Goal: Information Seeking & Learning: Learn about a topic

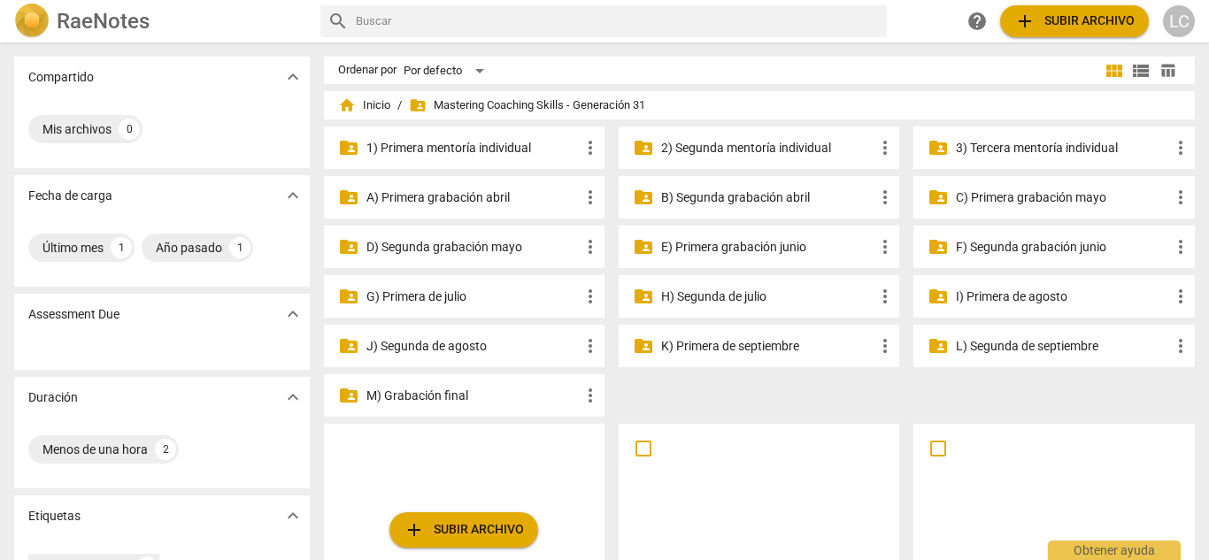
click at [748, 303] on p "H) Segunda de julio" at bounding box center [767, 297] width 213 height 19
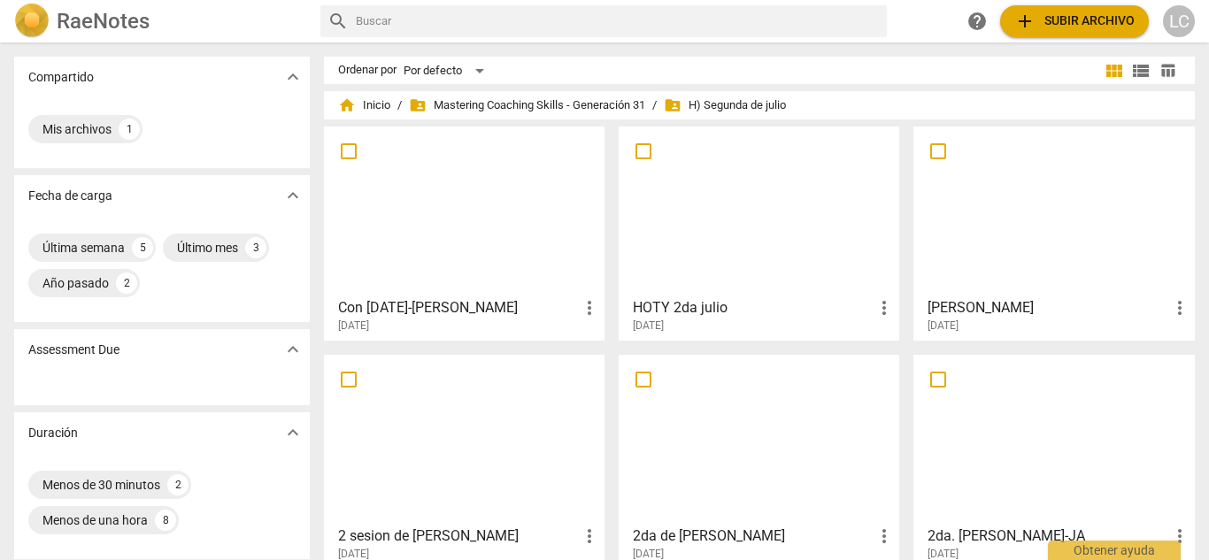
click at [1007, 245] on div at bounding box center [1053, 211] width 268 height 157
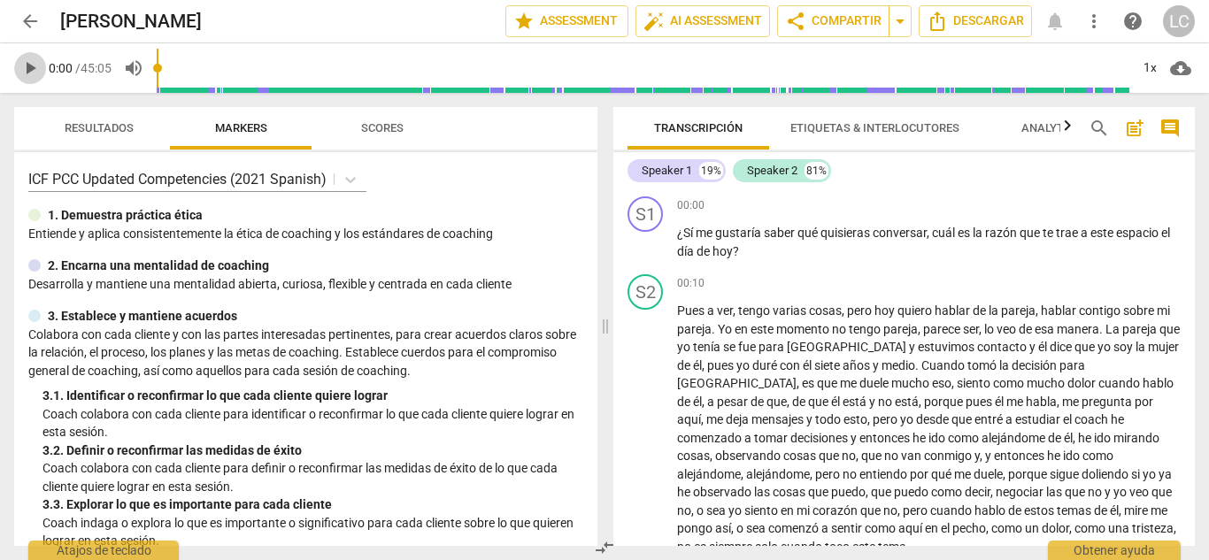
click at [27, 73] on span "play_arrow" at bounding box center [29, 68] width 21 height 21
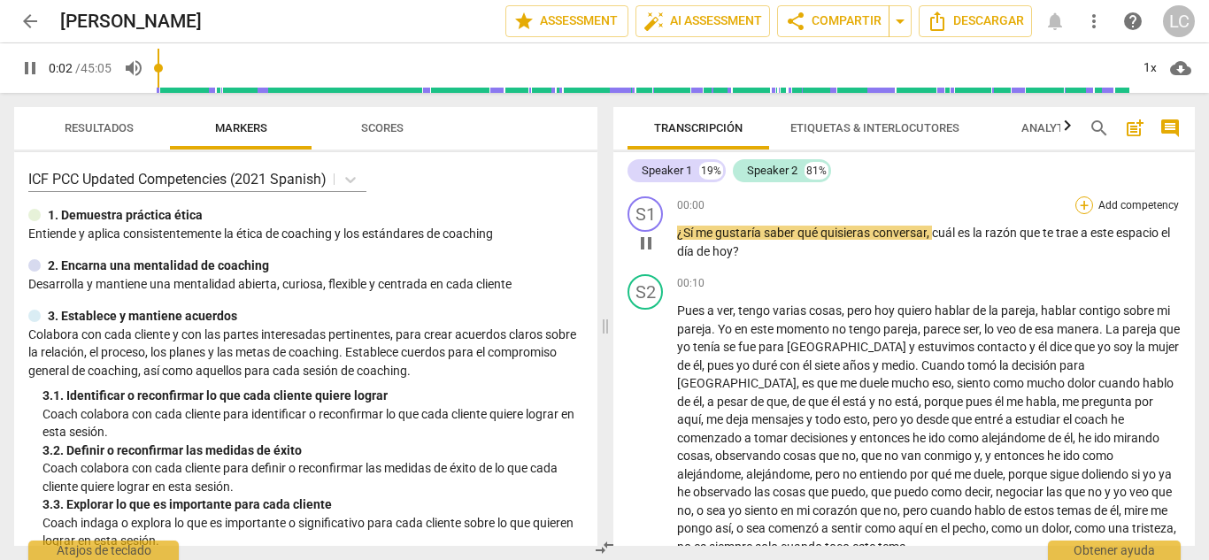
click at [1086, 205] on div "+" at bounding box center [1084, 205] width 18 height 18
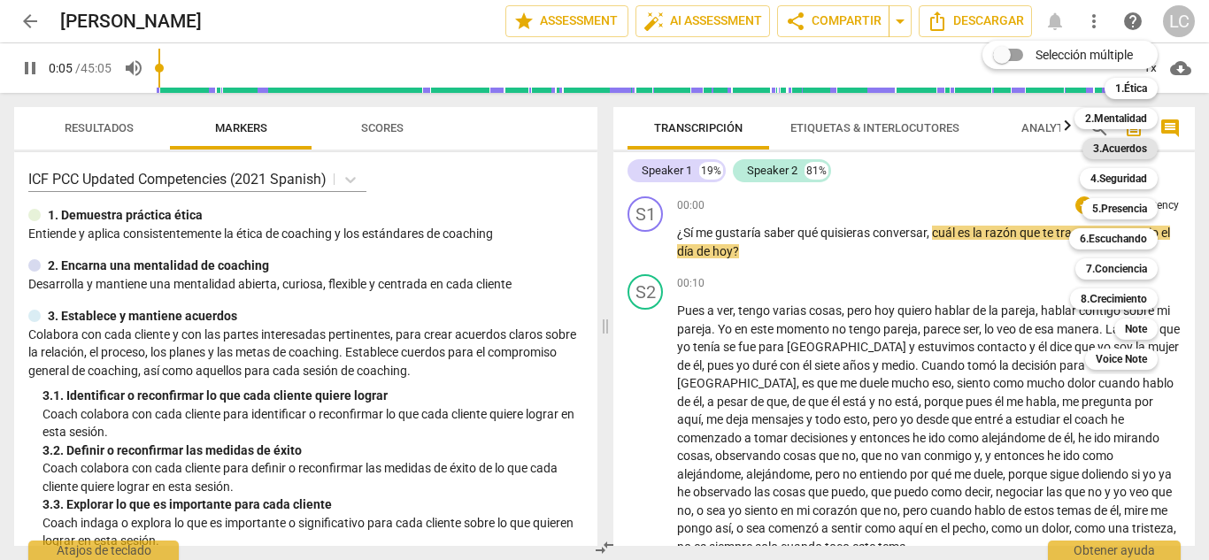
click at [1128, 141] on b "3.Acuerdos" at bounding box center [1120, 148] width 54 height 21
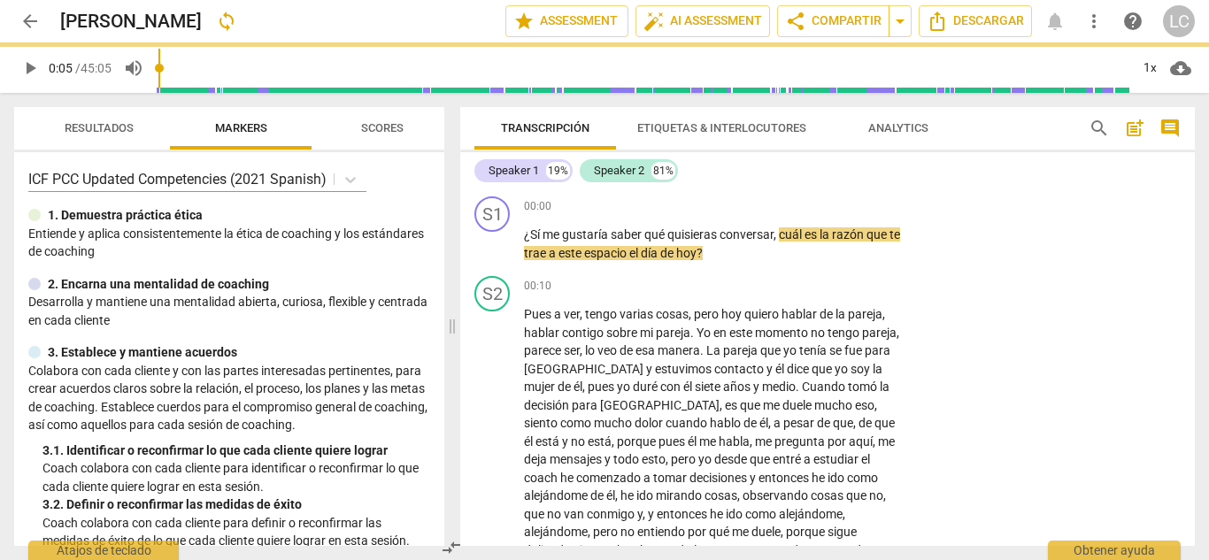
type input "6"
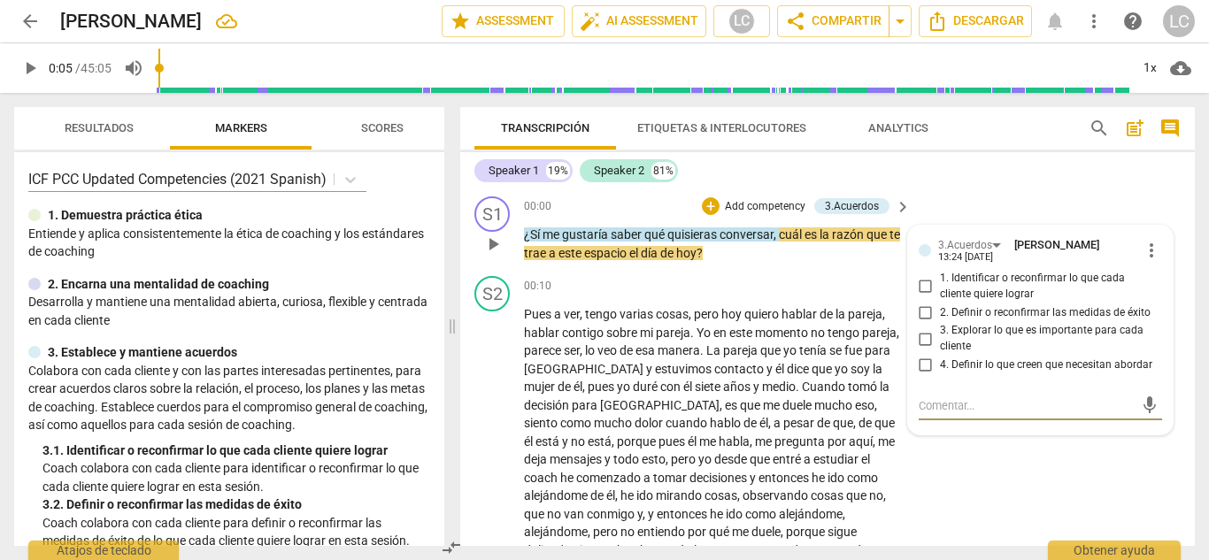
click at [918, 333] on input "3. Explorar lo que es importante para cada cliente" at bounding box center [925, 338] width 28 height 21
checkbox input "true"
click at [926, 362] on input "4. Definir lo que creen que necesitan abordar" at bounding box center [925, 365] width 28 height 21
checkbox input "true"
click at [26, 76] on span "play_arrow" at bounding box center [29, 68] width 21 height 21
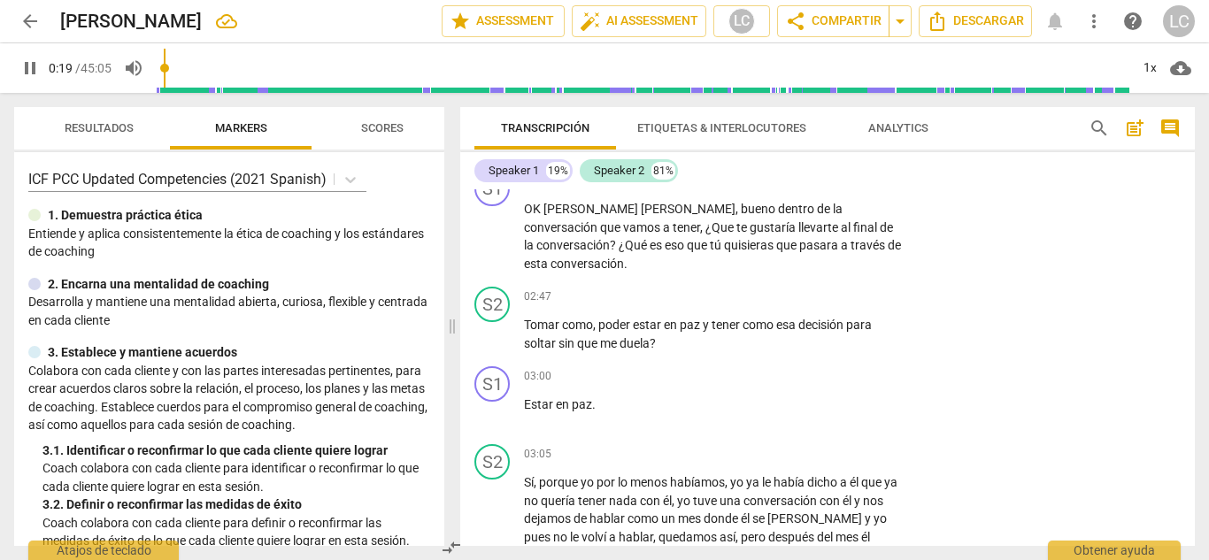
scroll to position [478, 0]
click at [823, 187] on p "Add competency" at bounding box center [847, 179] width 84 height 16
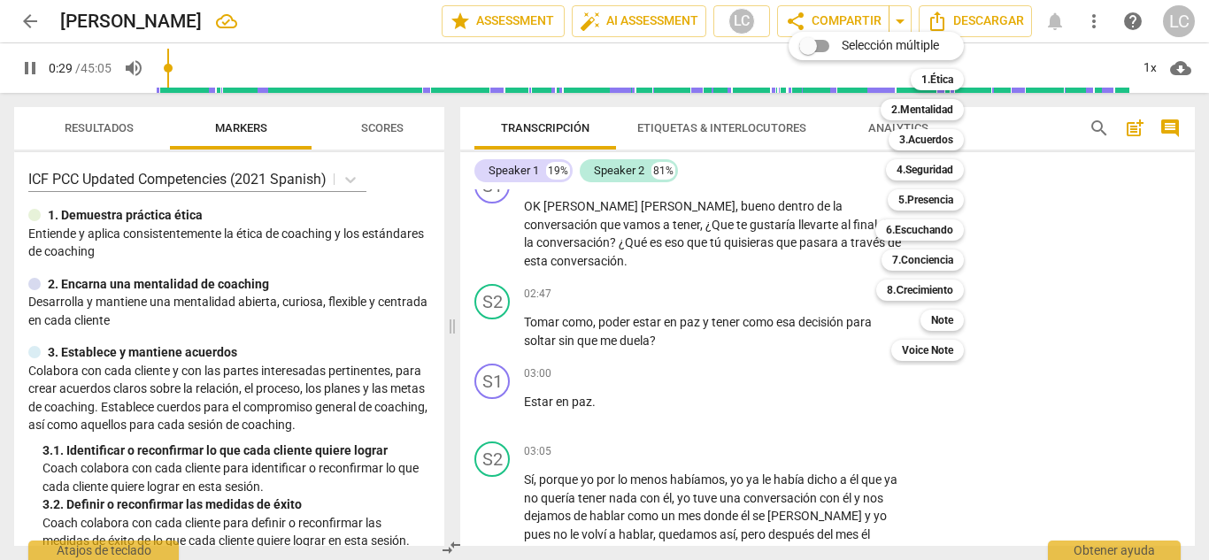
click at [1087, 411] on div at bounding box center [604, 280] width 1209 height 560
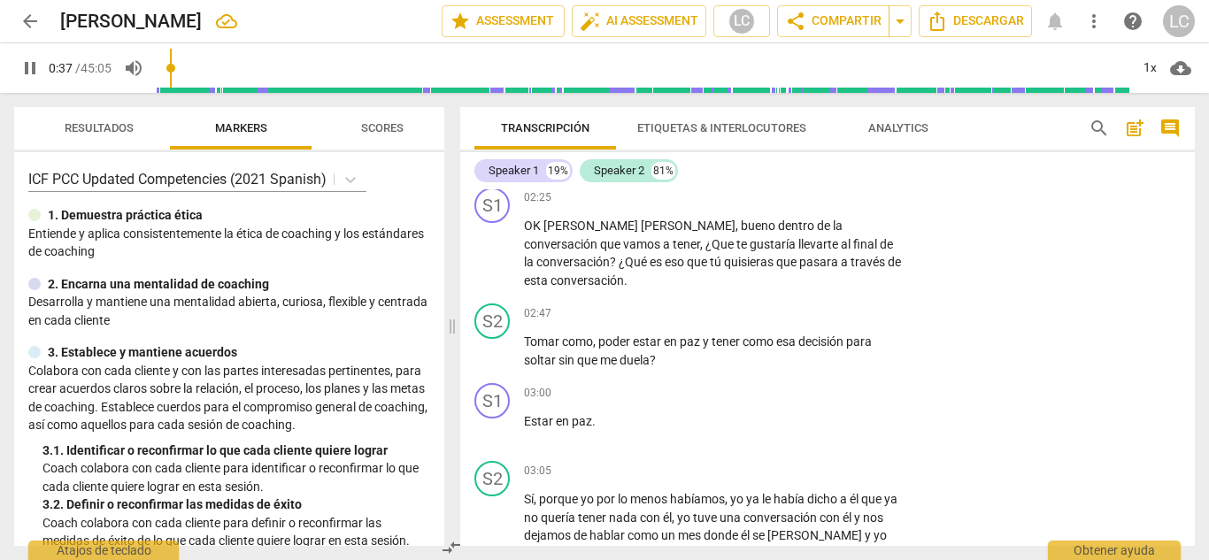
scroll to position [454, 0]
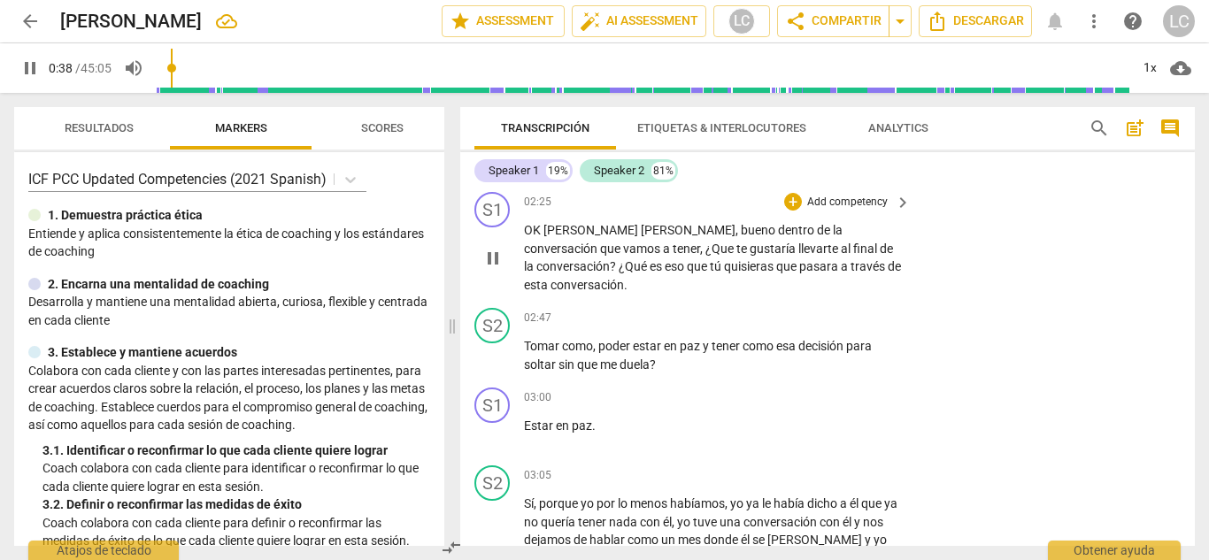
click at [854, 211] on p "Add competency" at bounding box center [847, 203] width 84 height 16
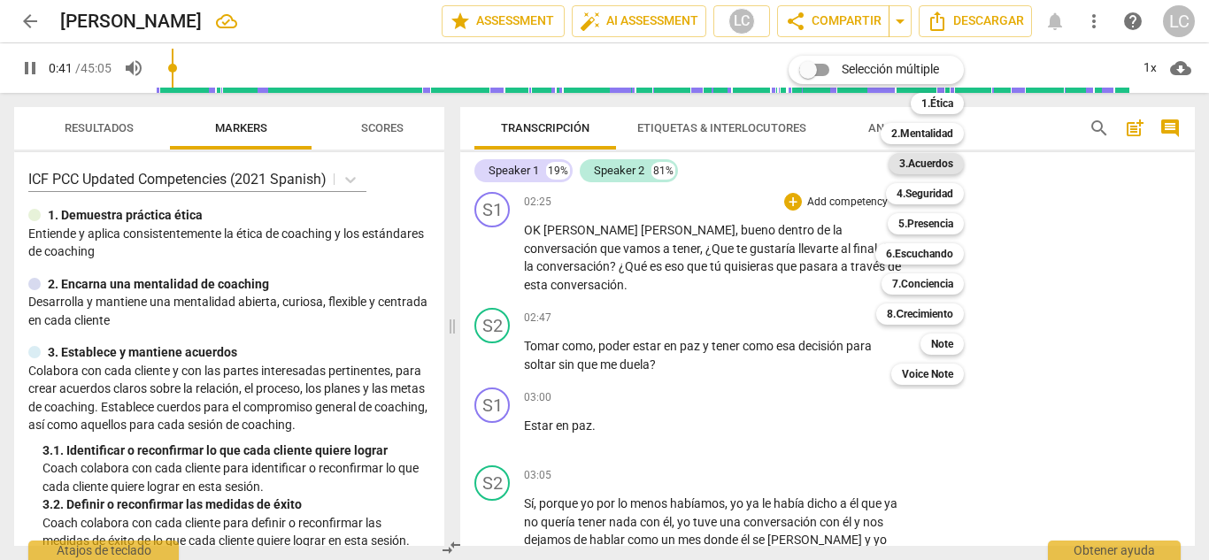
click at [920, 166] on b "3.Acuerdos" at bounding box center [926, 163] width 54 height 21
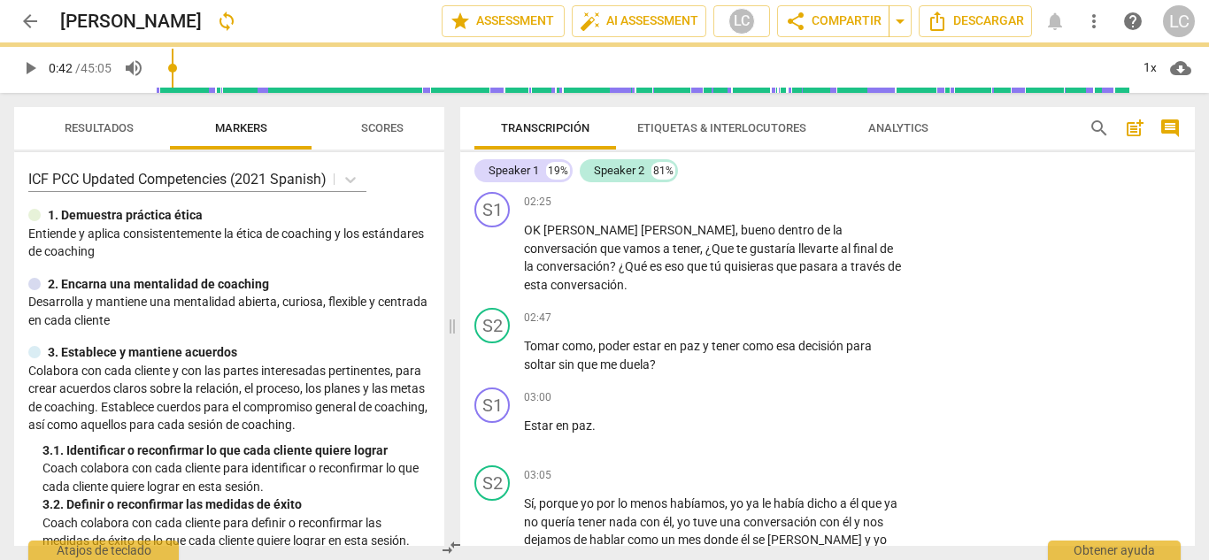
type input "42"
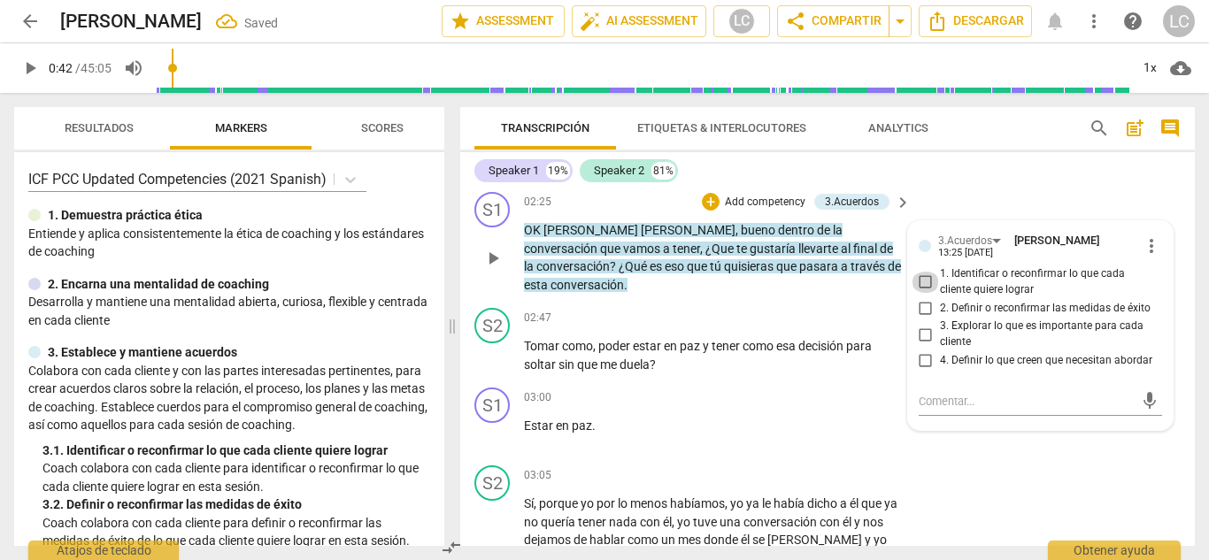
click at [919, 293] on input "1. Identificar o reconfirmar lo que cada cliente quiere lograr" at bounding box center [925, 282] width 28 height 21
checkbox input "true"
click at [925, 345] on input "3. Explorar lo que es importante para cada cliente" at bounding box center [925, 334] width 28 height 21
checkbox input "true"
click at [487, 350] on span "play_arrow" at bounding box center [492, 355] width 21 height 21
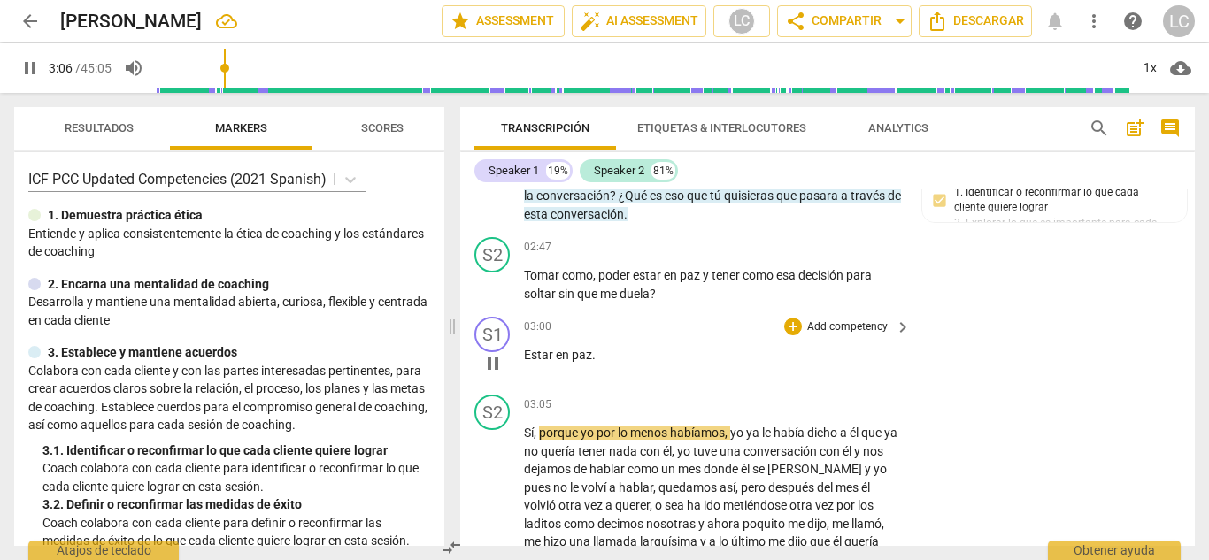
scroll to position [526, 0]
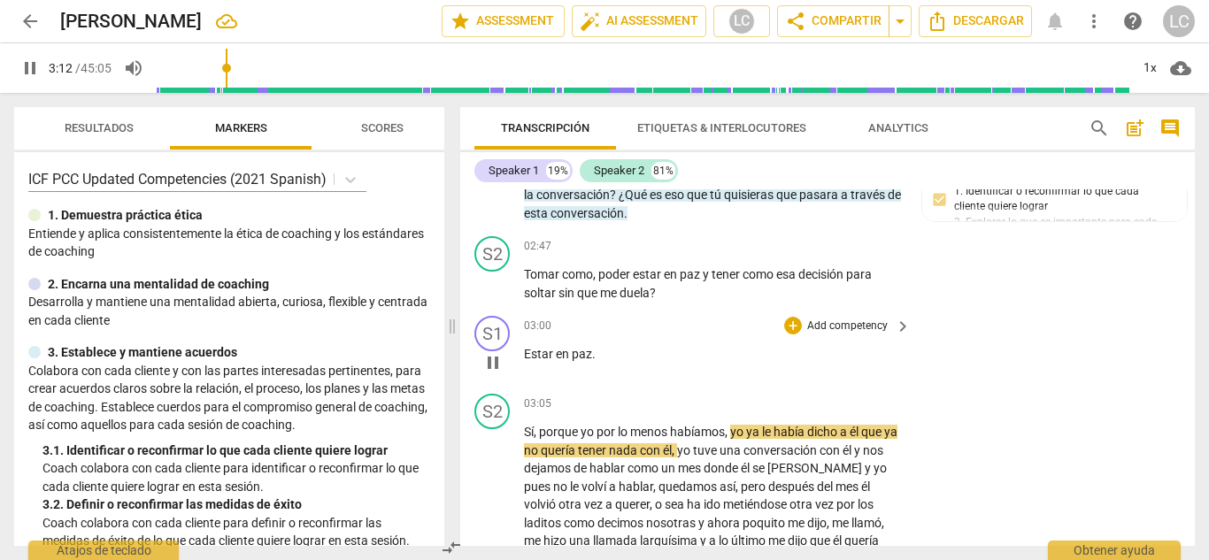
click at [593, 351] on span "." at bounding box center [594, 354] width 4 height 14
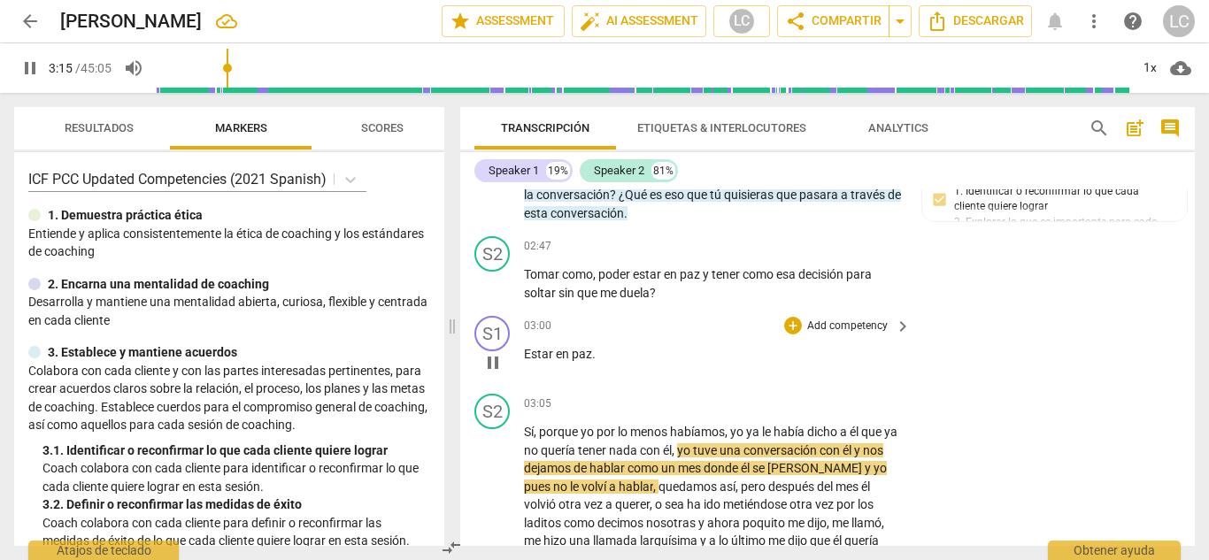
type input "196"
click at [667, 403] on div "03:05 + Add competency keyboard_arrow_right" at bounding box center [718, 403] width 388 height 19
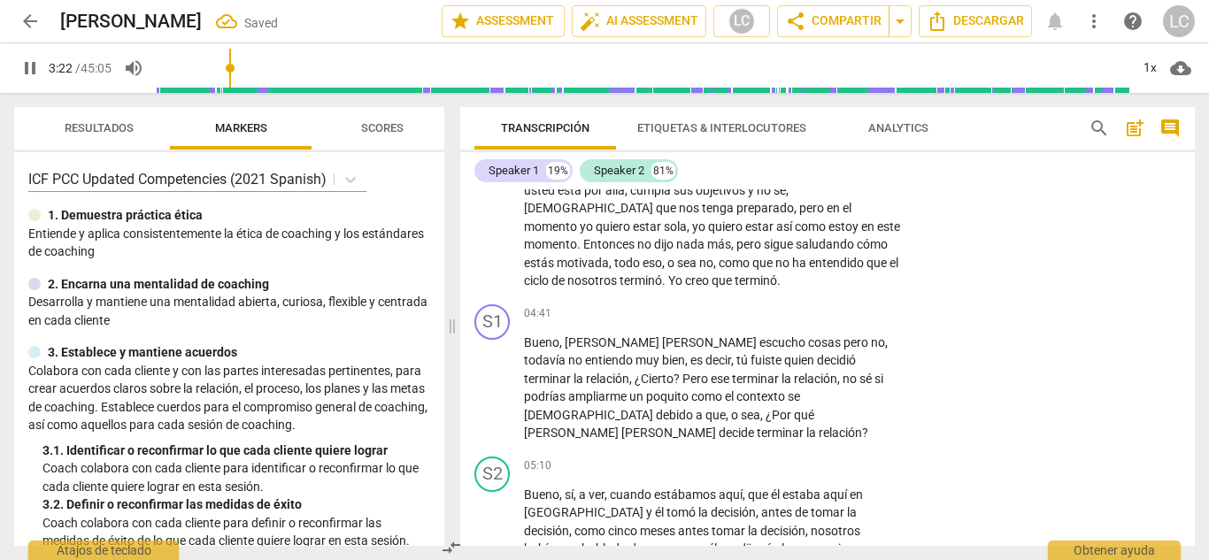
scroll to position [973, 0]
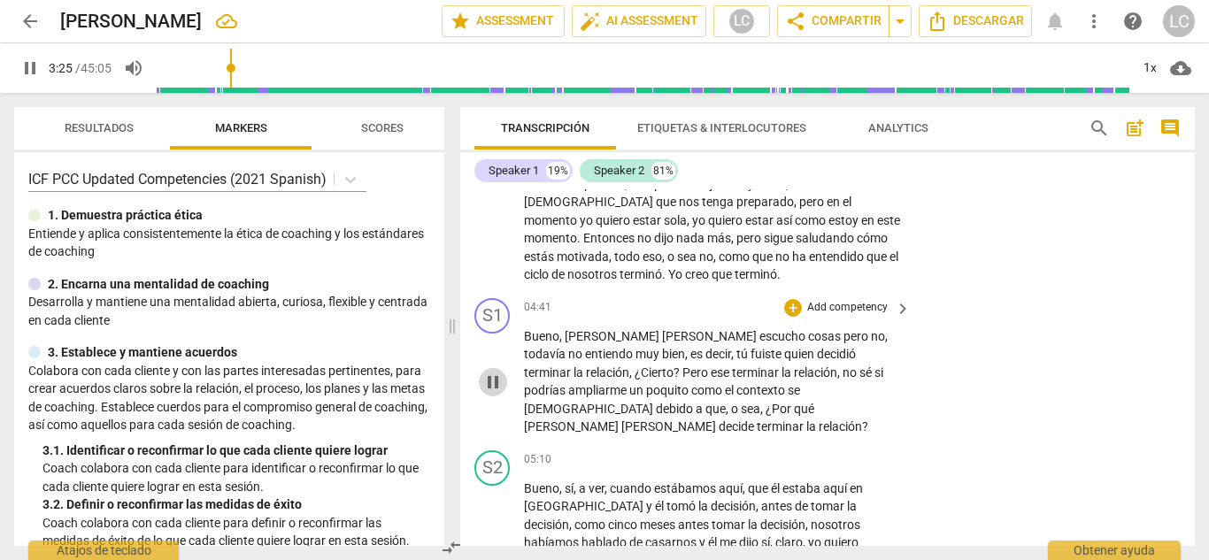
click at [487, 372] on span "pause" at bounding box center [492, 382] width 21 height 21
click at [487, 372] on span "play_arrow" at bounding box center [492, 382] width 21 height 21
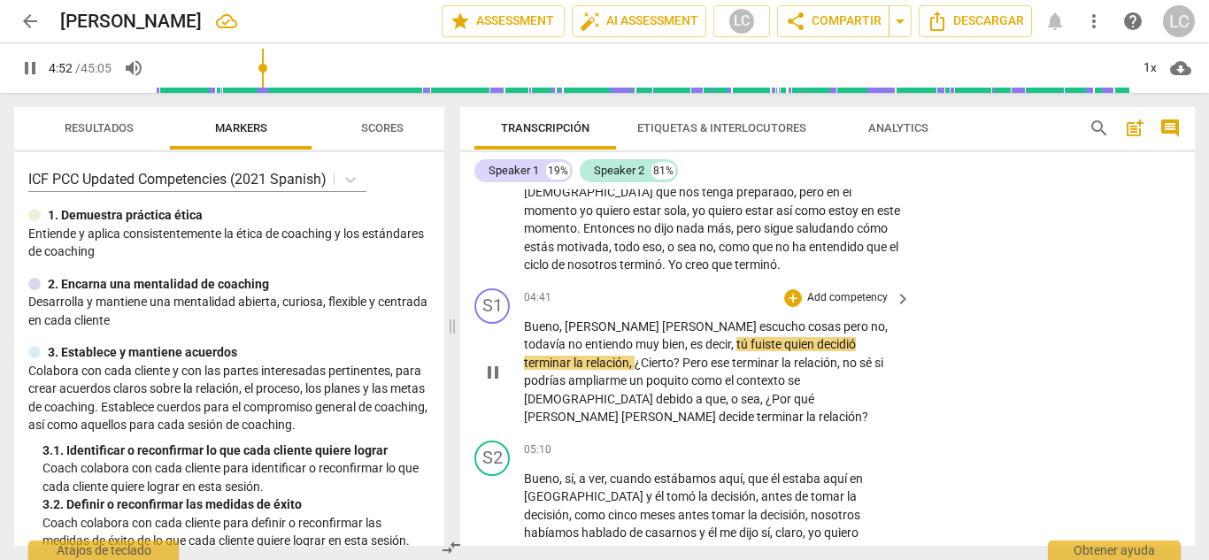
scroll to position [990, 0]
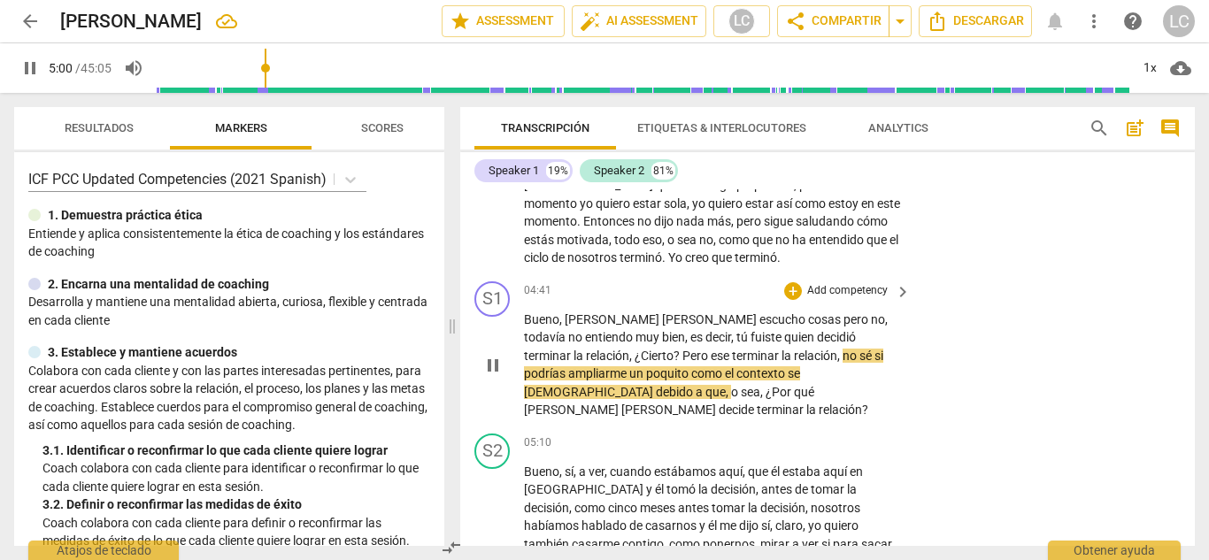
click at [828, 287] on p "Add competency" at bounding box center [847, 291] width 84 height 16
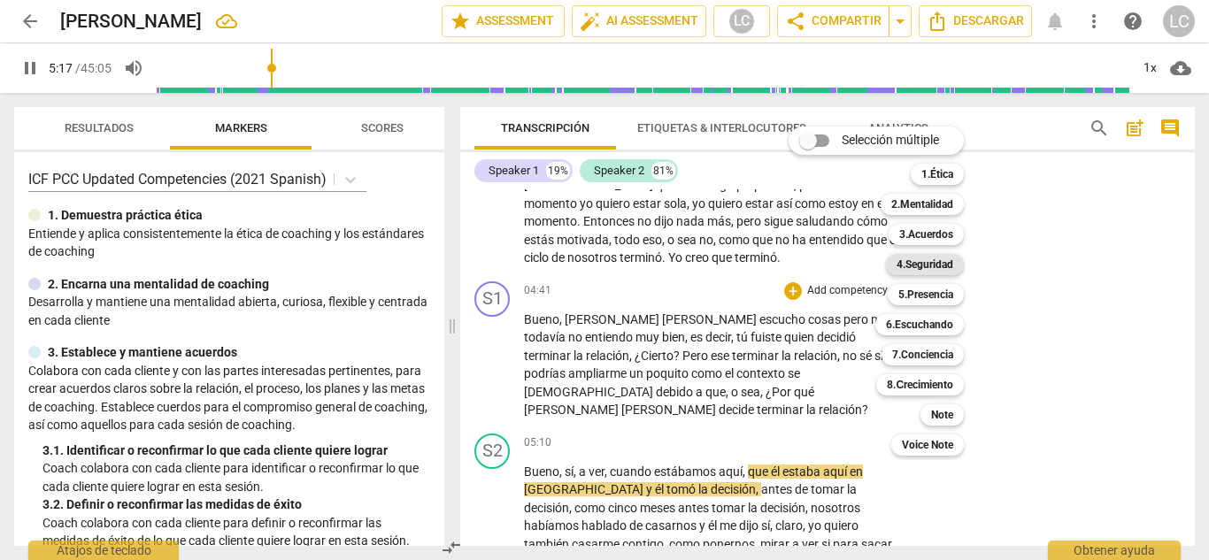
click at [932, 263] on b "4.Seguridad" at bounding box center [924, 264] width 57 height 21
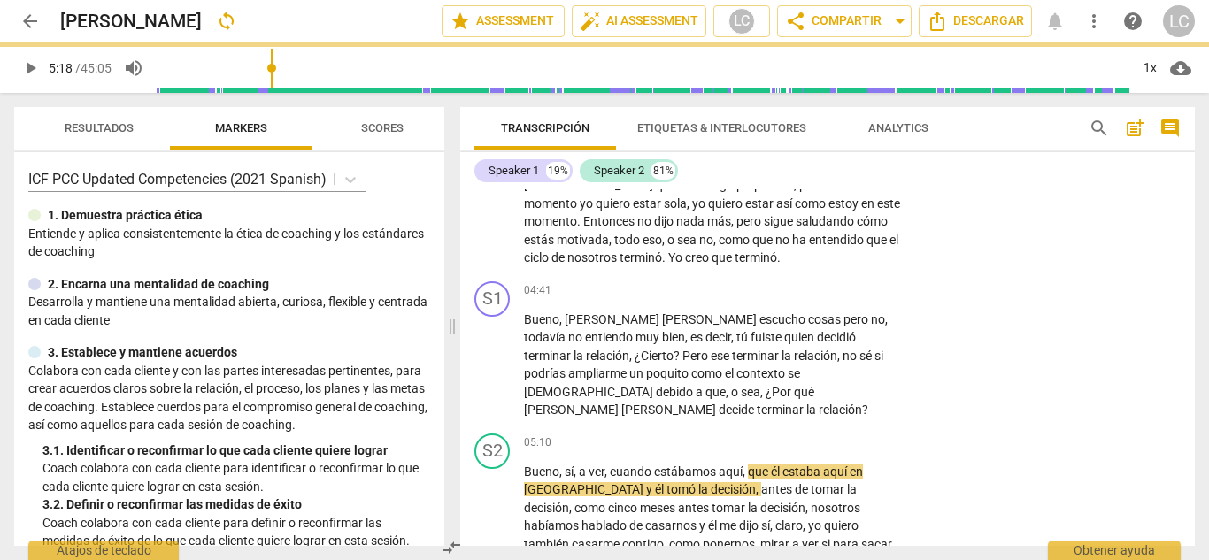
type input "318"
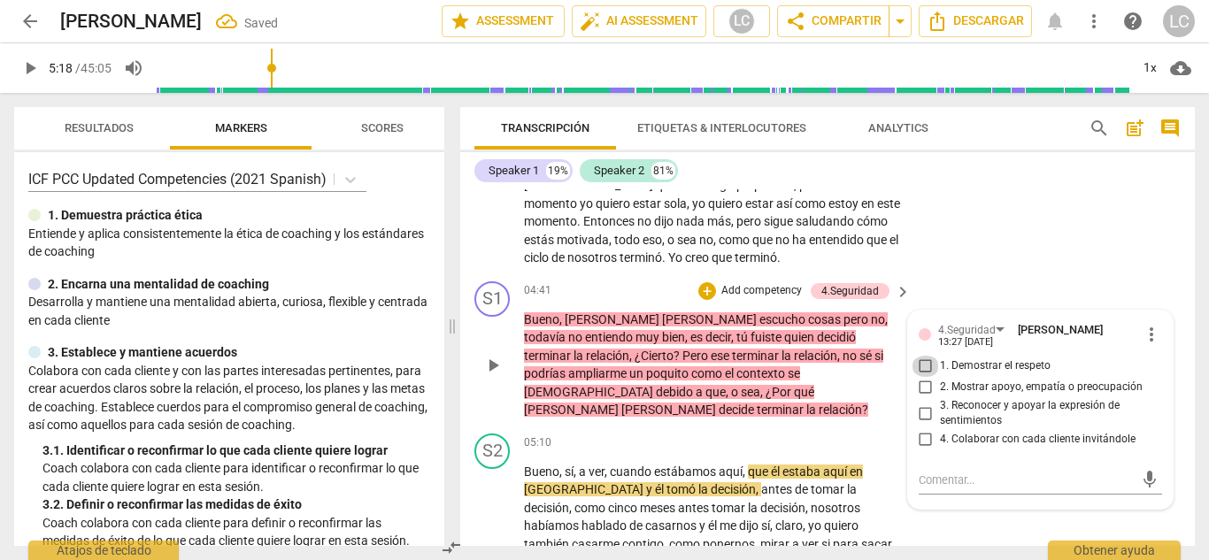
click at [920, 365] on input "1. Demostrar el respeto" at bounding box center [925, 366] width 28 height 21
checkbox input "true"
click at [922, 411] on input "3. Reconocer y apoyar la expresión de sentimientos" at bounding box center [925, 413] width 28 height 21
checkbox input "true"
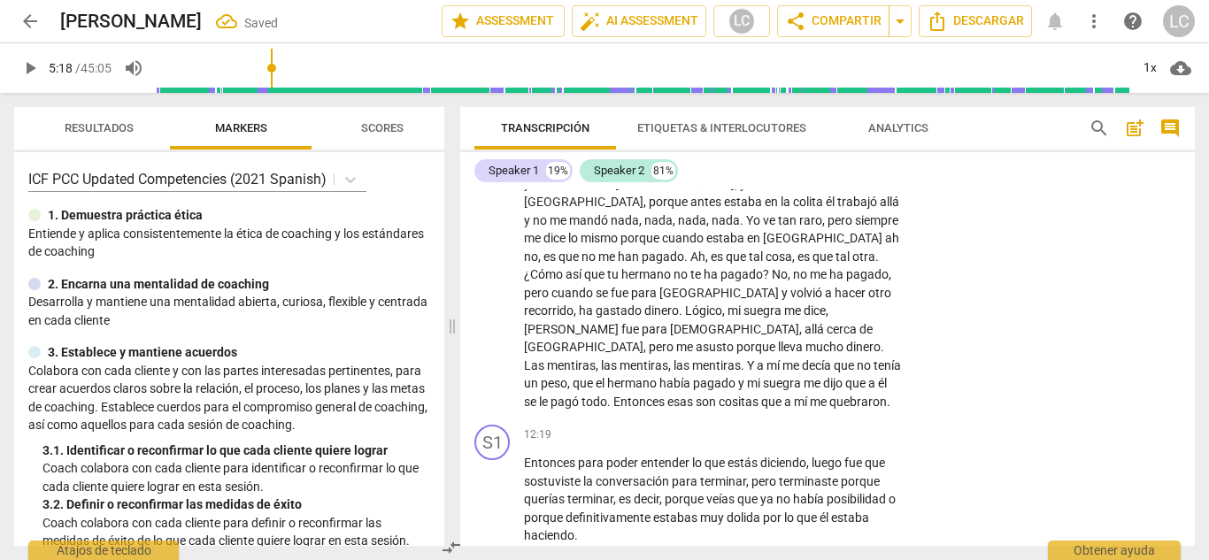
scroll to position [2404, 0]
click at [493, 487] on span "play_arrow" at bounding box center [492, 497] width 21 height 21
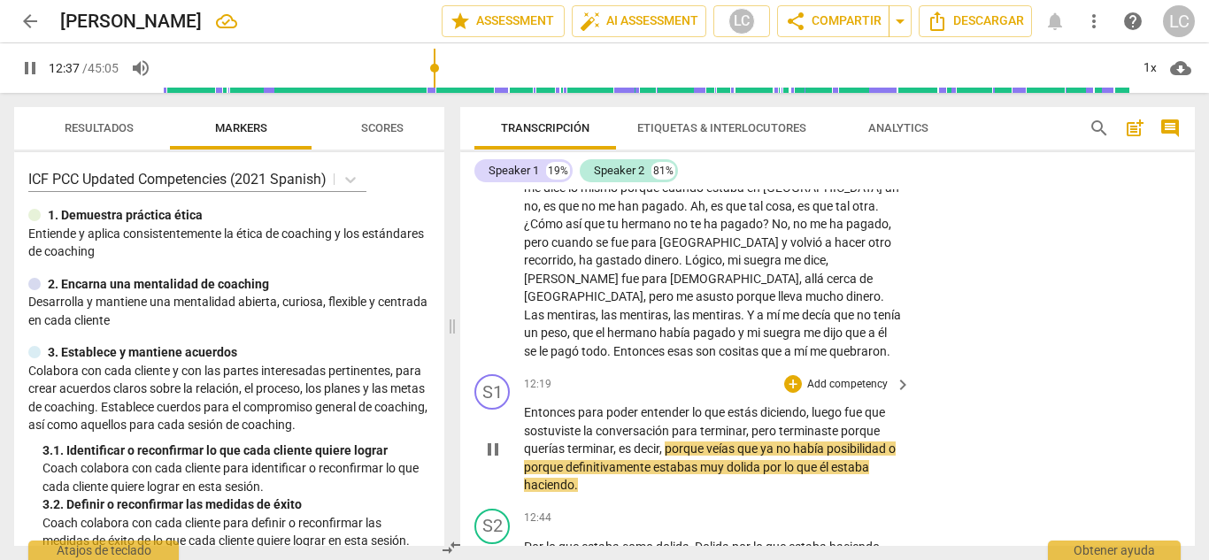
scroll to position [2450, 0]
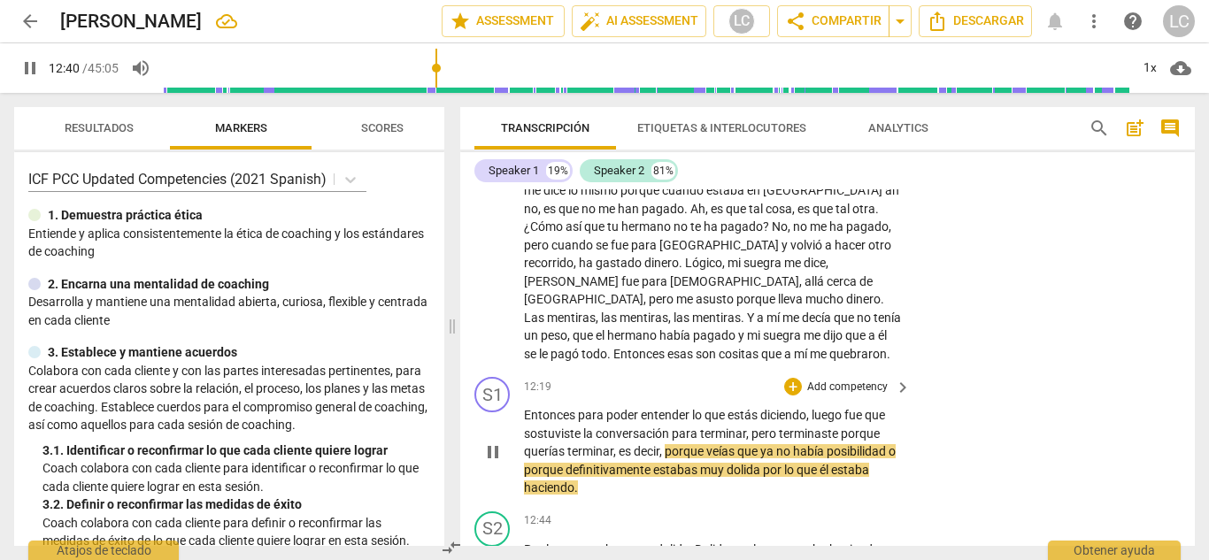
click at [820, 380] on p "Add competency" at bounding box center [847, 388] width 84 height 16
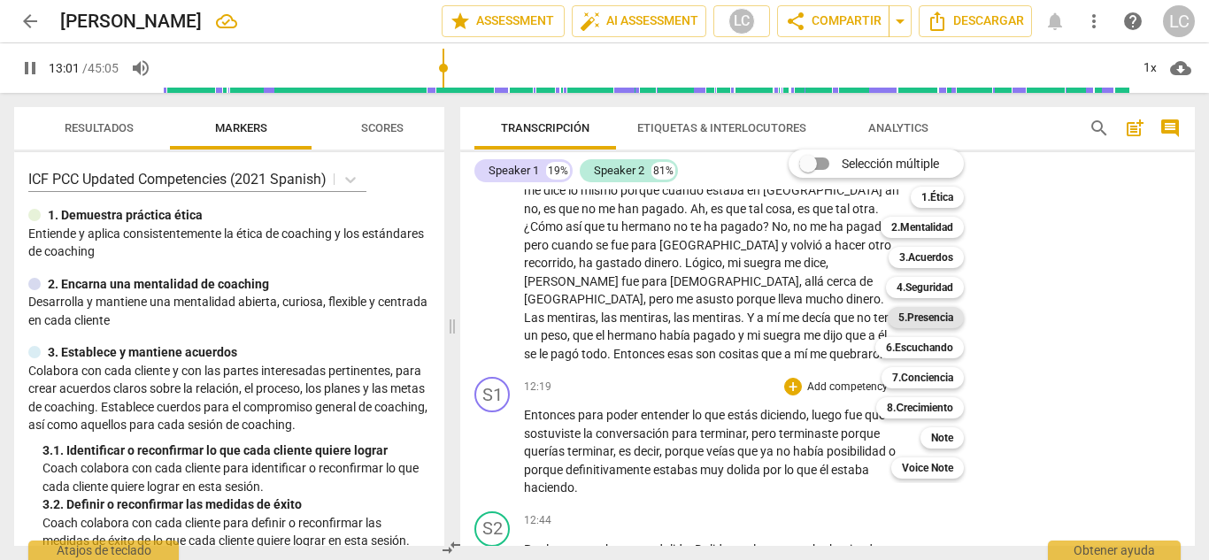
click at [909, 316] on b "5.Presencia" at bounding box center [925, 317] width 55 height 21
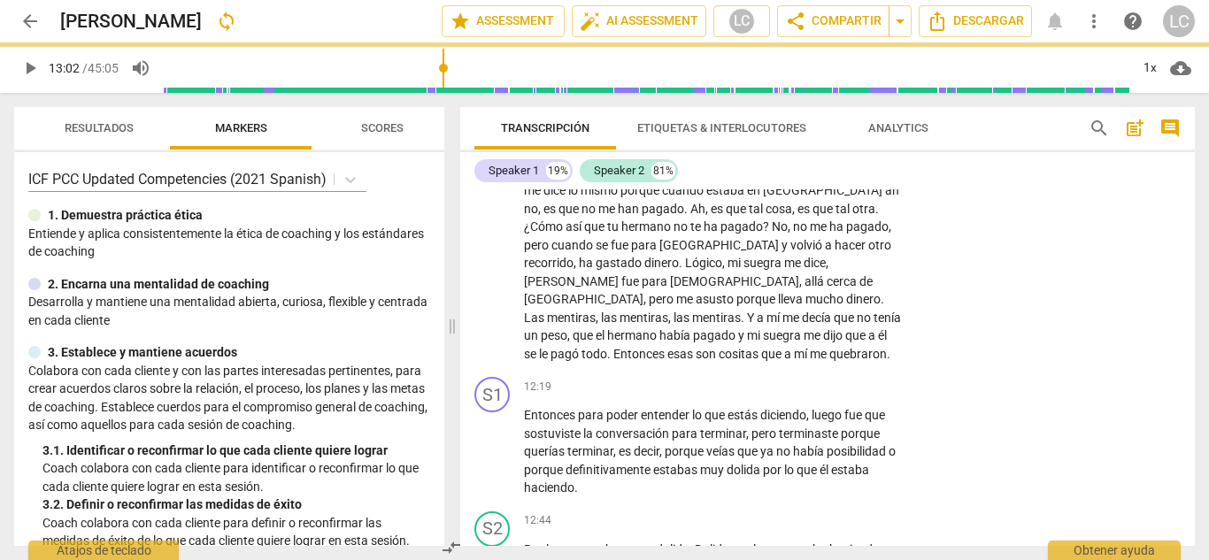
type input "782"
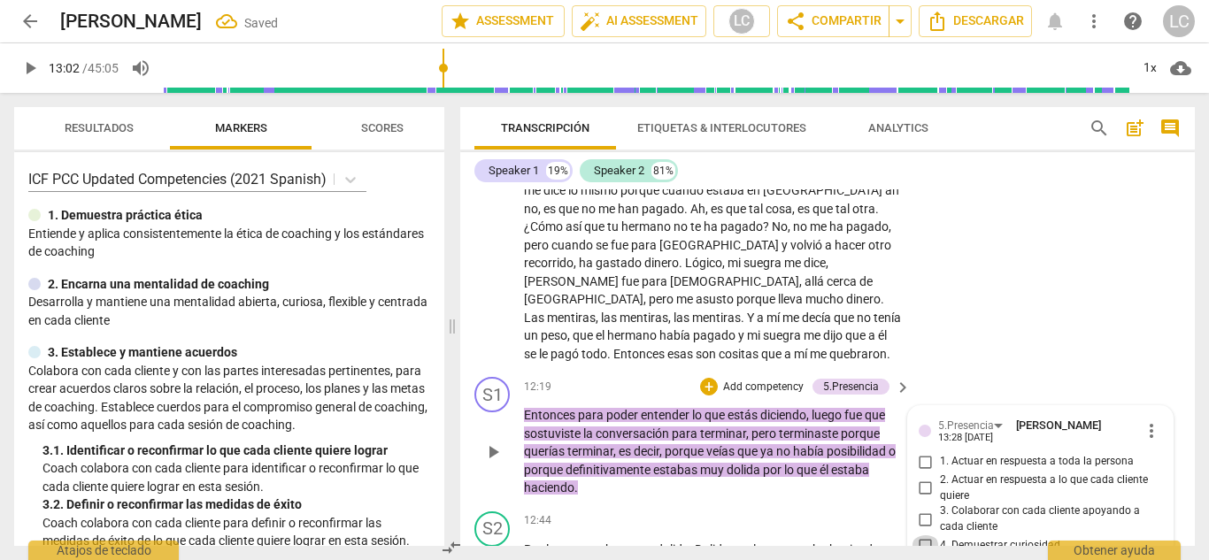
click at [925, 535] on input "4. Demuestrar curiosidad" at bounding box center [925, 545] width 28 height 21
checkbox input "true"
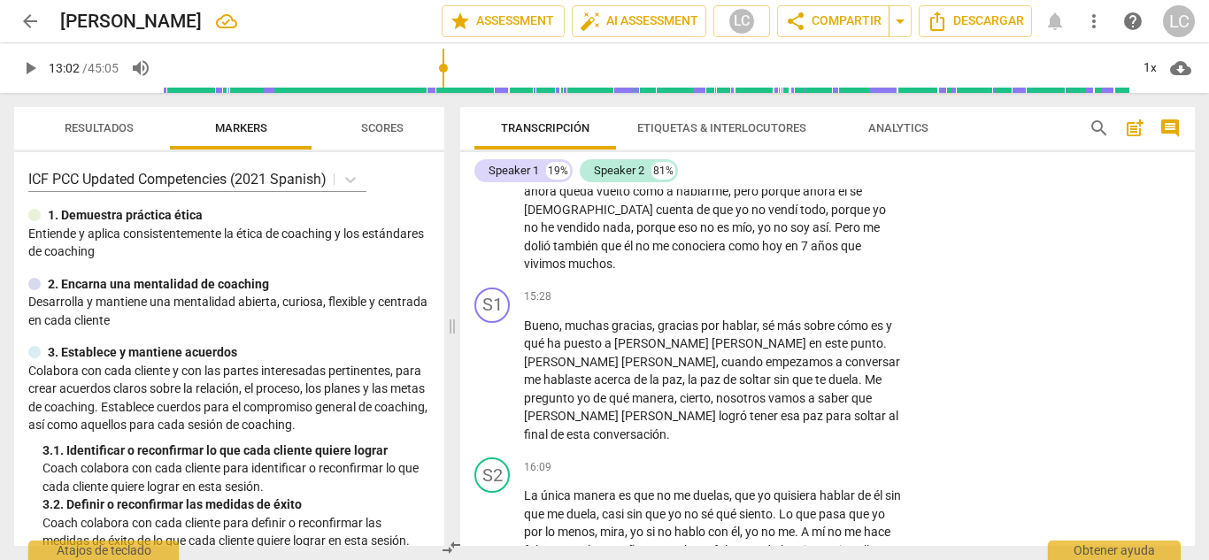
scroll to position [3226, 0]
click at [492, 369] on span "play_arrow" at bounding box center [492, 379] width 21 height 21
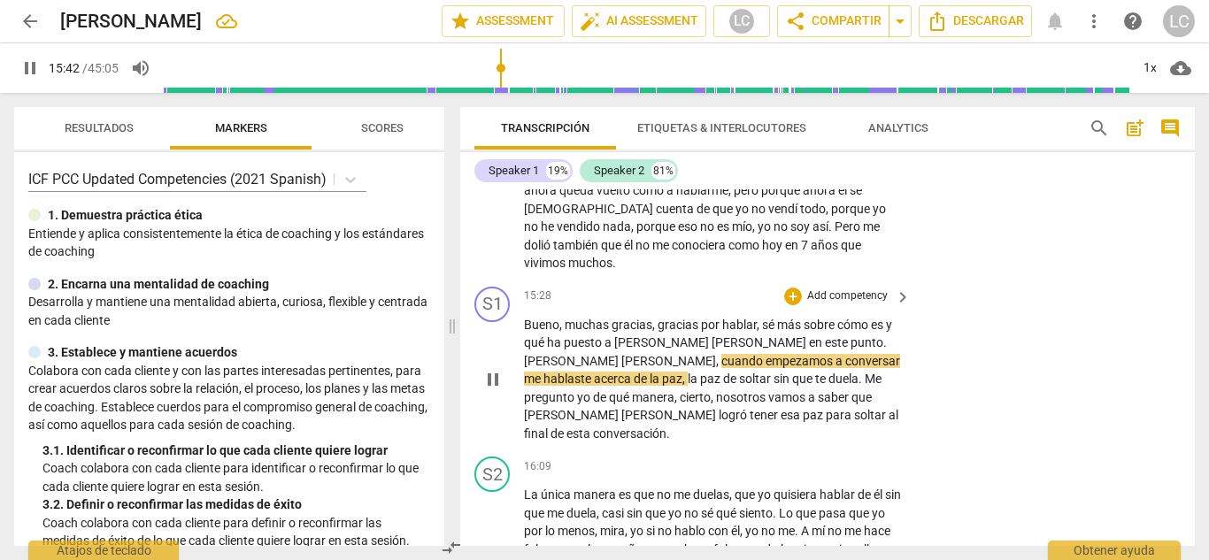
click at [819, 288] on p "Add competency" at bounding box center [847, 296] width 84 height 16
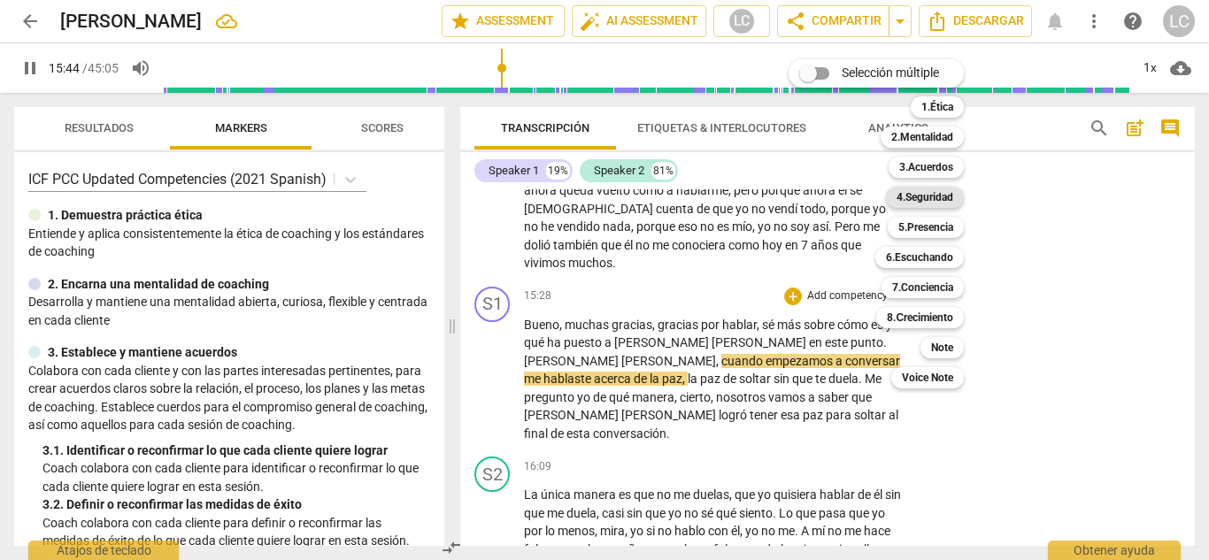
click at [926, 193] on b "4.Seguridad" at bounding box center [924, 197] width 57 height 21
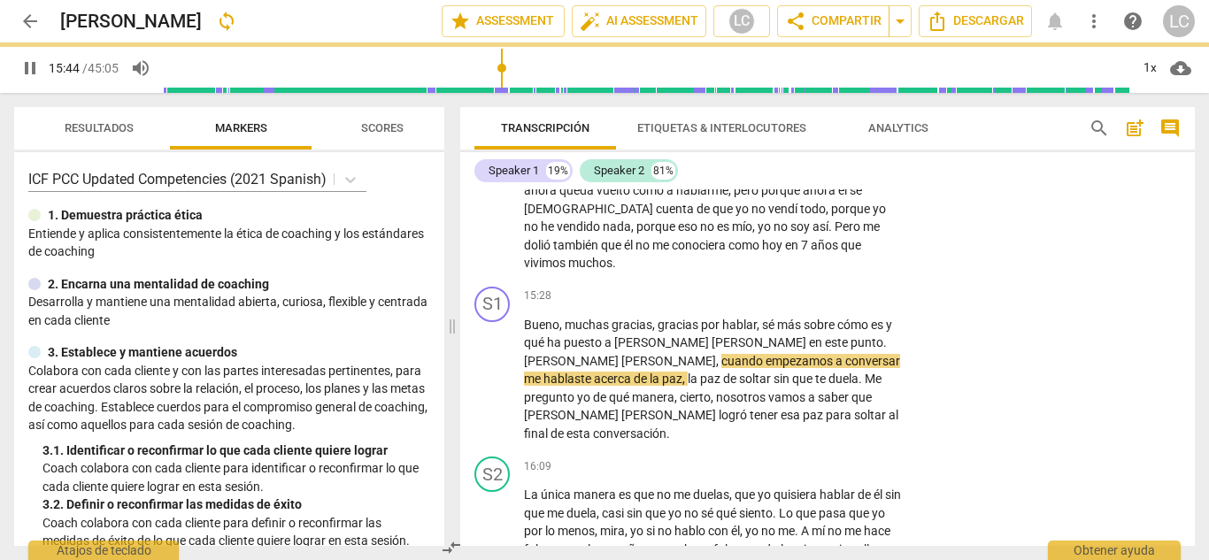
type input "945"
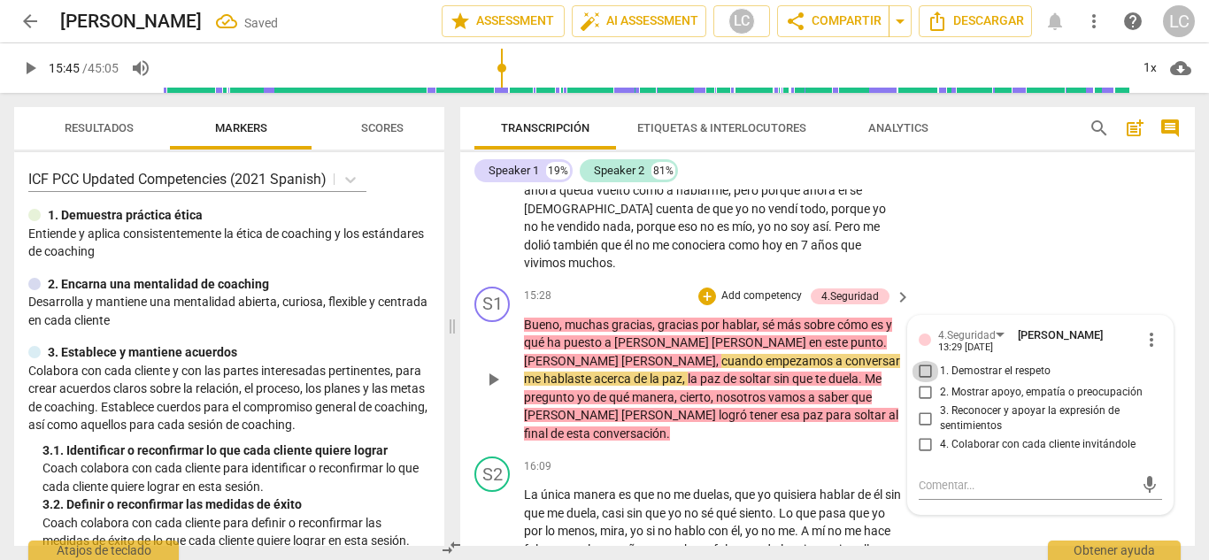
click at [925, 361] on input "1. Demostrar el respeto" at bounding box center [925, 371] width 28 height 21
checkbox input "true"
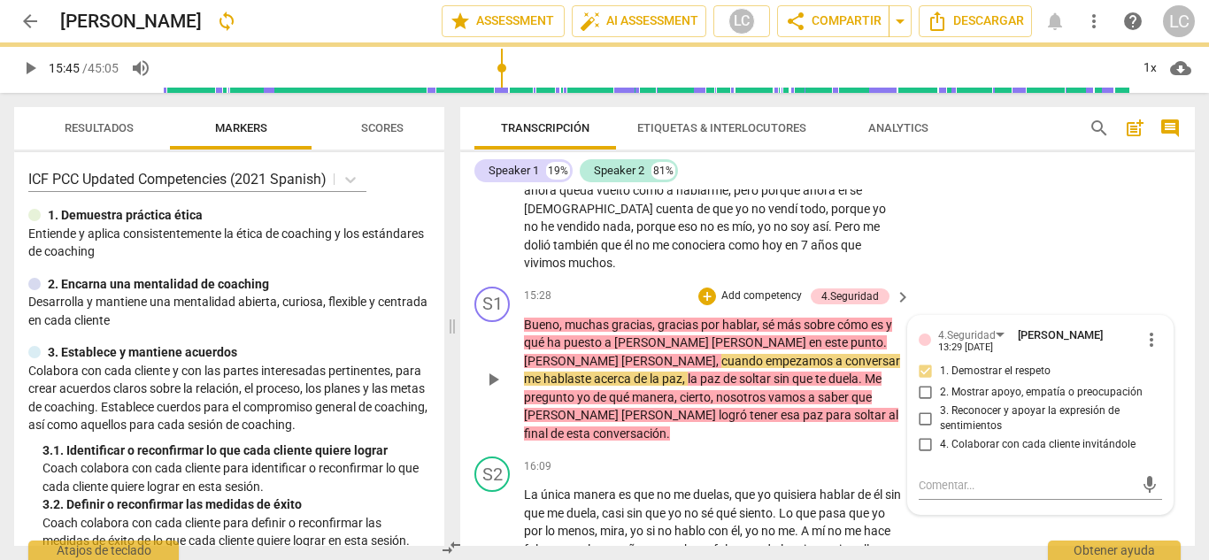
click at [919, 382] on input "2. Mostrar apoyo, empatía o preocupación" at bounding box center [925, 392] width 28 height 21
checkbox input "true"
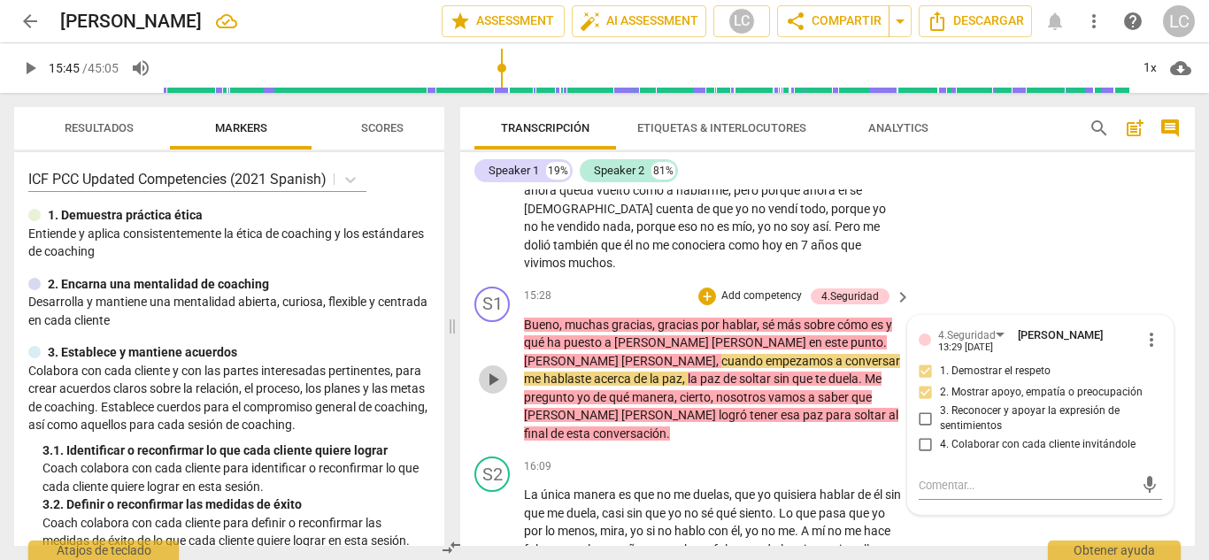
click at [491, 369] on span "play_arrow" at bounding box center [492, 379] width 21 height 21
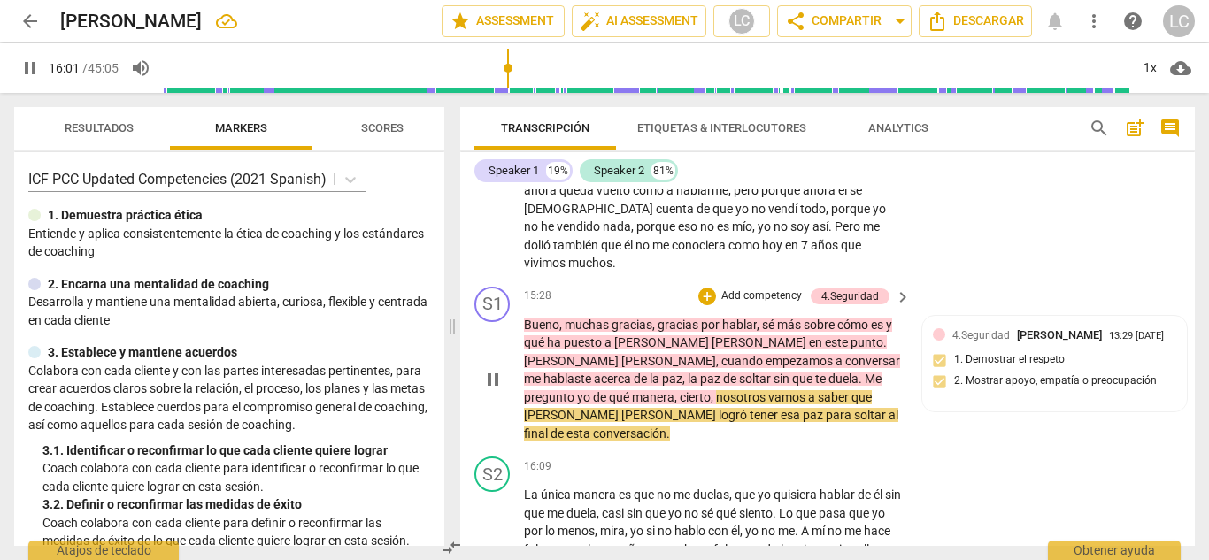
click at [749, 288] on p "Add competency" at bounding box center [761, 296] width 84 height 16
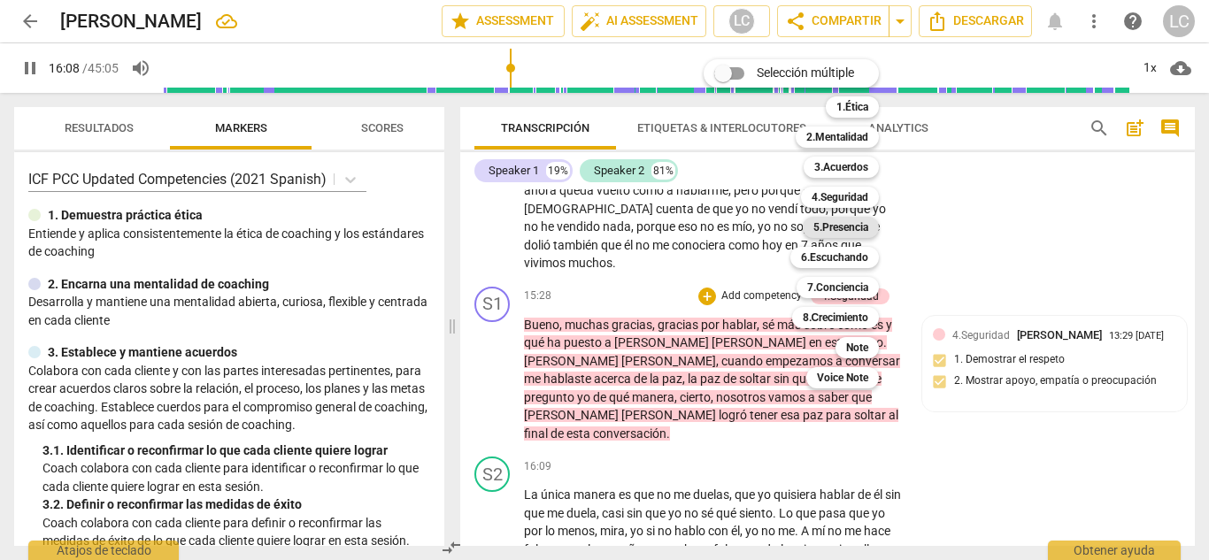
click at [835, 223] on b "5.Presencia" at bounding box center [840, 227] width 55 height 21
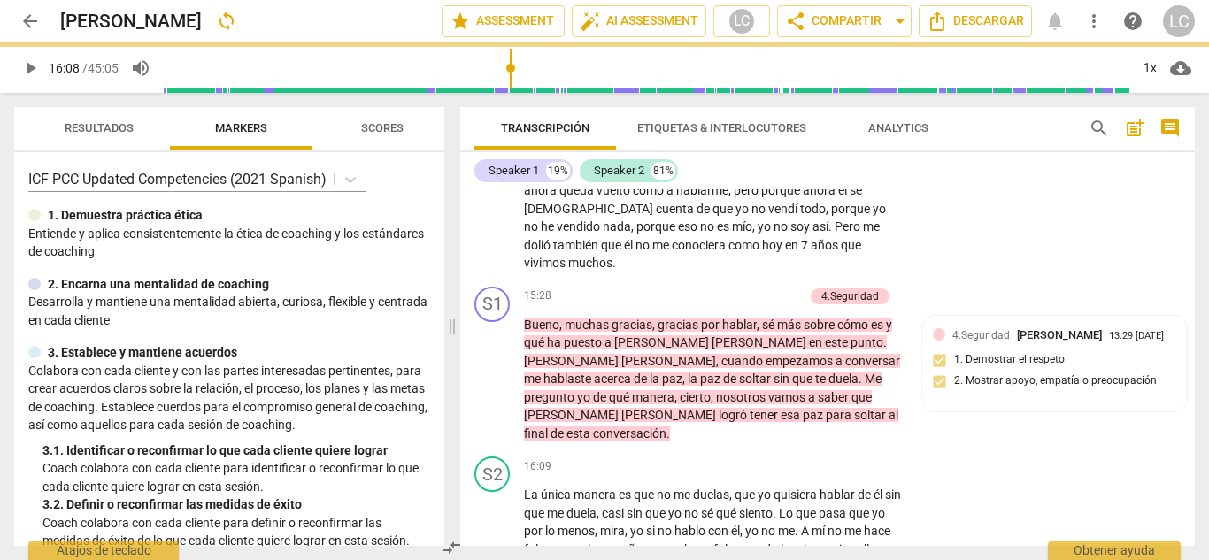
type input "969"
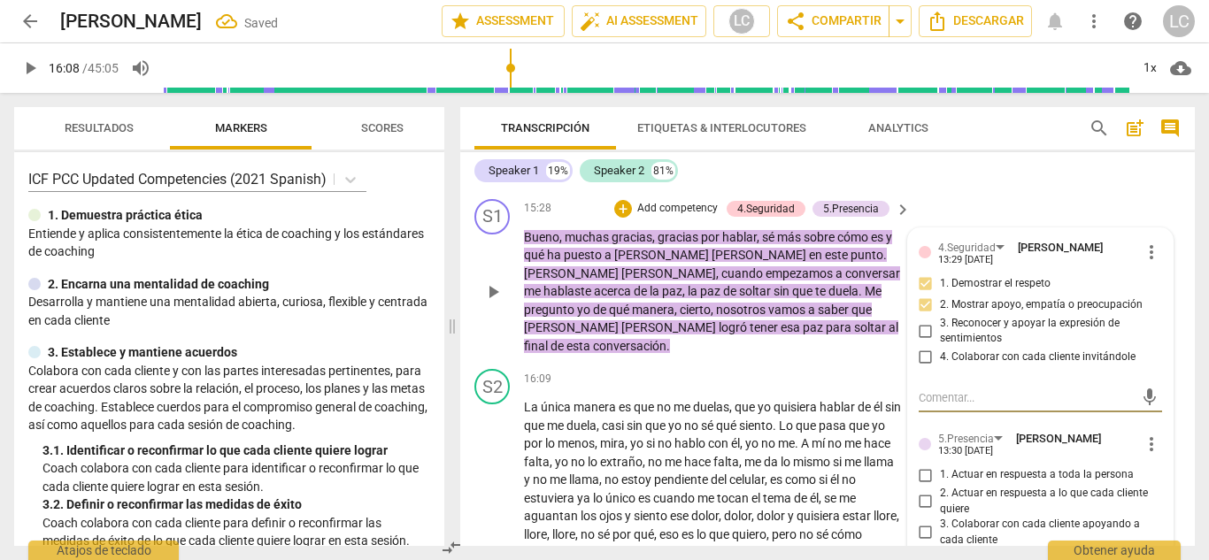
scroll to position [3359, 0]
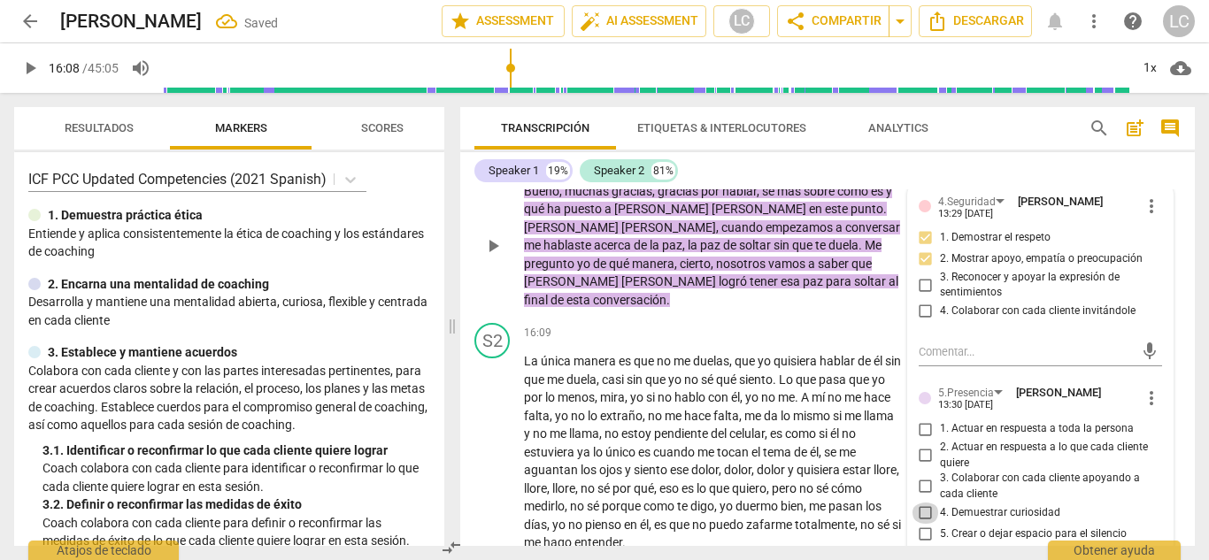
click at [925, 503] on input "4. Demuestrar curiosidad" at bounding box center [925, 513] width 28 height 21
checkbox input "true"
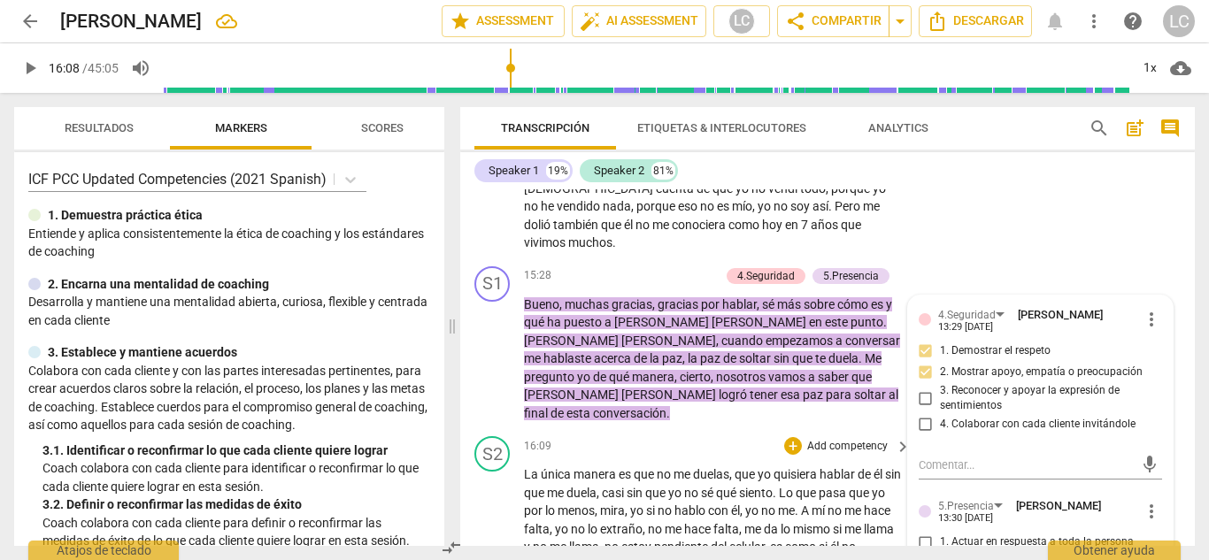
scroll to position [3245, 0]
click at [688, 269] on p "Add competency" at bounding box center [677, 277] width 84 height 16
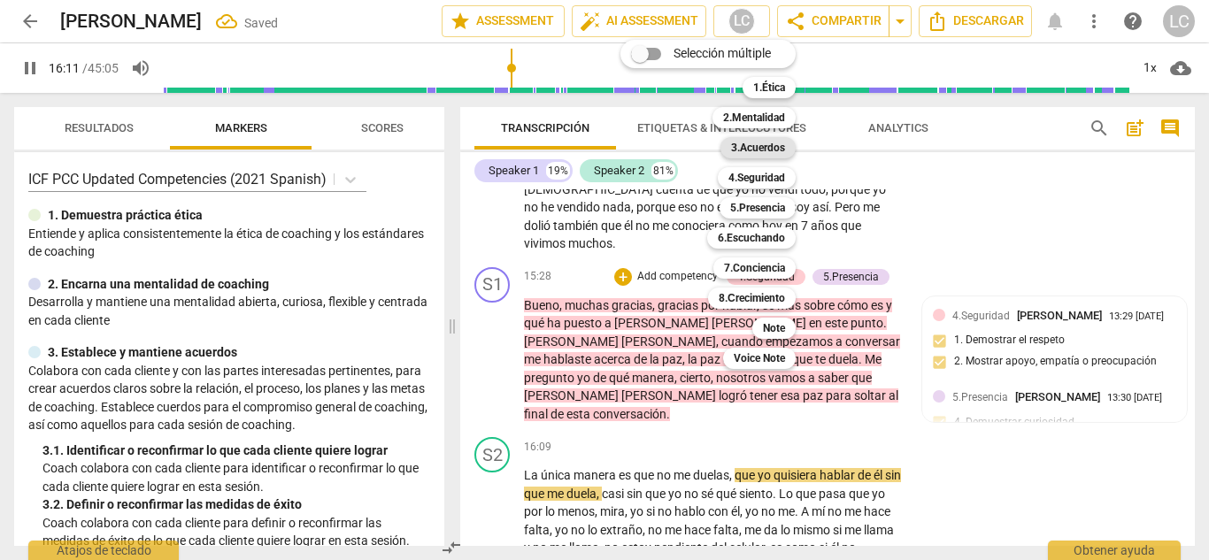
click at [768, 150] on b "3.Acuerdos" at bounding box center [758, 147] width 54 height 21
type input "972"
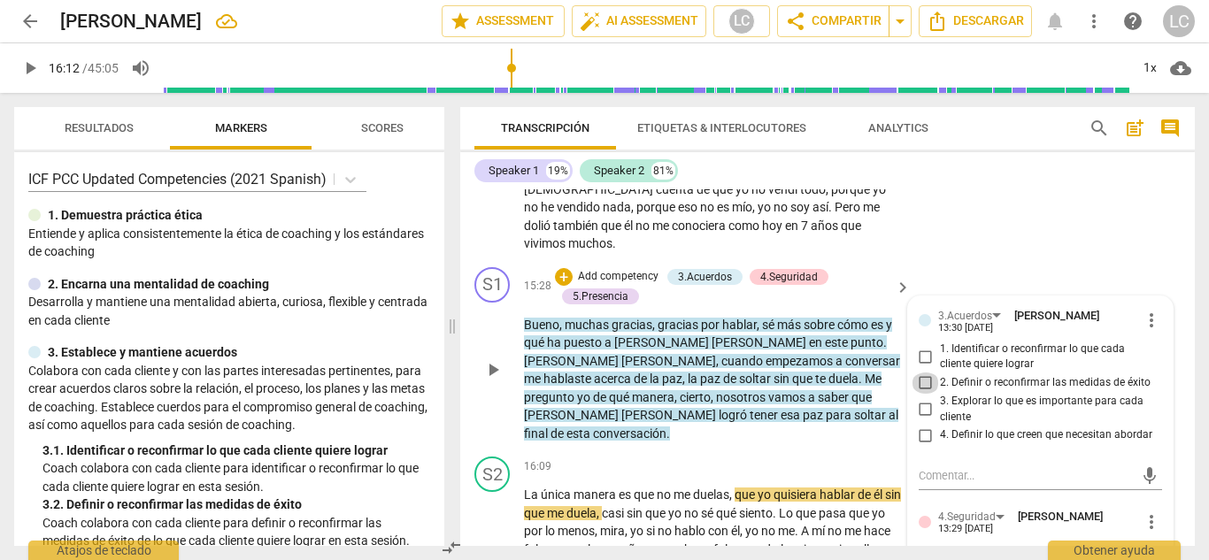
click at [919, 372] on input "2. Definir o reconfirmar las medidas de éxito" at bounding box center [925, 382] width 28 height 21
checkbox input "true"
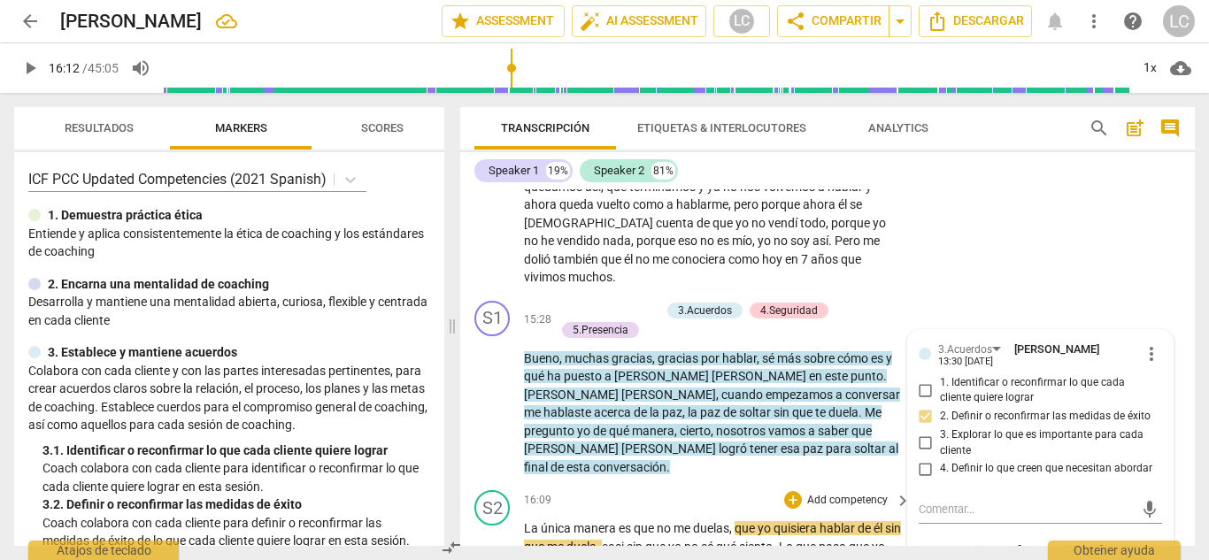
scroll to position [3207, 0]
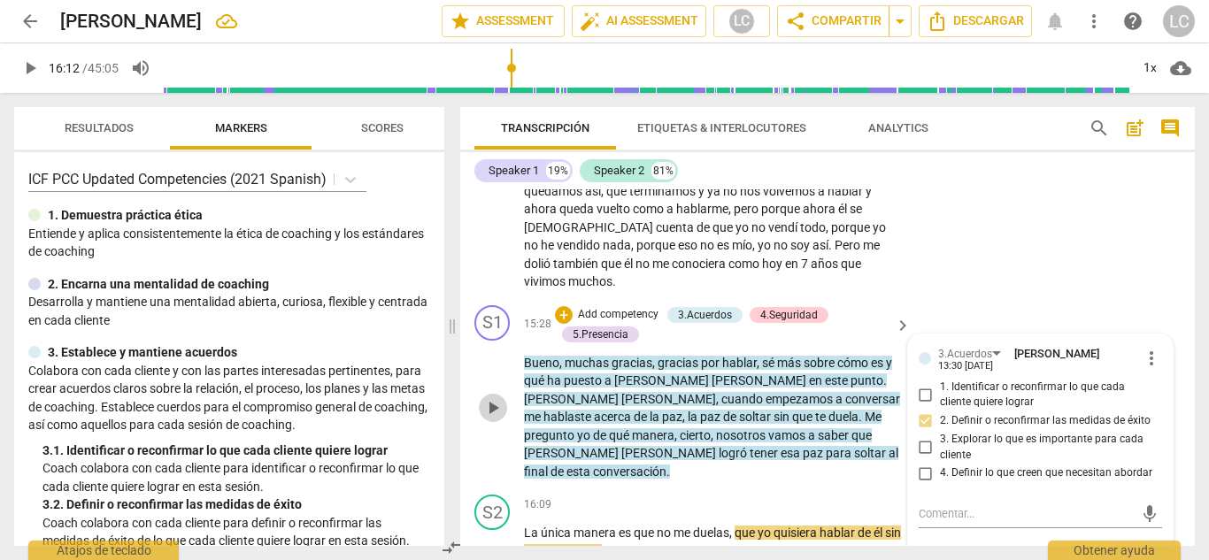
click at [495, 397] on span "play_arrow" at bounding box center [492, 407] width 21 height 21
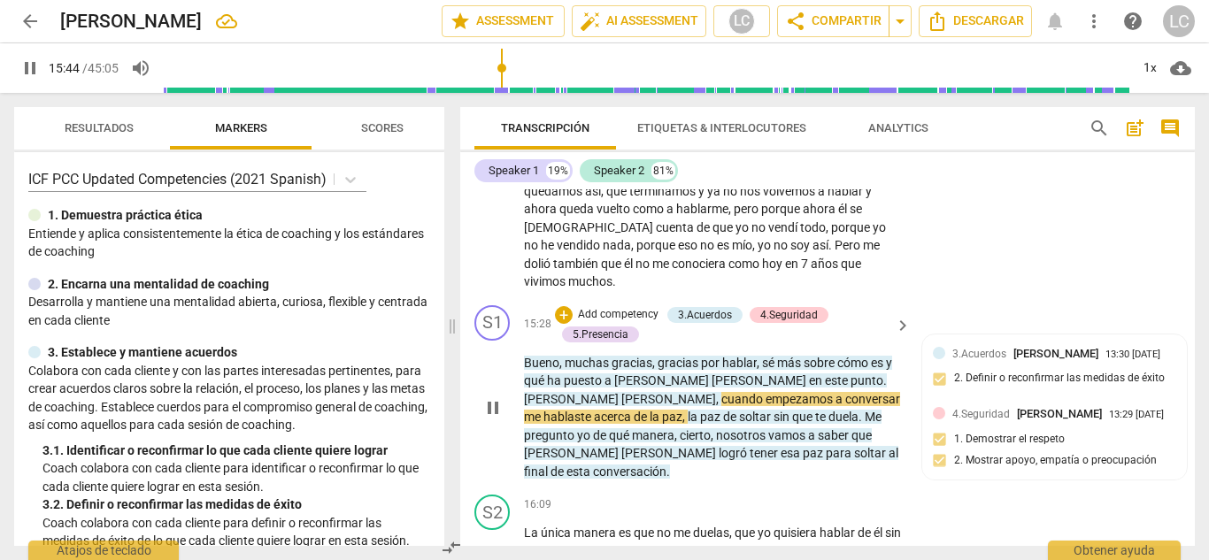
scroll to position [3203, 0]
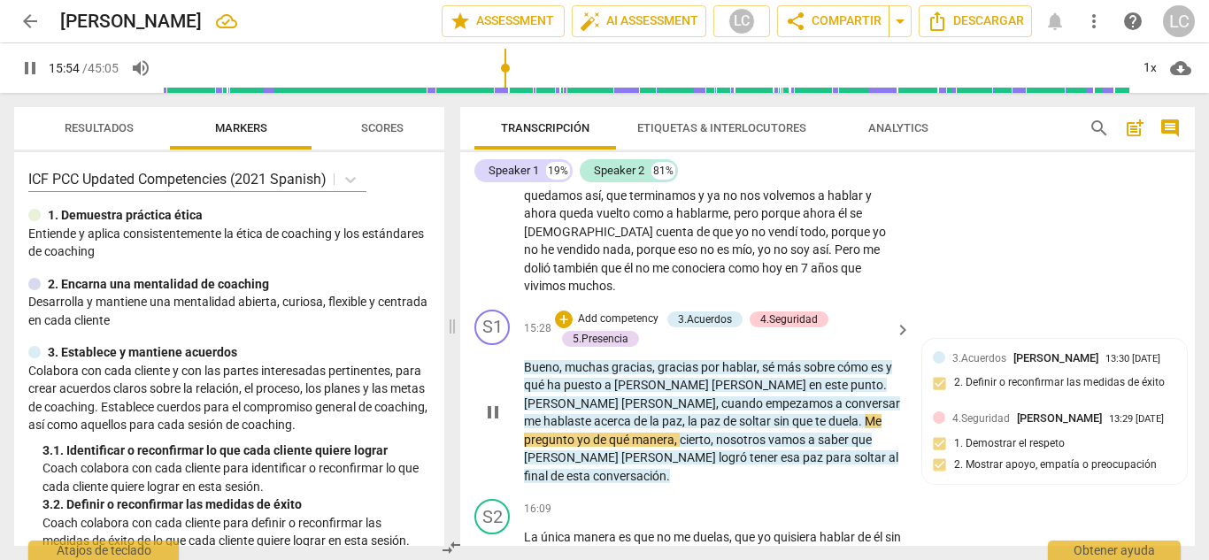
click at [631, 311] on p "Add competency" at bounding box center [618, 319] width 84 height 16
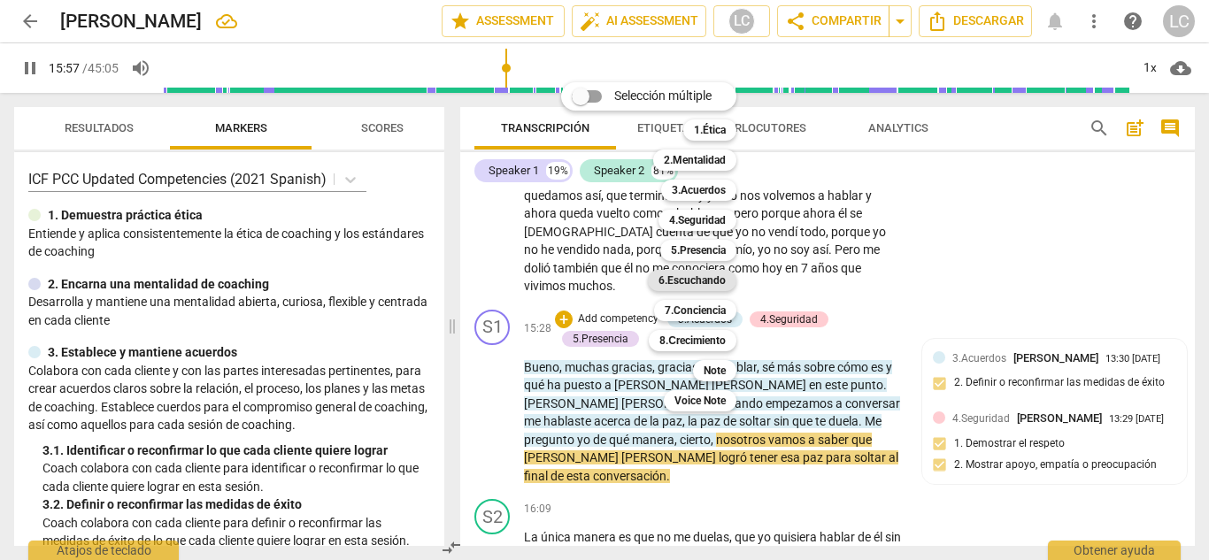
click at [677, 282] on b "6.Escuchando" at bounding box center [691, 280] width 67 height 21
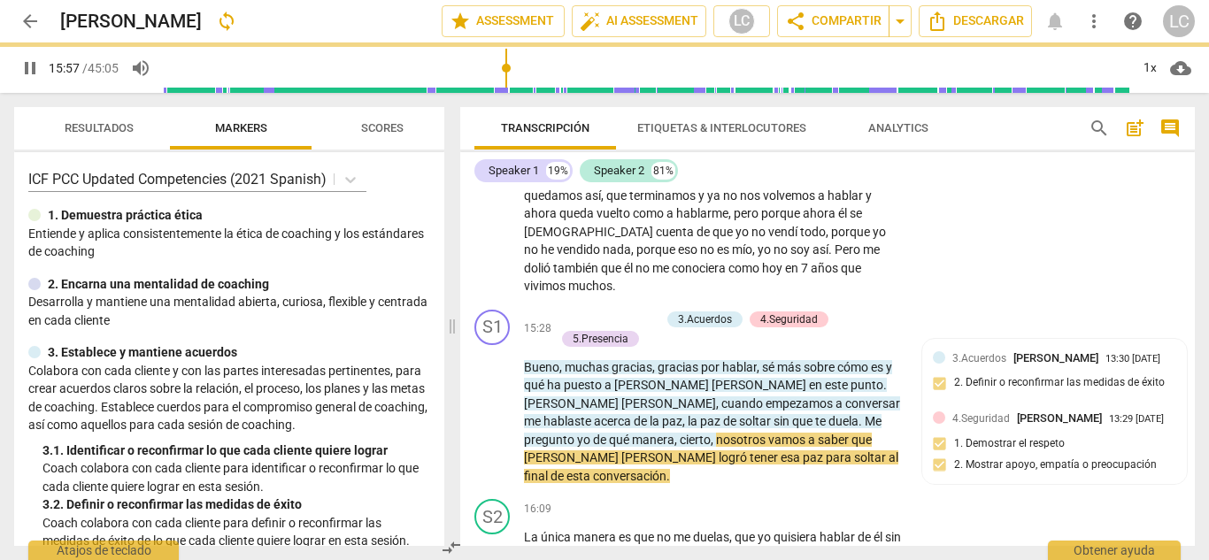
type input "958"
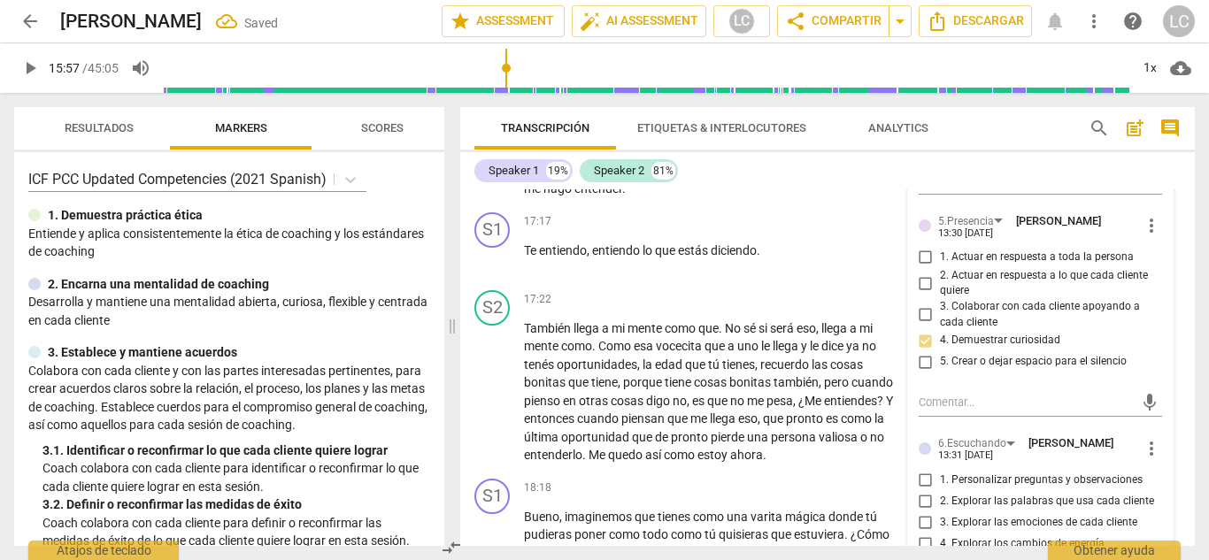
scroll to position [3734, 0]
click at [922, 488] on input "2. Explorar las palabras que usa cada cliente" at bounding box center [925, 498] width 28 height 21
checkbox input "true"
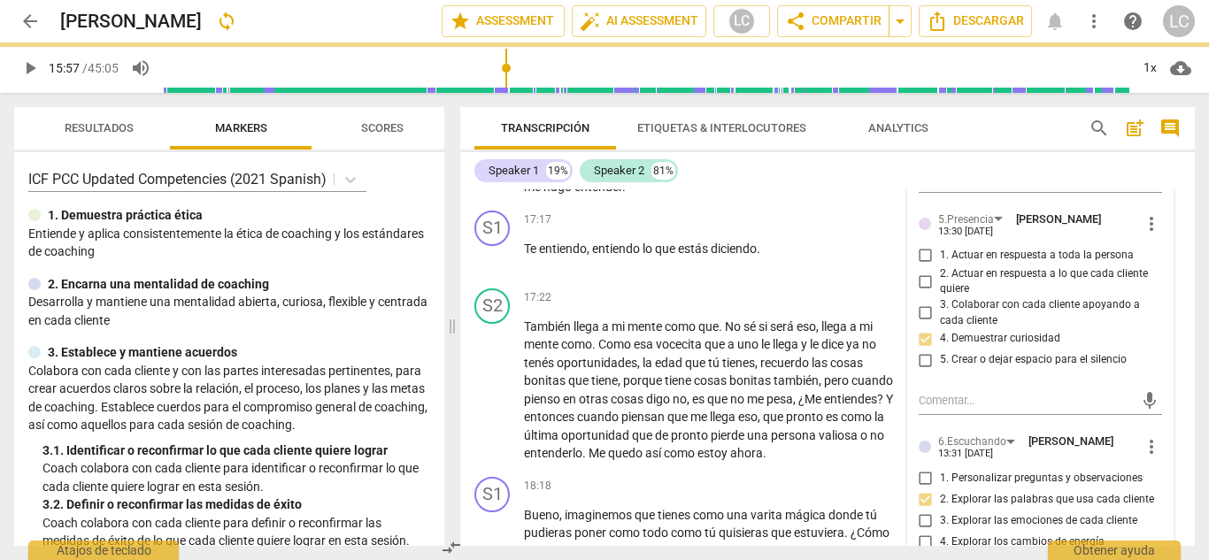
click at [1183, 180] on div "Speaker 1 19% Speaker 2 81% S1 play_arrow pause 00:00 + Add competency 3.Acuerd…" at bounding box center [827, 349] width 734 height 394
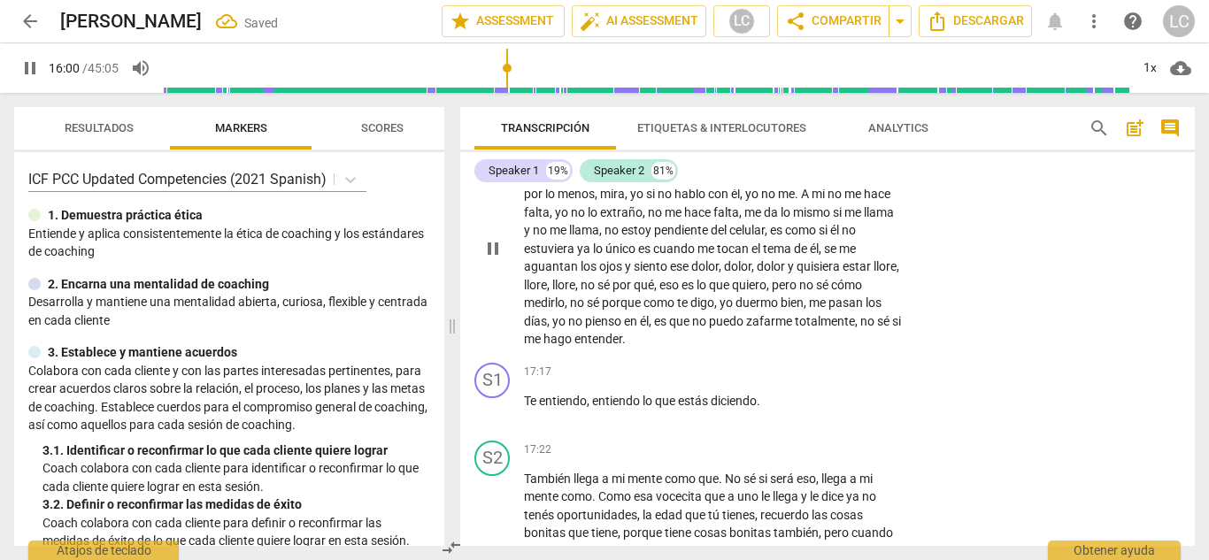
scroll to position [3585, 0]
click at [497, 396] on span "pause" at bounding box center [492, 406] width 21 height 21
click at [497, 396] on span "play_arrow" at bounding box center [492, 406] width 21 height 21
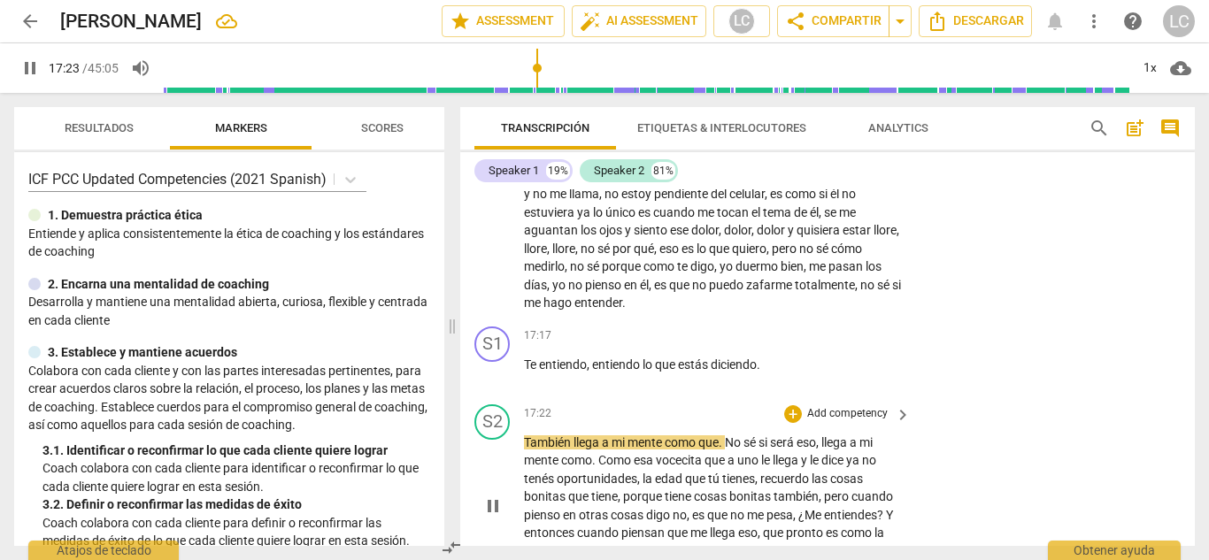
scroll to position [3615, 0]
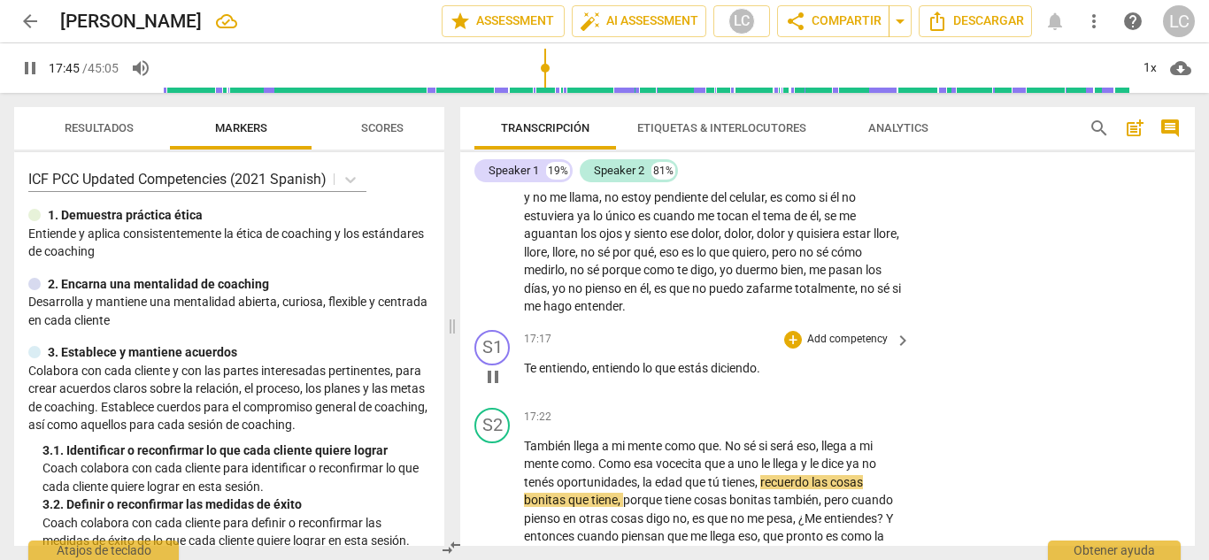
click at [821, 332] on p "Add competency" at bounding box center [847, 340] width 84 height 16
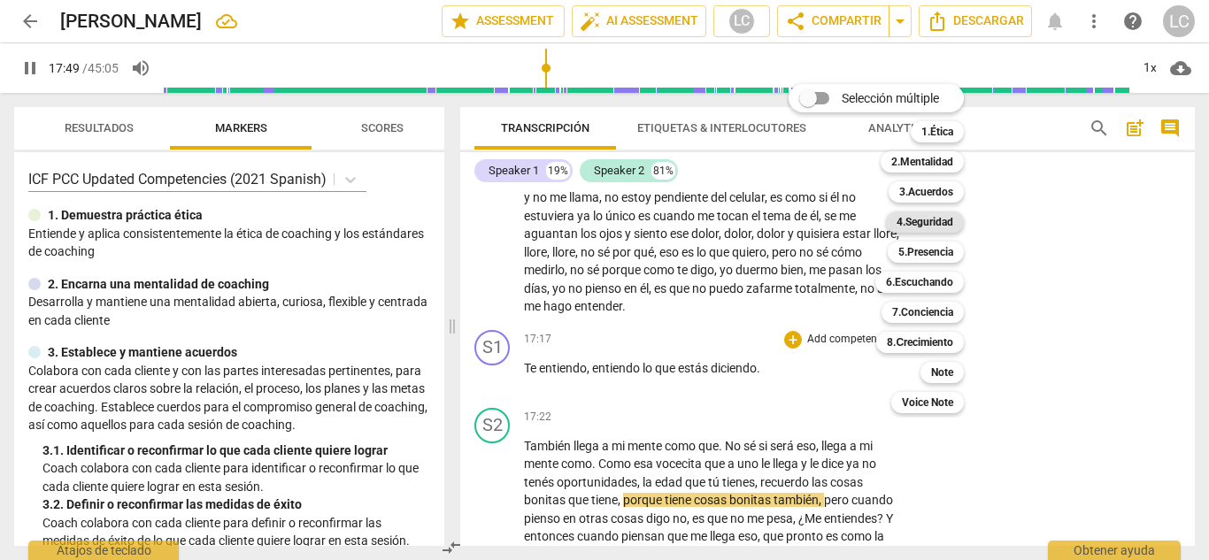
click at [917, 225] on b "4.Seguridad" at bounding box center [924, 221] width 57 height 21
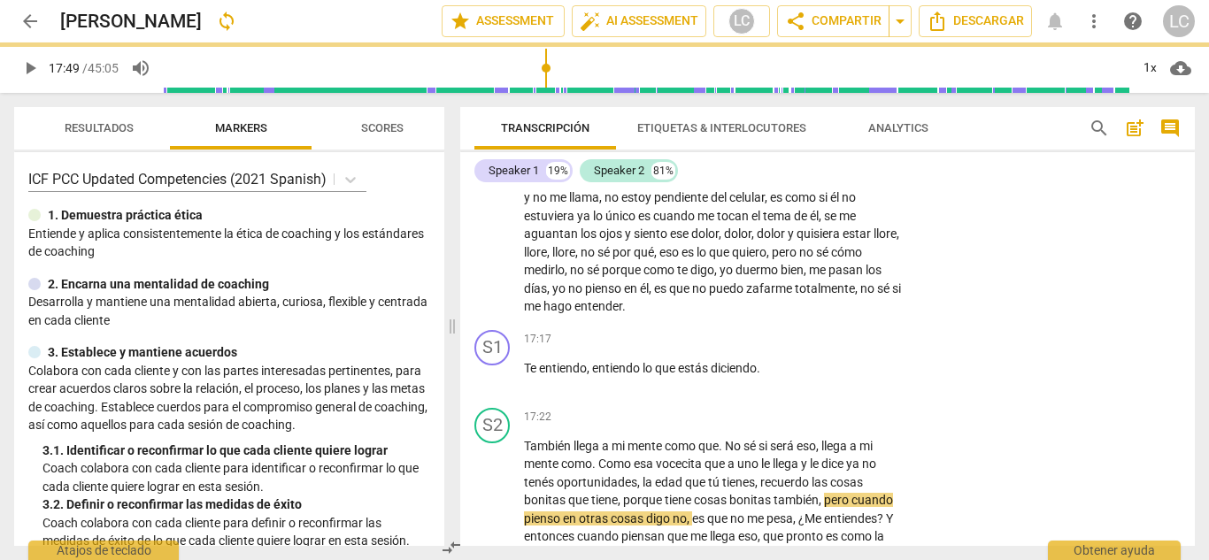
type input "1070"
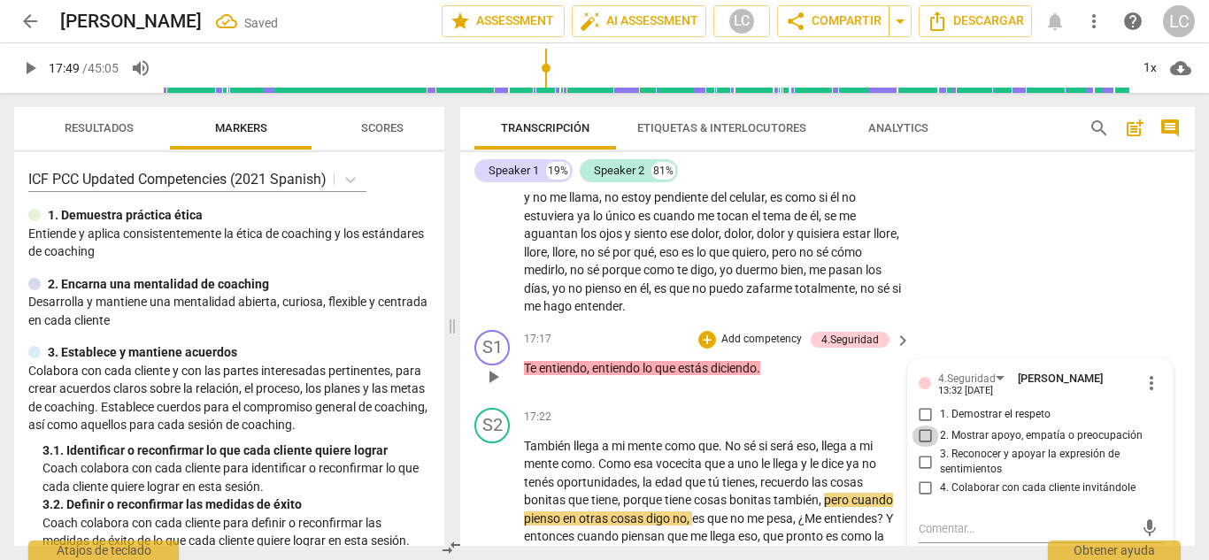
click at [924, 426] on input "2. Mostrar apoyo, empatía o preocupación" at bounding box center [925, 436] width 28 height 21
checkbox input "true"
click at [996, 162] on div "Speaker 1 19% Speaker 2 81%" at bounding box center [827, 171] width 706 height 30
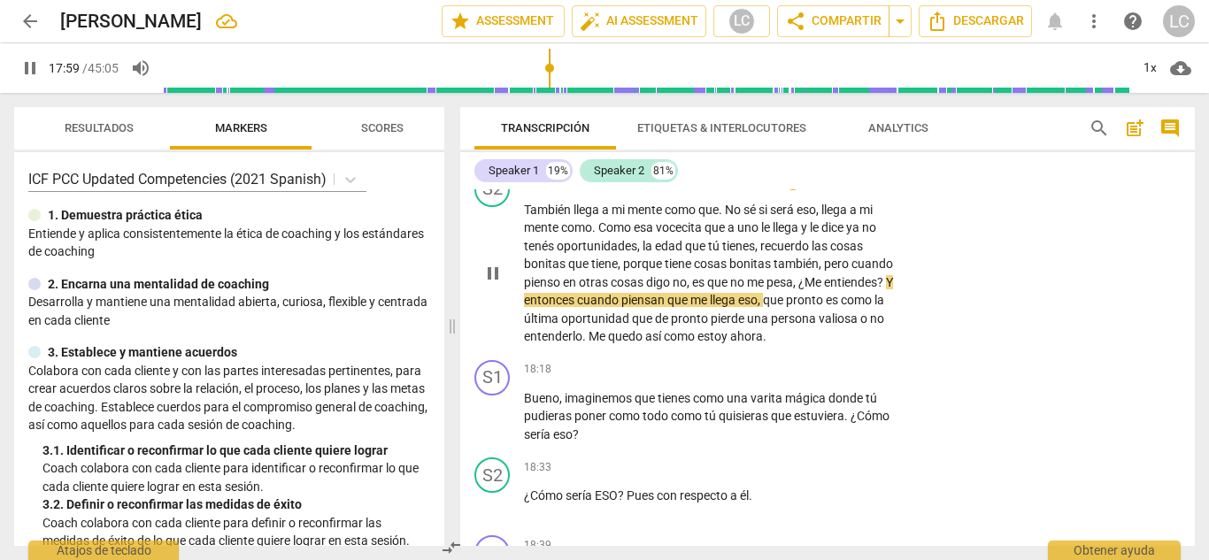
scroll to position [3852, 0]
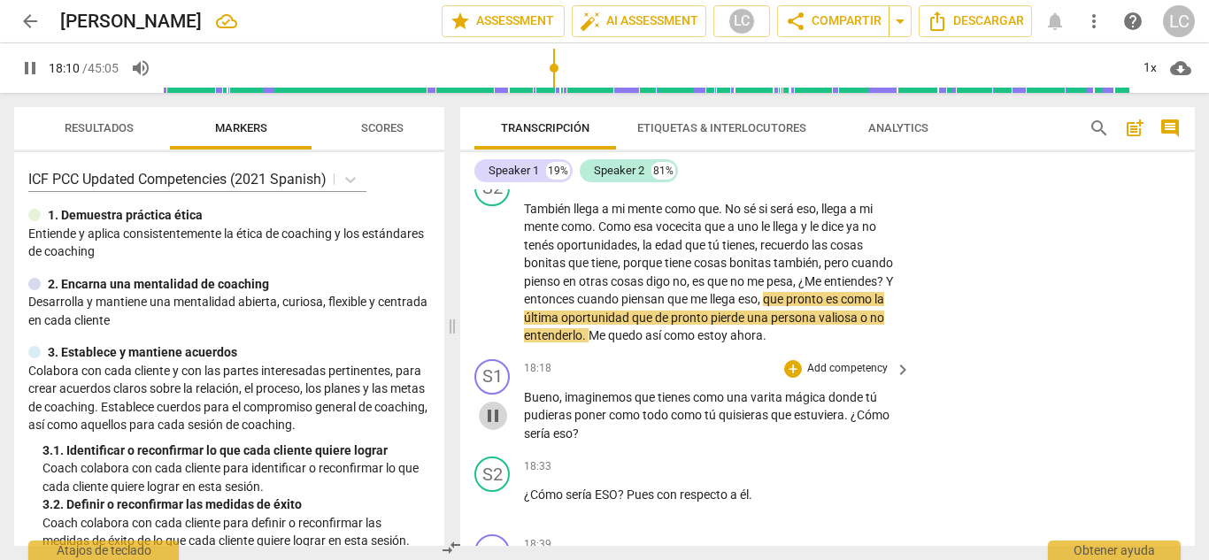
click at [495, 405] on span "pause" at bounding box center [492, 415] width 21 height 21
click at [495, 405] on span "play_arrow" at bounding box center [492, 415] width 21 height 21
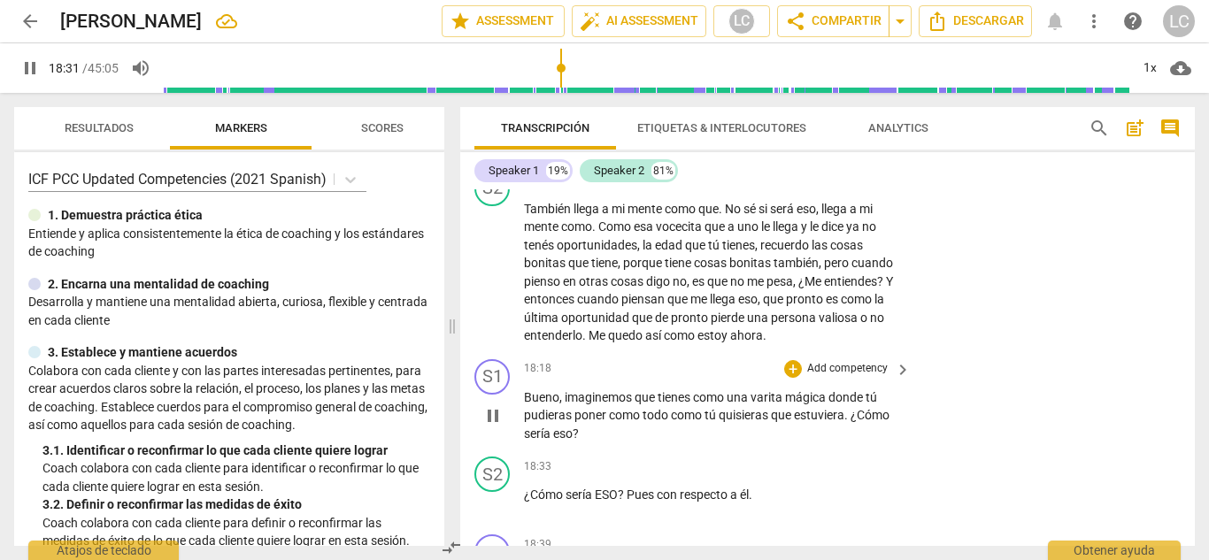
click at [838, 361] on p "Add competency" at bounding box center [847, 369] width 84 height 16
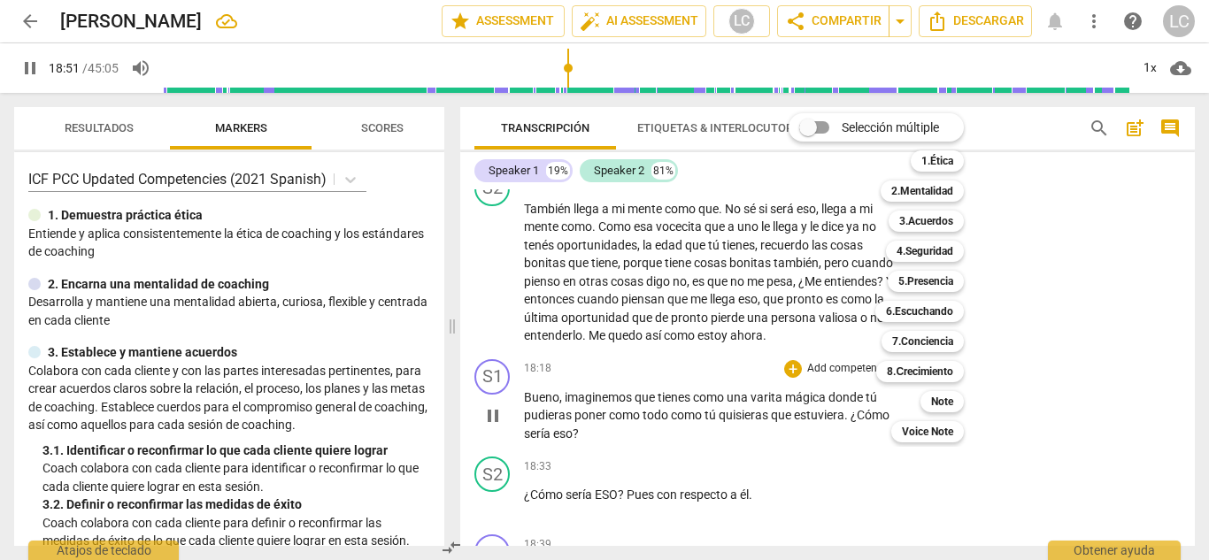
scroll to position [4217, 0]
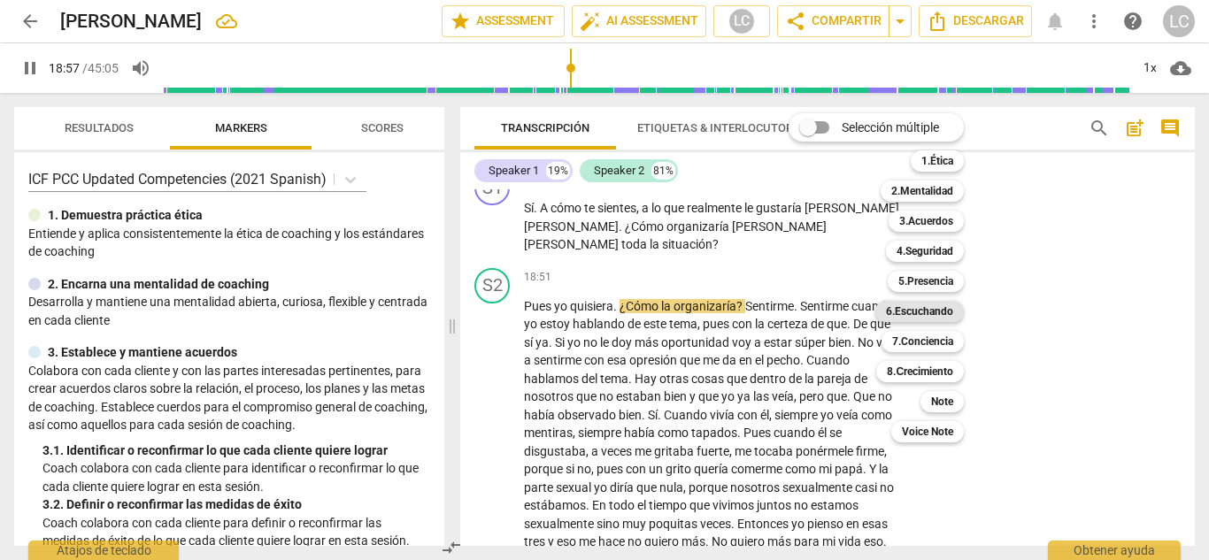
click at [910, 311] on b "6.Escuchando" at bounding box center [919, 311] width 67 height 21
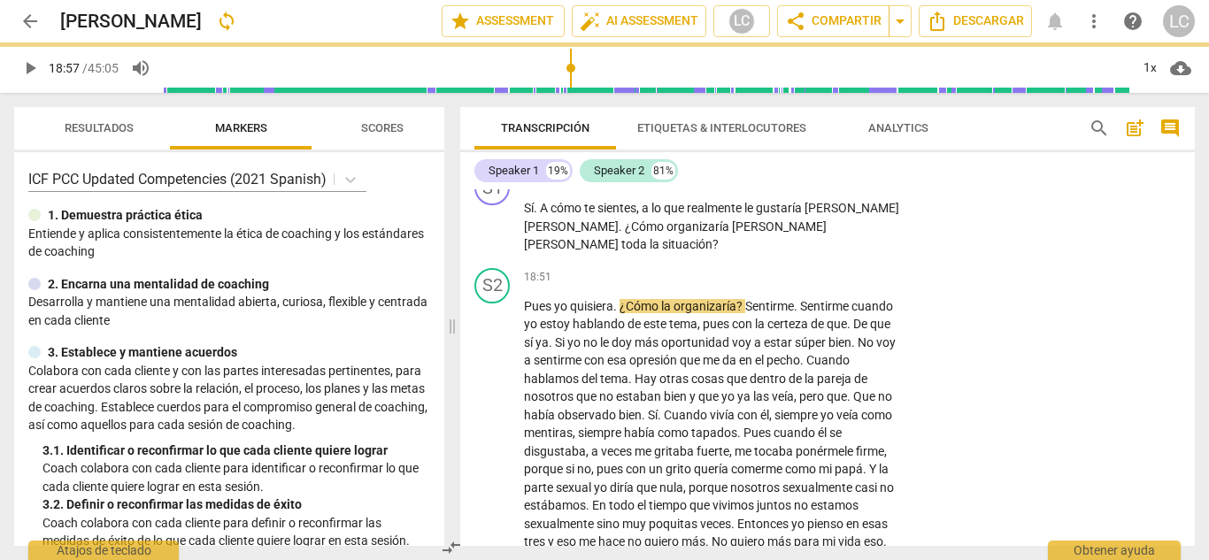
type input "1138"
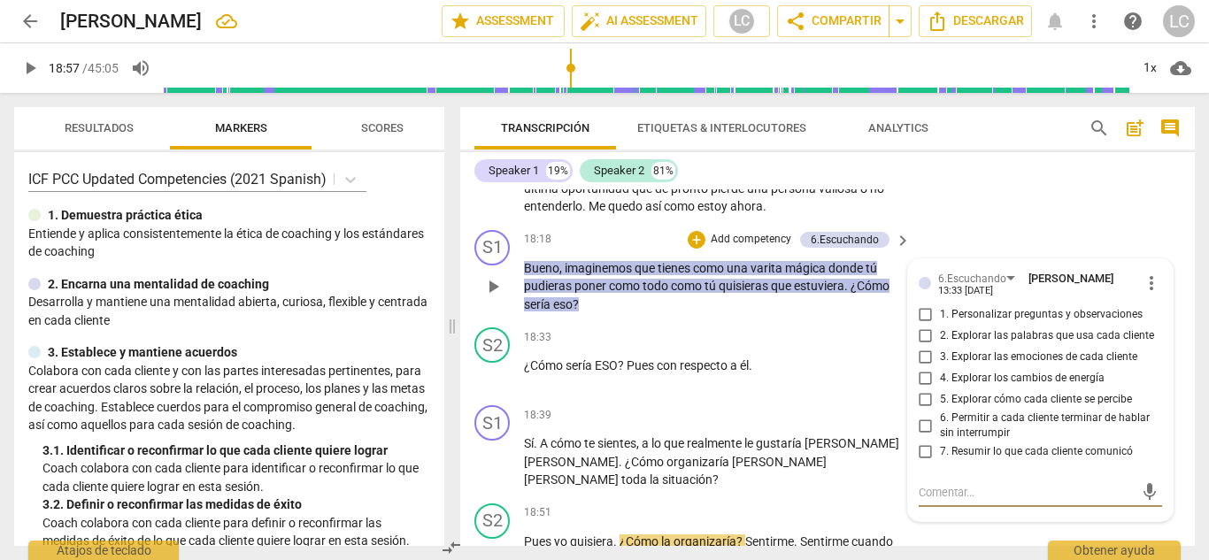
scroll to position [3979, 0]
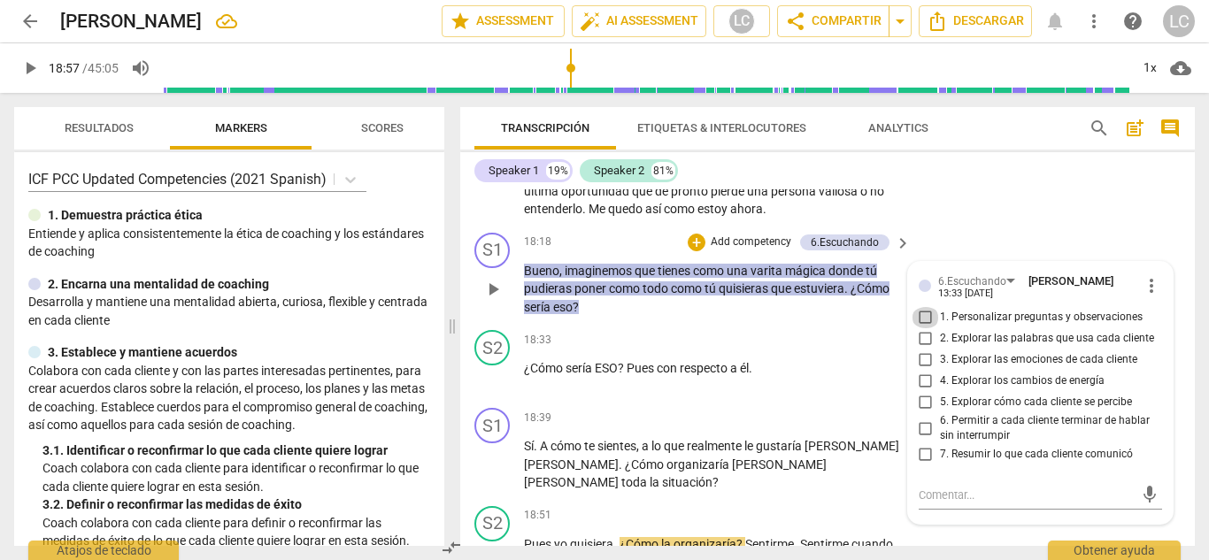
click at [923, 307] on input "1. Personalizar preguntas y observaciones" at bounding box center [925, 317] width 28 height 21
checkbox input "true"
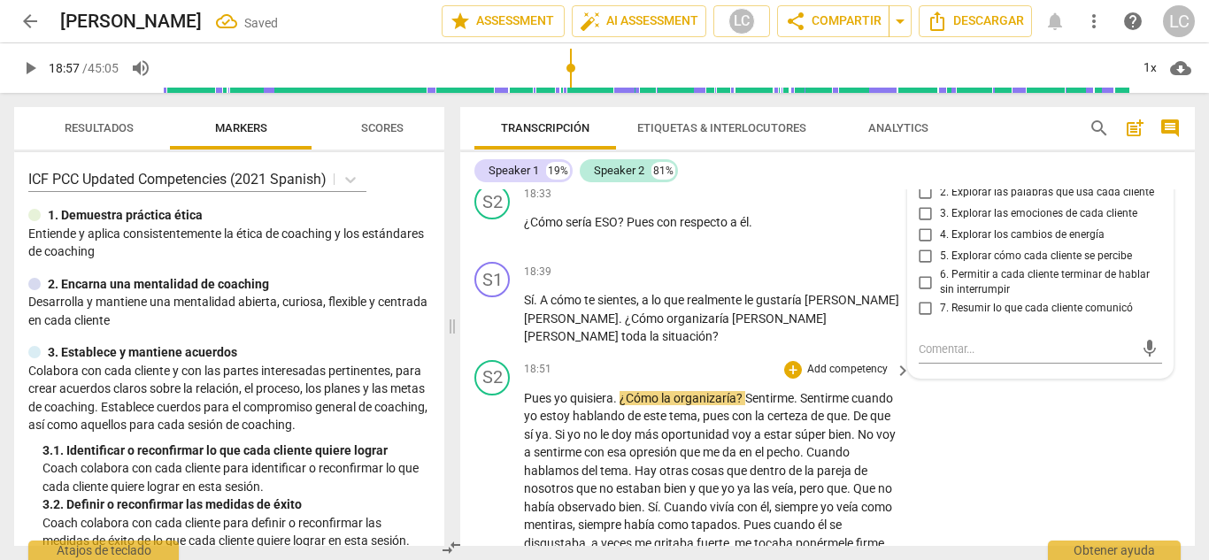
scroll to position [4124, 0]
click at [492, 552] on span "play_arrow" at bounding box center [492, 562] width 21 height 21
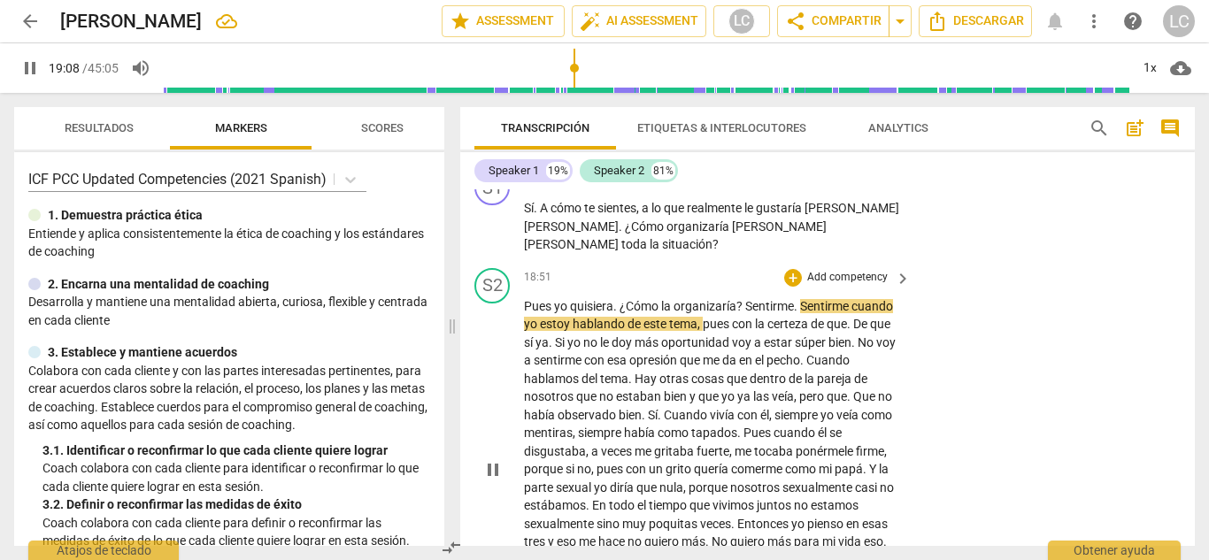
scroll to position [4216, 0]
click at [1148, 65] on div "1x" at bounding box center [1149, 68] width 34 height 28
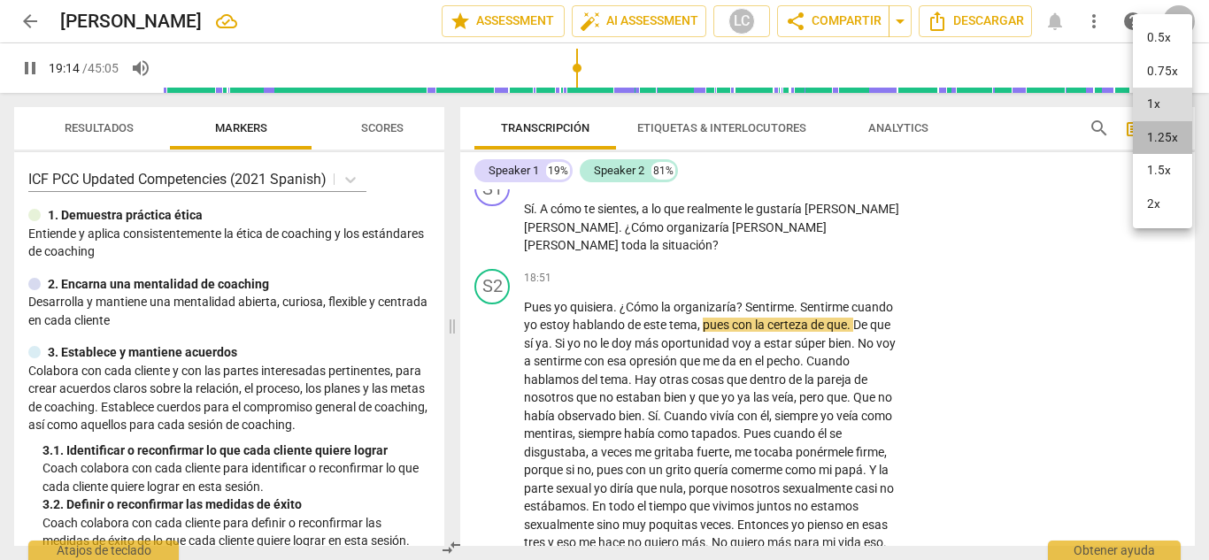
click at [1158, 133] on li "1.25x" at bounding box center [1161, 138] width 59 height 34
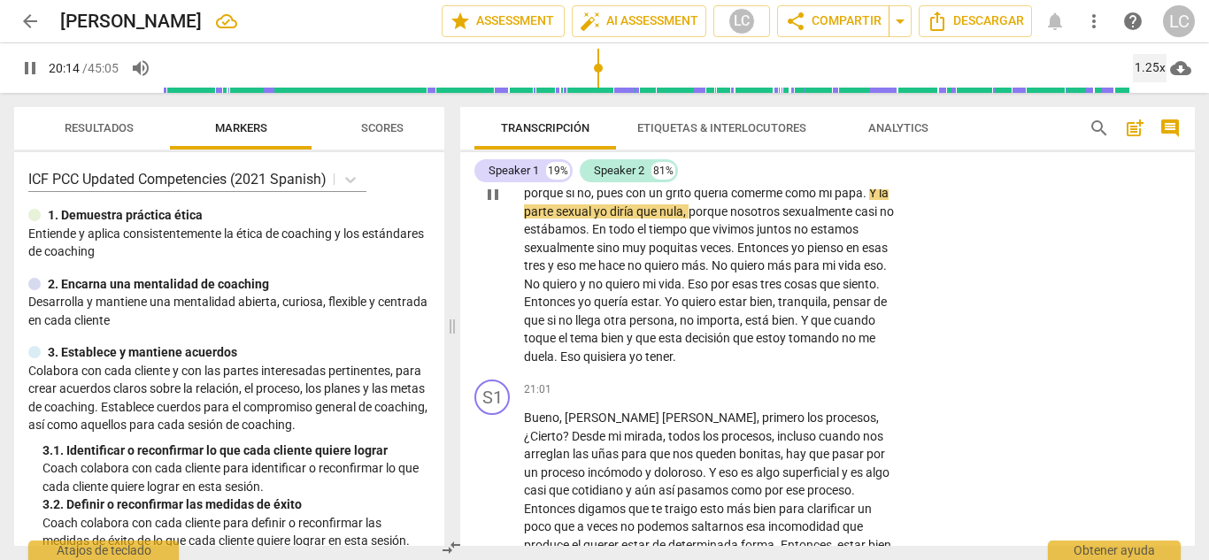
scroll to position [4494, 0]
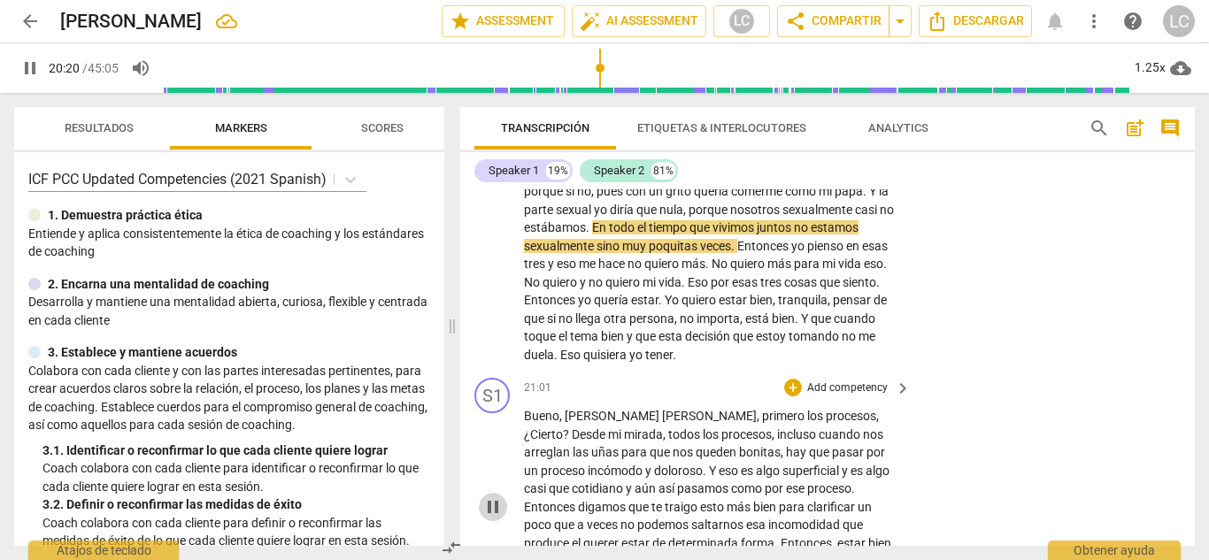
click at [495, 496] on span "pause" at bounding box center [492, 506] width 21 height 21
click at [495, 496] on span "play_arrow" at bounding box center [492, 506] width 21 height 21
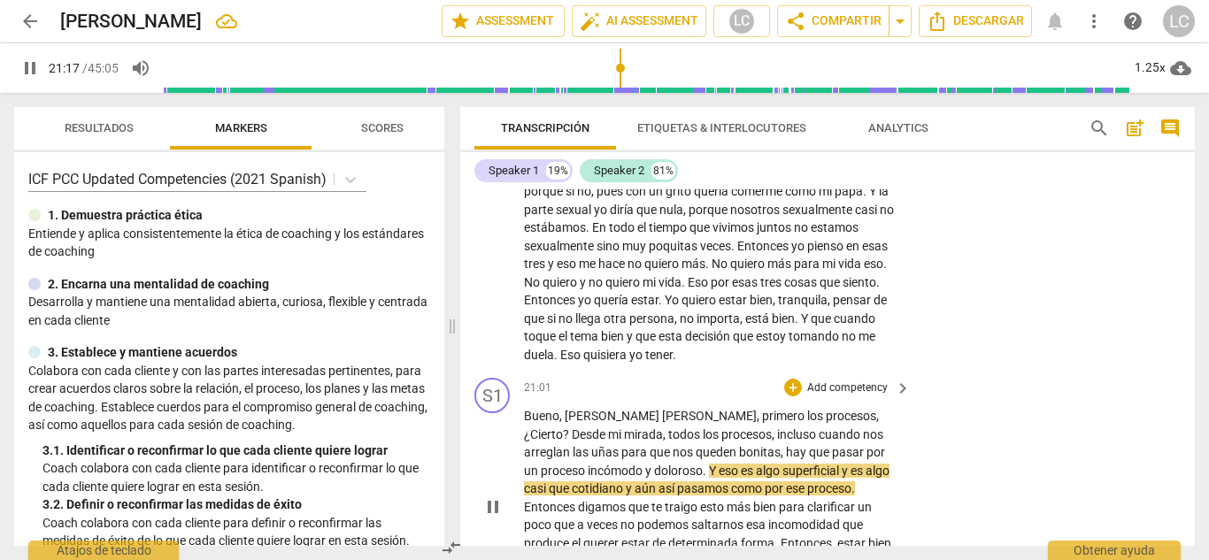
click at [828, 380] on p "Add competency" at bounding box center [847, 388] width 84 height 16
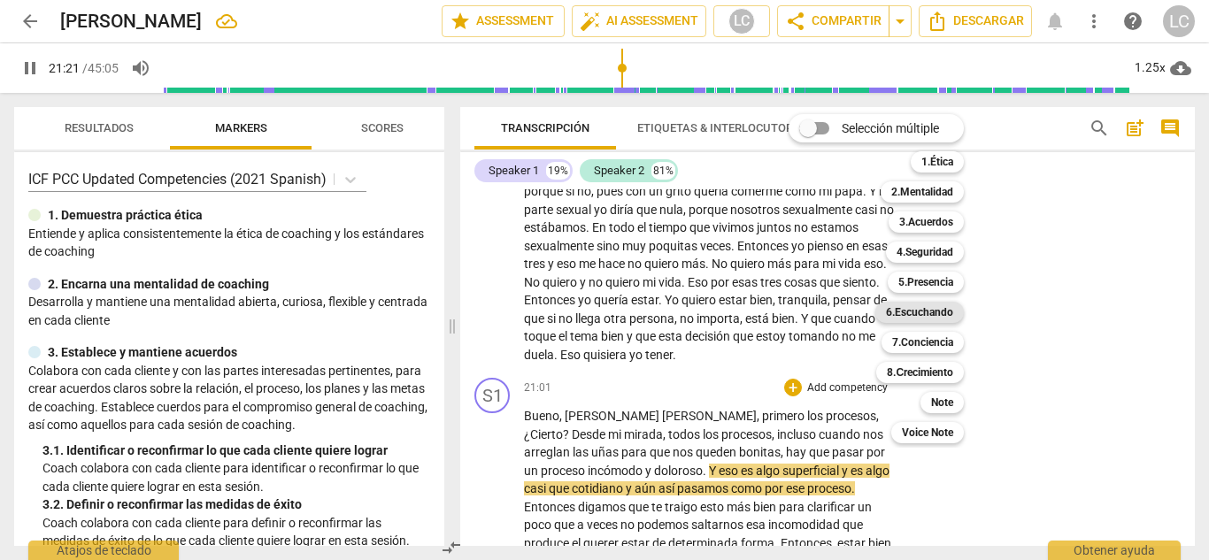
click at [912, 316] on b "6.Escuchando" at bounding box center [919, 312] width 67 height 21
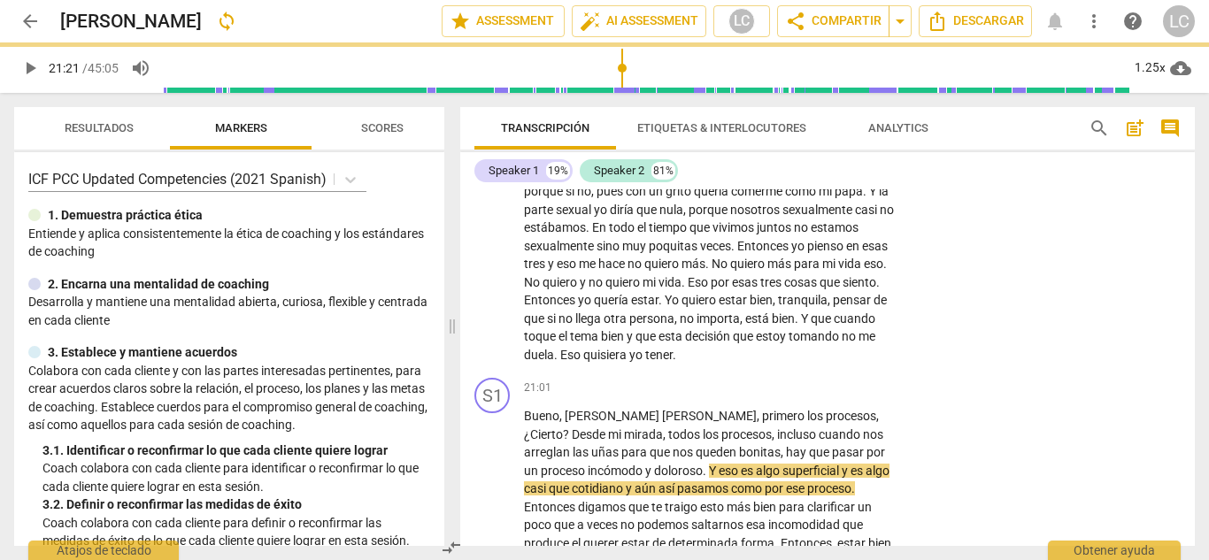
type input "1282"
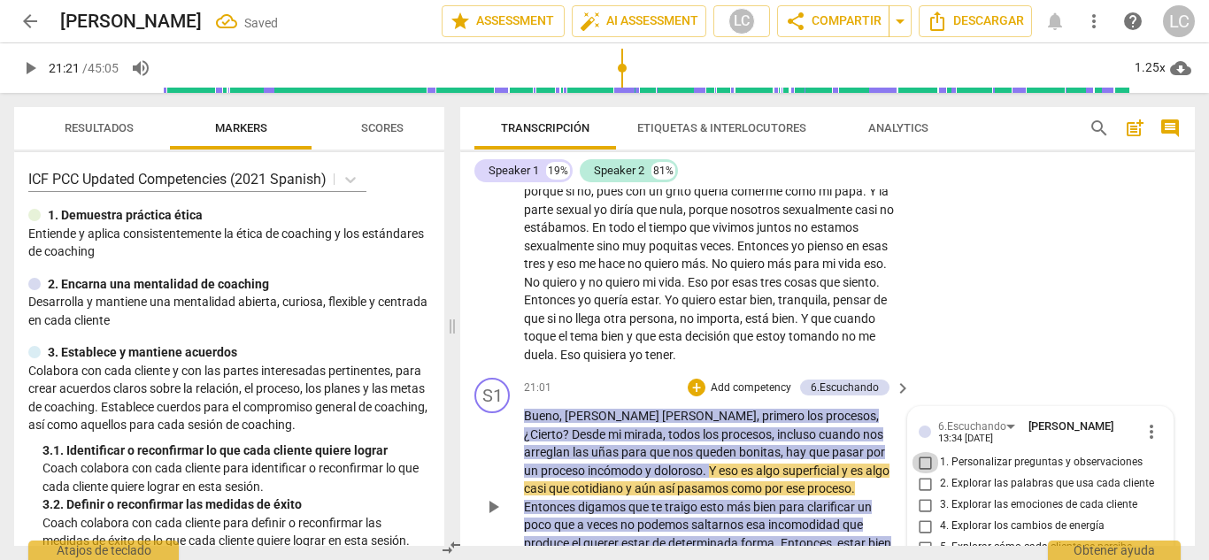
click at [921, 452] on input "1. Personalizar preguntas y observaciones" at bounding box center [925, 462] width 28 height 21
checkbox input "true"
click at [923, 537] on input "5. Explorar cómo cada cliente se percibe" at bounding box center [925, 547] width 28 height 21
checkbox input "true"
click at [492, 496] on span "play_arrow" at bounding box center [492, 506] width 21 height 21
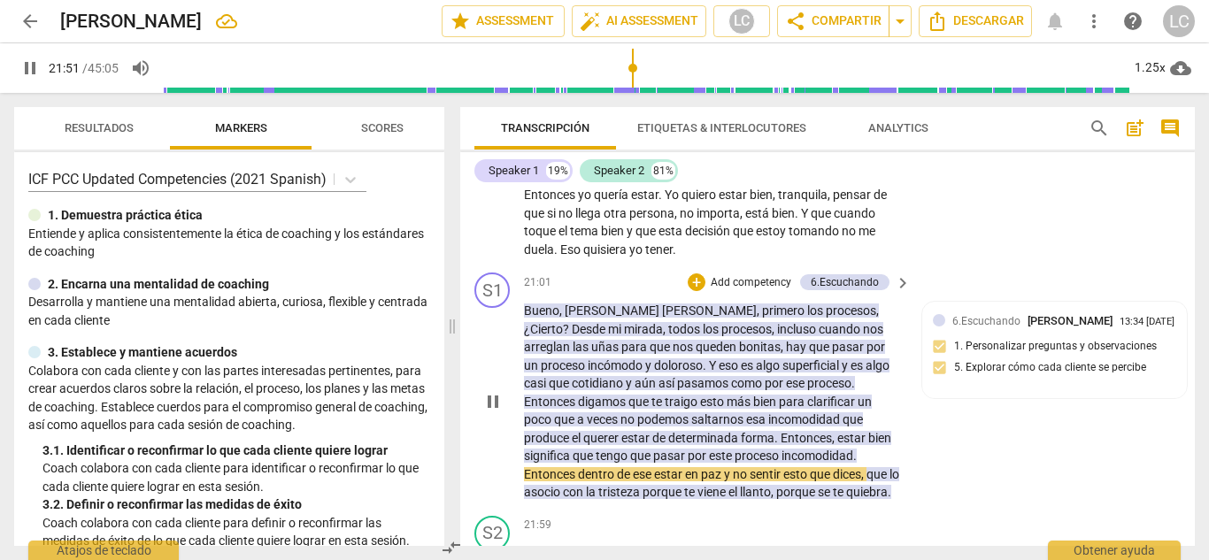
scroll to position [4601, 0]
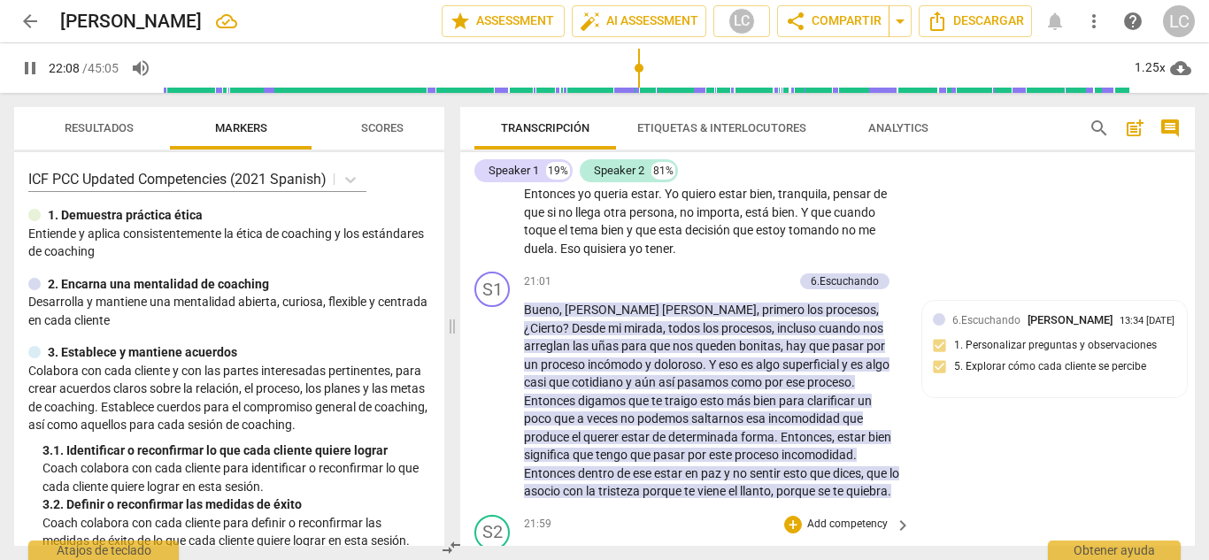
click at [561, 515] on div "21:59 + Add competency keyboard_arrow_right" at bounding box center [718, 524] width 388 height 19
click at [567, 544] on p "La voz ." at bounding box center [713, 553] width 378 height 19
click at [527, 546] on span "La" at bounding box center [532, 553] width 17 height 14
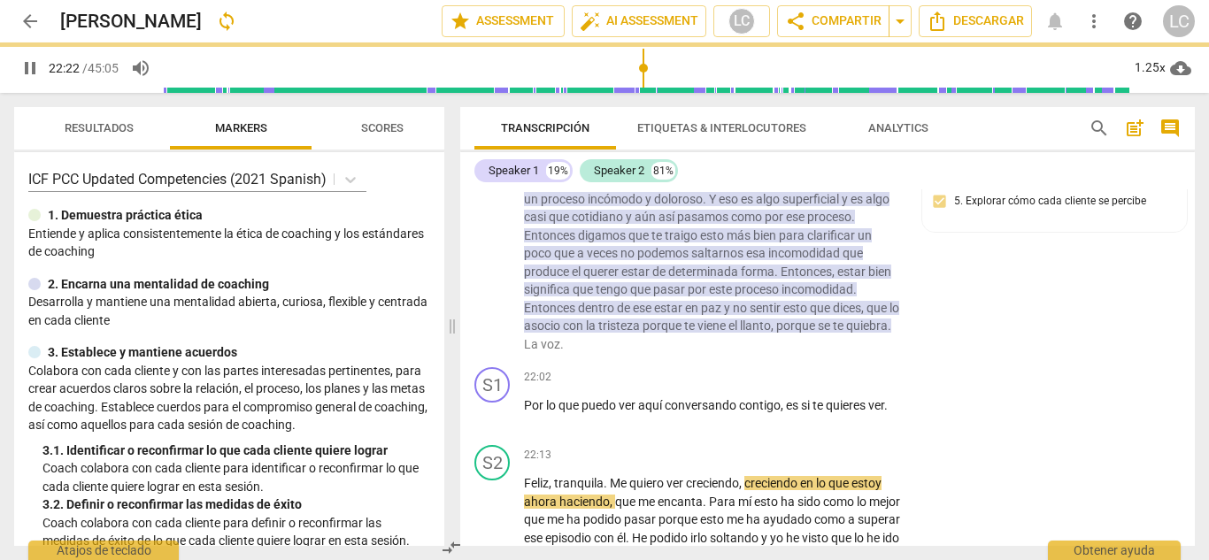
scroll to position [4706, 0]
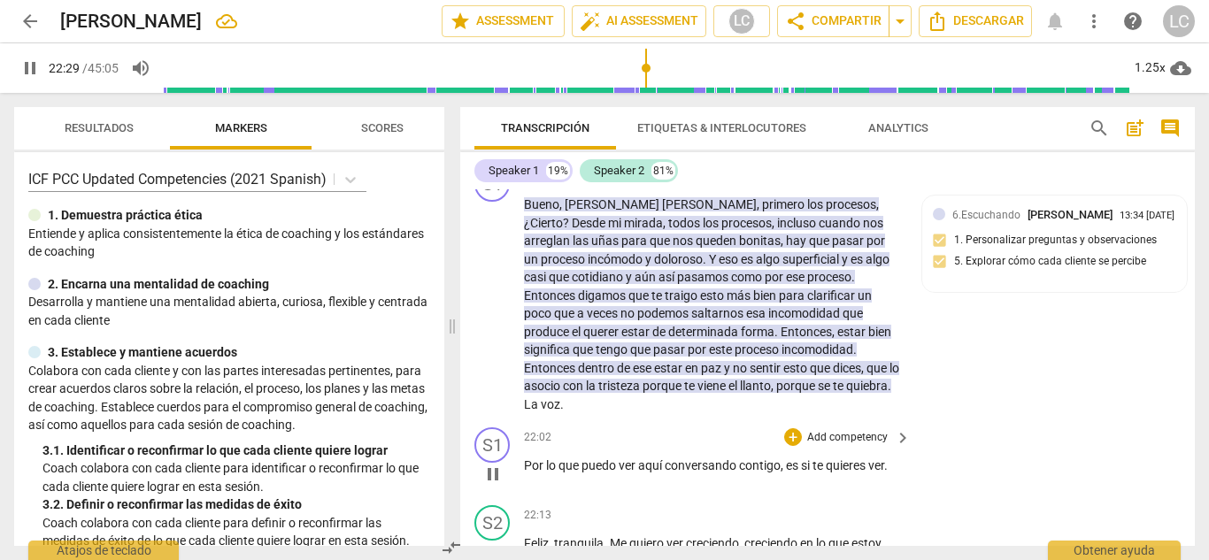
click at [523, 463] on div "play_arrow pause" at bounding box center [501, 474] width 45 height 23
click at [525, 458] on span "Por" at bounding box center [535, 465] width 22 height 14
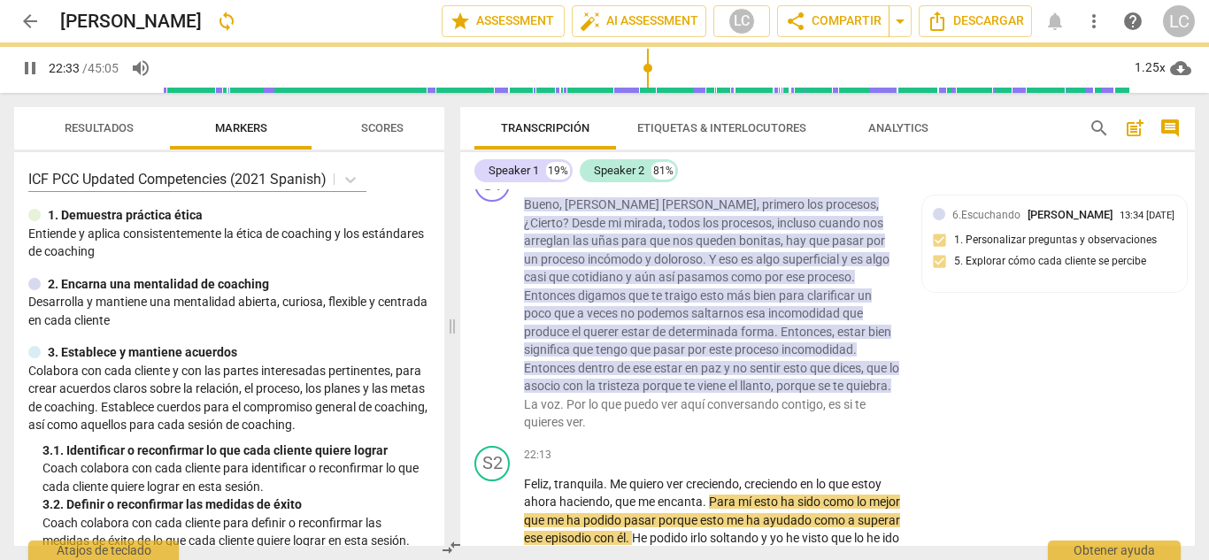
scroll to position [4647, 0]
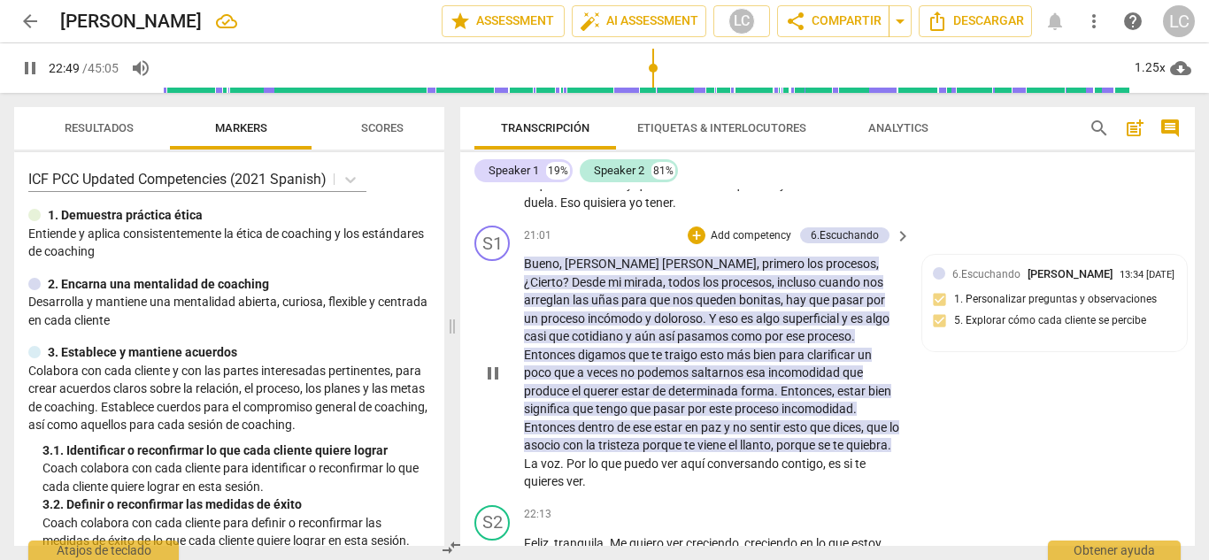
click at [828, 457] on span "es" at bounding box center [835, 464] width 15 height 14
type input "1370"
click at [589, 368] on p "[PERSON_NAME] , primero los procesos , ¿Cierto ? Desde mi mirada , todos los pr…" at bounding box center [713, 373] width 378 height 236
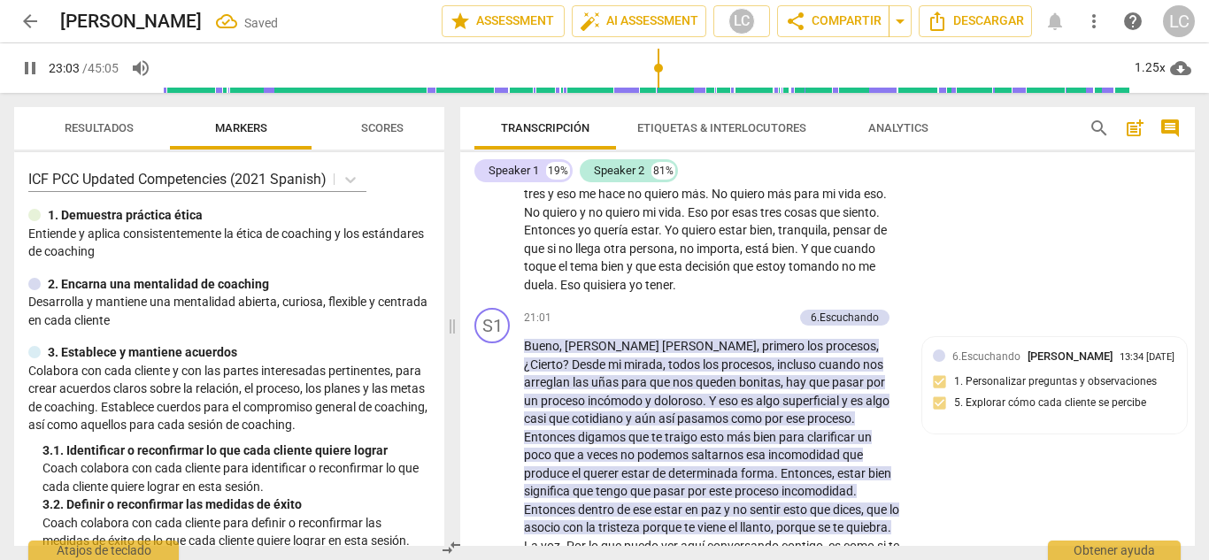
scroll to position [4562, 0]
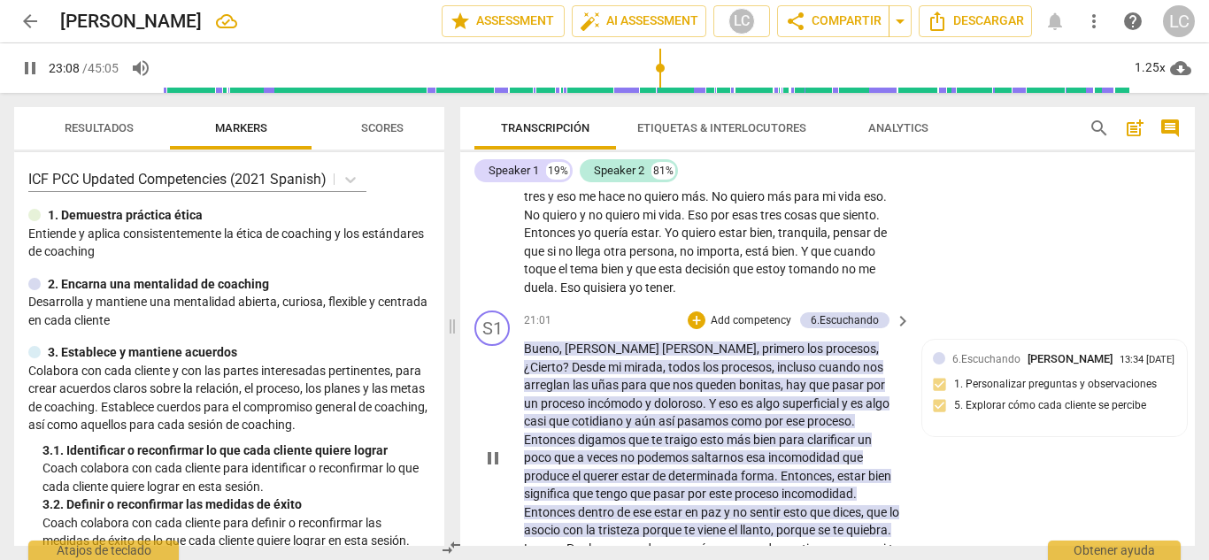
click at [719, 313] on p "Add competency" at bounding box center [751, 321] width 84 height 16
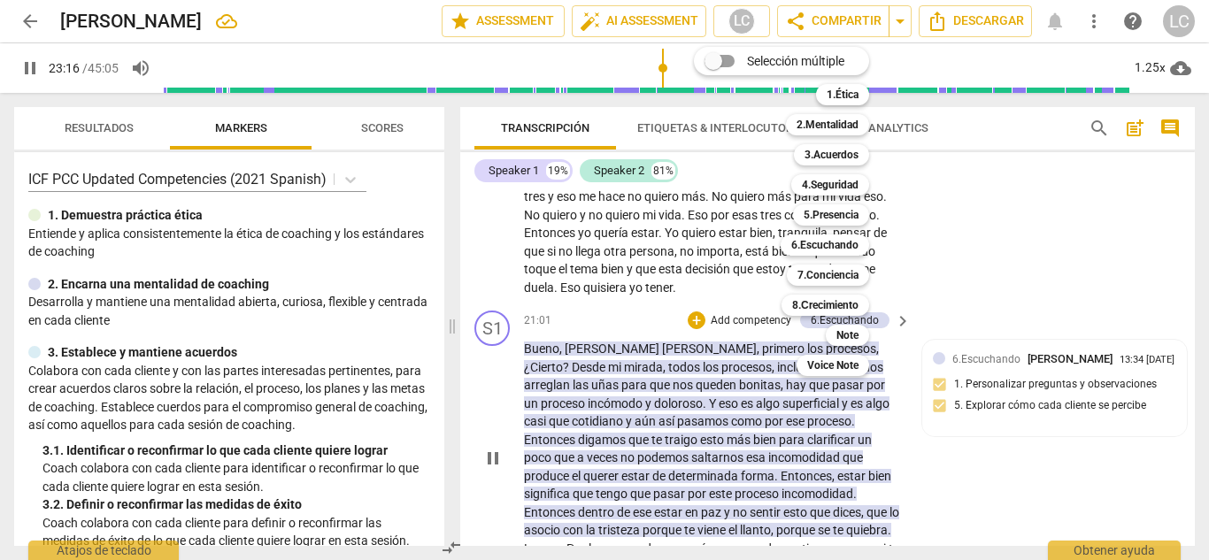
scroll to position [5150, 0]
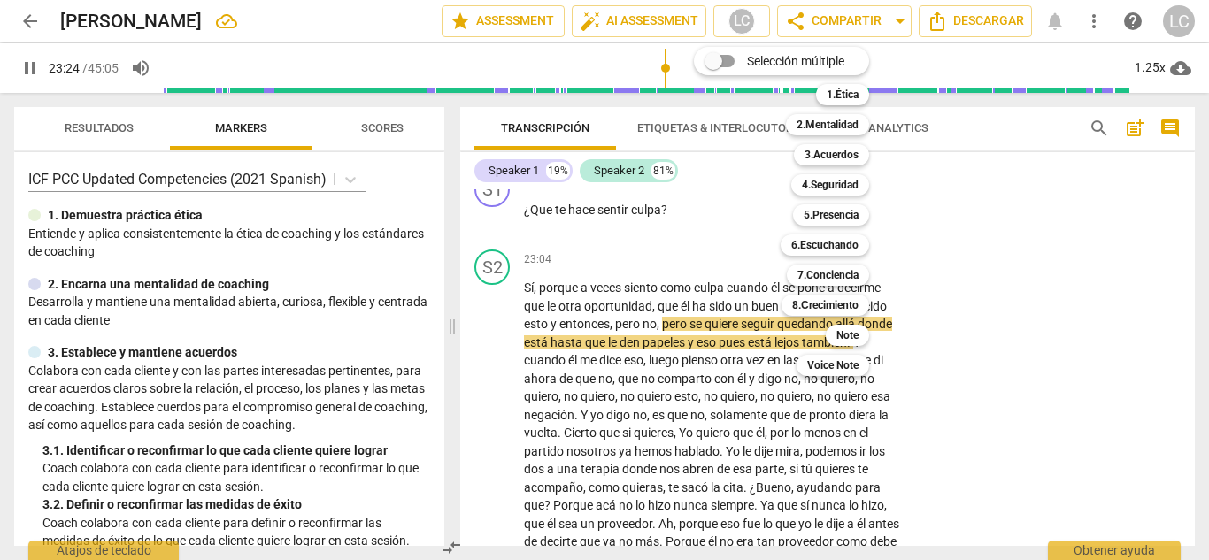
click at [1088, 292] on div at bounding box center [604, 280] width 1209 height 560
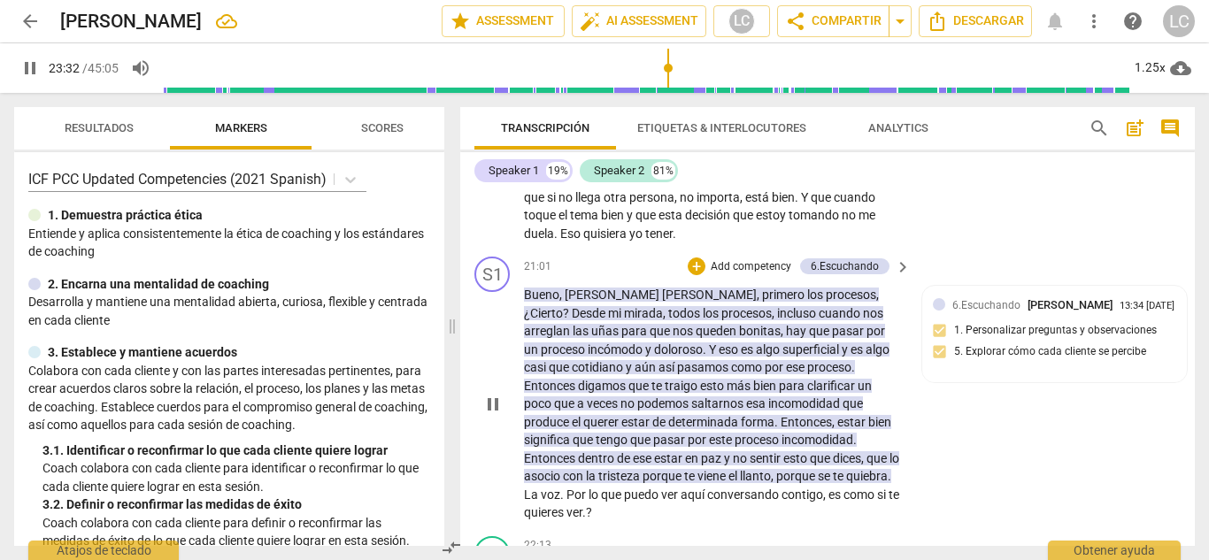
scroll to position [4473, 0]
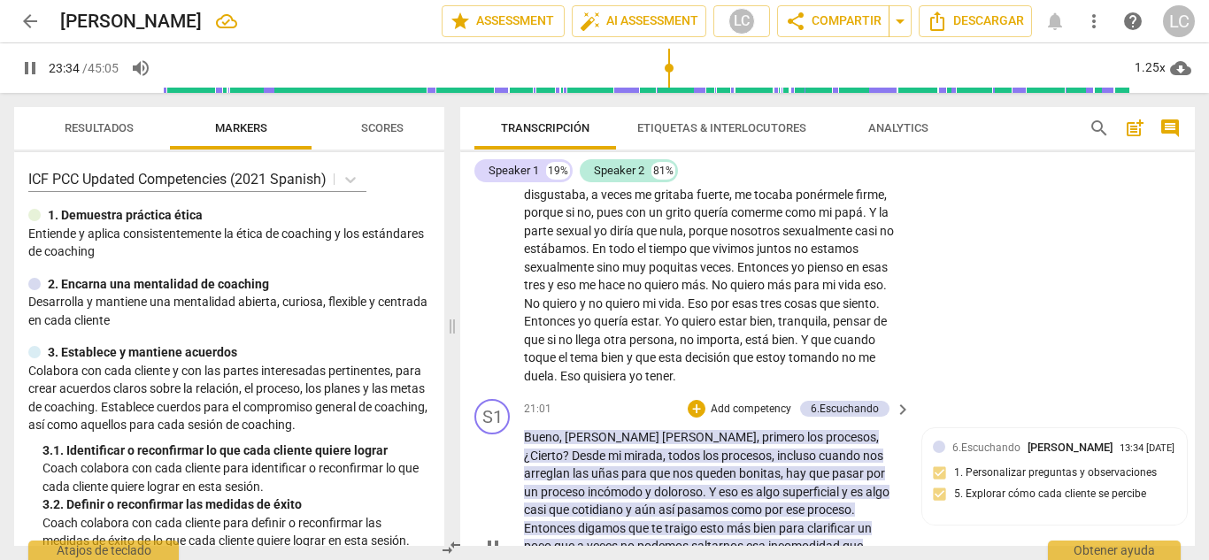
click at [773, 402] on p "Add competency" at bounding box center [751, 410] width 84 height 16
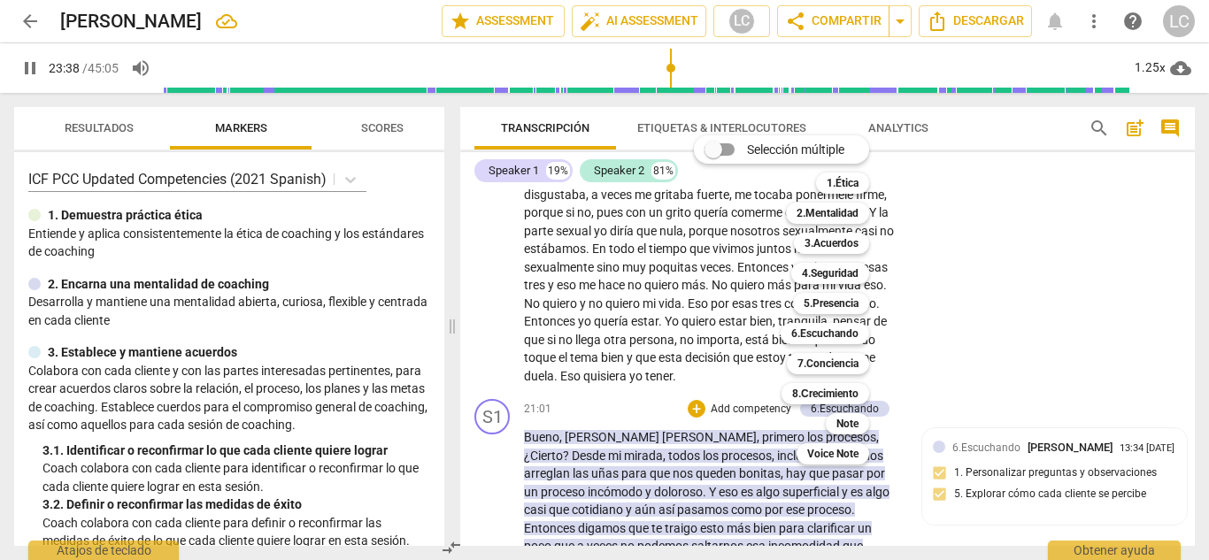
click at [31, 68] on div at bounding box center [604, 280] width 1209 height 560
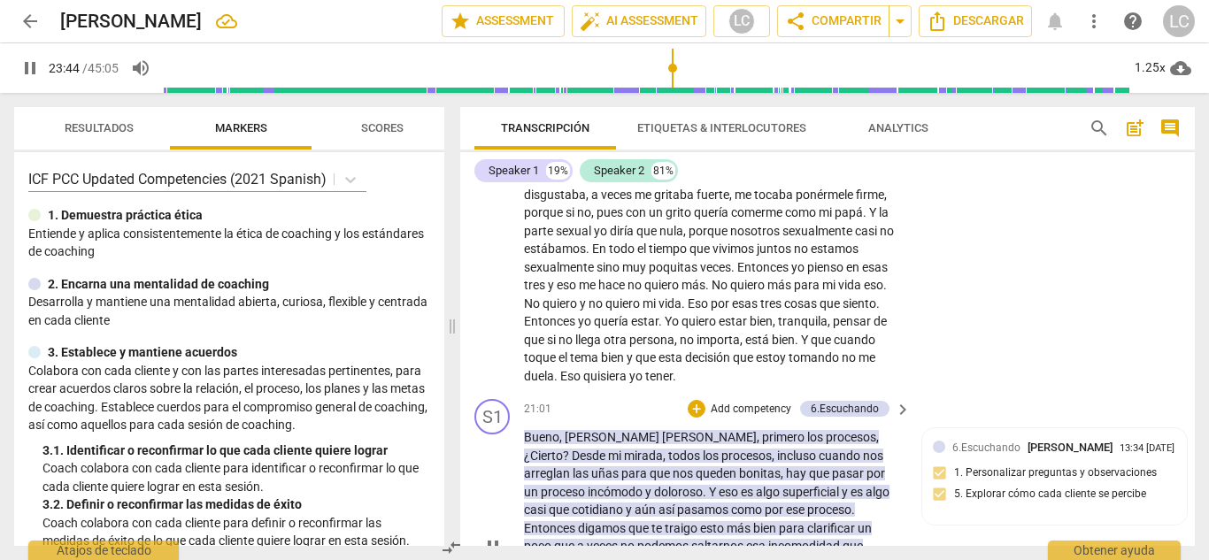
click at [497, 536] on span "pause" at bounding box center [492, 546] width 21 height 21
type input "1425"
click at [743, 402] on p "Add competency" at bounding box center [751, 410] width 84 height 16
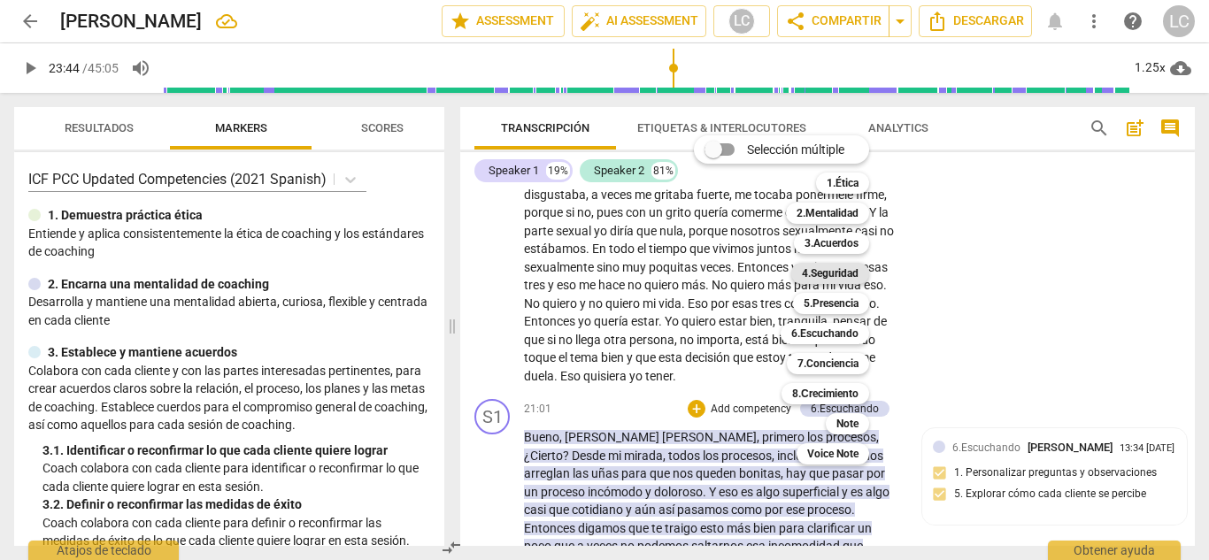
click at [855, 273] on b "4.Seguridad" at bounding box center [830, 273] width 57 height 21
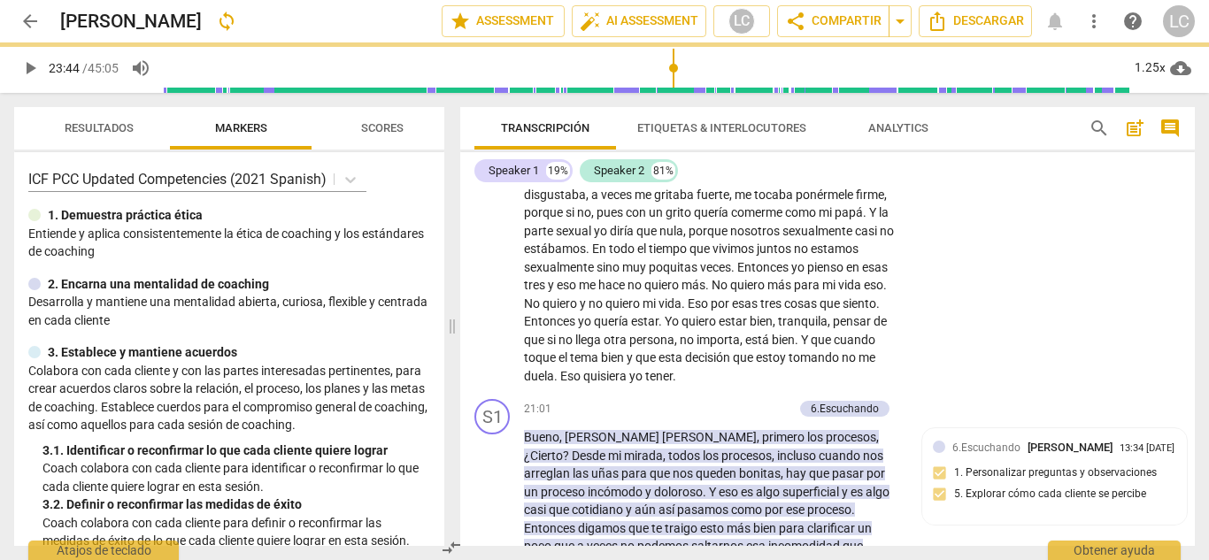
scroll to position [4528, 0]
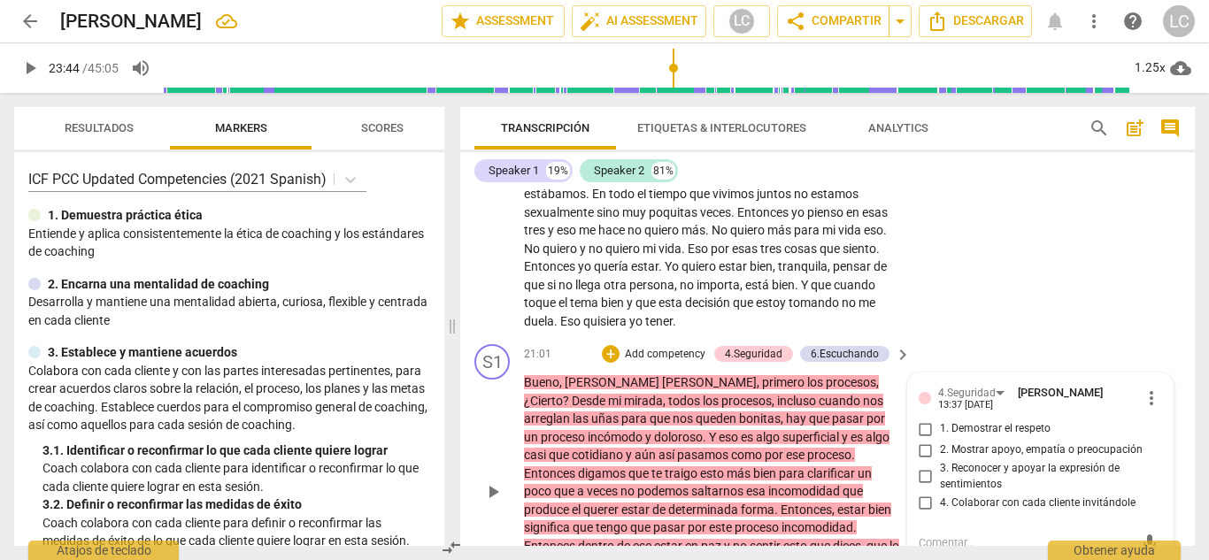
click at [924, 461] on label "3. Reconocer y apoyar la expresión de sentimientos" at bounding box center [1033, 476] width 244 height 31
click at [924, 466] on input "3. Reconocer y apoyar la expresión de sentimientos" at bounding box center [925, 476] width 28 height 21
checkbox input "true"
click at [671, 347] on p "Add competency" at bounding box center [665, 355] width 84 height 16
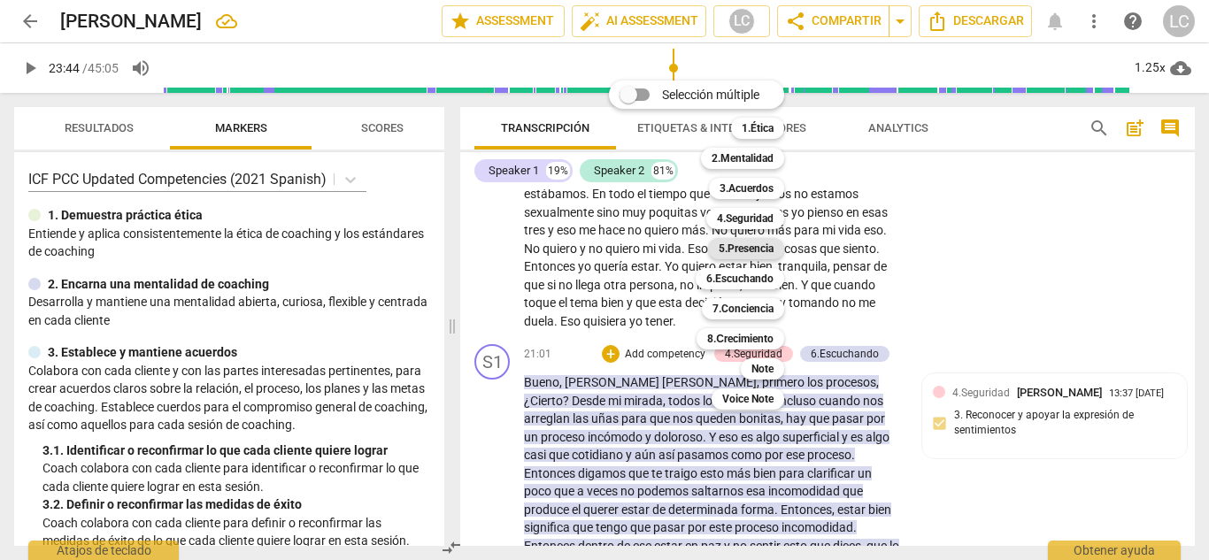
click at [729, 244] on b "5.Presencia" at bounding box center [745, 248] width 55 height 21
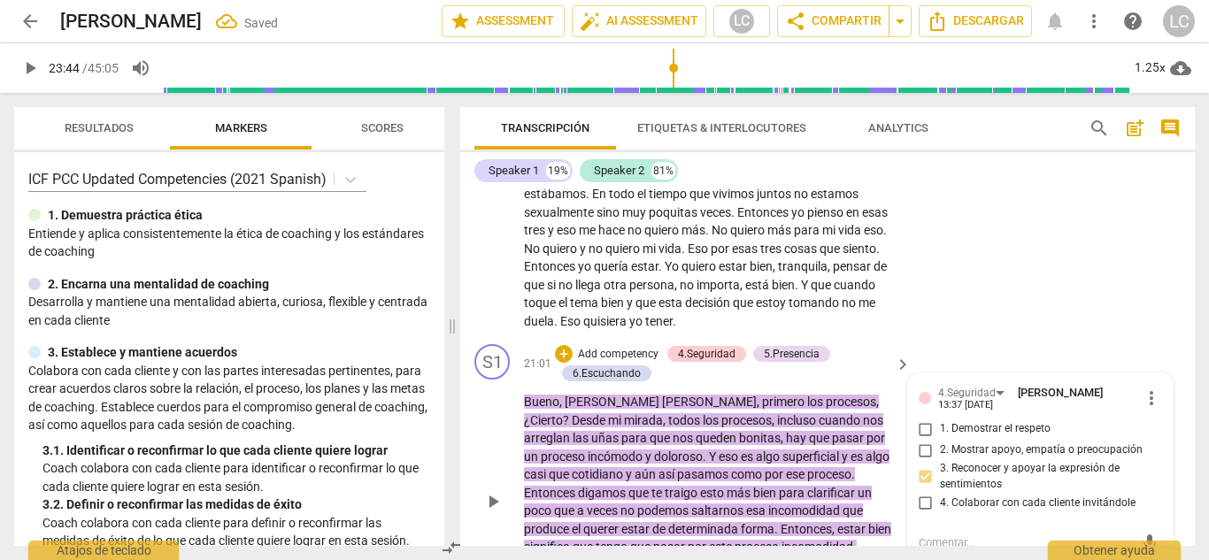
checkbox input "true"
click at [892, 160] on div "Speaker 1 19% Speaker 2 81%" at bounding box center [827, 171] width 706 height 30
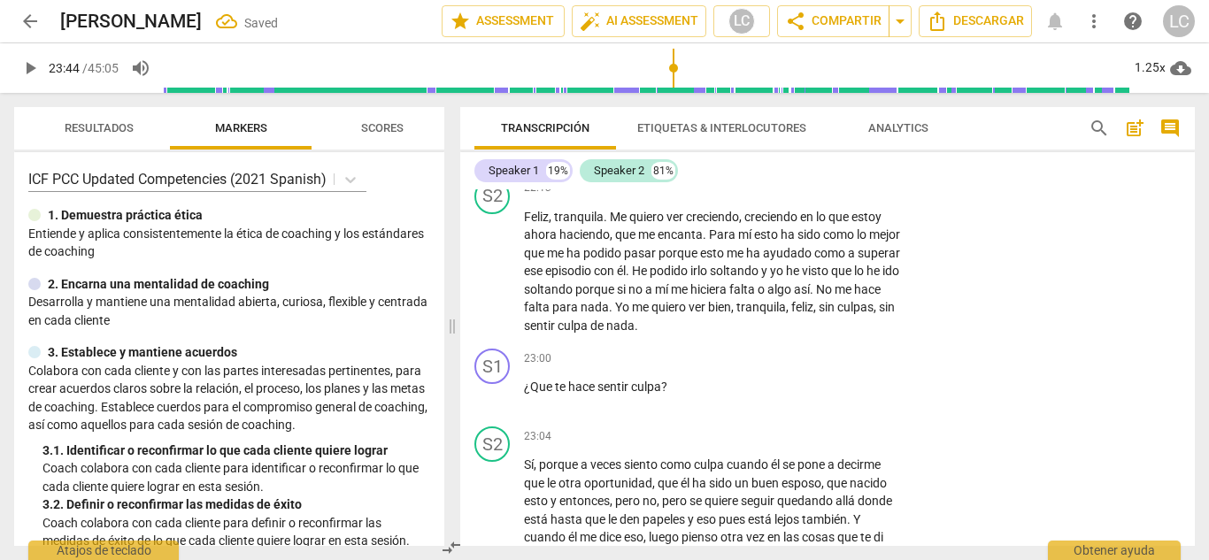
scroll to position [4995, 0]
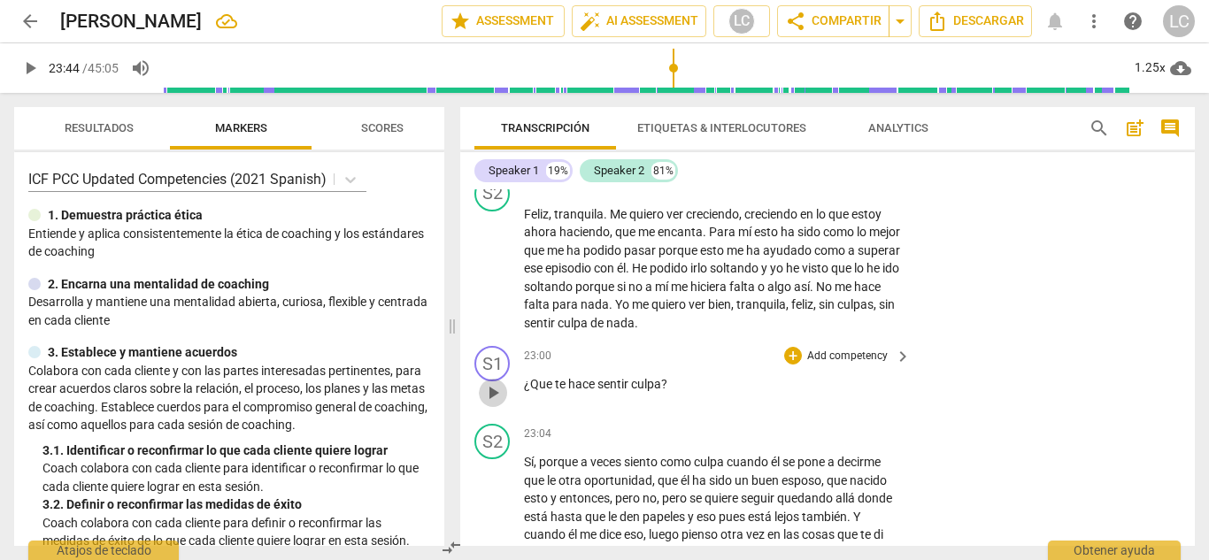
click at [497, 382] on span "play_arrow" at bounding box center [492, 392] width 21 height 21
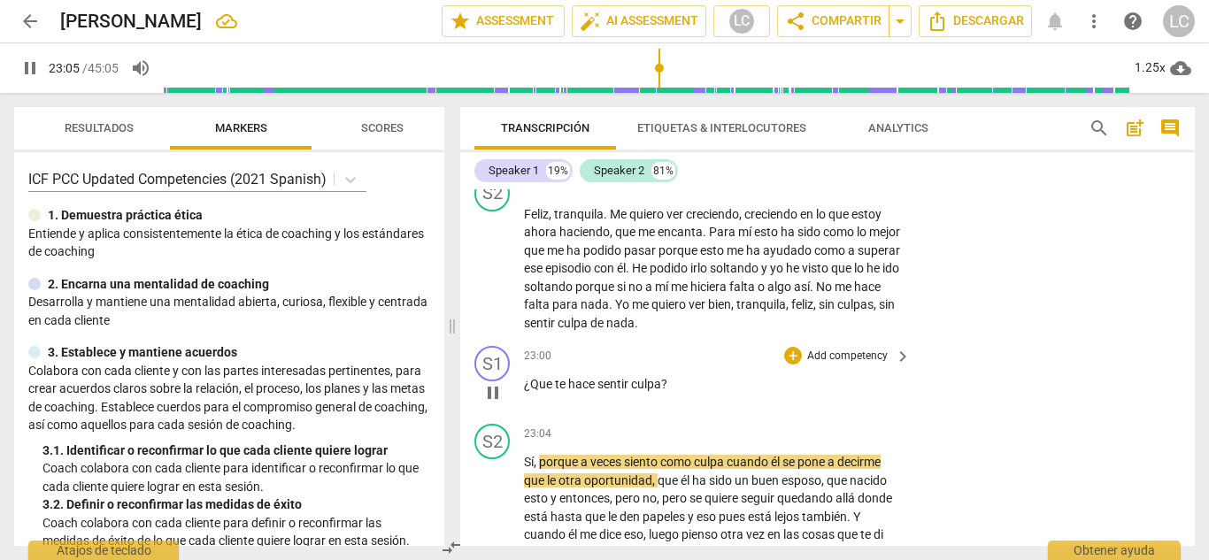
click at [838, 349] on p "Add competency" at bounding box center [847, 357] width 84 height 16
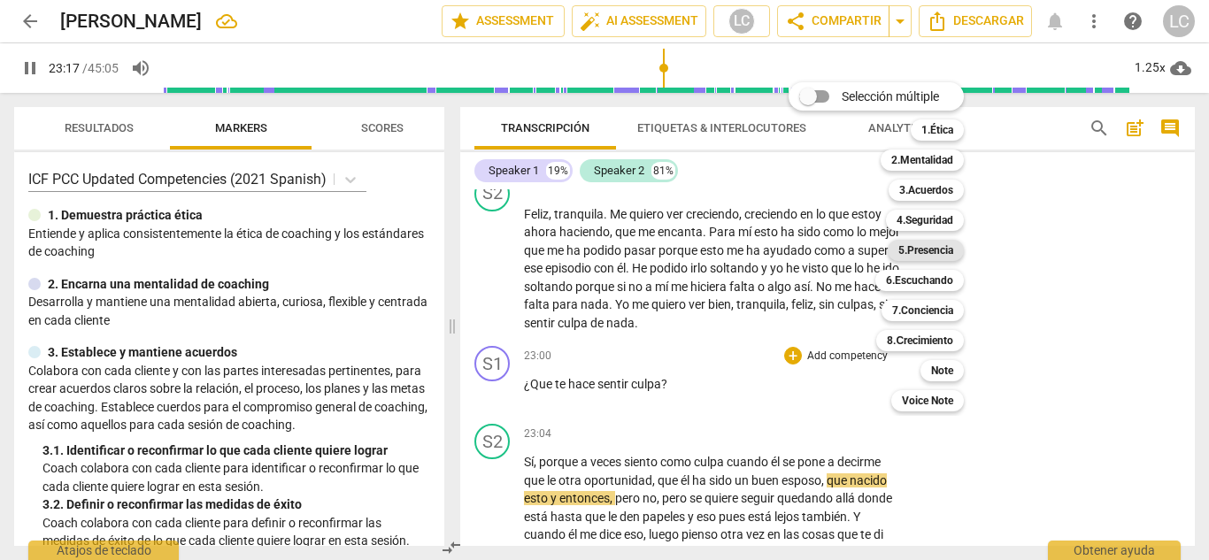
click at [933, 257] on b "5.Presencia" at bounding box center [925, 250] width 55 height 21
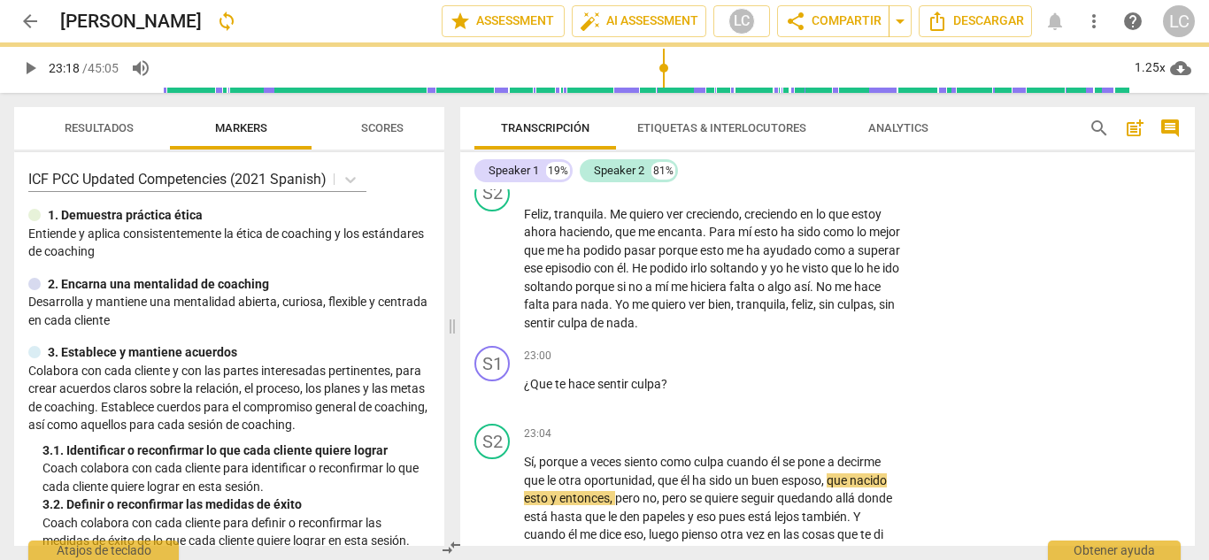
type input "1398"
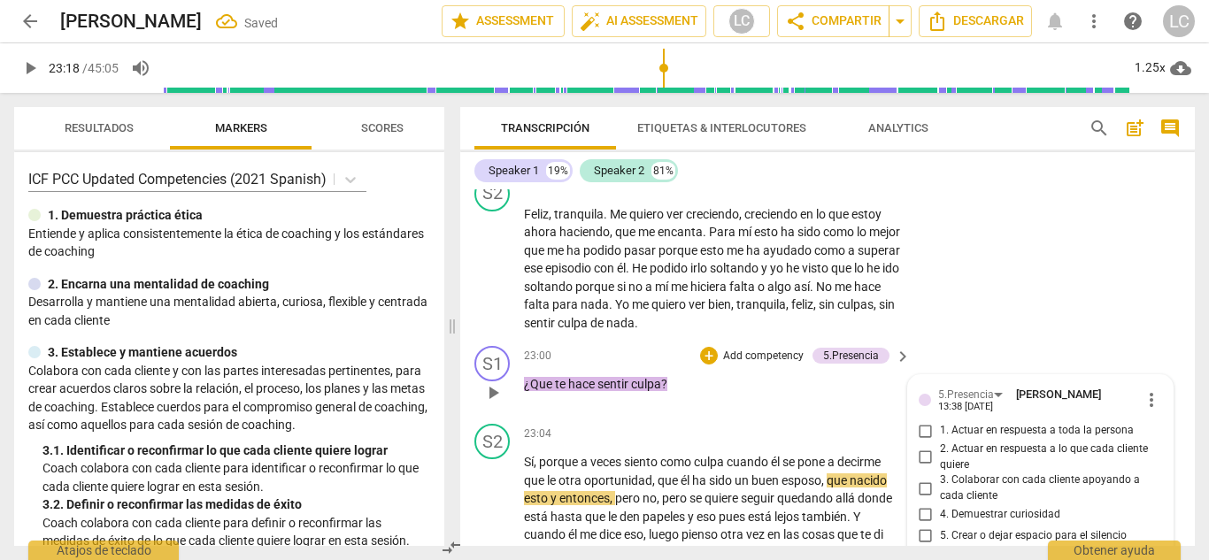
click at [917, 504] on input "4. Demuestrar curiosidad" at bounding box center [925, 514] width 28 height 21
checkbox input "true"
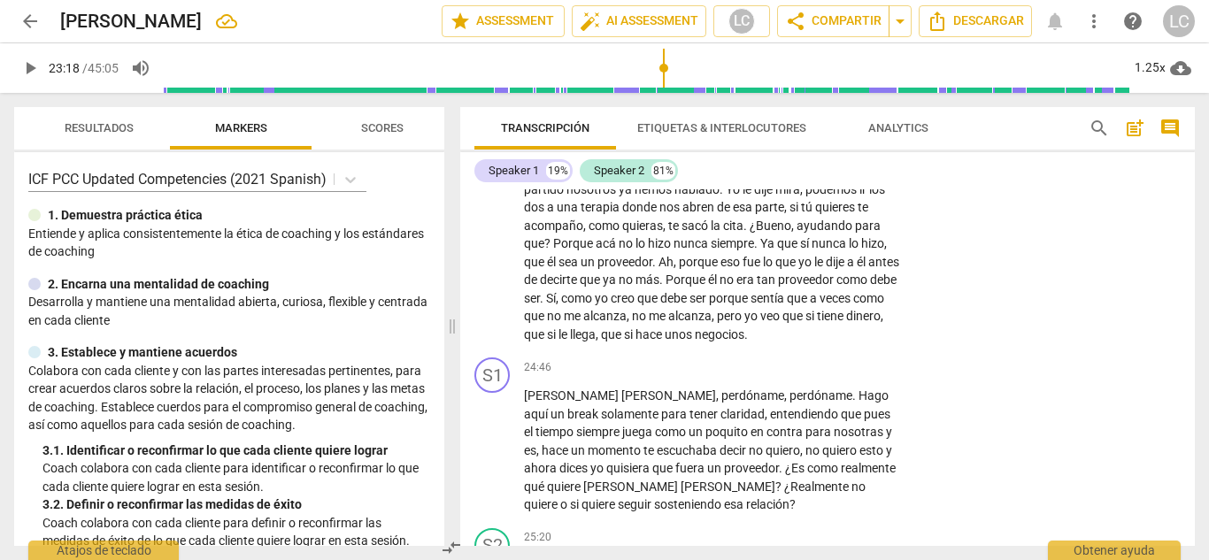
scroll to position [5440, 0]
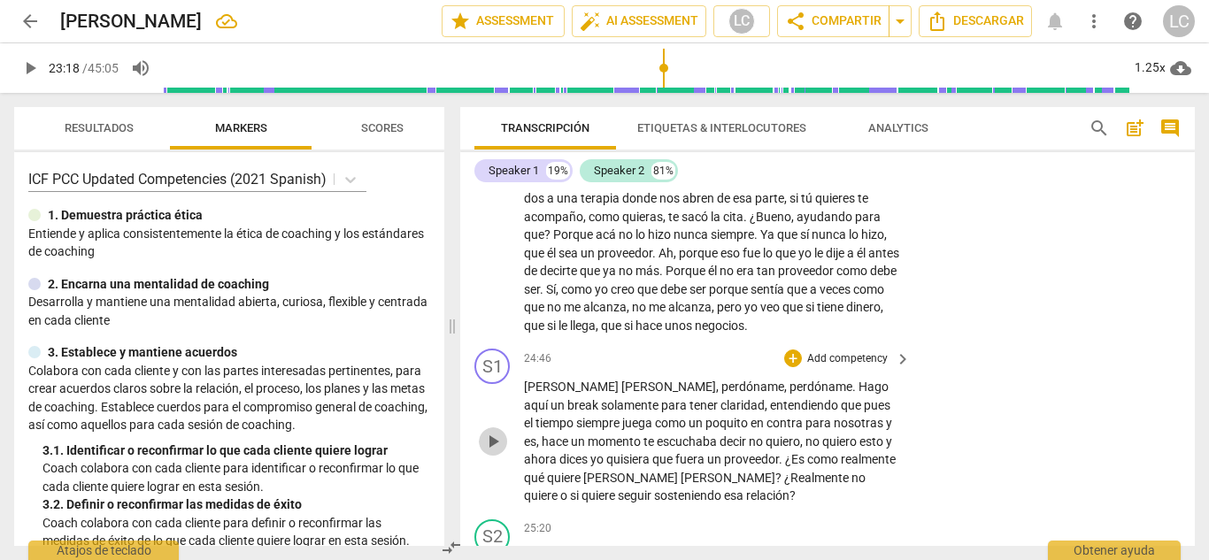
click at [494, 431] on span "play_arrow" at bounding box center [492, 441] width 21 height 21
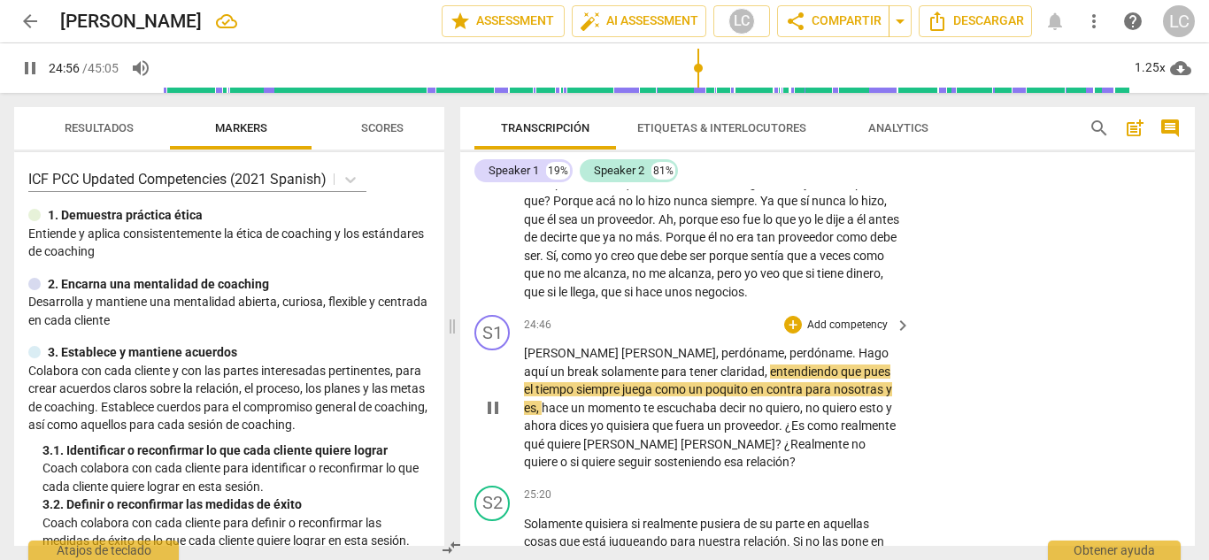
scroll to position [5475, 0]
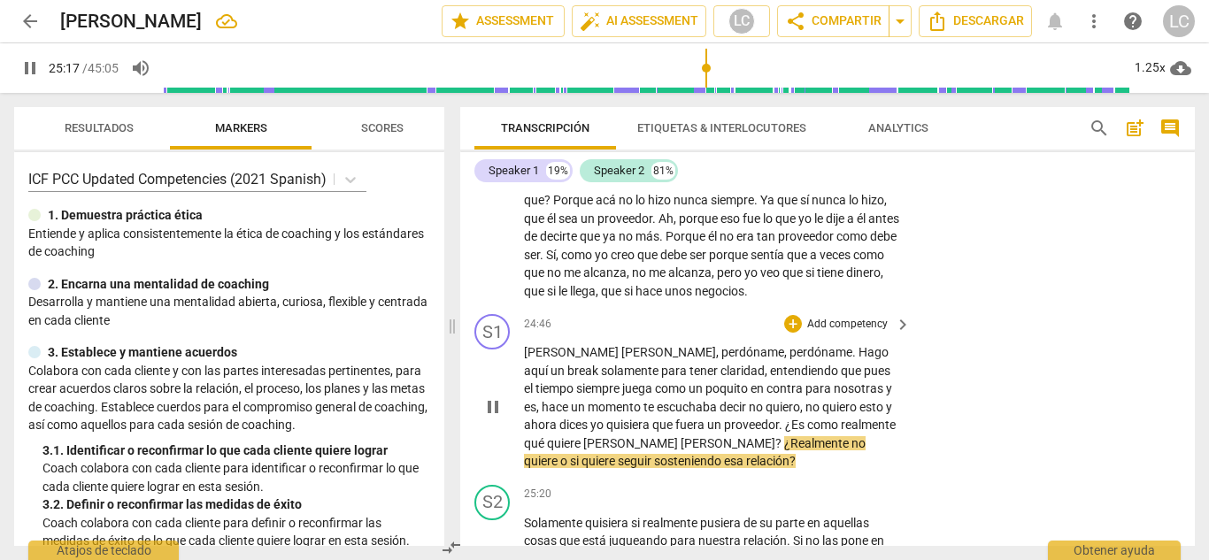
click at [818, 317] on p "Add competency" at bounding box center [847, 325] width 84 height 16
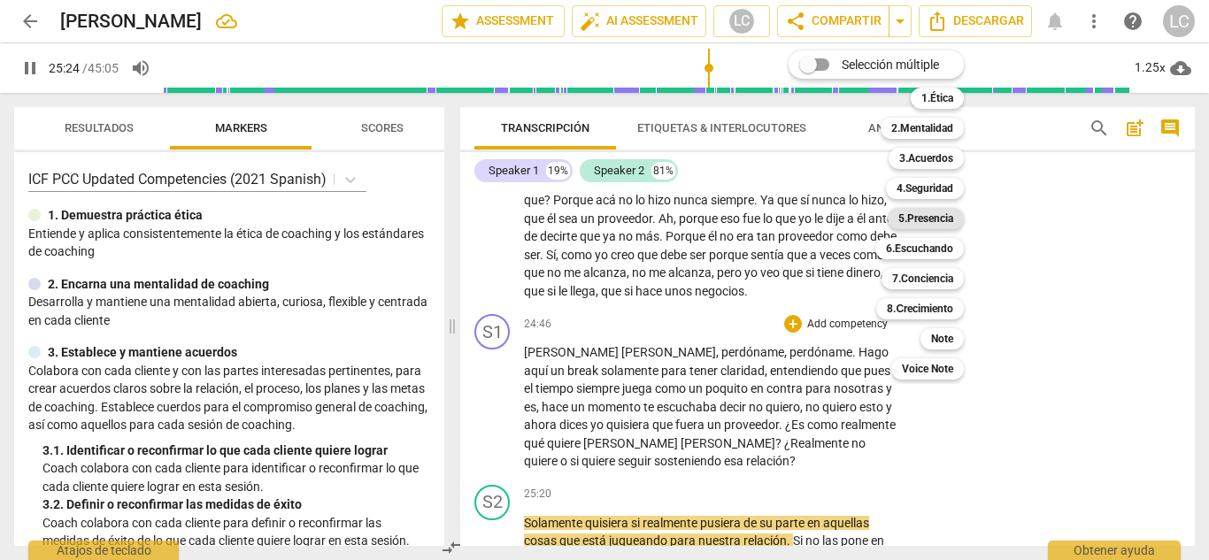
click at [914, 219] on b "5.Presencia" at bounding box center [925, 218] width 55 height 21
type input "1525"
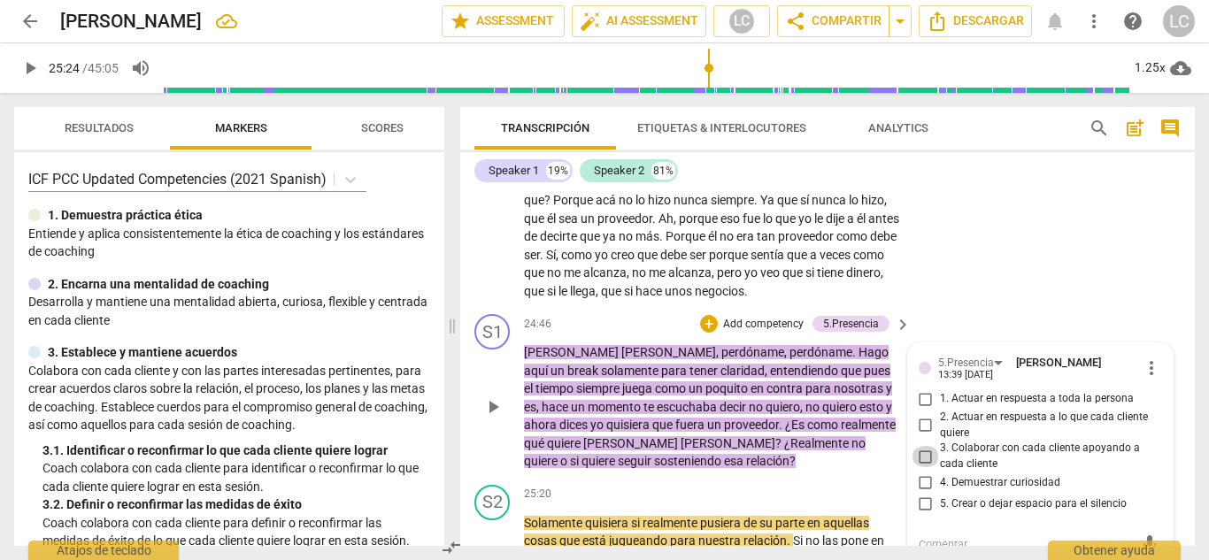
click at [921, 446] on input "3. Colaborar con cada cliente apoyando a cada cliente" at bounding box center [925, 456] width 28 height 21
checkbox input "true"
click at [923, 415] on input "2. Actuar en respuesta a lo que cada cliente quiere" at bounding box center [925, 425] width 28 height 21
checkbox input "true"
click at [920, 472] on input "4. Demuestrar curiosidad" at bounding box center [925, 482] width 28 height 21
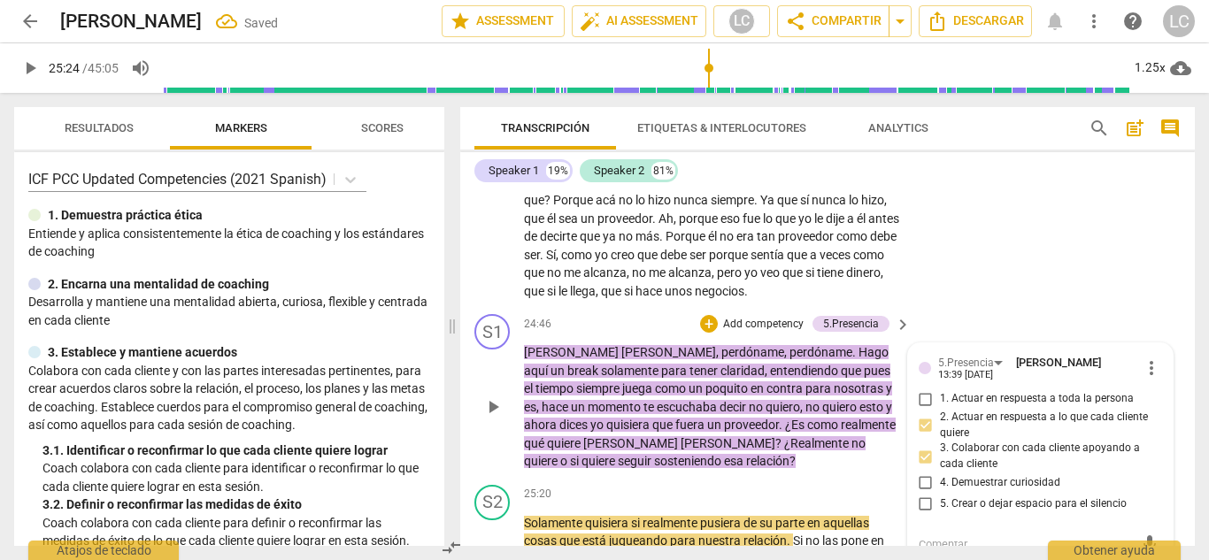
checkbox input "true"
click at [491, 396] on span "play_arrow" at bounding box center [492, 406] width 21 height 21
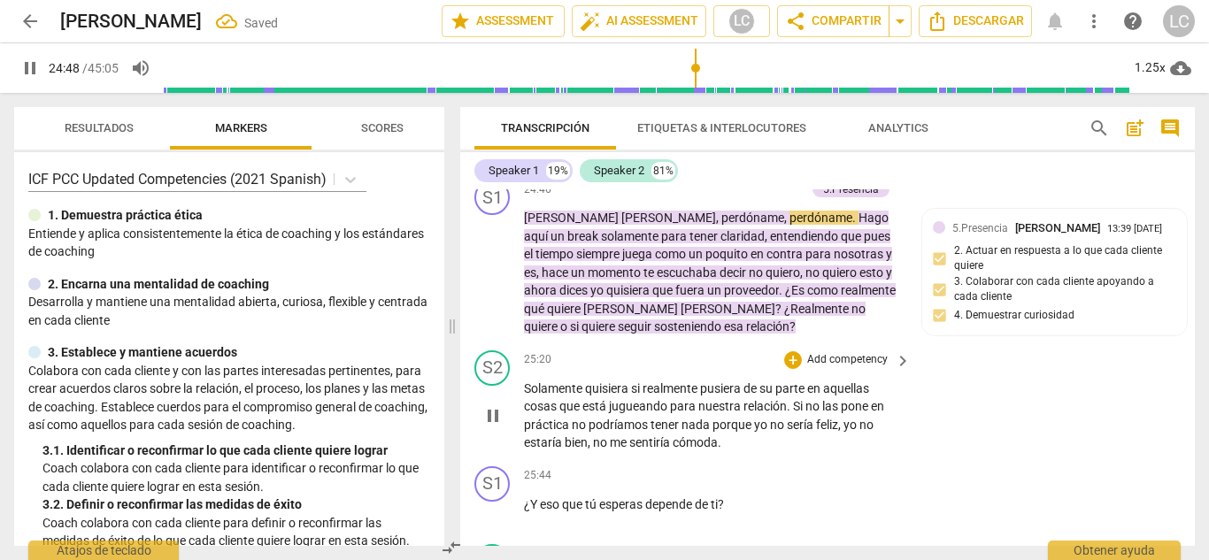
scroll to position [5622, 0]
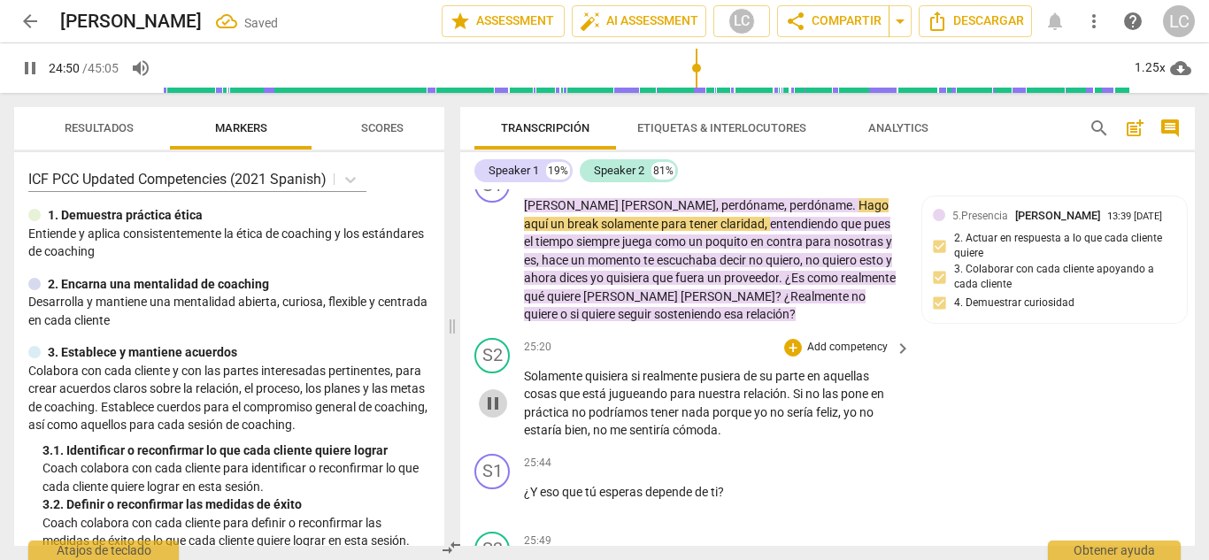
click at [491, 393] on span "pause" at bounding box center [492, 403] width 21 height 21
click at [491, 393] on span "play_arrow" at bounding box center [492, 403] width 21 height 21
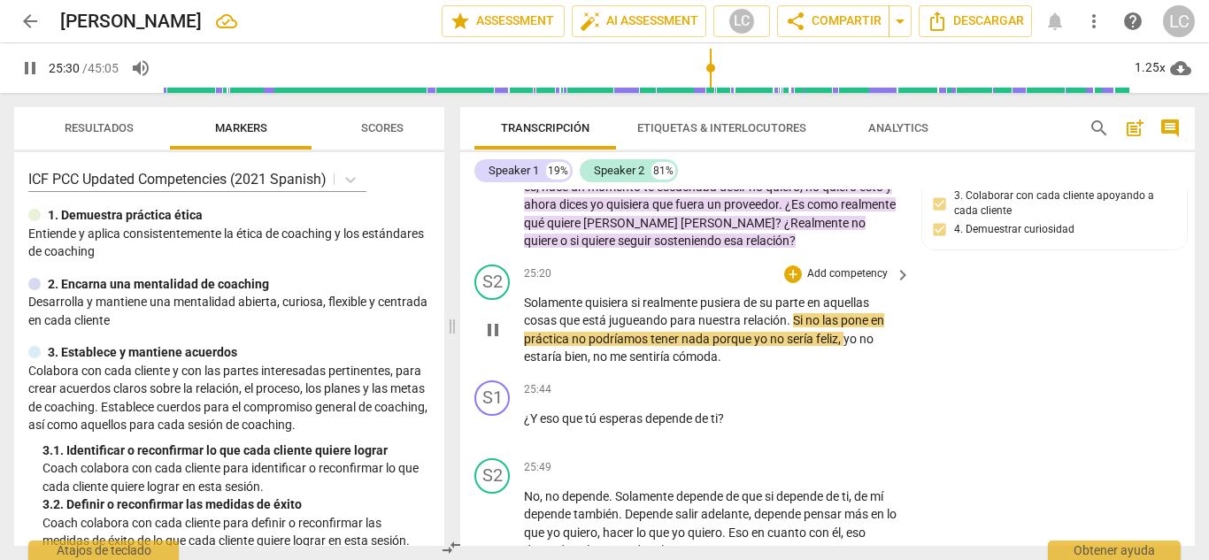
scroll to position [5697, 0]
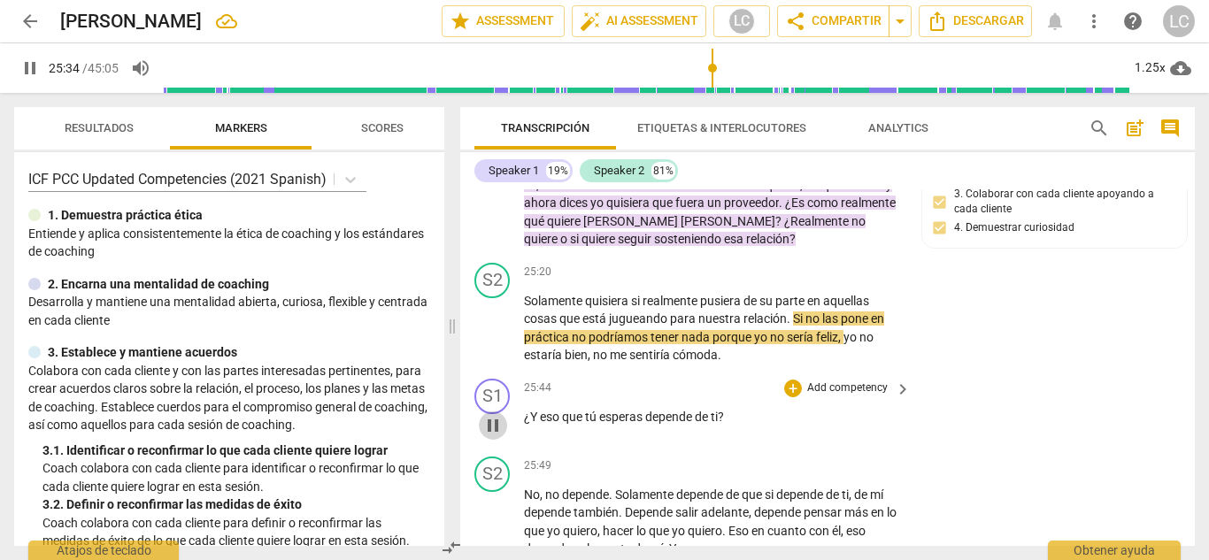
click at [489, 415] on span "pause" at bounding box center [492, 425] width 21 height 21
click at [489, 415] on span "play_arrow" at bounding box center [492, 425] width 21 height 21
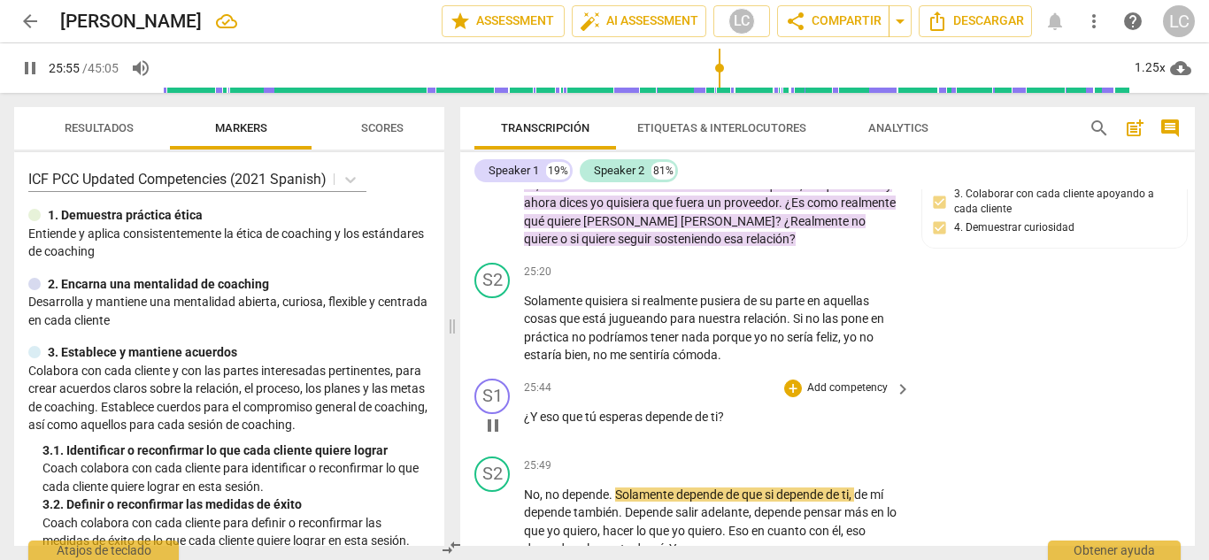
click at [806, 380] on p "Add competency" at bounding box center [847, 388] width 84 height 16
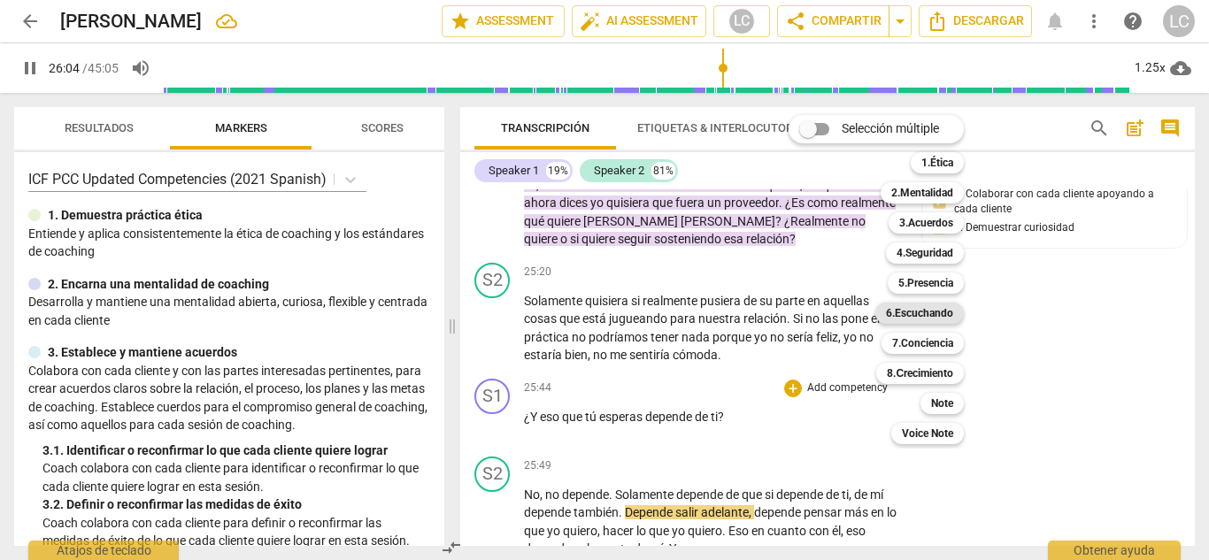
click at [911, 314] on b "6.Escuchando" at bounding box center [919, 313] width 67 height 21
type input "1565"
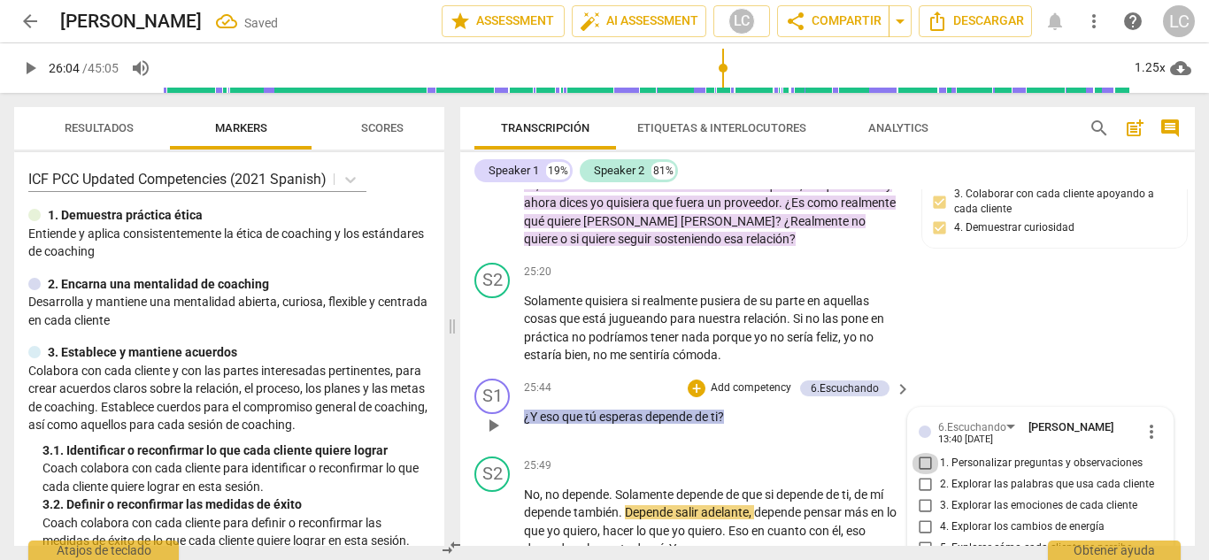
click at [918, 453] on input "1. Personalizar preguntas y observaciones" at bounding box center [925, 463] width 28 height 21
checkbox input "true"
click at [1168, 256] on div "S2 play_arrow pause 25:20 + Add competency keyboard_arrow_right Solamente quisi…" at bounding box center [827, 314] width 734 height 116
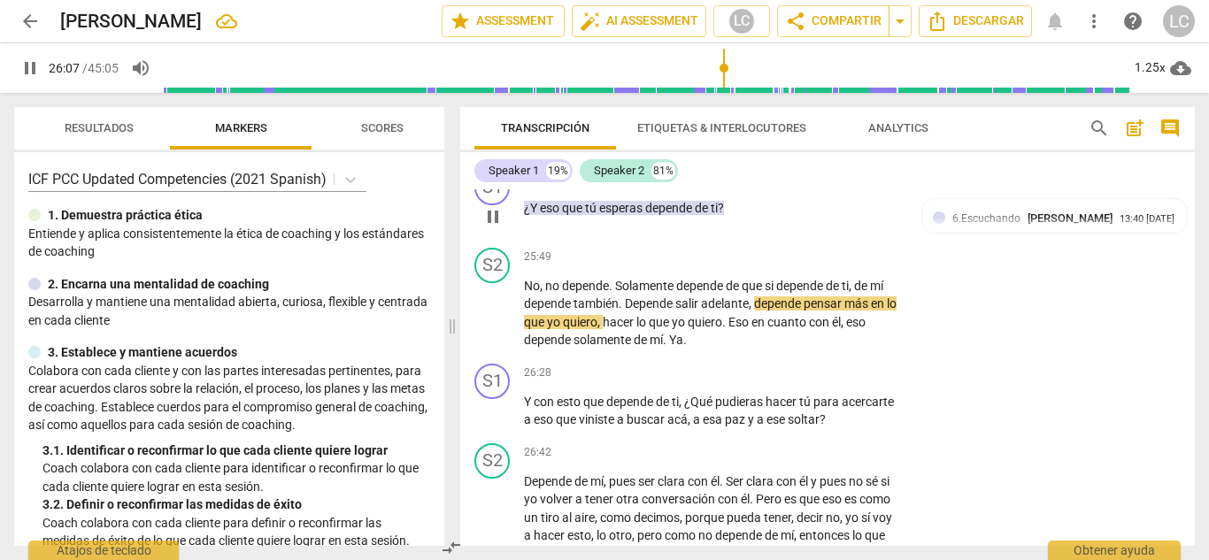
scroll to position [5911, 0]
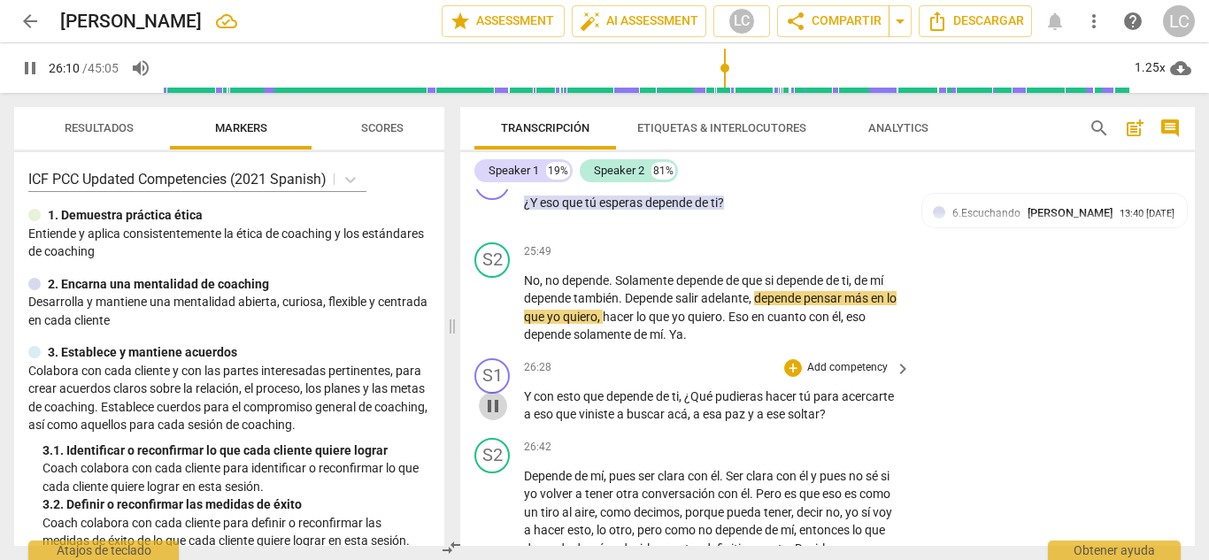
click at [493, 395] on span "pause" at bounding box center [492, 405] width 21 height 21
click at [493, 395] on span "play_arrow" at bounding box center [492, 405] width 21 height 21
click at [820, 360] on p "Add competency" at bounding box center [847, 368] width 84 height 16
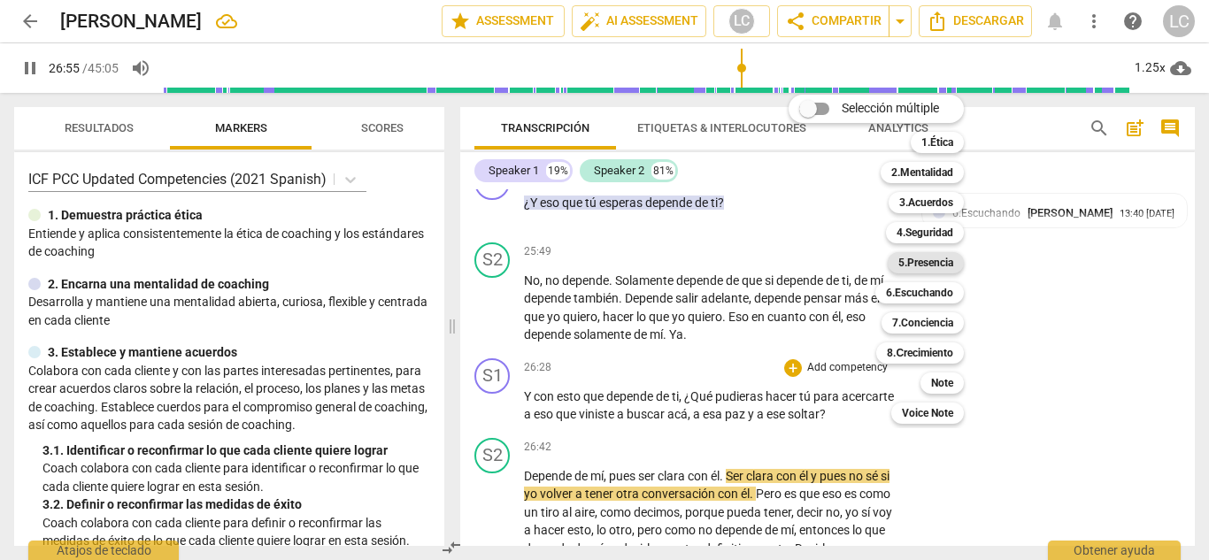
click at [901, 264] on b "5.Presencia" at bounding box center [925, 262] width 55 height 21
type input "1616"
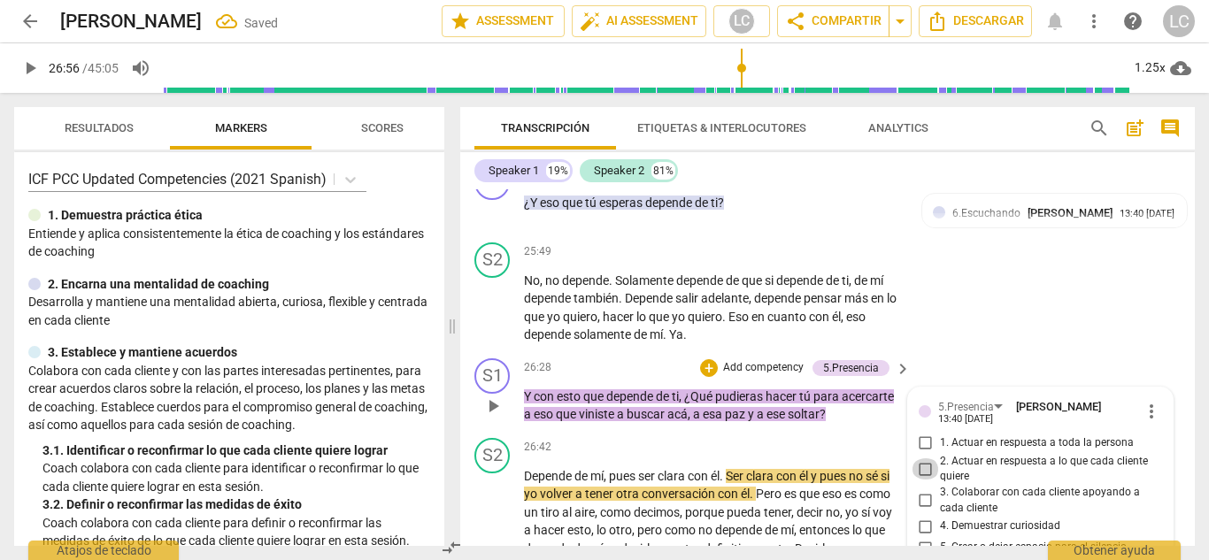
click at [923, 458] on input "2. Actuar en respuesta a lo que cada cliente quiere" at bounding box center [925, 468] width 28 height 21
checkbox input "true"
click at [752, 360] on p "Add competency" at bounding box center [763, 368] width 84 height 16
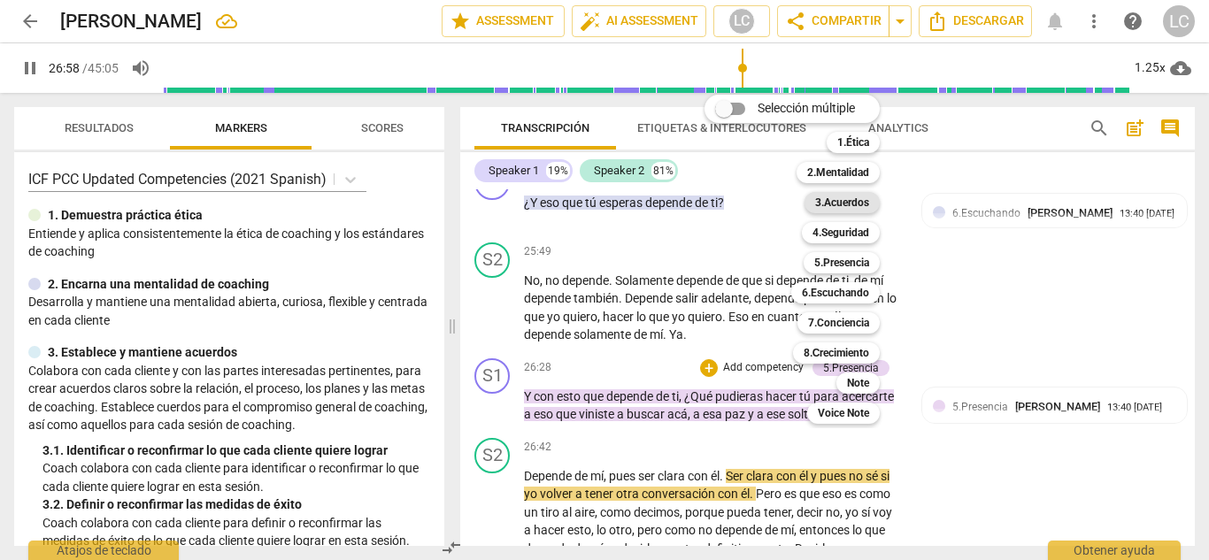
click at [848, 203] on b "3.Acuerdos" at bounding box center [842, 202] width 54 height 21
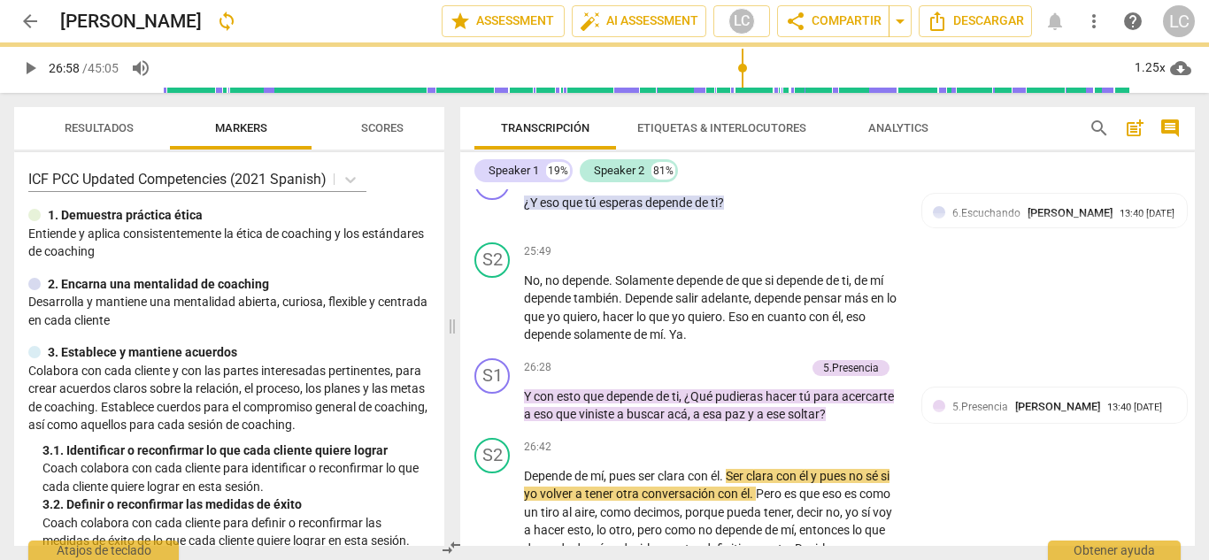
type input "1619"
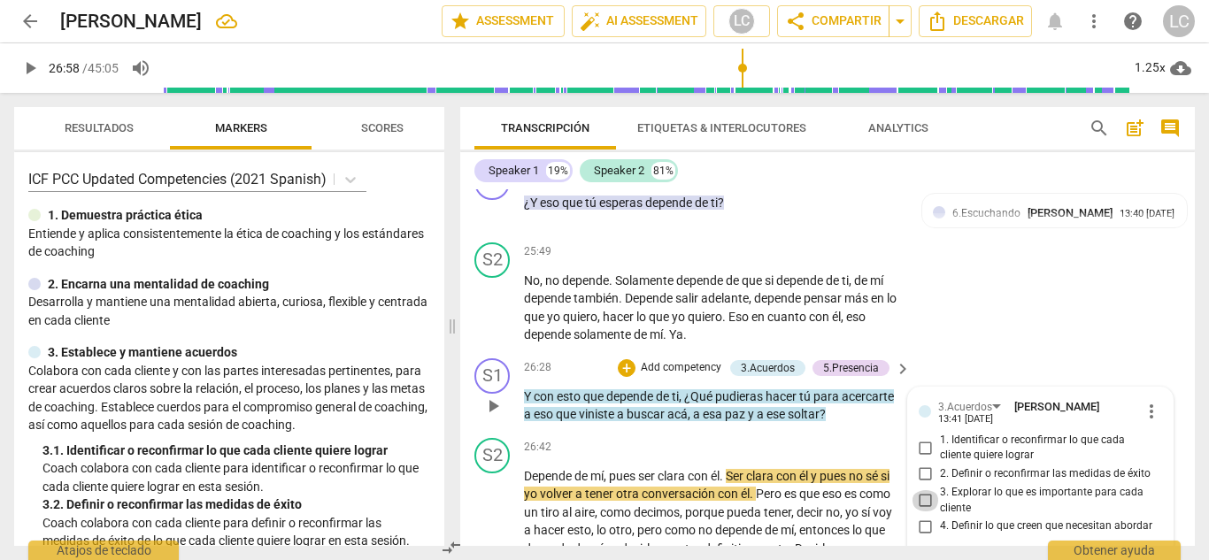
click at [917, 490] on input "3. Explorar lo que es importante para cada cliente" at bounding box center [925, 500] width 28 height 21
checkbox input "true"
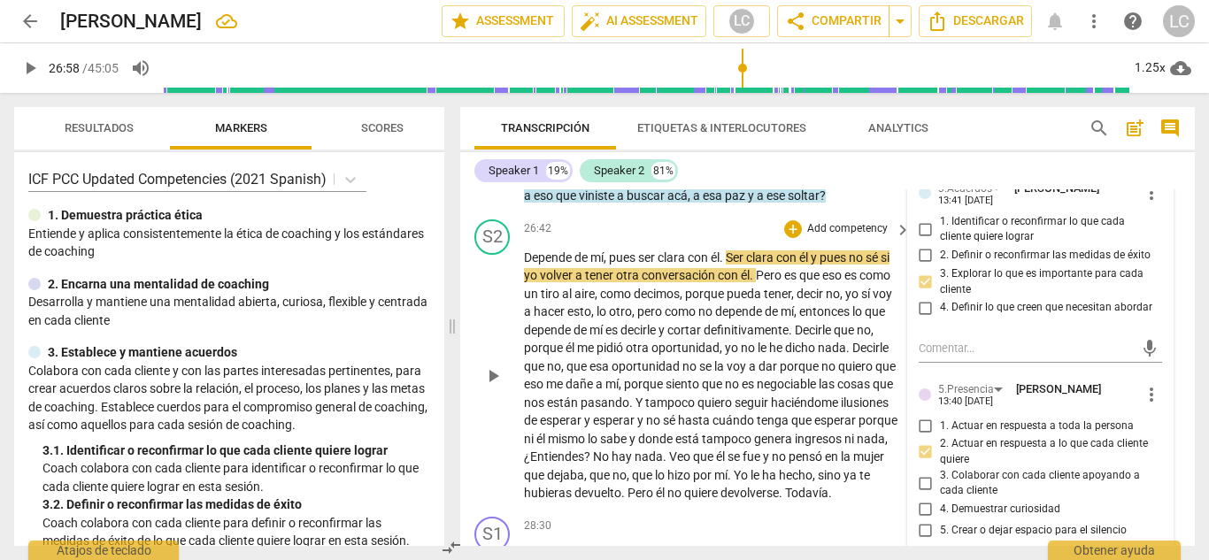
scroll to position [6145, 0]
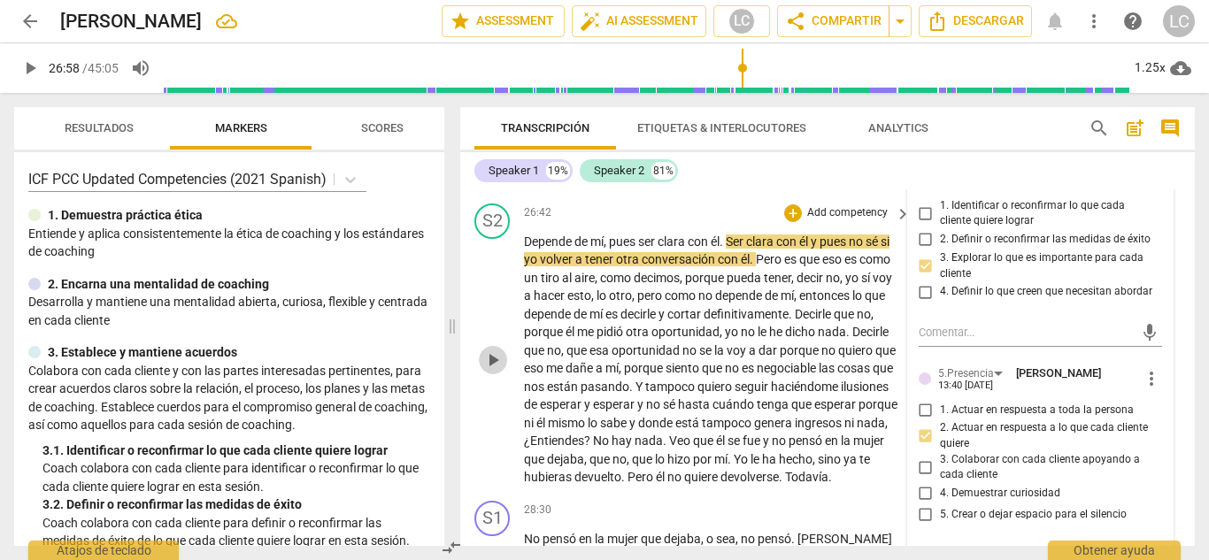
click at [487, 349] on span "play_arrow" at bounding box center [492, 359] width 21 height 21
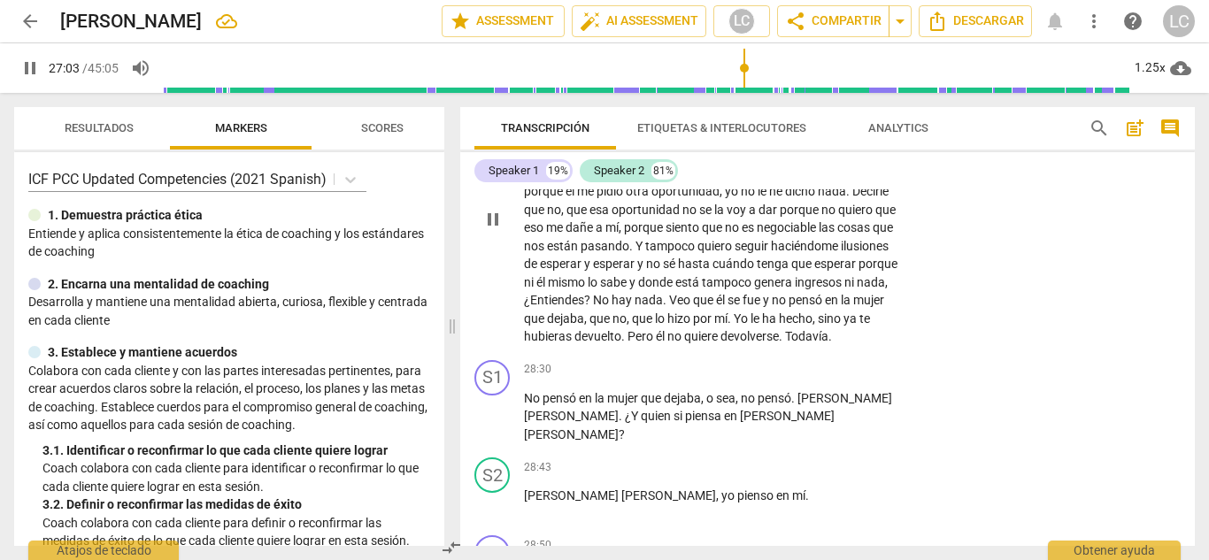
scroll to position [6287, 0]
click at [832, 361] on p "Add competency" at bounding box center [847, 369] width 84 height 16
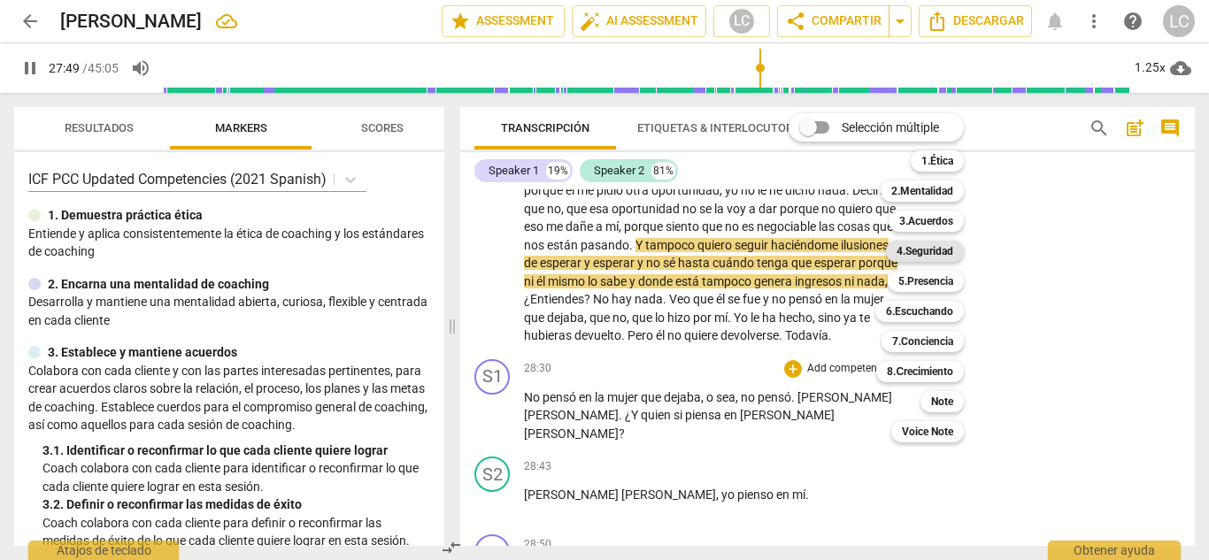
click at [920, 246] on b "4.Seguridad" at bounding box center [924, 251] width 57 height 21
type input "1670"
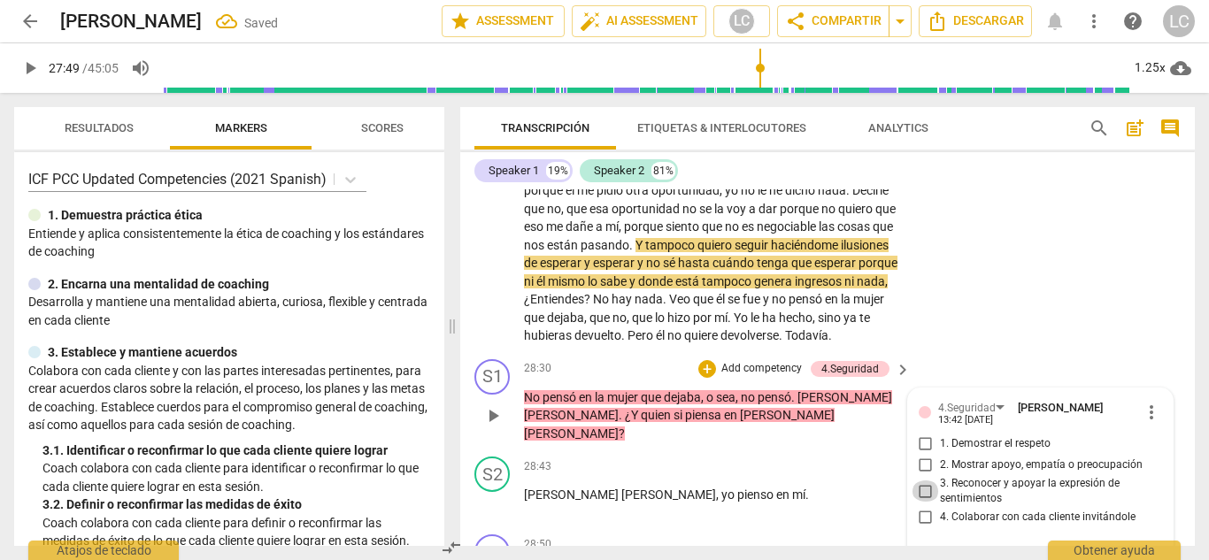
click at [919, 480] on input "3. Reconocer y apoyar la expresión de sentimientos" at bounding box center [925, 490] width 28 height 21
checkbox input "true"
click at [922, 434] on input "1. Demostrar el respeto" at bounding box center [925, 444] width 28 height 21
checkbox input "true"
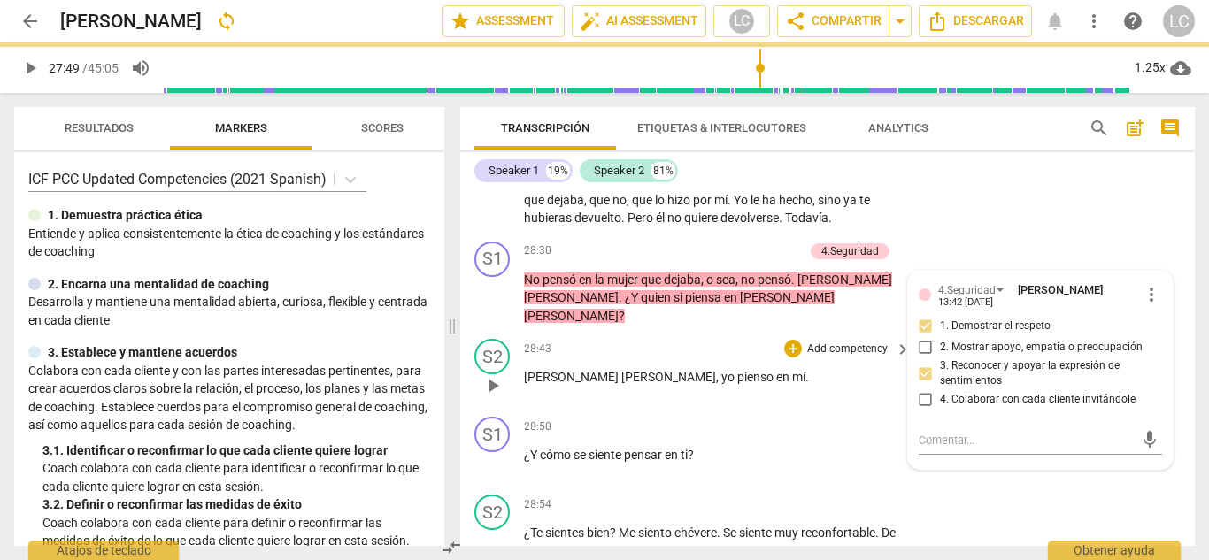
scroll to position [6445, 0]
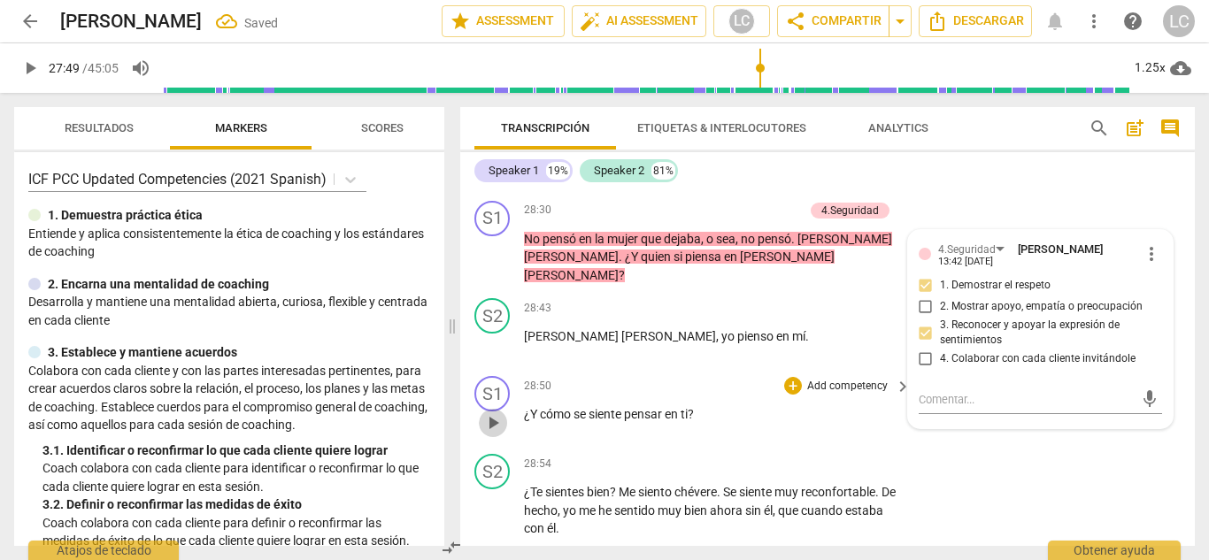
click at [488, 412] on span "play_arrow" at bounding box center [492, 422] width 21 height 21
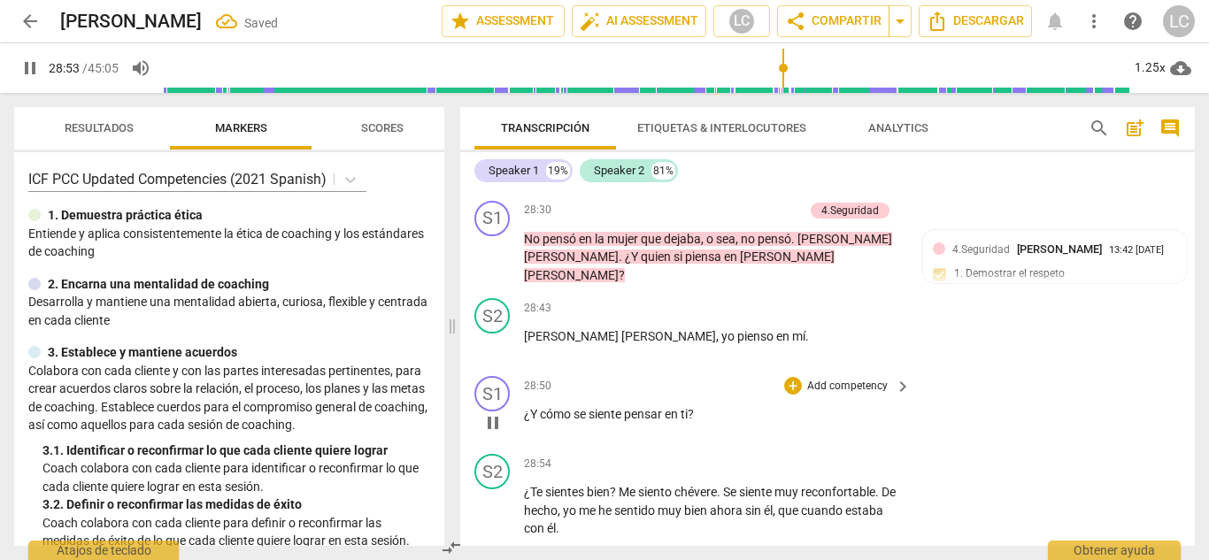
click at [825, 379] on p "Add competency" at bounding box center [847, 387] width 84 height 16
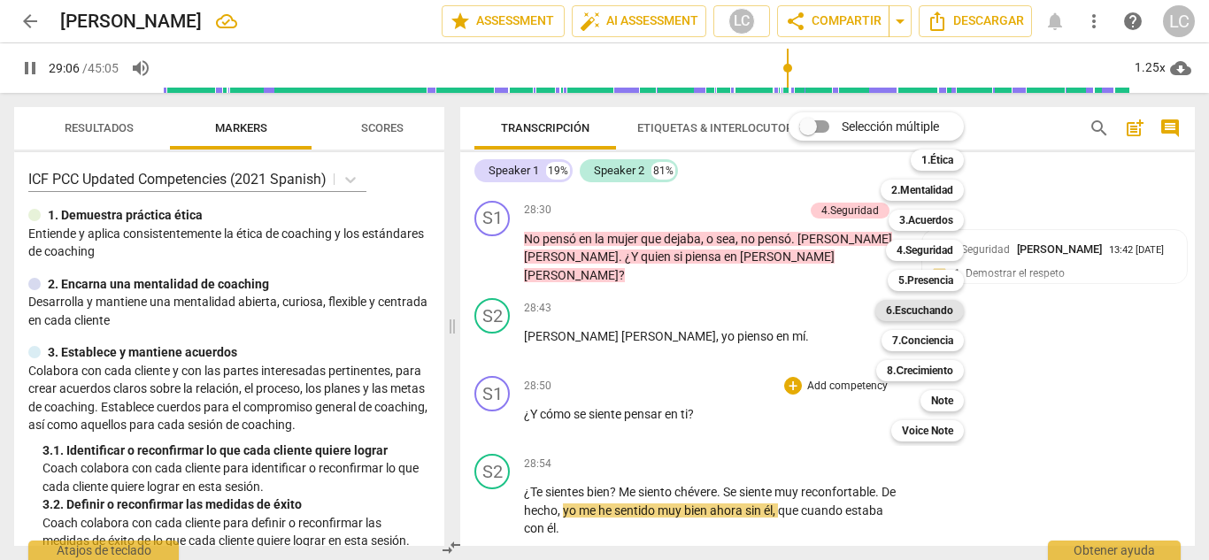
click at [917, 305] on b "6.Escuchando" at bounding box center [919, 310] width 67 height 21
type input "1747"
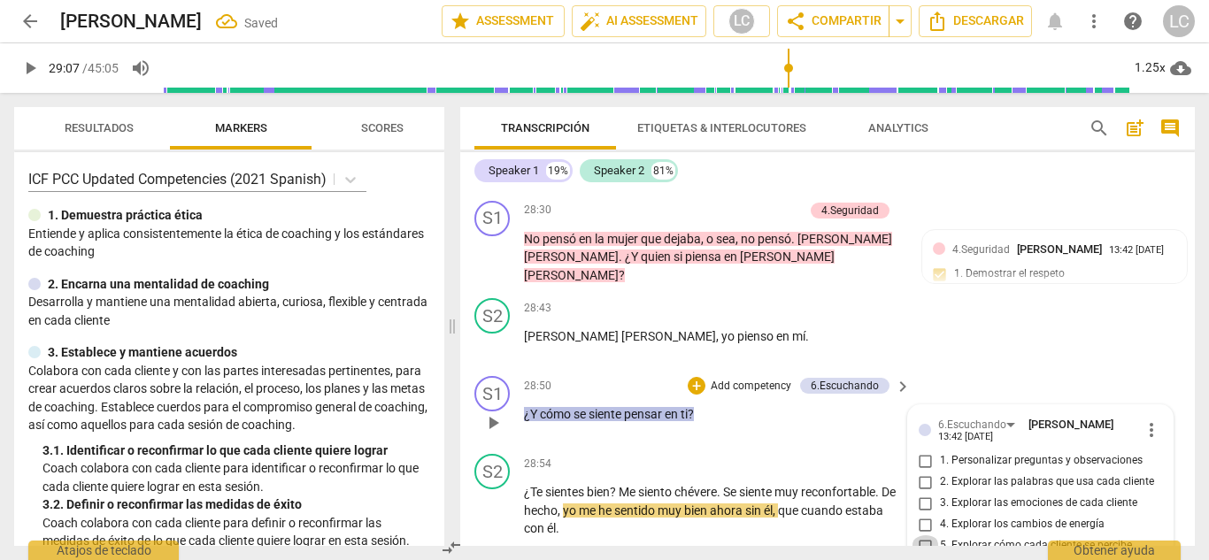
click at [923, 535] on input "5. Explorar cómo cada cliente se percibe" at bounding box center [925, 545] width 28 height 21
checkbox input "true"
click at [922, 472] on input "2. Explorar las palabras que usa cada cliente" at bounding box center [925, 482] width 28 height 21
checkbox input "true"
click at [923, 493] on input "3. Explorar las emociones de cada cliente" at bounding box center [925, 503] width 28 height 21
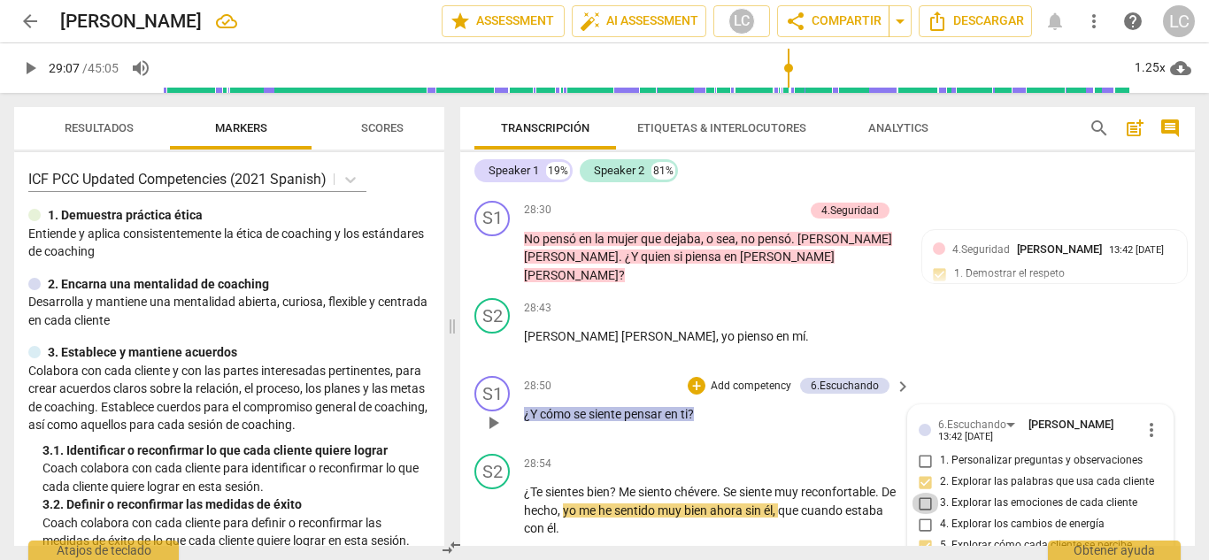
checkbox input "true"
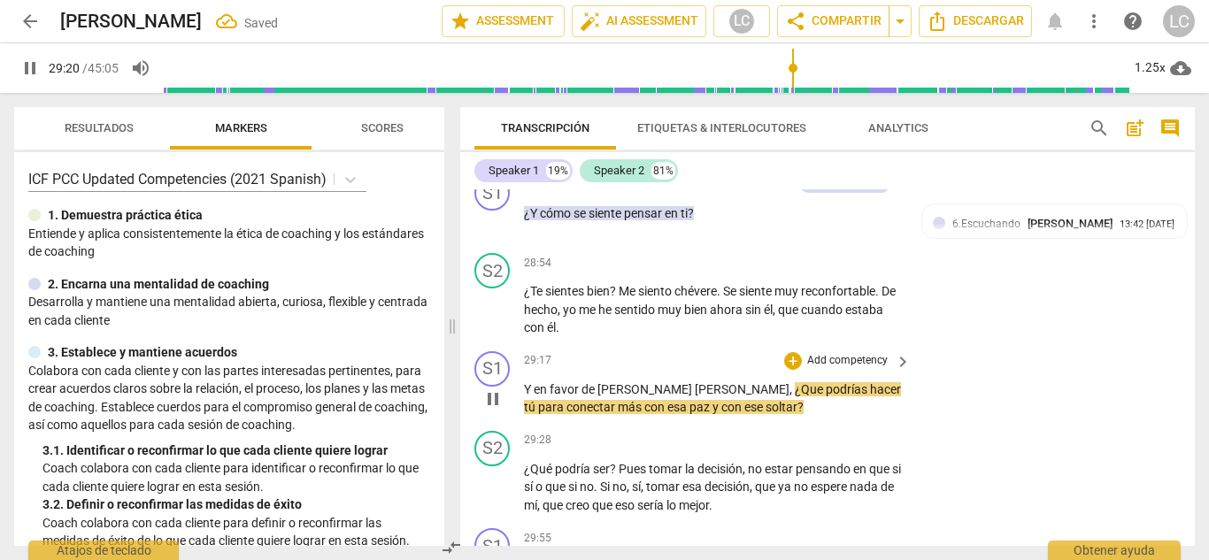
scroll to position [6647, 0]
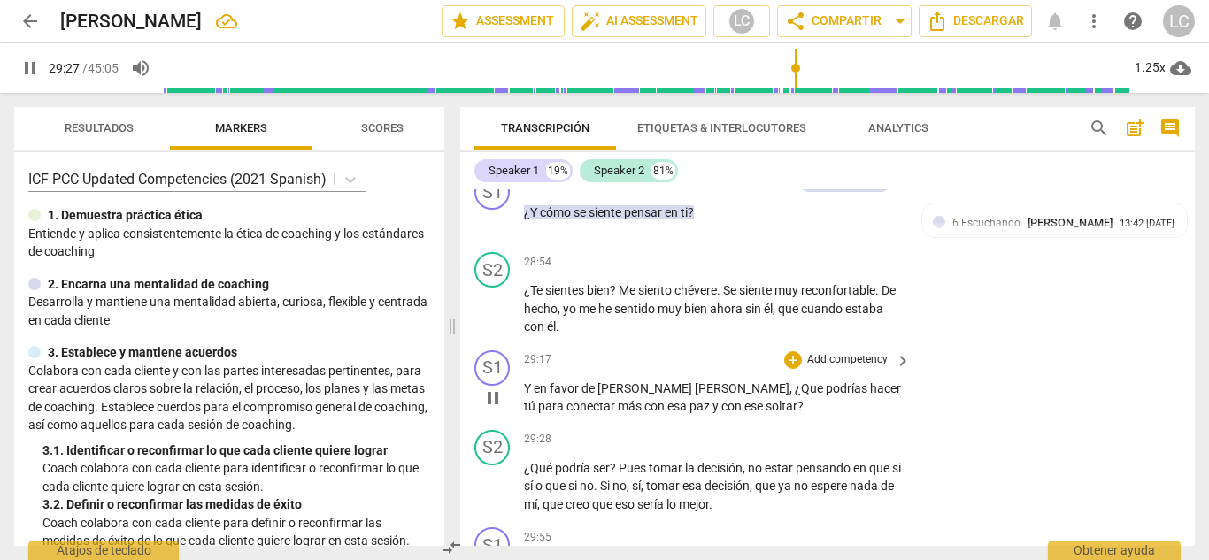
click at [808, 352] on p "Add competency" at bounding box center [847, 360] width 84 height 16
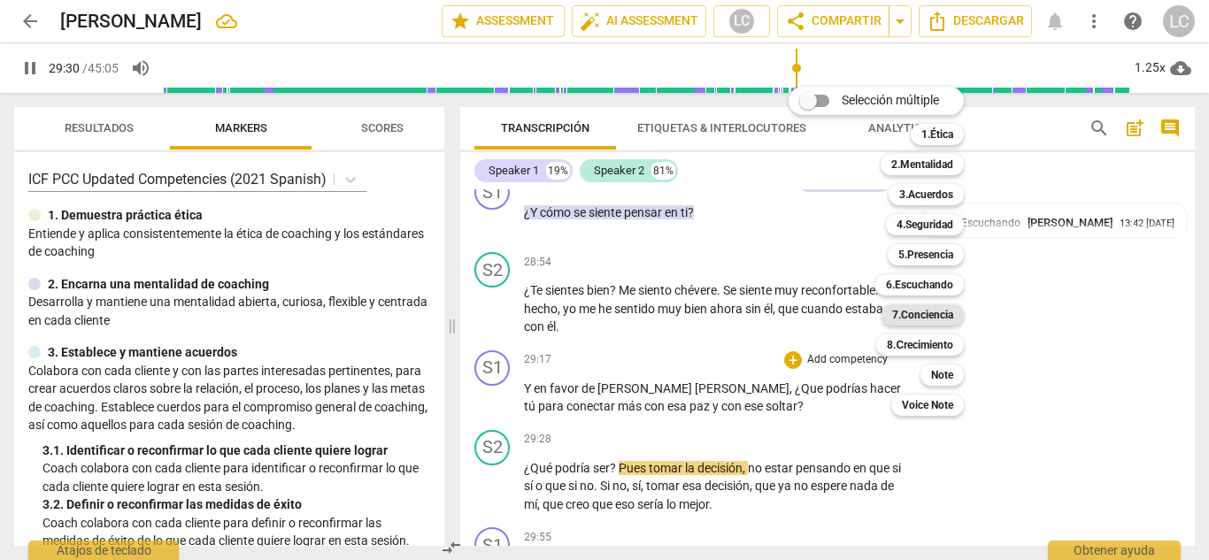
click at [919, 311] on b "7.Conciencia" at bounding box center [922, 314] width 61 height 21
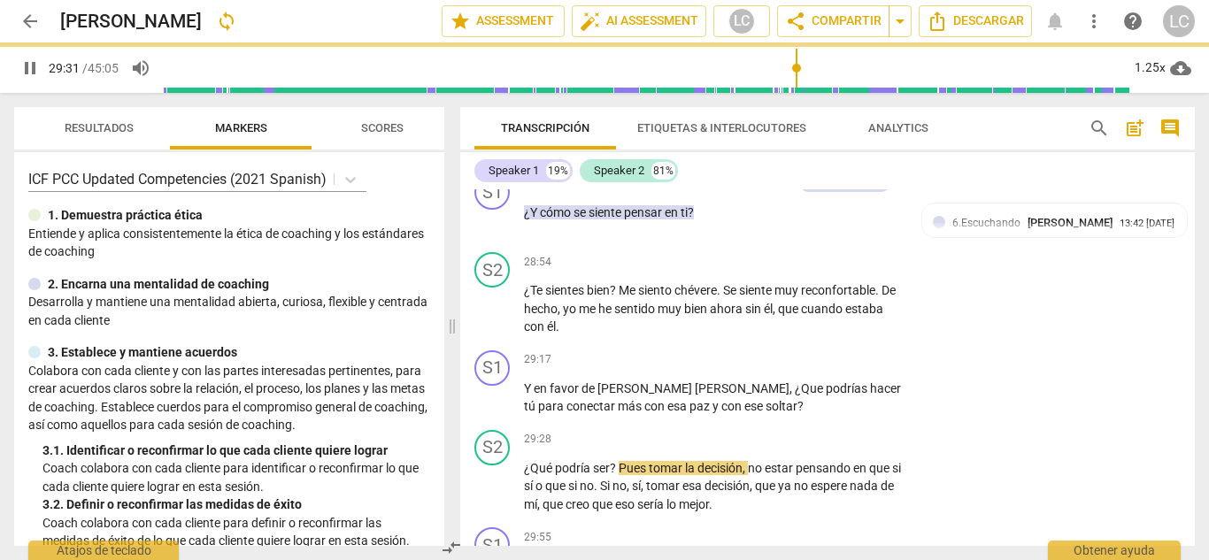
type input "1771"
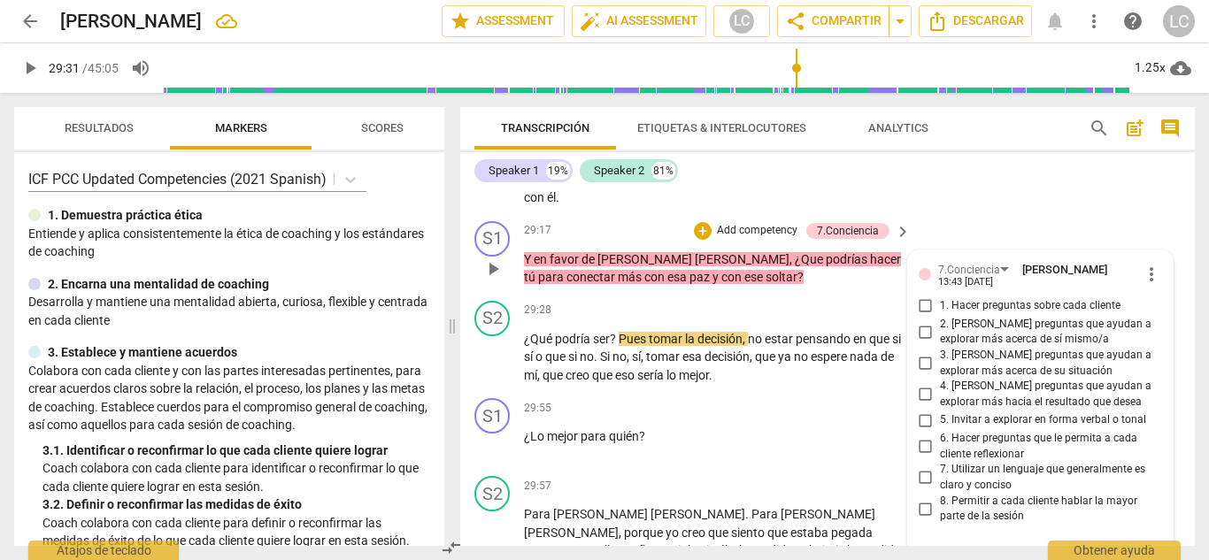
scroll to position [6774, 0]
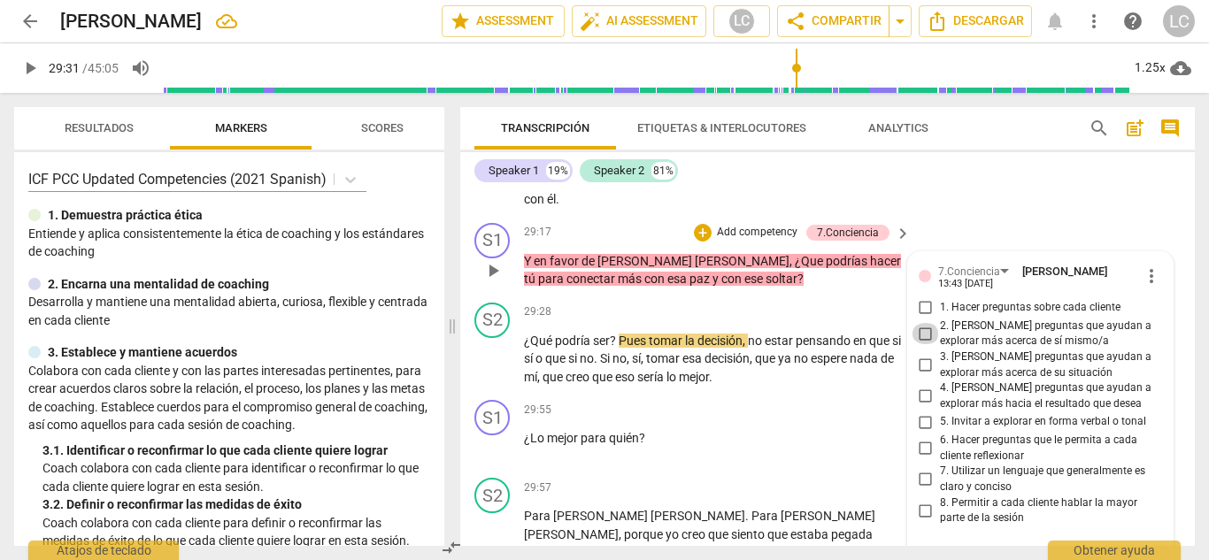
click at [923, 323] on input "2. [PERSON_NAME] preguntas que ayudan a explorar más acerca de sí mismo/a" at bounding box center [925, 333] width 28 height 21
checkbox input "true"
click at [921, 386] on input "4. [PERSON_NAME] preguntas que ayudan a explorar más hacia el resultado que des…" at bounding box center [925, 396] width 28 height 21
checkbox input "true"
click at [921, 438] on input "6. Hacer preguntas que le permita a cada cliente reflexionar" at bounding box center [925, 448] width 28 height 21
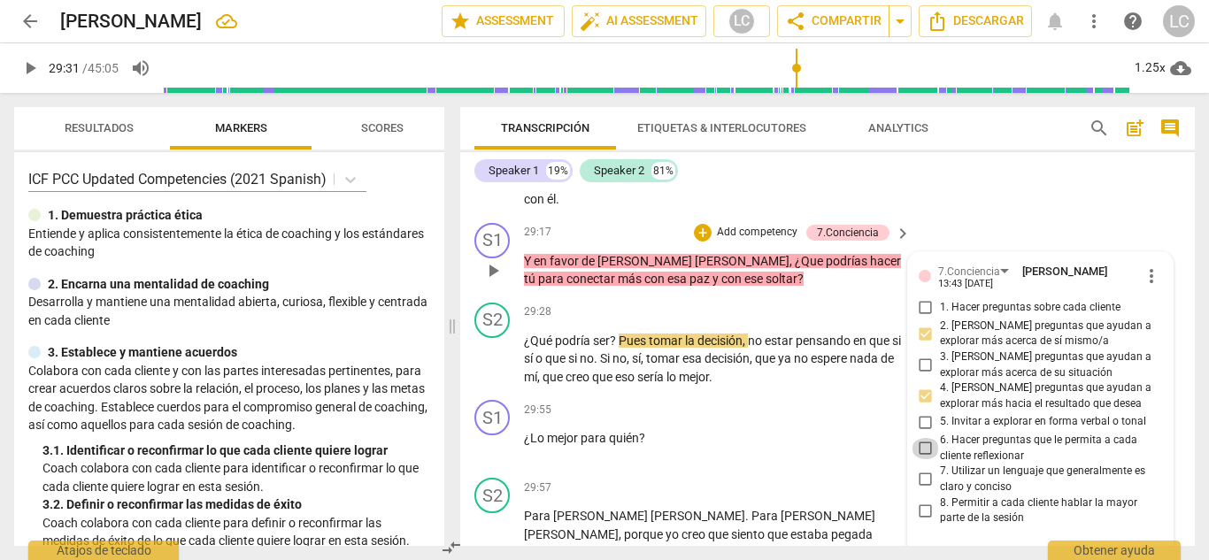
checkbox input "true"
click at [922, 469] on input "7. Utilizar un lenguaje que generalmente es claro y conciso" at bounding box center [925, 479] width 28 height 21
checkbox input "true"
click at [494, 436] on span "play_arrow" at bounding box center [492, 446] width 21 height 21
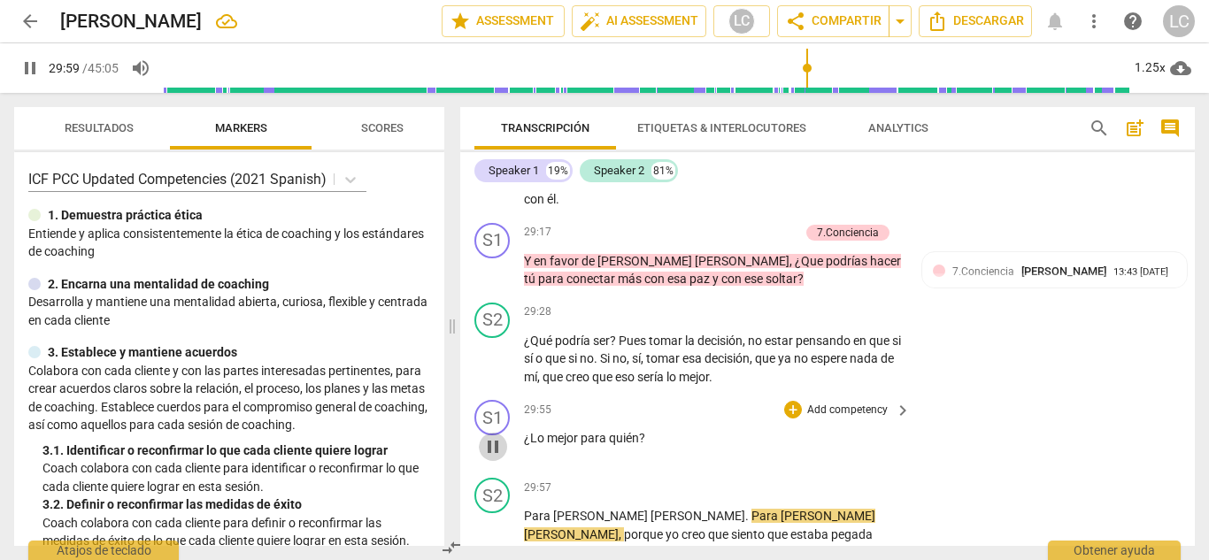
click at [491, 436] on span "pause" at bounding box center [492, 446] width 21 height 21
type input "1800"
click at [818, 403] on p "Add competency" at bounding box center [847, 411] width 84 height 16
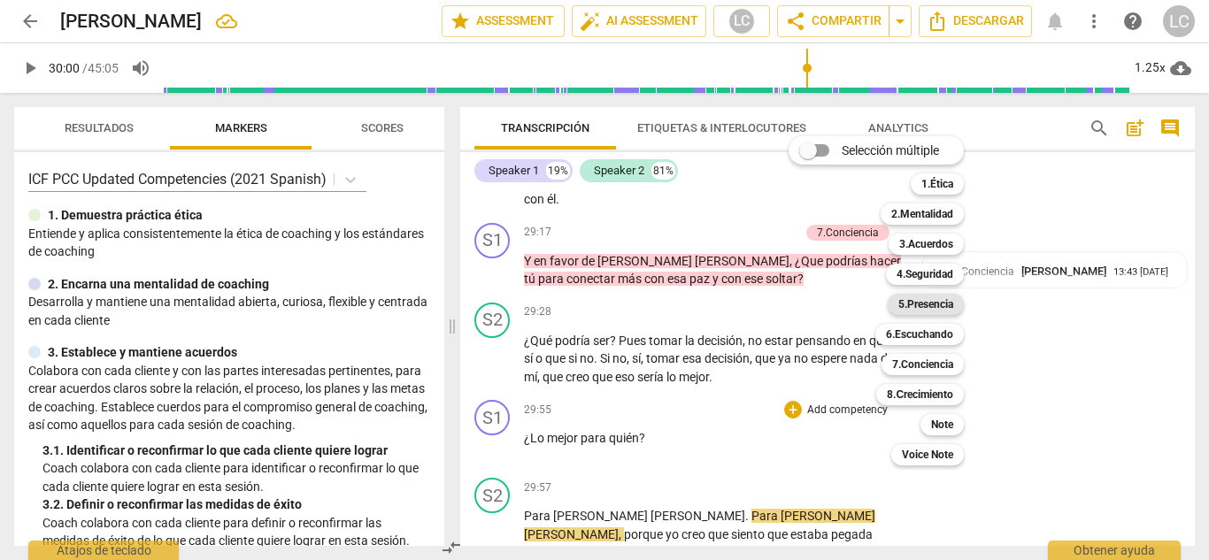
click at [949, 303] on b "5.Presencia" at bounding box center [925, 304] width 55 height 21
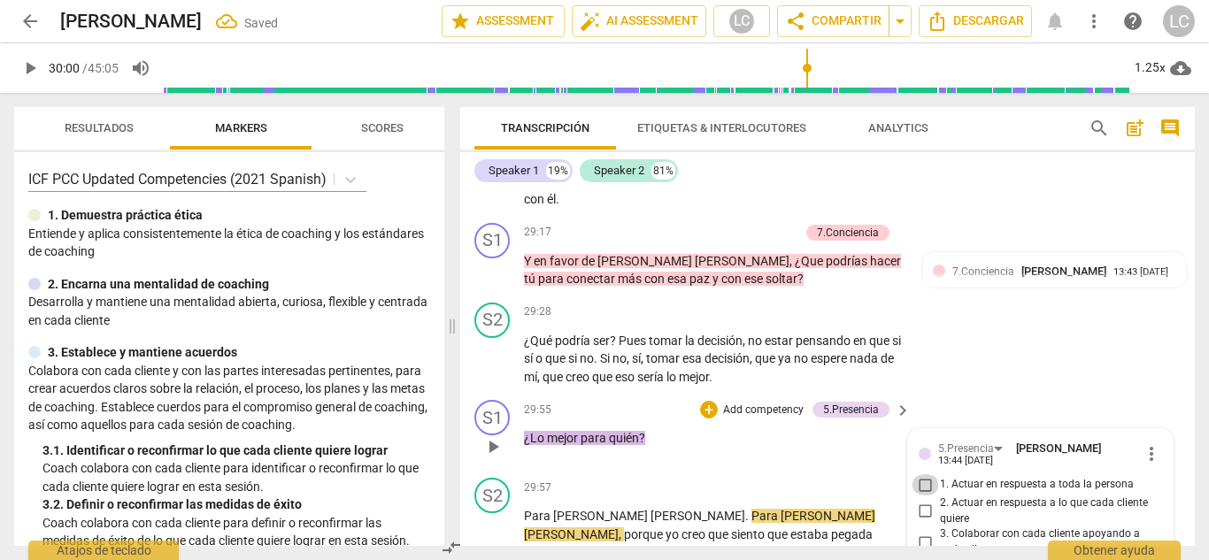
click at [926, 474] on input "1. Actuar en respuesta a toda la persona" at bounding box center [925, 484] width 28 height 21
checkbox input "true"
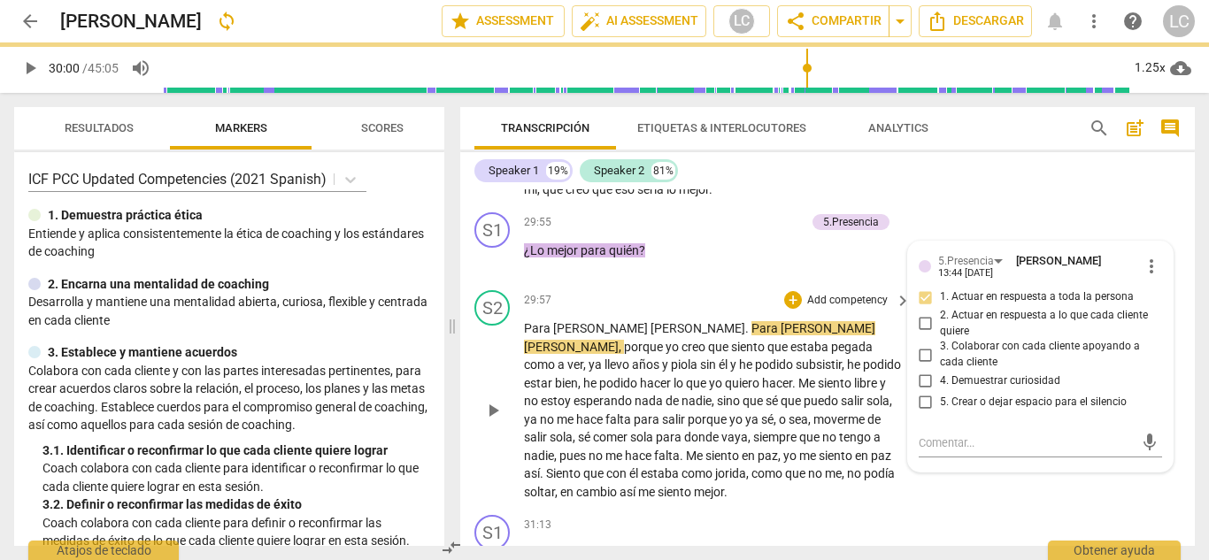
scroll to position [7066, 0]
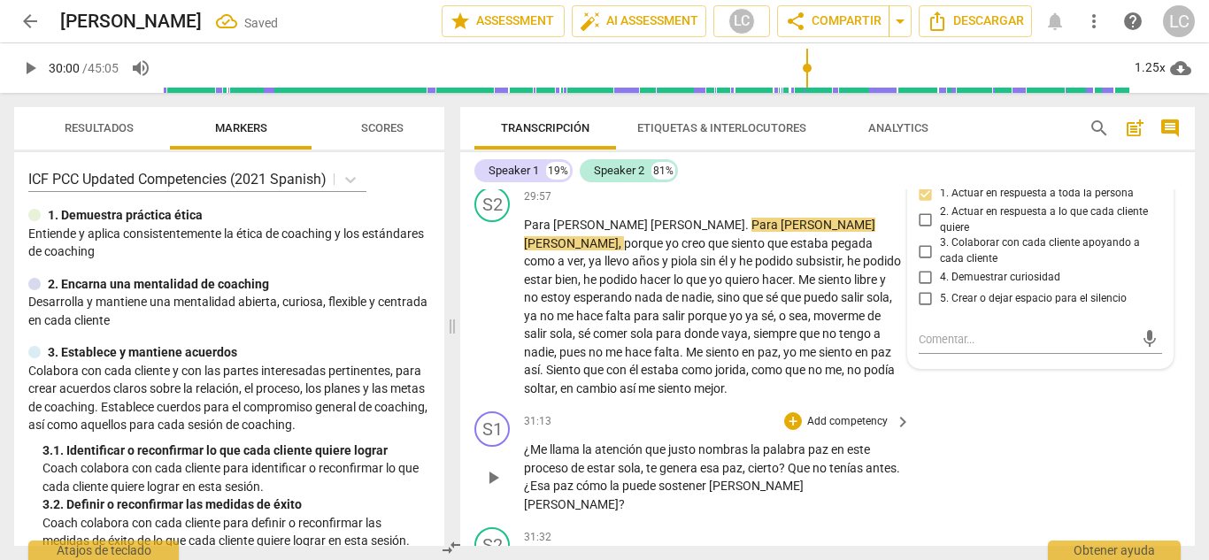
click at [489, 467] on span "play_arrow" at bounding box center [492, 477] width 21 height 21
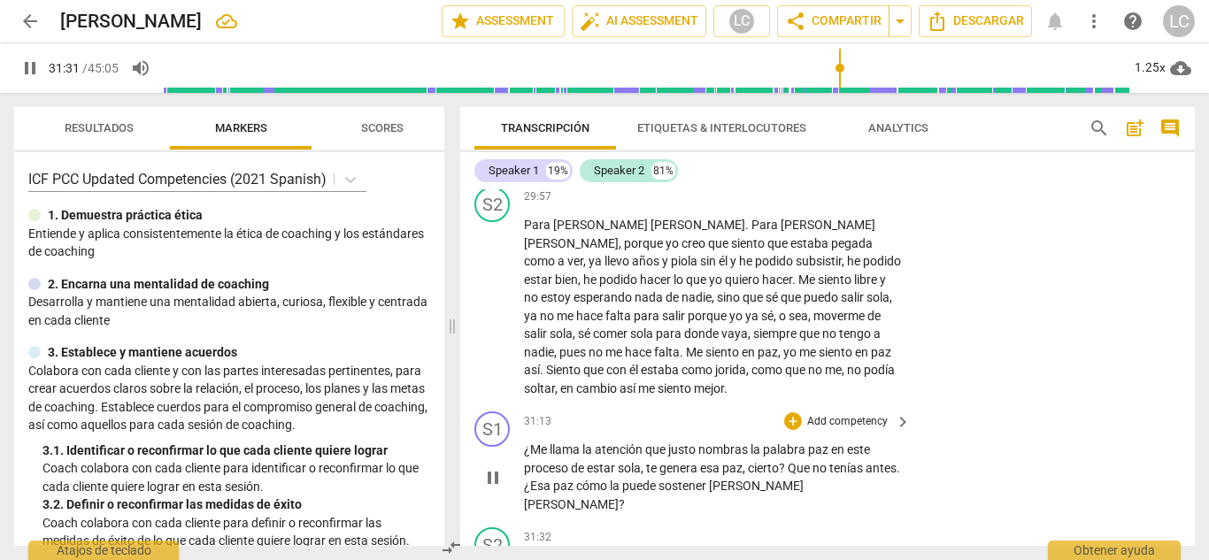
click at [839, 414] on p "Add competency" at bounding box center [847, 422] width 84 height 16
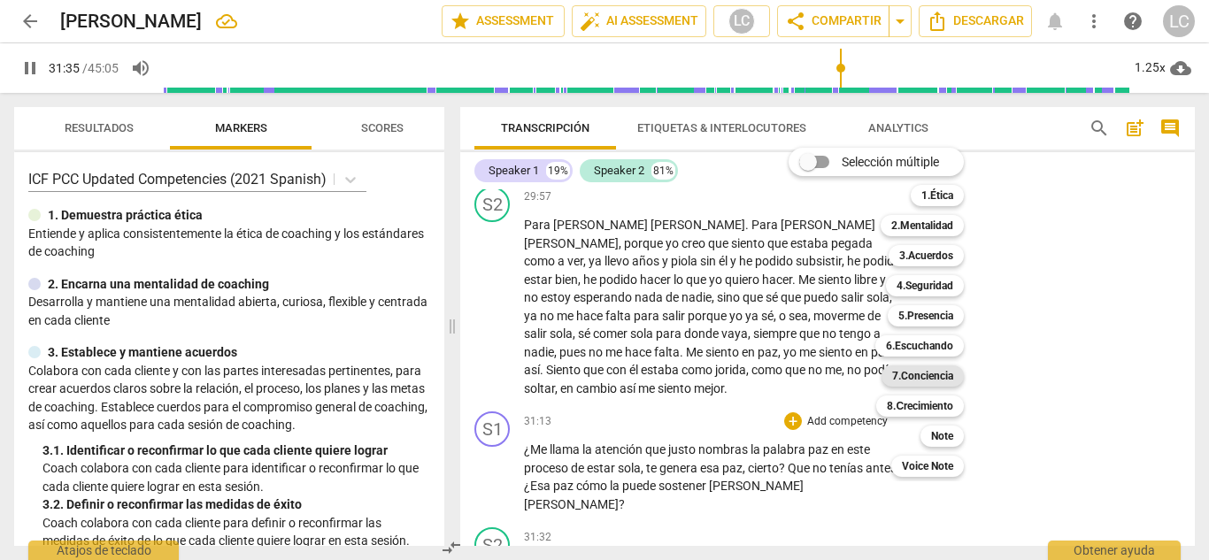
click at [920, 378] on b "7.Conciencia" at bounding box center [922, 375] width 61 height 21
type input "1895"
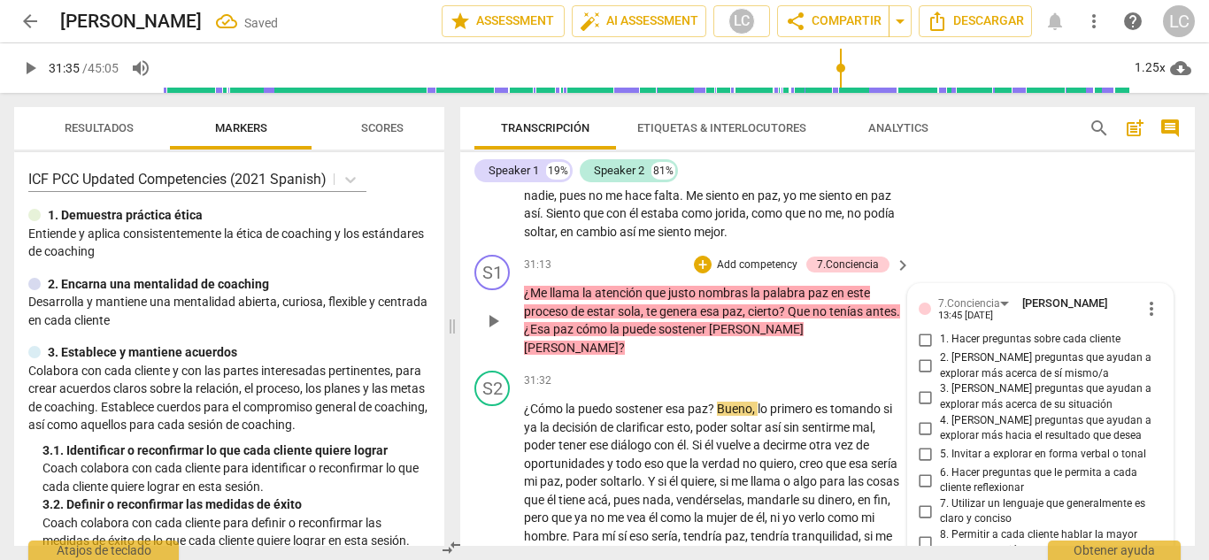
scroll to position [7221, 0]
click at [918, 357] on input "2. [PERSON_NAME] preguntas que ayudan a explorar más acerca de sí mismo/a" at bounding box center [925, 367] width 28 height 21
checkbox input "true"
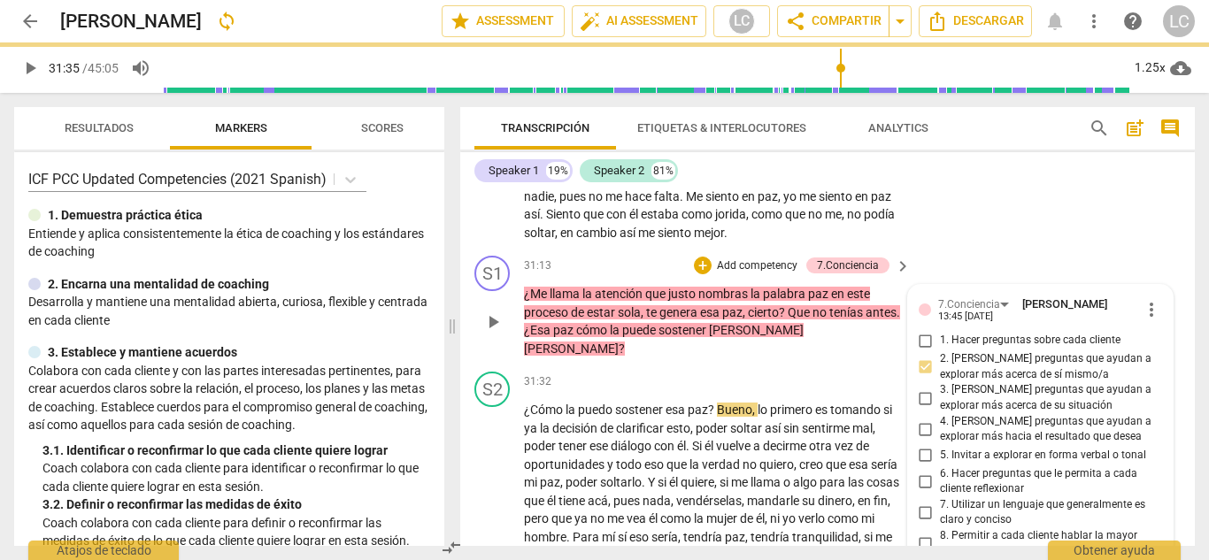
click at [919, 388] on input "3. [PERSON_NAME] preguntas que ayudan a explorar más acerca de su situación" at bounding box center [925, 398] width 28 height 21
checkbox input "true"
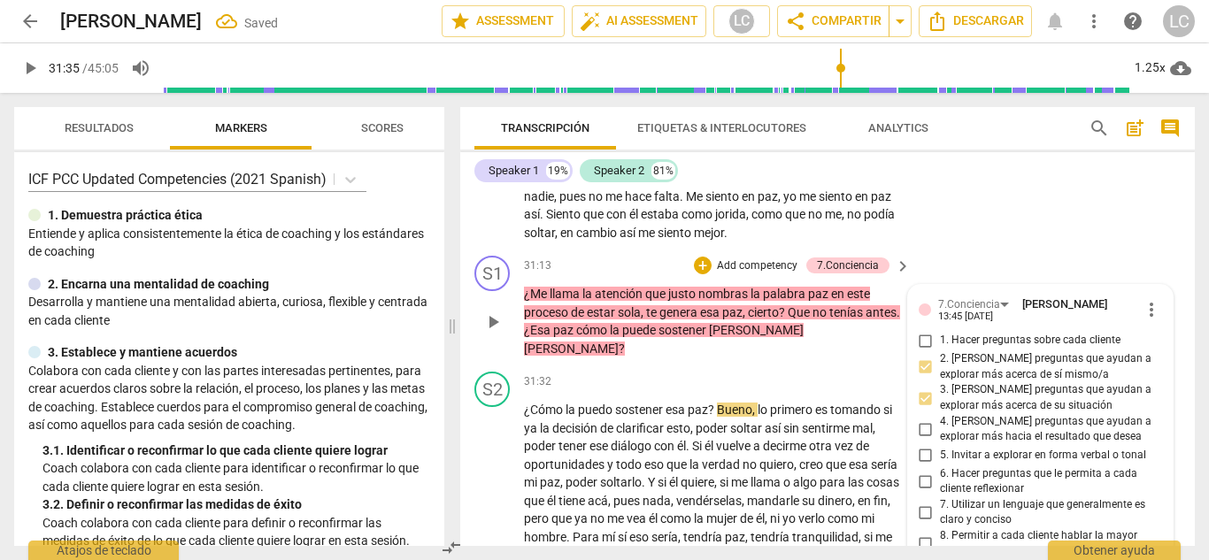
click at [926, 418] on input "4. [PERSON_NAME] preguntas que ayudan a explorar más hacia el resultado que des…" at bounding box center [925, 428] width 28 height 21
checkbox input "true"
click at [920, 471] on input "6. Hacer preguntas que le permita a cada cliente reflexionar" at bounding box center [925, 481] width 28 height 21
checkbox input "true"
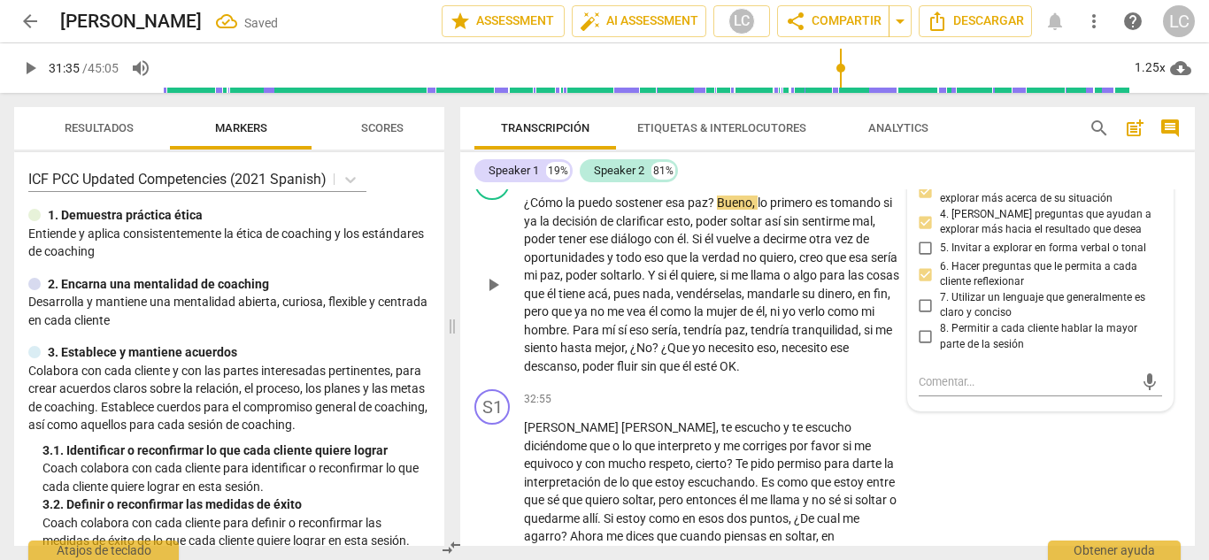
scroll to position [7429, 0]
click at [497, 543] on span "play_arrow" at bounding box center [492, 553] width 21 height 21
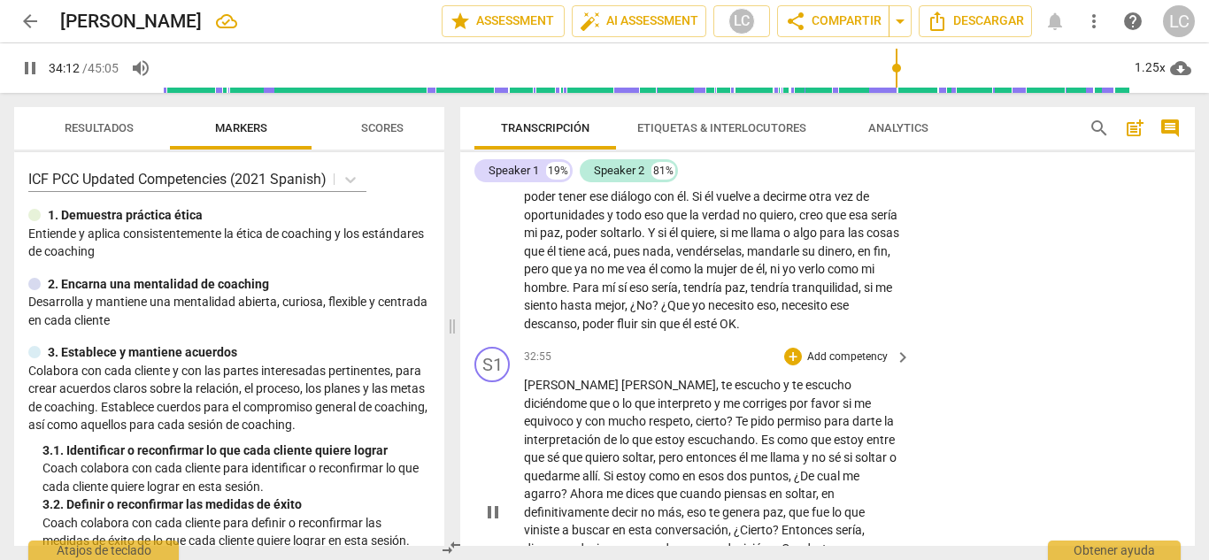
scroll to position [7468, 0]
click at [847, 352] on p "Add competency" at bounding box center [847, 360] width 84 height 16
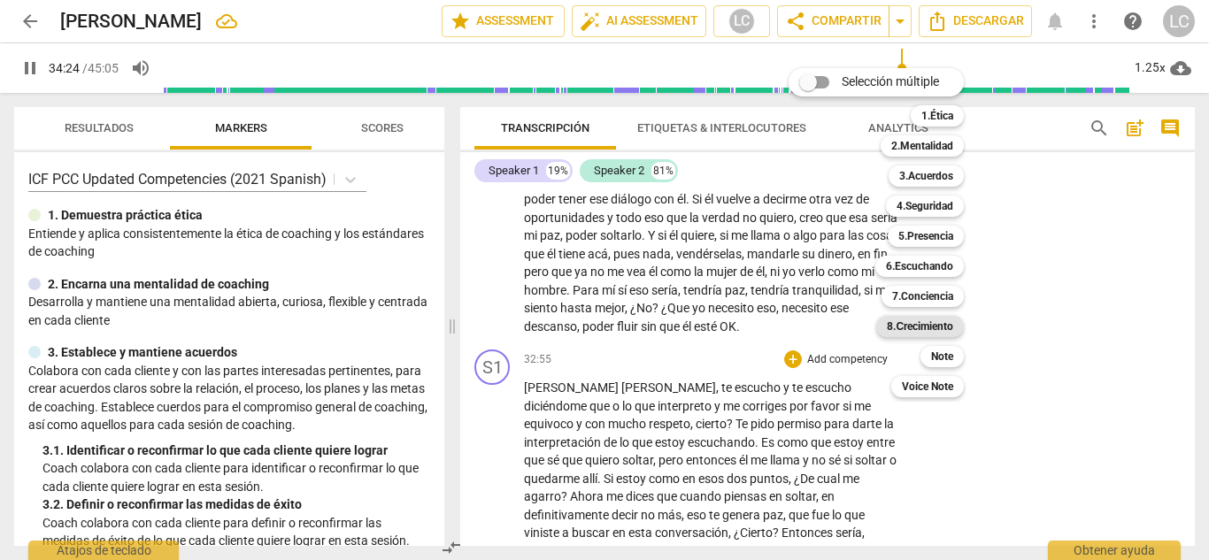
scroll to position [7829, 0]
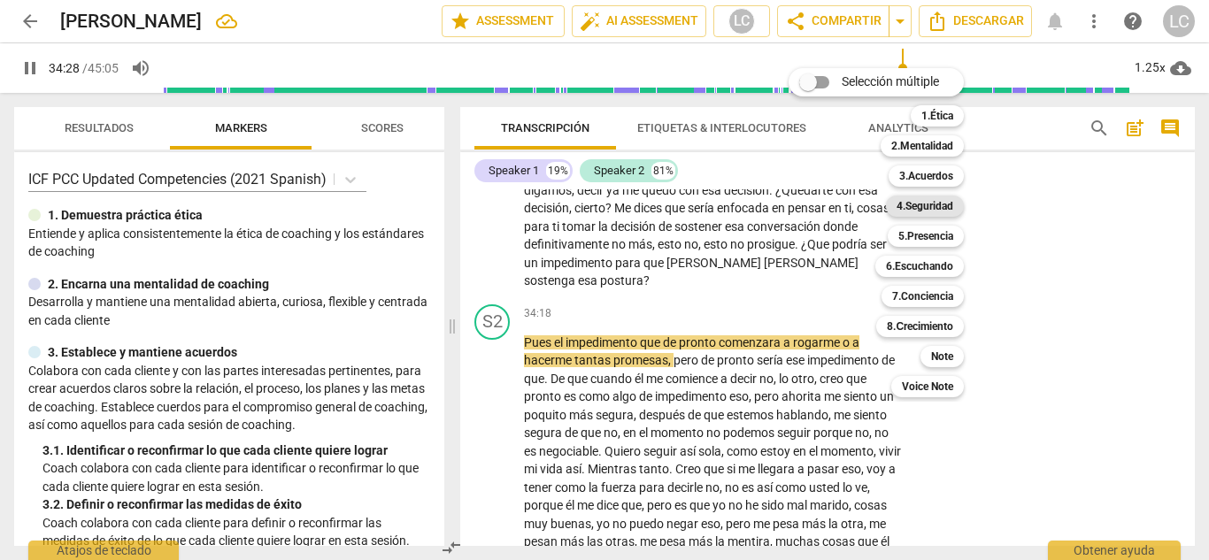
click at [933, 203] on b "4.Seguridad" at bounding box center [924, 206] width 57 height 21
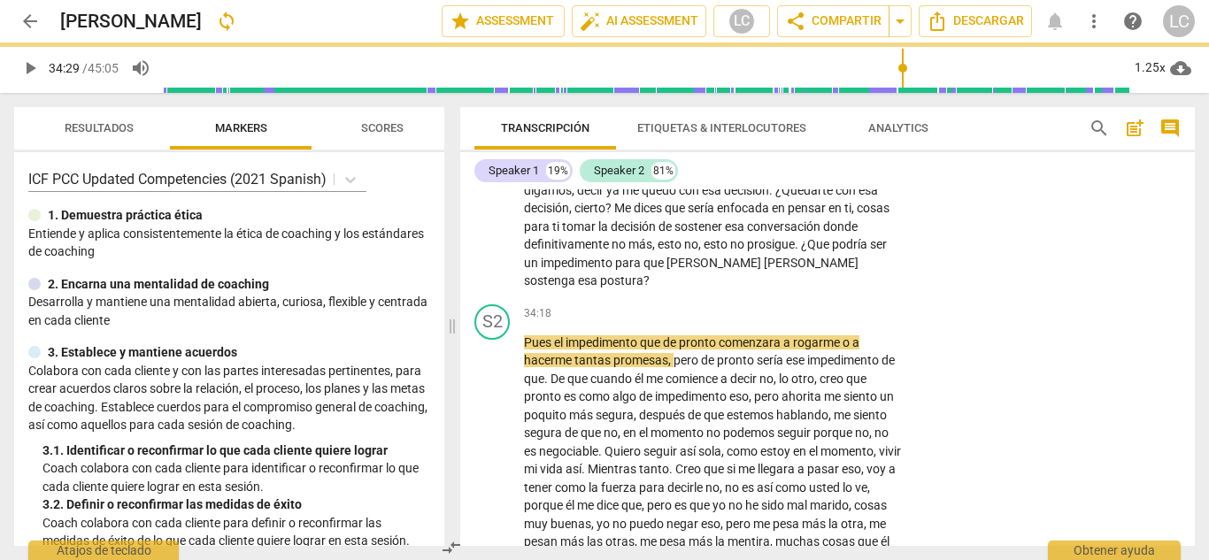
type input "2069"
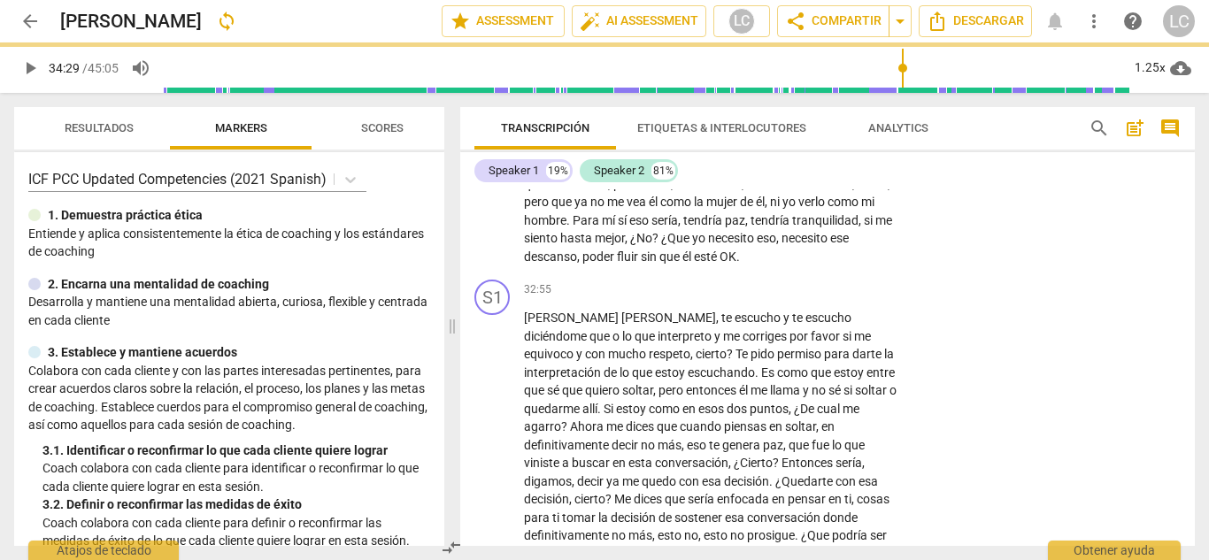
scroll to position [7465, 0]
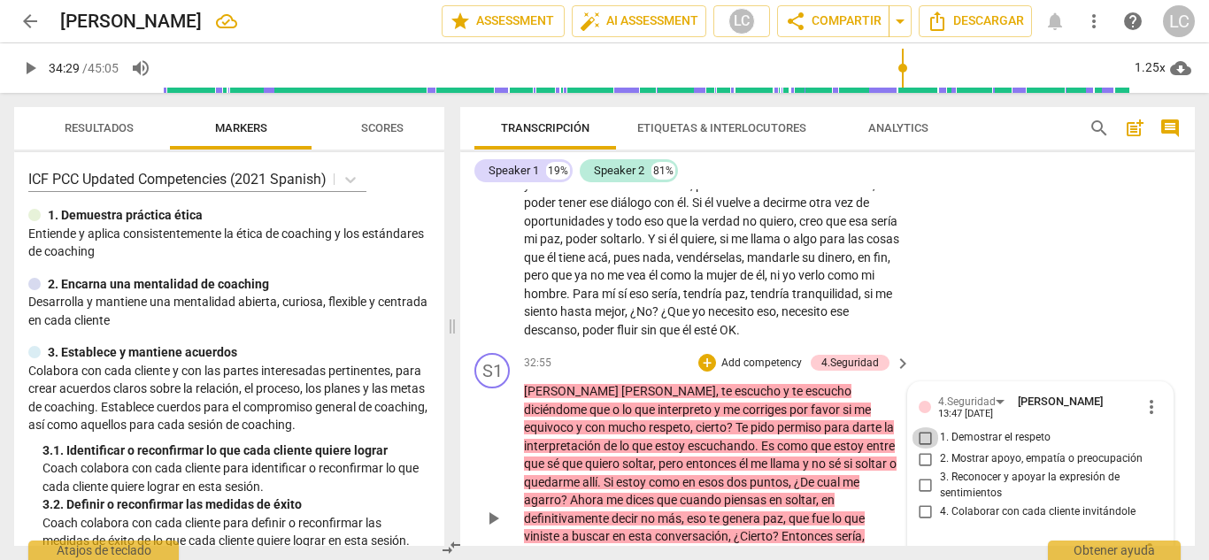
click at [923, 427] on input "1. Demostrar el respeto" at bounding box center [925, 437] width 28 height 21
checkbox input "true"
click at [920, 501] on input "4. Colaborar con cada cliente invitándole" at bounding box center [925, 511] width 28 height 21
checkbox input "true"
click at [742, 356] on p "Add competency" at bounding box center [761, 364] width 84 height 16
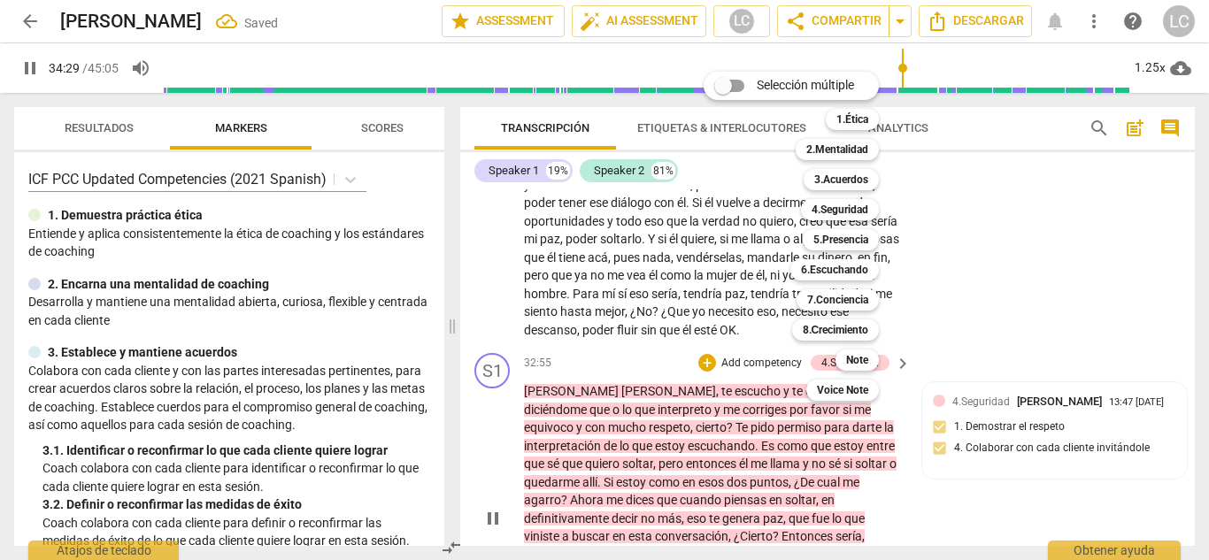
scroll to position [7829, 0]
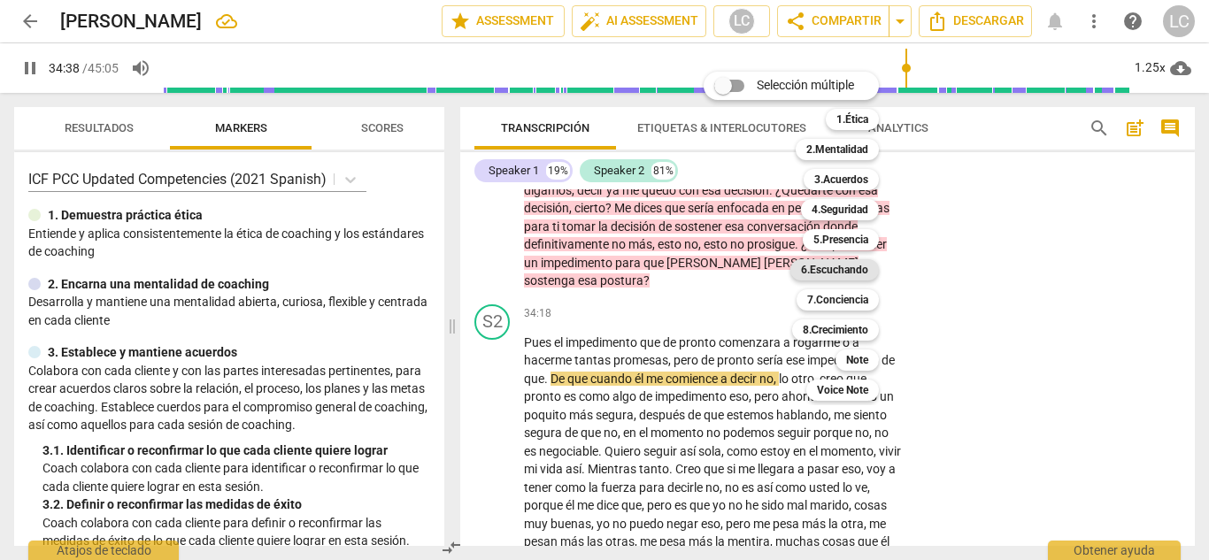
click at [838, 273] on b "6.Escuchando" at bounding box center [834, 269] width 67 height 21
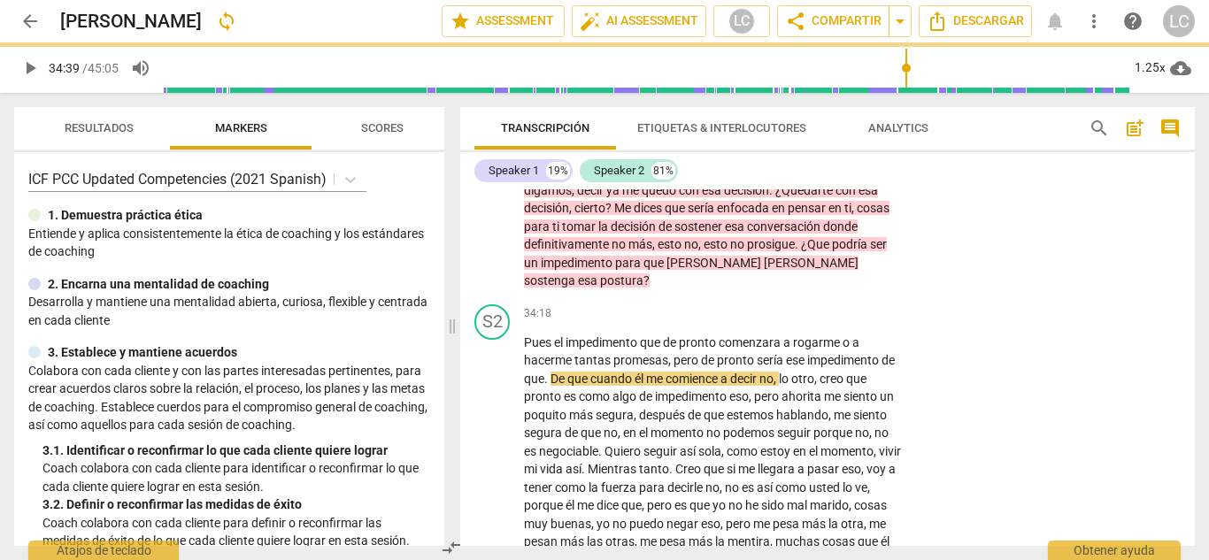
type input "2079"
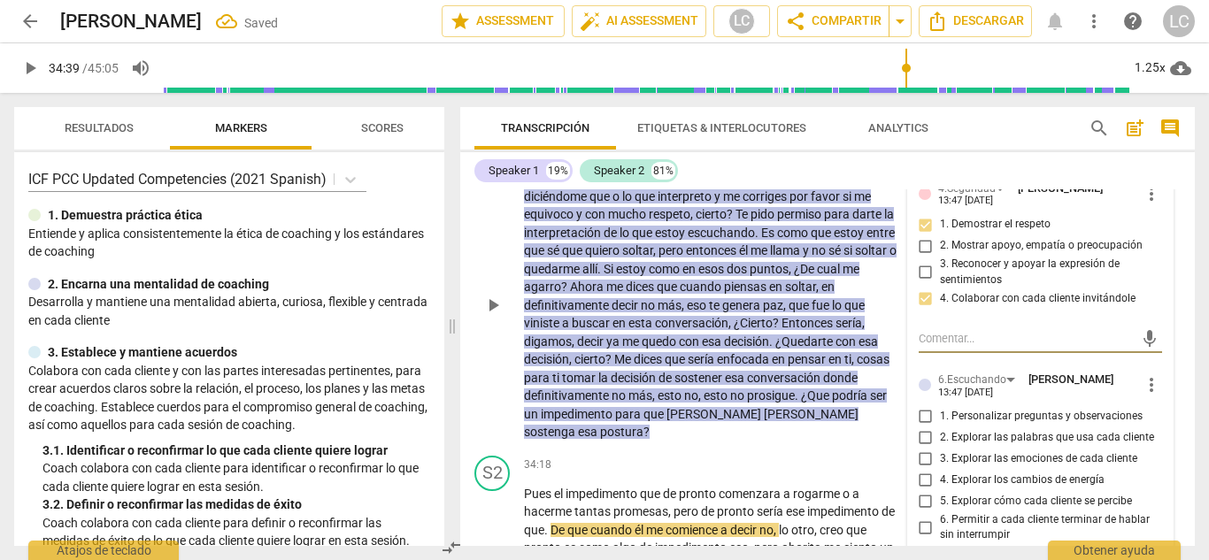
scroll to position [7680, 0]
click at [926, 404] on input "1. Personalizar preguntas y observaciones" at bounding box center [925, 414] width 28 height 21
checkbox input "true"
click at [925, 426] on input "2. Explorar las palabras que usa cada cliente" at bounding box center [925, 436] width 28 height 21
checkbox input "true"
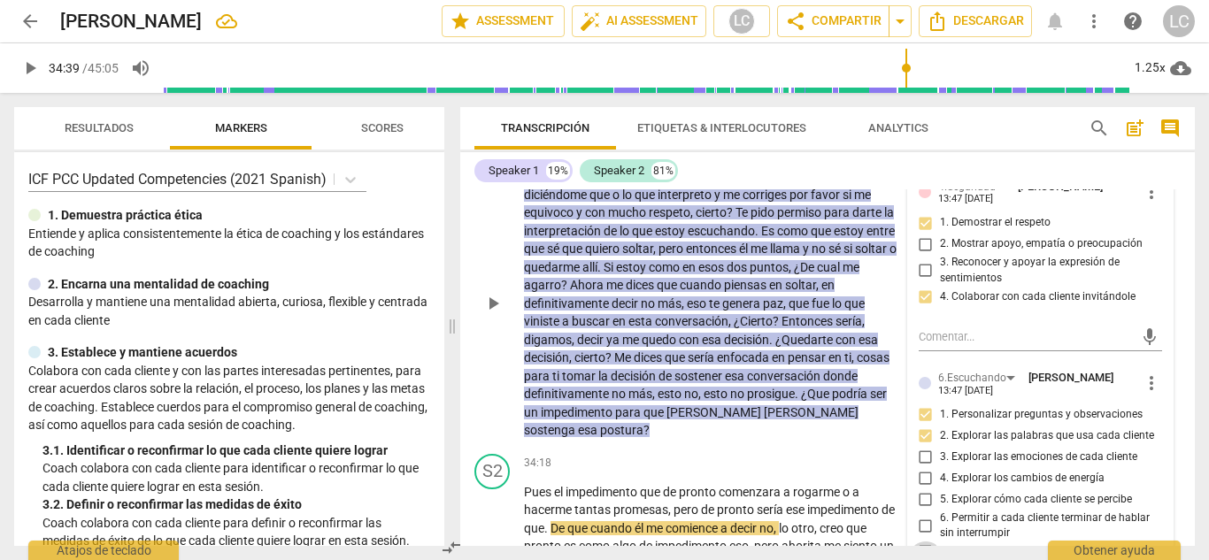
click at [923, 541] on input "7. Resumir lo que cada cliente comunicó" at bounding box center [925, 551] width 28 height 21
checkbox input "true"
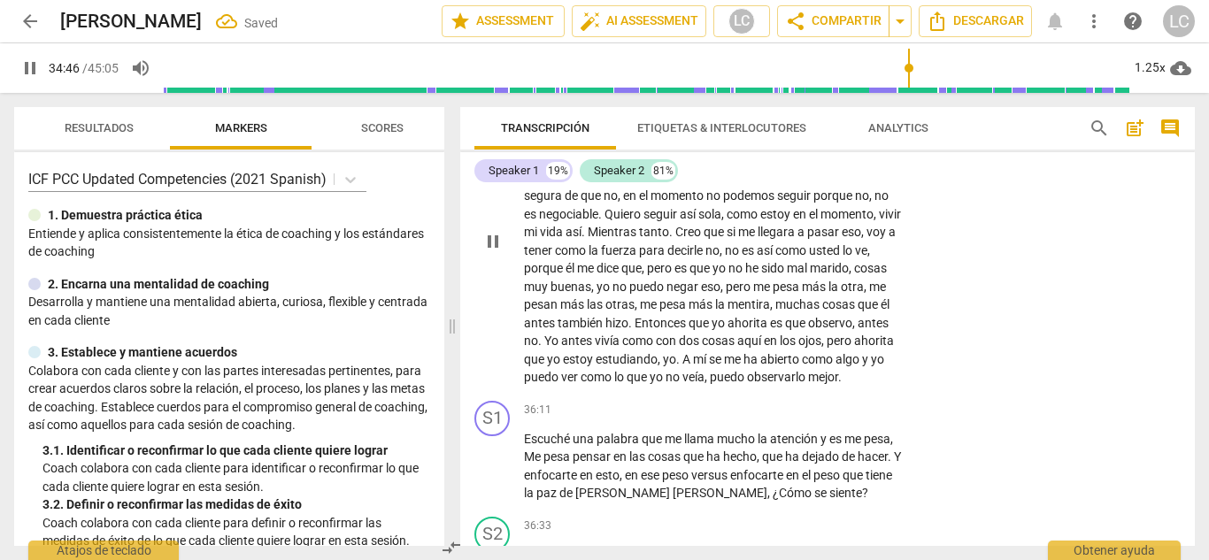
scroll to position [8071, 0]
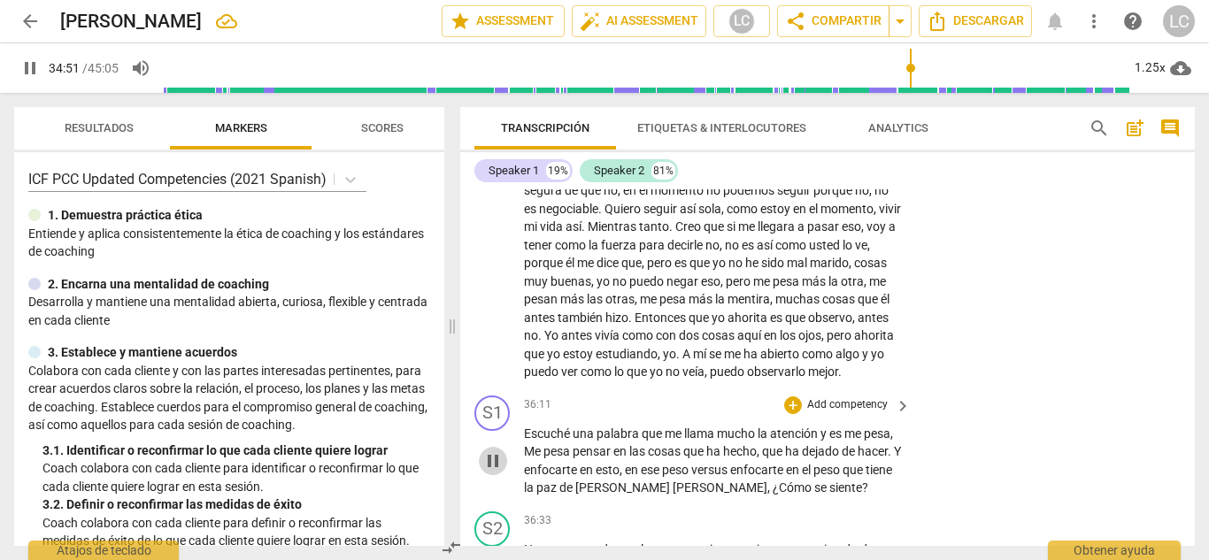
click at [493, 450] on span "pause" at bounding box center [492, 460] width 21 height 21
click at [814, 397] on p "Add competency" at bounding box center [847, 405] width 84 height 16
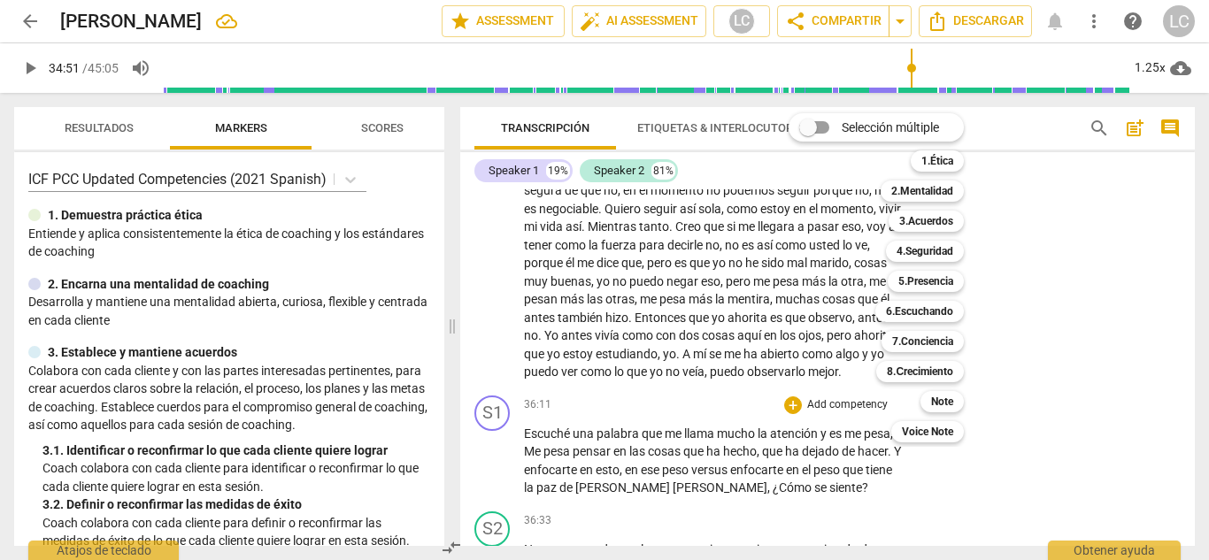
click at [502, 338] on div at bounding box center [604, 280] width 1209 height 560
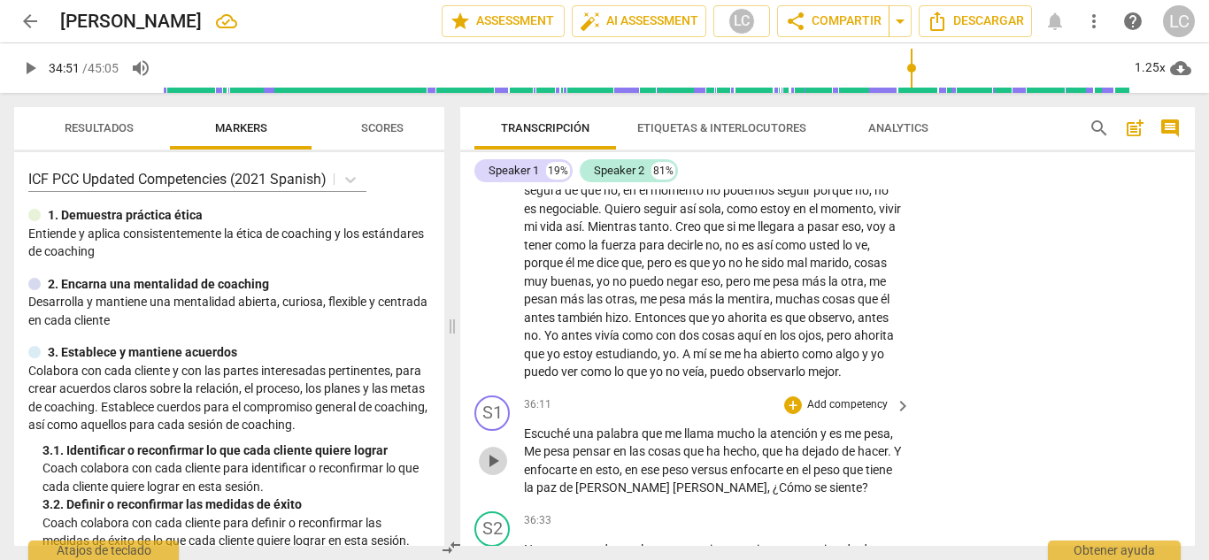
click at [495, 450] on span "play_arrow" at bounding box center [492, 460] width 21 height 21
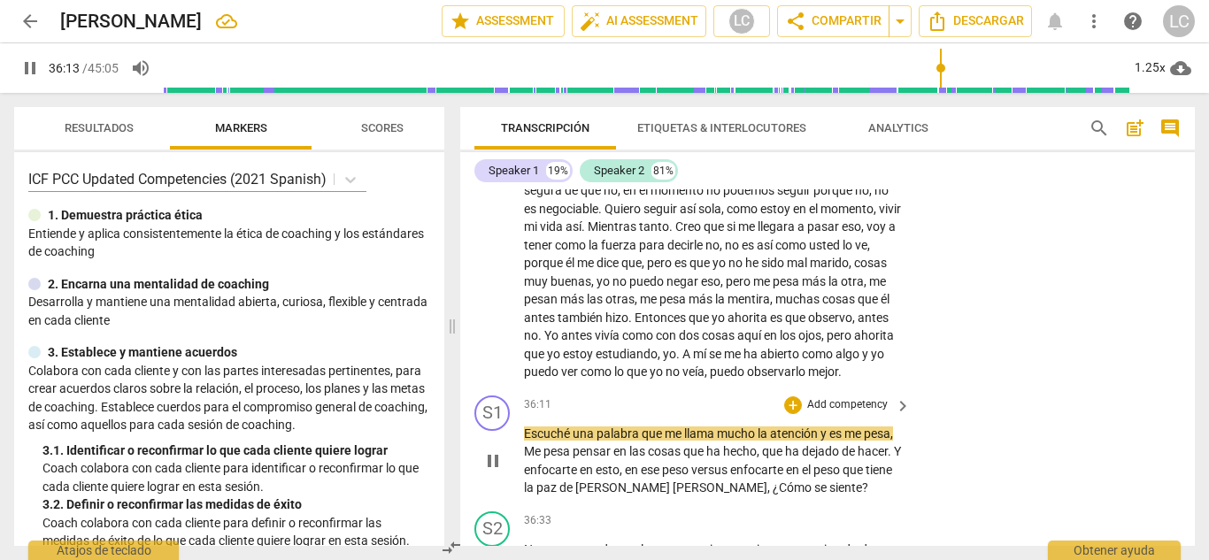
click at [816, 397] on p "Add competency" at bounding box center [847, 405] width 84 height 16
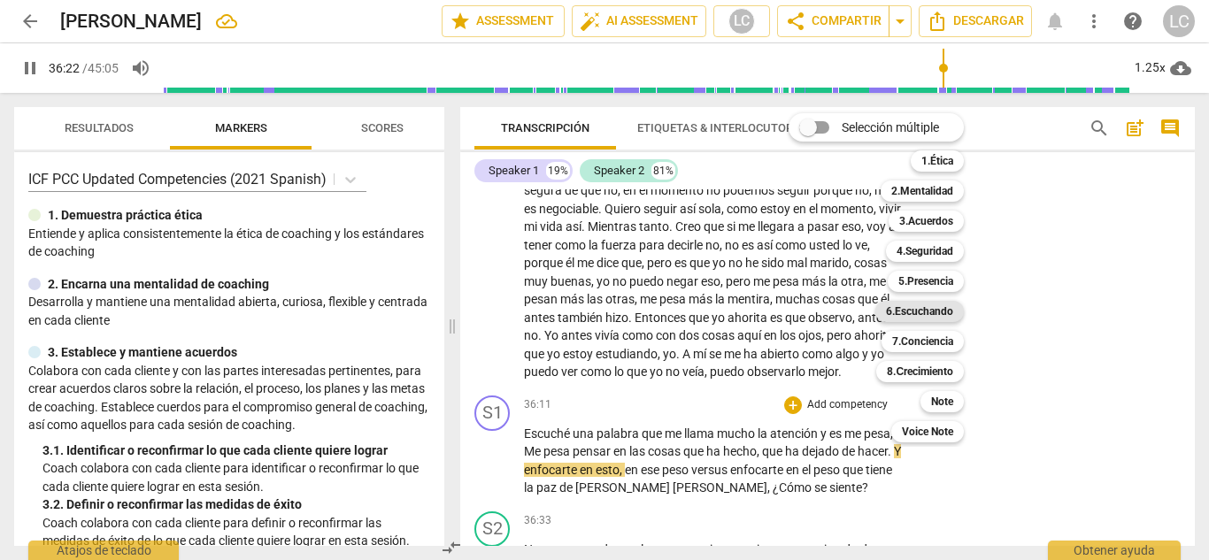
click at [922, 311] on b "6.Escuchando" at bounding box center [919, 311] width 67 height 21
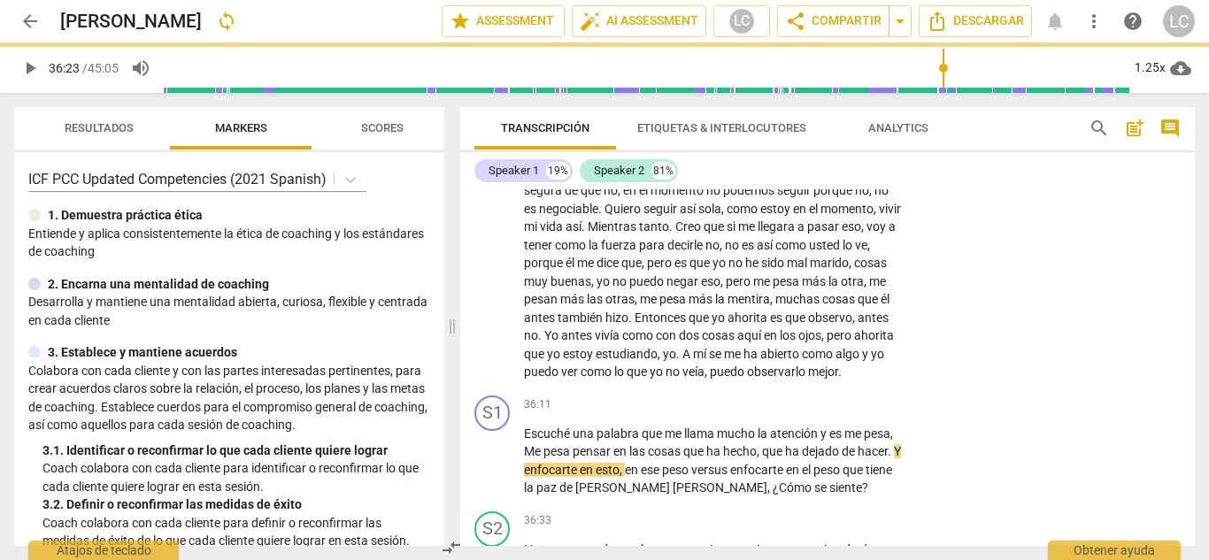
type input "2183"
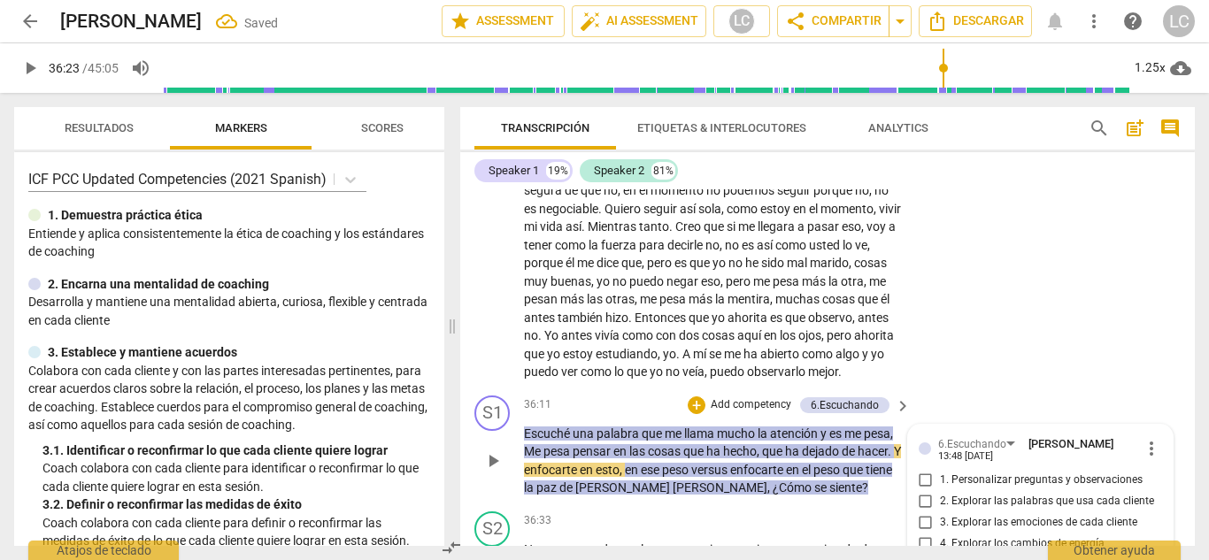
checkbox input "true"
click at [925, 555] on input "5. Explorar cómo cada cliente se percibe" at bounding box center [925, 565] width 28 height 21
checkbox input "true"
click at [923, 491] on input "2. Explorar las palabras que usa cada cliente" at bounding box center [925, 501] width 28 height 21
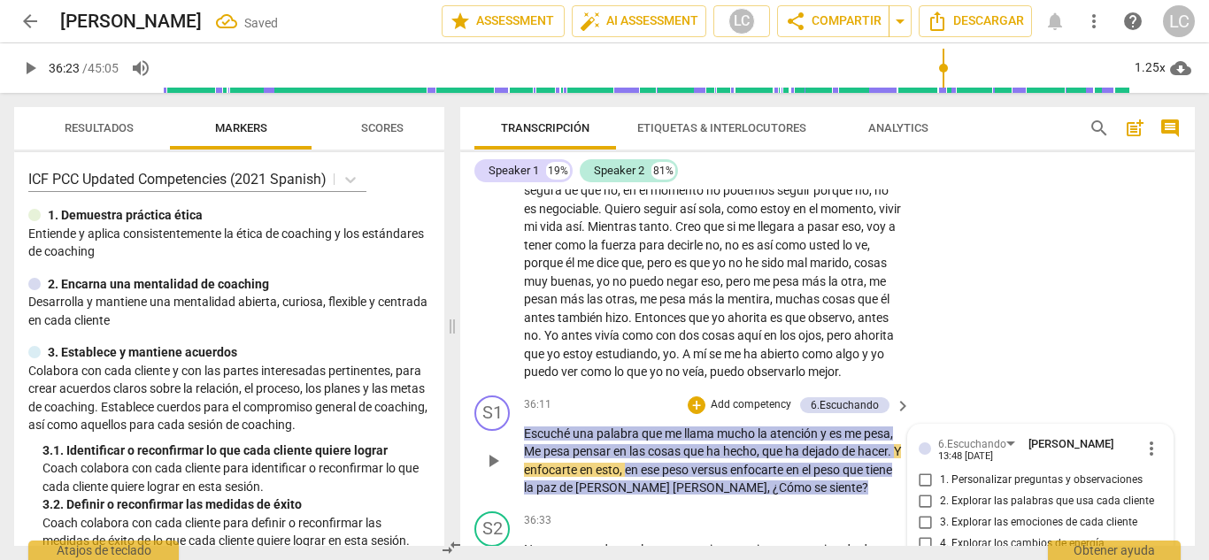
checkbox input "true"
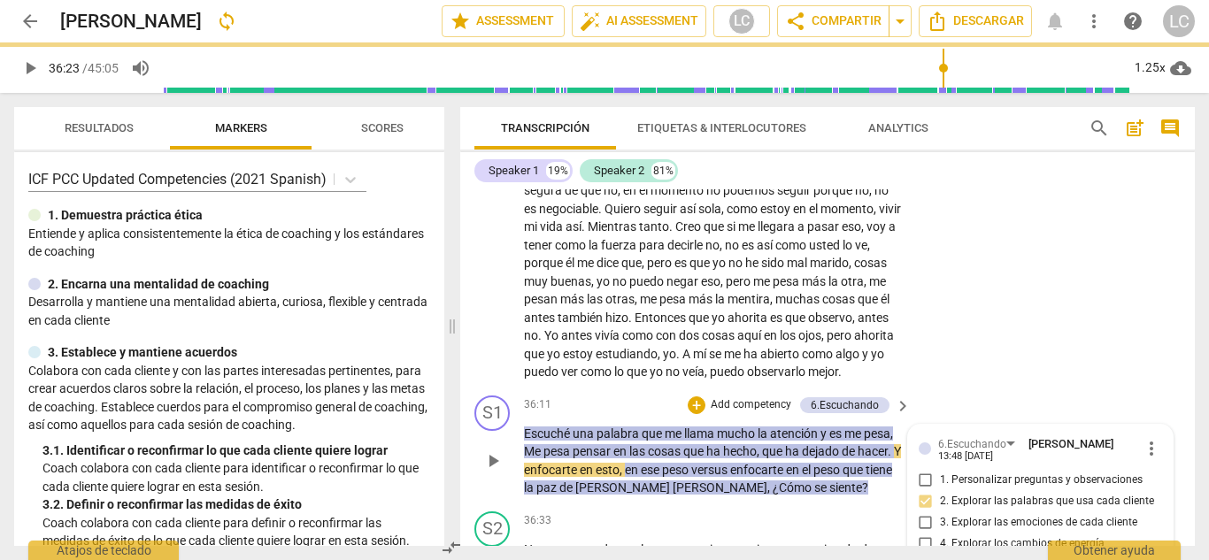
click at [483, 450] on span "play_arrow" at bounding box center [492, 460] width 21 height 21
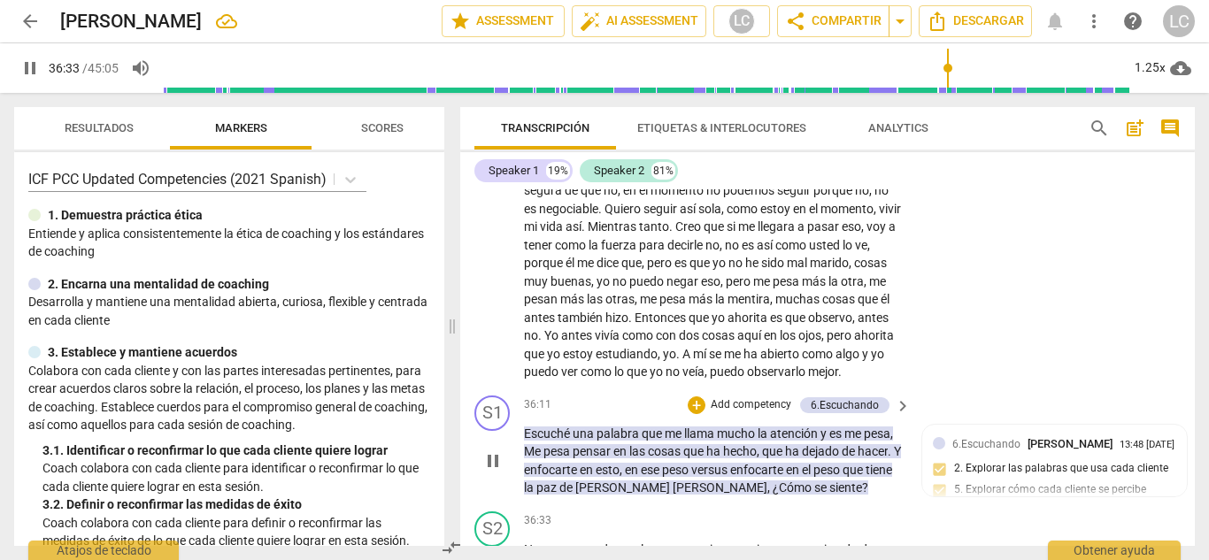
click at [724, 397] on p "Add competency" at bounding box center [751, 405] width 84 height 16
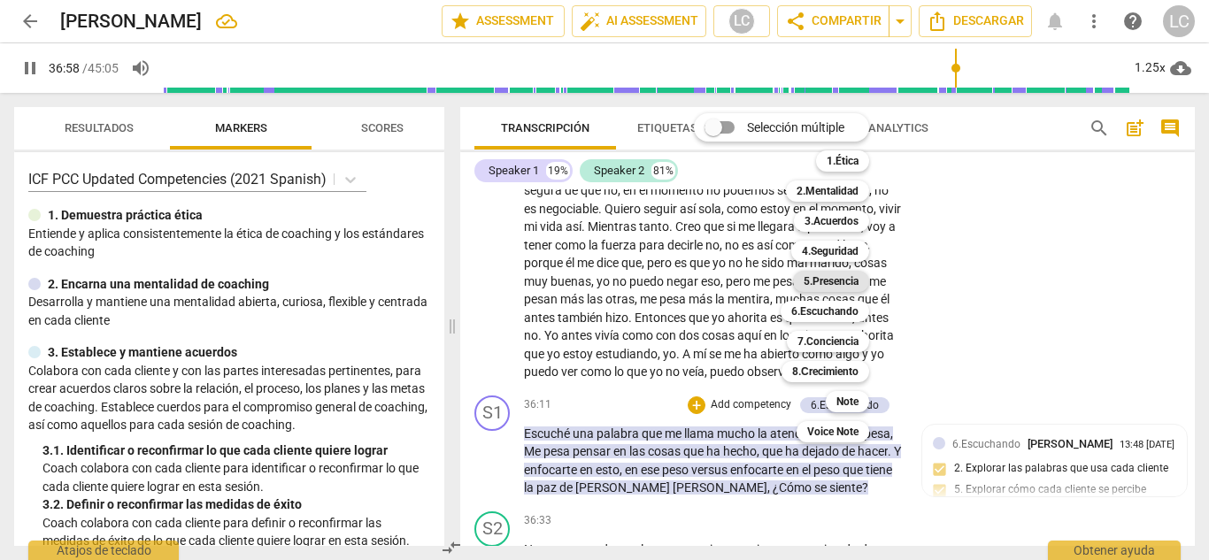
click at [825, 281] on b "5.Presencia" at bounding box center [830, 281] width 55 height 21
type input "2219"
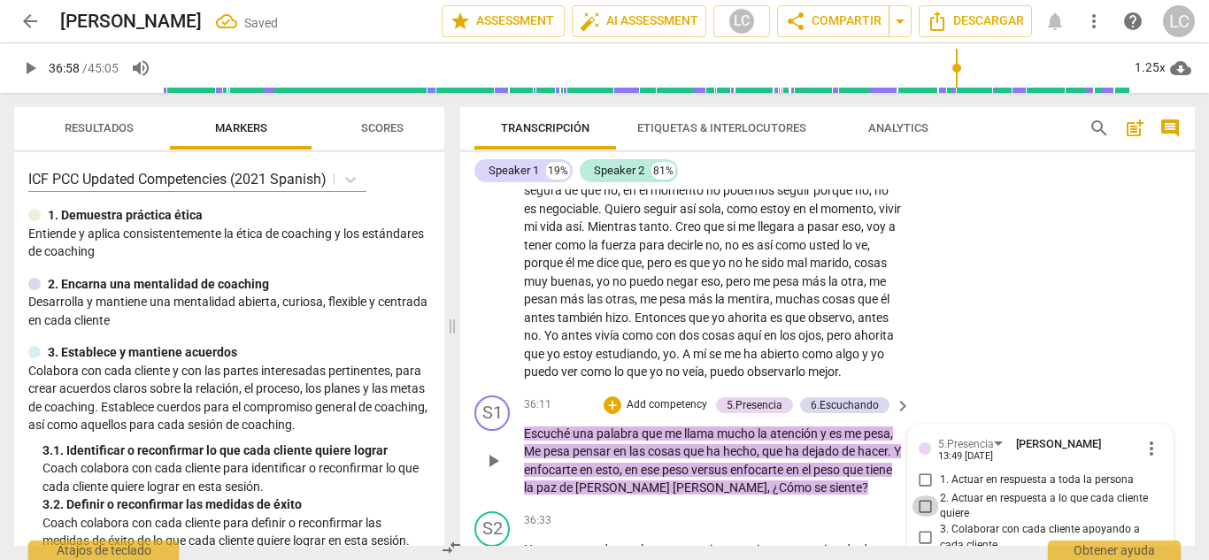
click at [915, 495] on input "2. Actuar en respuesta a lo que cada cliente quiere" at bounding box center [925, 505] width 28 height 21
checkbox input "true"
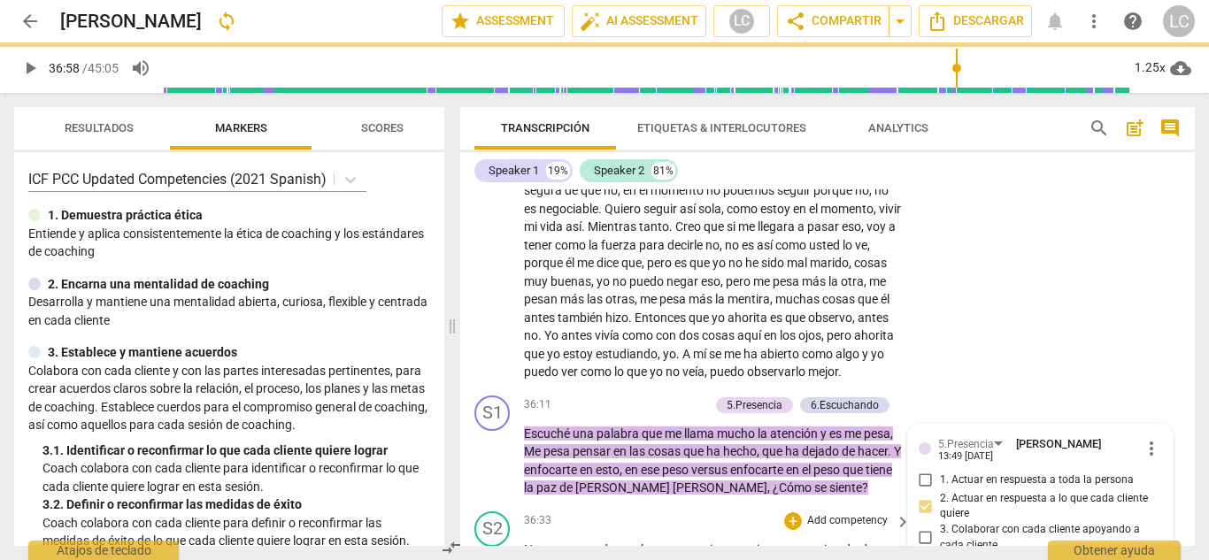
click at [498, 557] on span "play_arrow" at bounding box center [492, 567] width 21 height 21
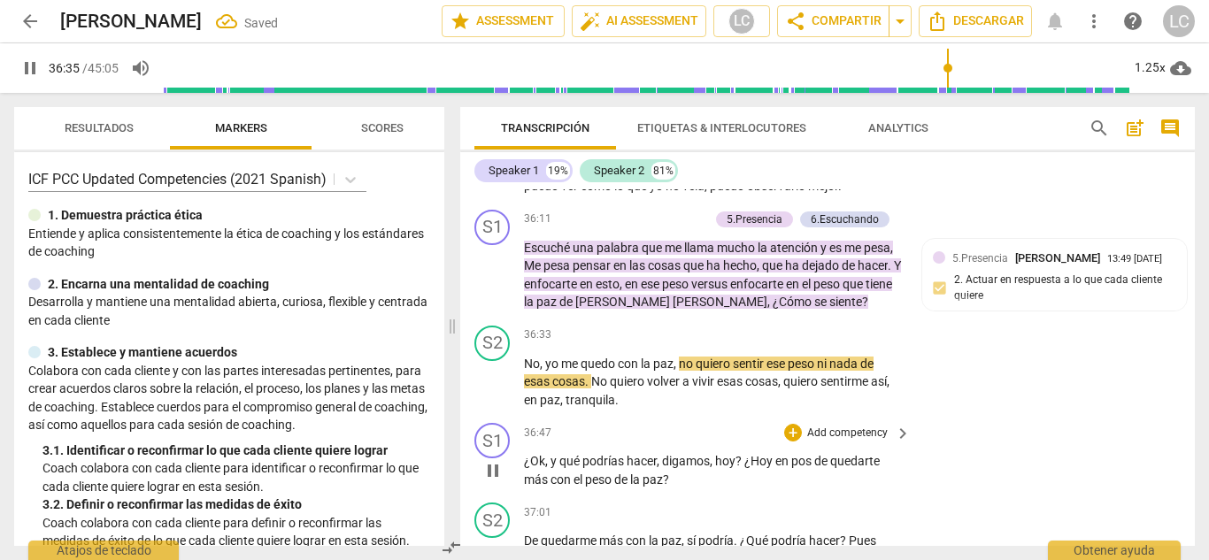
scroll to position [8263, 0]
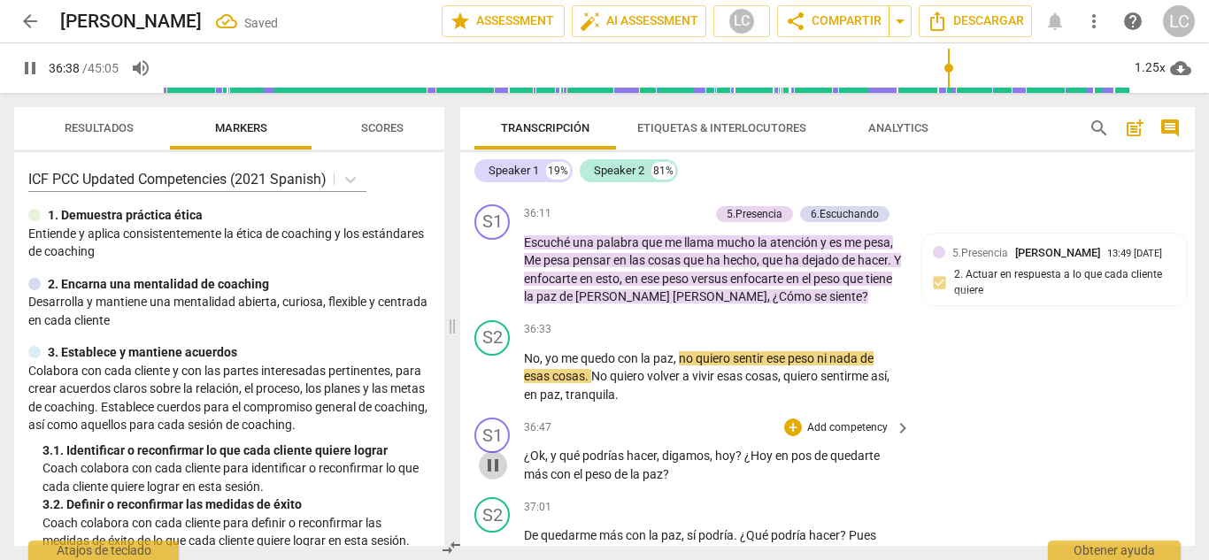
click at [492, 455] on span "pause" at bounding box center [492, 465] width 21 height 21
click at [492, 455] on span "play_arrow" at bounding box center [492, 465] width 21 height 21
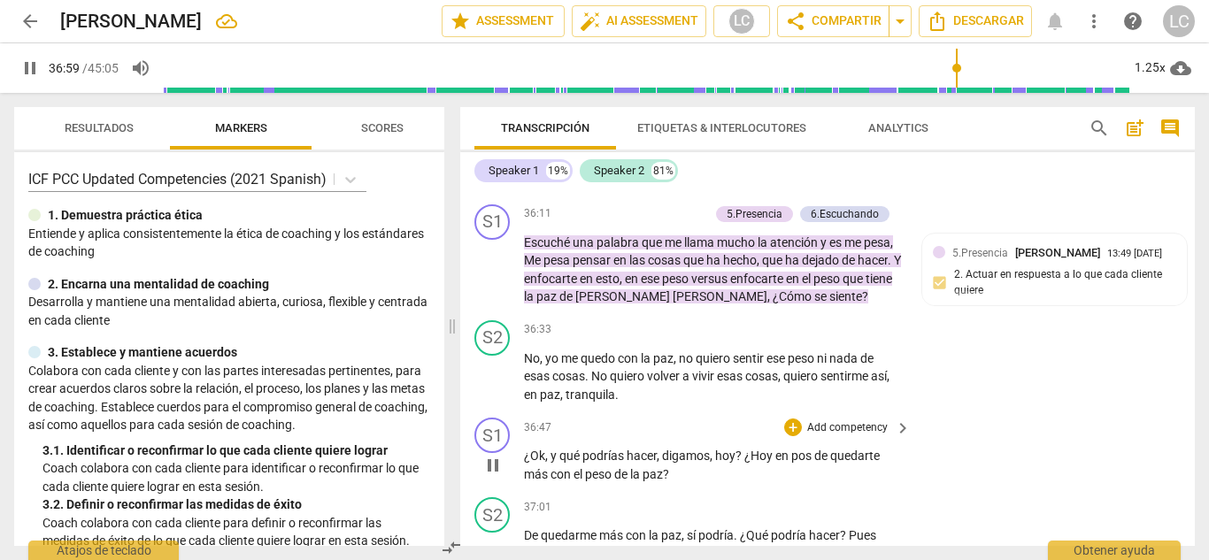
click at [741, 449] on span "?" at bounding box center [739, 456] width 9 height 14
type input "2220"
click at [527, 449] on span "¿Ok" at bounding box center [534, 456] width 21 height 14
click at [814, 420] on p "Add competency" at bounding box center [847, 428] width 84 height 16
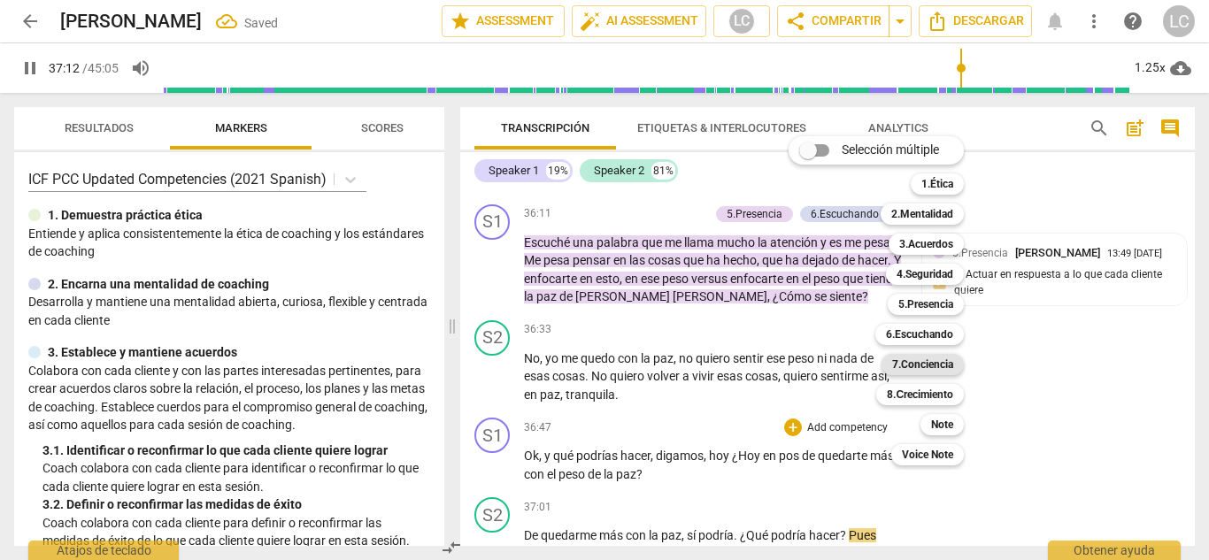
click at [906, 370] on b "7.Conciencia" at bounding box center [922, 364] width 61 height 21
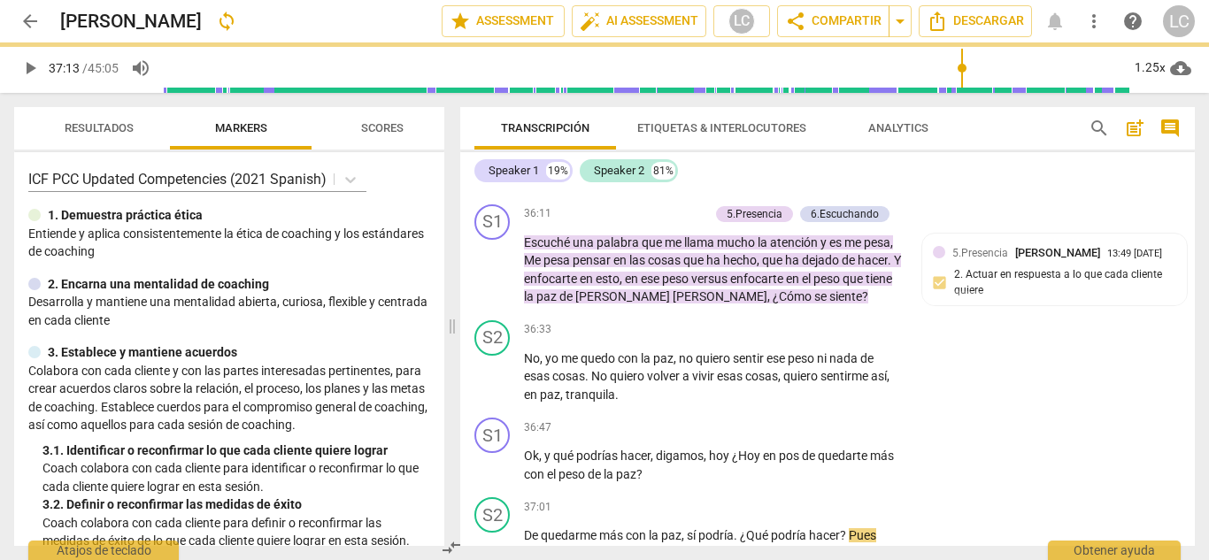
type input "2233"
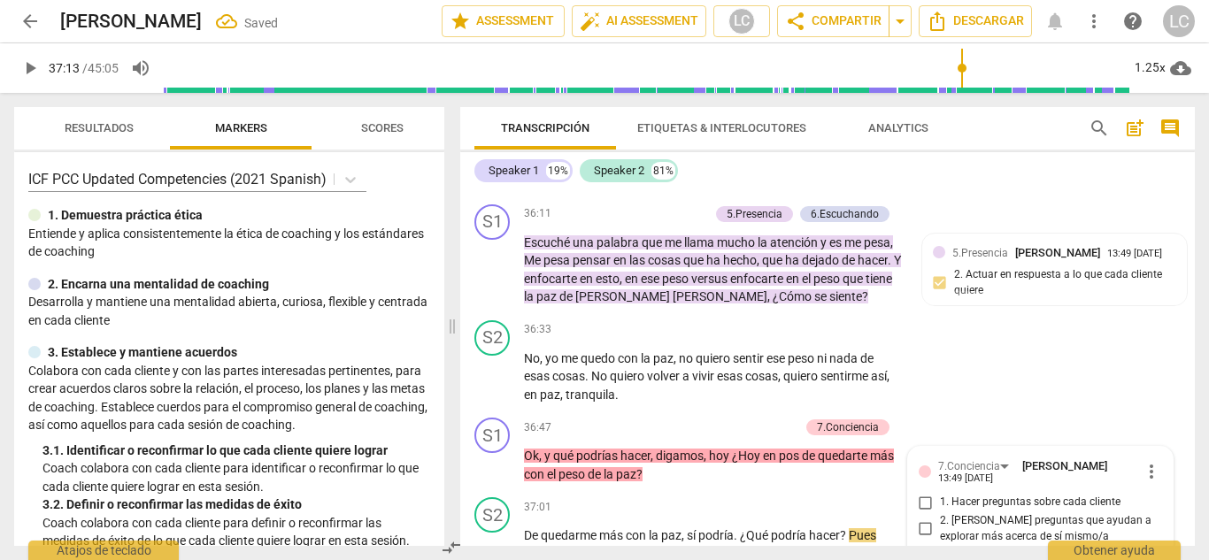
scroll to position [8519, 0]
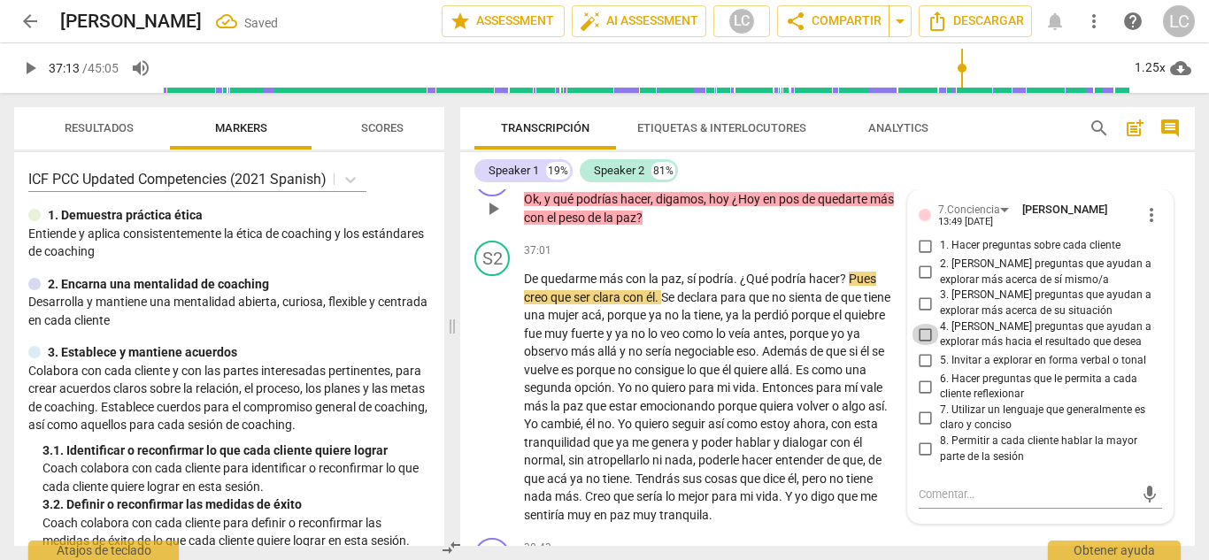
click at [921, 324] on input "4. [PERSON_NAME] preguntas que ayudan a explorar más hacia el resultado que des…" at bounding box center [925, 334] width 28 height 21
checkbox input "true"
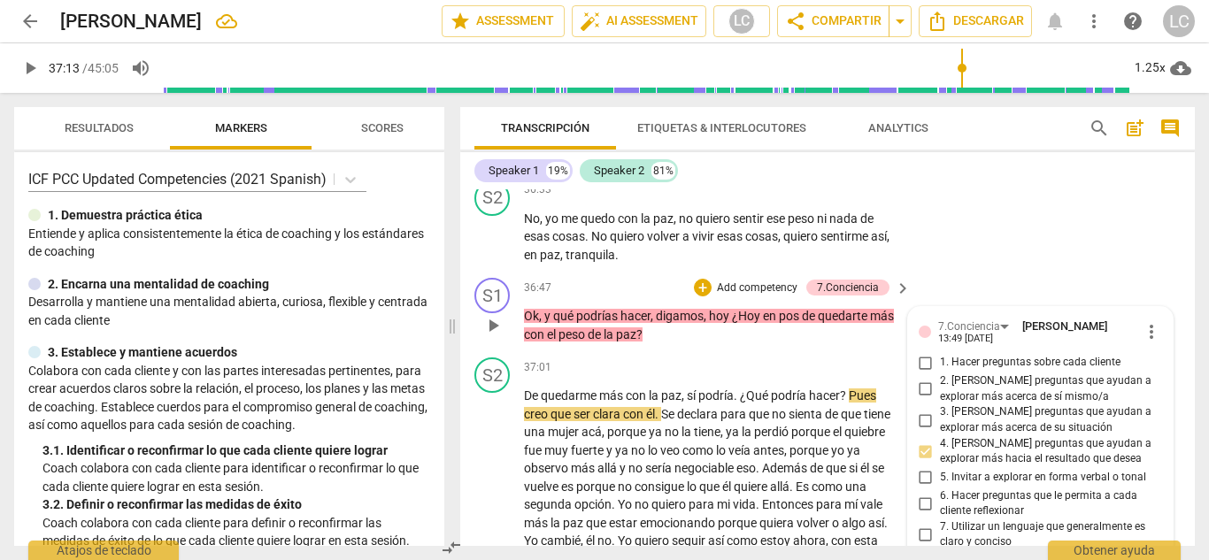
scroll to position [8394, 0]
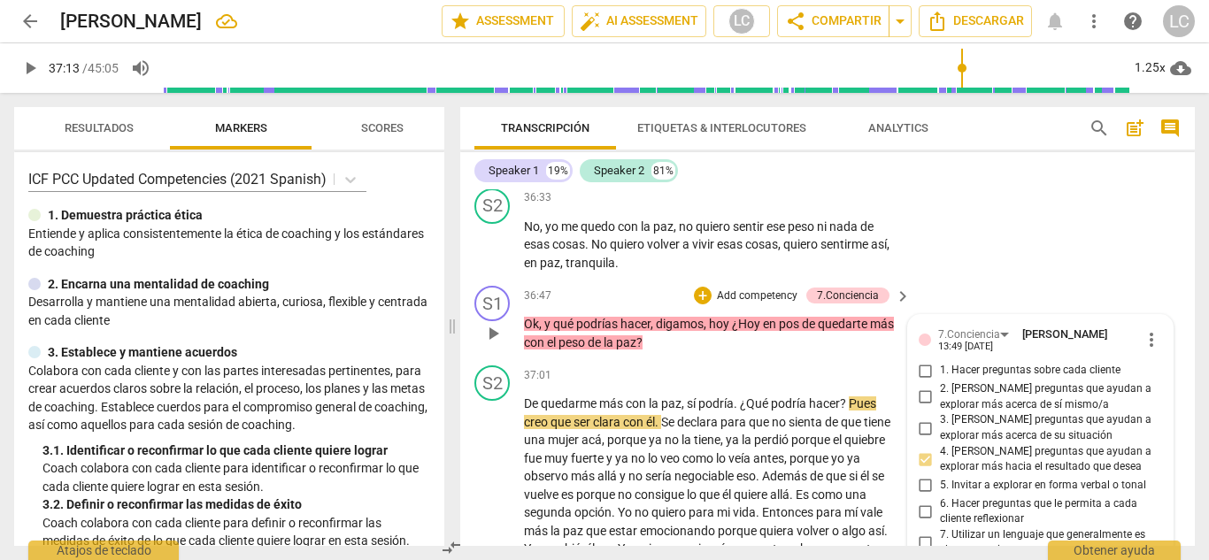
click at [919, 360] on input "1. Hacer preguntas sobre cada cliente" at bounding box center [925, 370] width 28 height 21
checkbox input "true"
click at [919, 387] on input "2. [PERSON_NAME] preguntas que ayudan a explorar más acerca de sí mismo/a" at bounding box center [925, 397] width 28 height 21
checkbox input "true"
click at [923, 501] on input "6. Hacer preguntas que le permita a cada cliente reflexionar" at bounding box center [925, 511] width 28 height 21
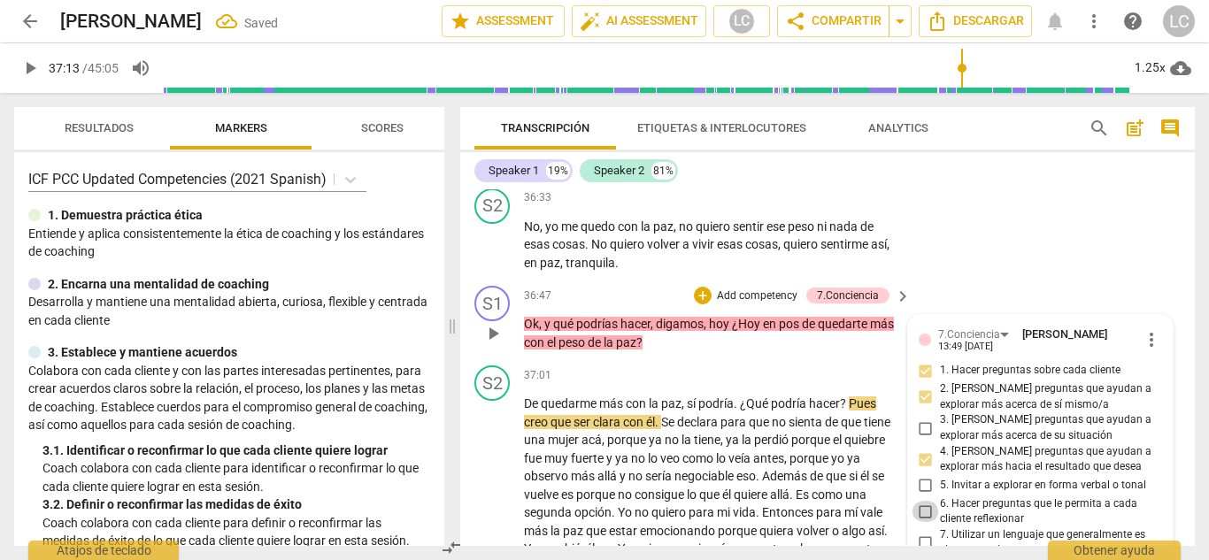
checkbox input "true"
click at [925, 418] on input "3. [PERSON_NAME] preguntas que ayudan a explorar más acerca de su situación" at bounding box center [925, 428] width 28 height 21
checkbox input "true"
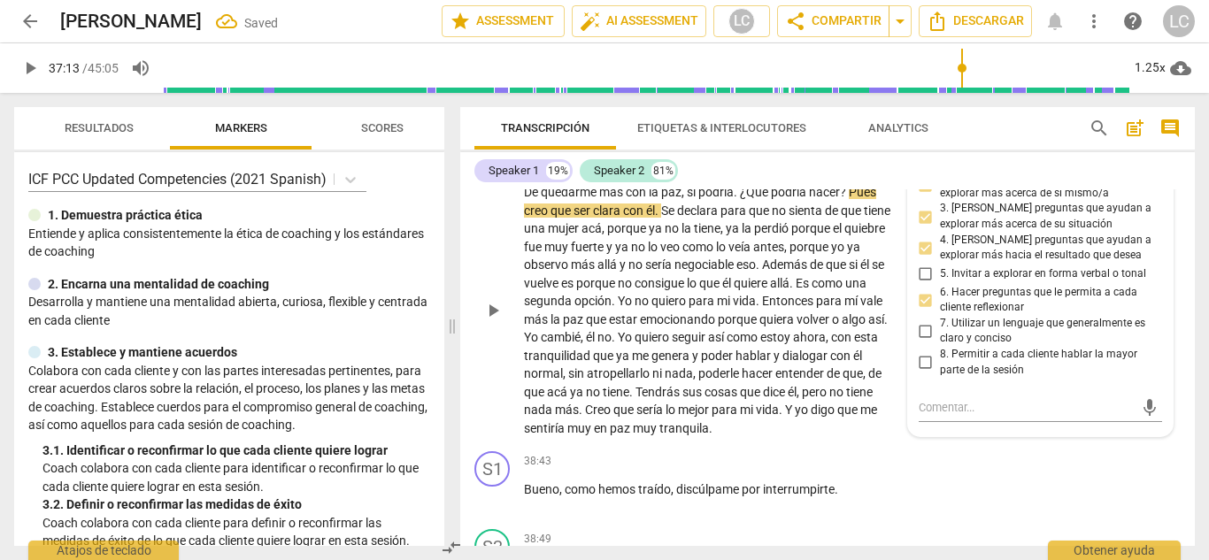
scroll to position [8620, 0]
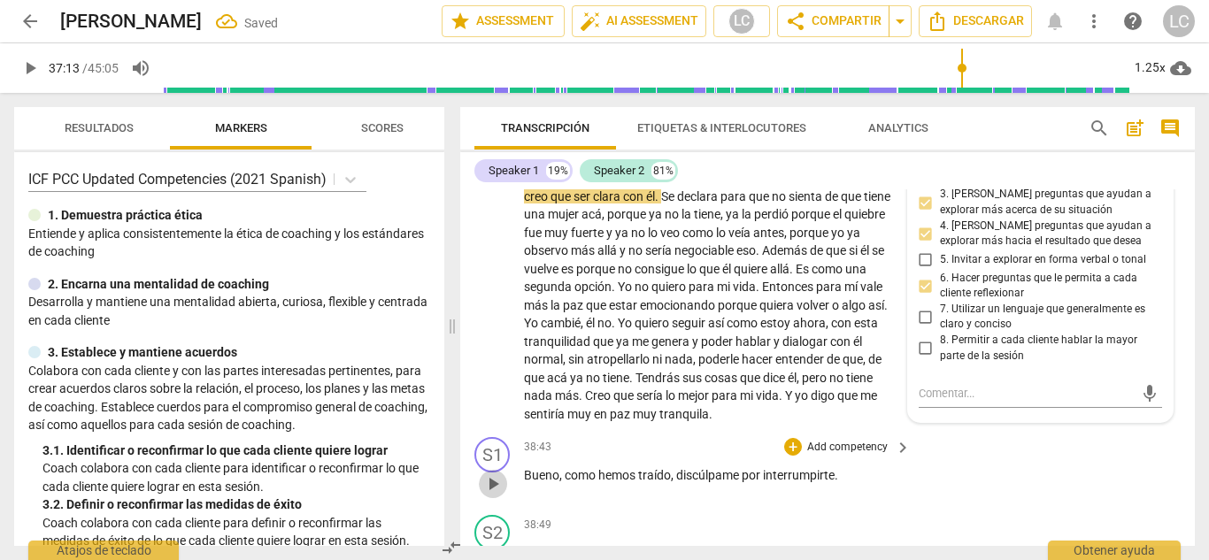
click at [494, 473] on span "play_arrow" at bounding box center [492, 483] width 21 height 21
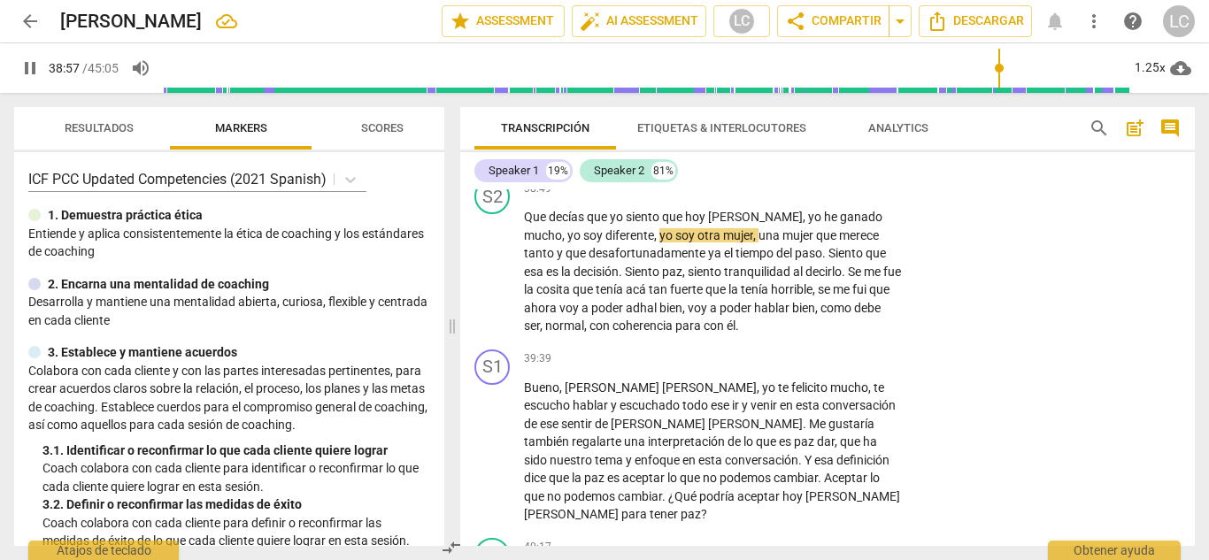
scroll to position [8968, 0]
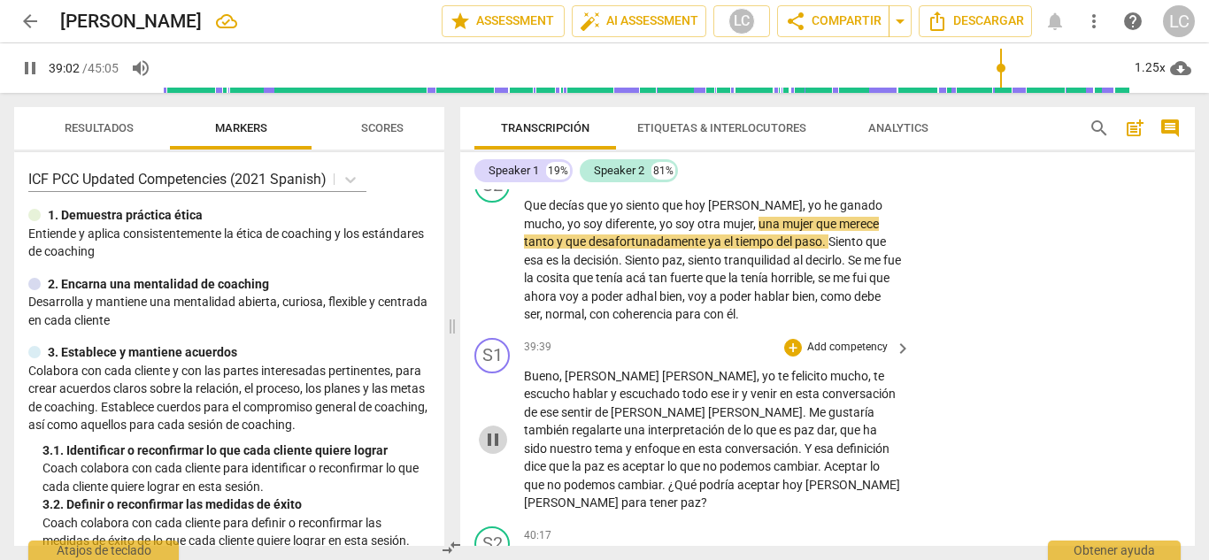
click at [492, 429] on span "pause" at bounding box center [492, 439] width 21 height 21
click at [488, 429] on span "play_arrow" at bounding box center [492, 439] width 21 height 21
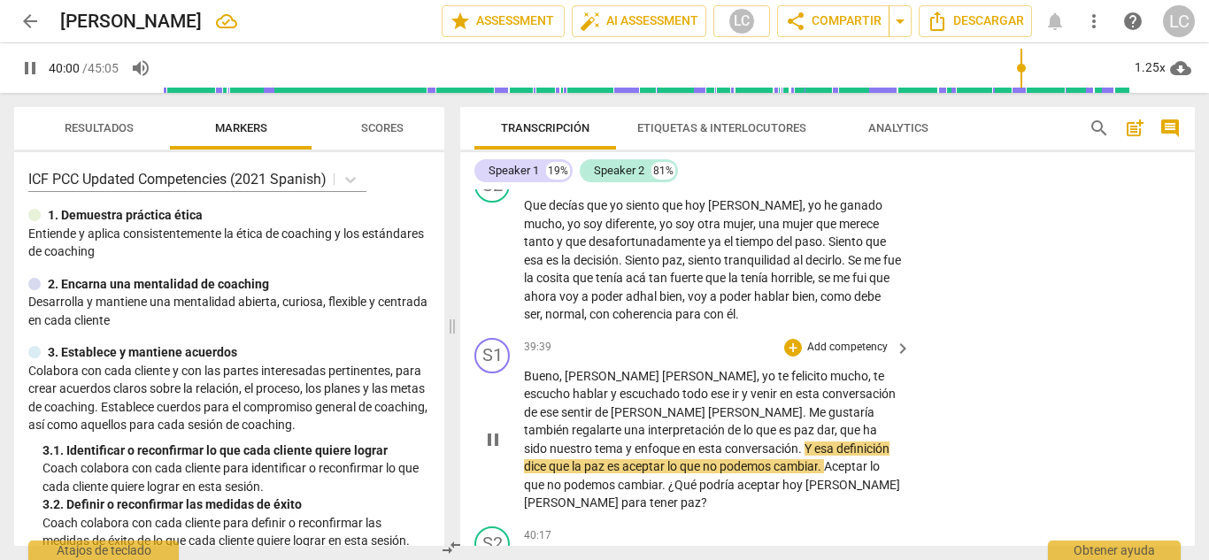
click at [832, 340] on p "Add competency" at bounding box center [847, 348] width 84 height 16
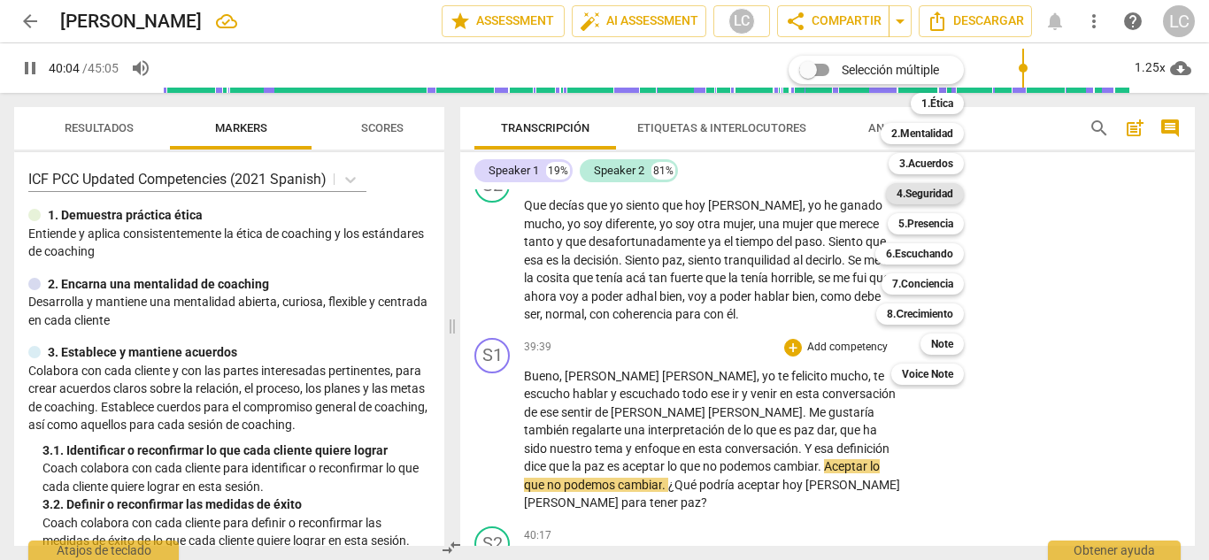
click at [936, 200] on b "4.Seguridad" at bounding box center [924, 193] width 57 height 21
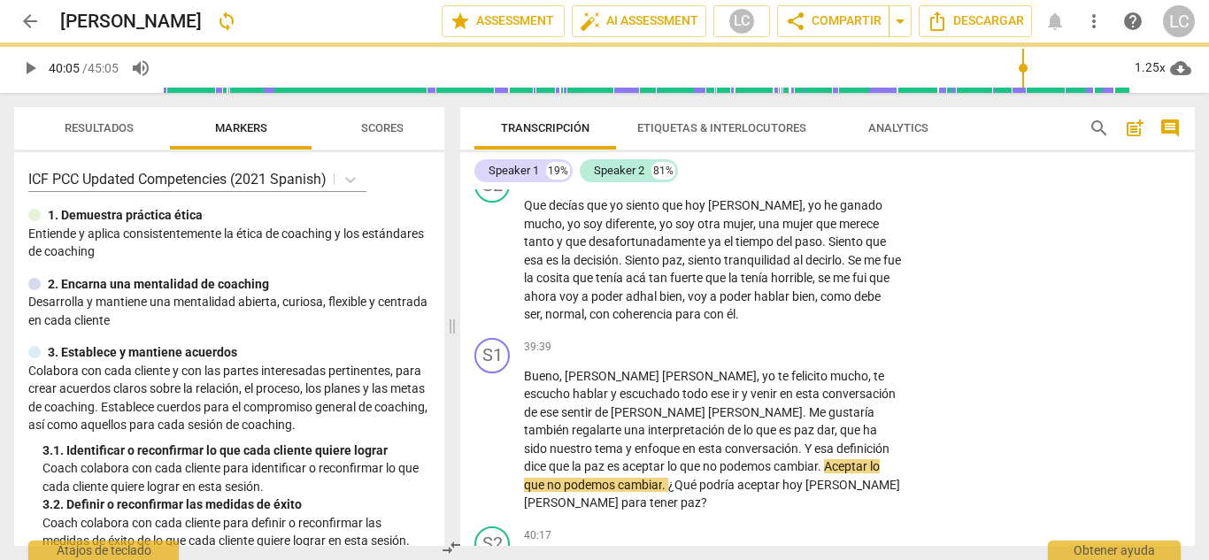
type input "2406"
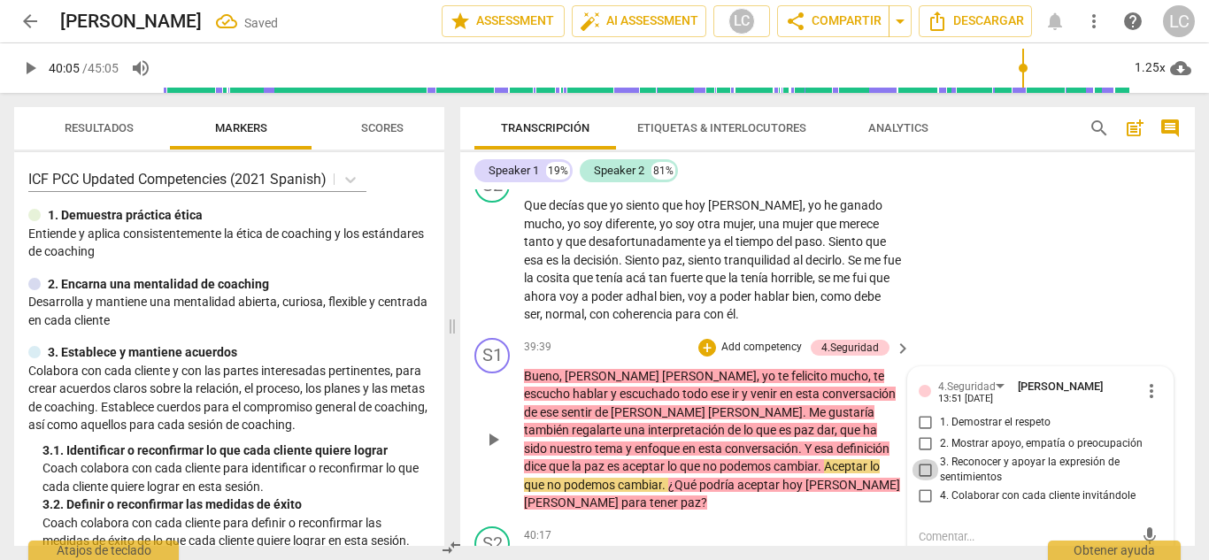
click at [925, 459] on input "3. Reconocer y apoyar la expresión de sentimientos" at bounding box center [925, 469] width 28 height 21
checkbox input "true"
click at [923, 434] on input "2. Mostrar apoyo, empatía o preocupación" at bounding box center [925, 444] width 28 height 21
checkbox input "true"
click at [492, 429] on span "play_arrow" at bounding box center [492, 439] width 21 height 21
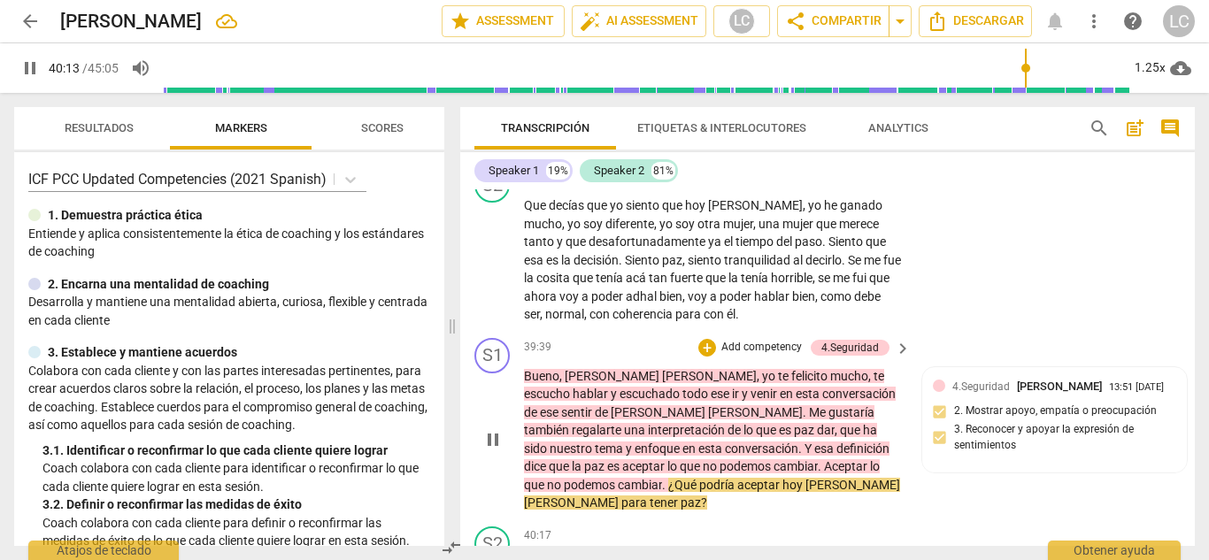
click at [749, 340] on p "Add competency" at bounding box center [761, 348] width 84 height 16
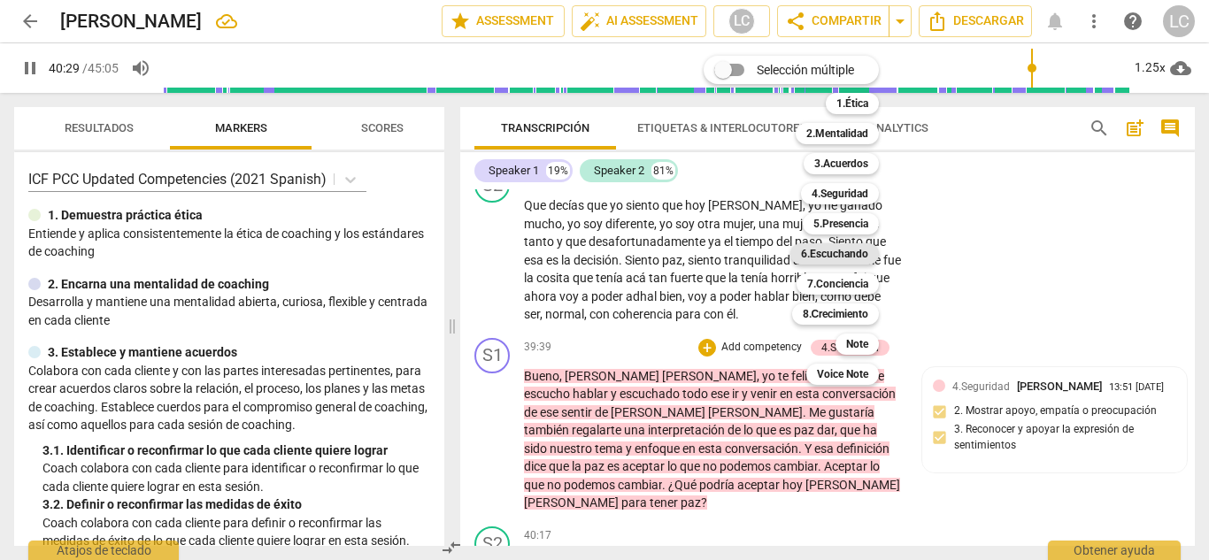
click at [835, 259] on b "6.Escuchando" at bounding box center [834, 253] width 67 height 21
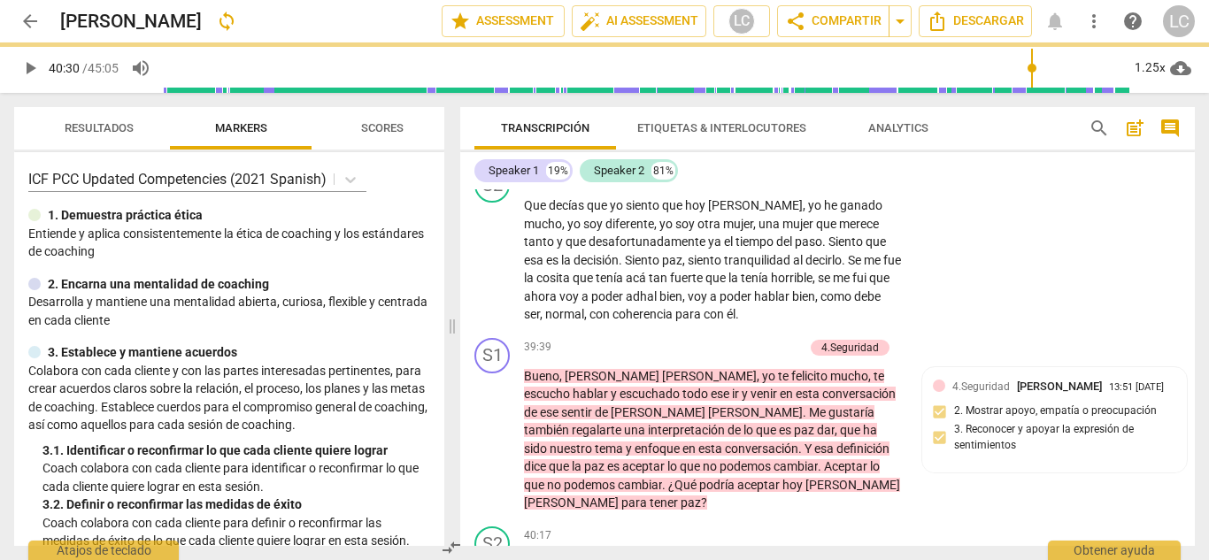
type input "2430"
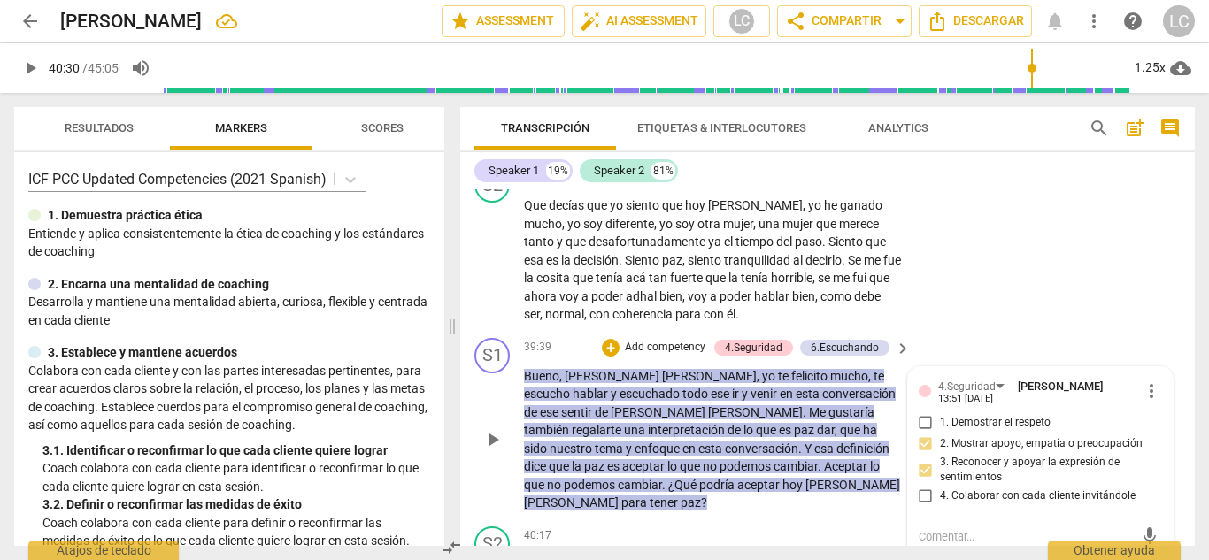
checkbox input "true"
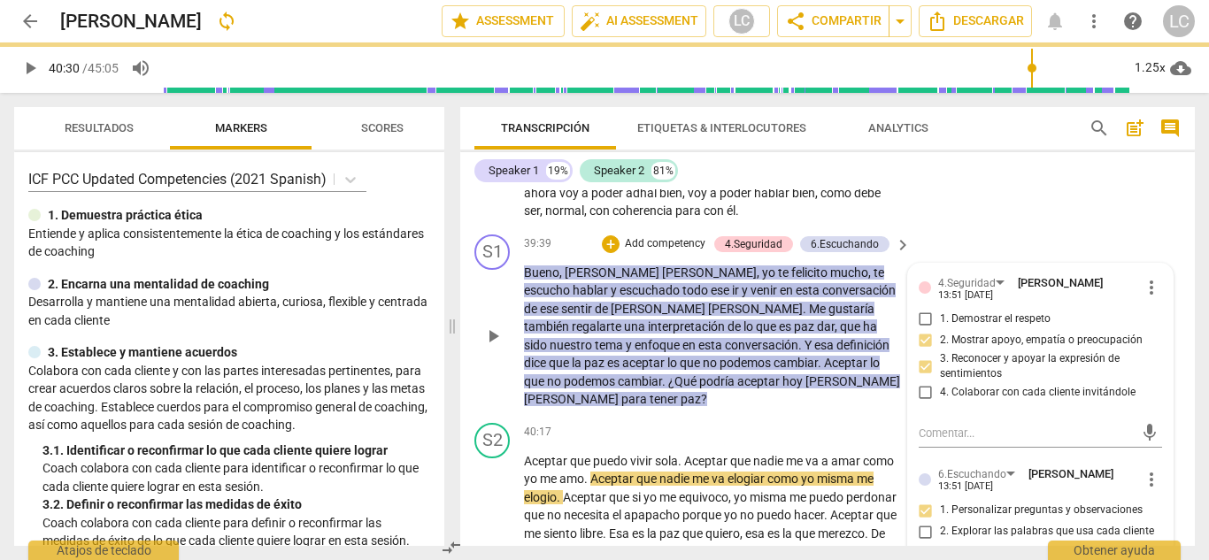
scroll to position [9144, 0]
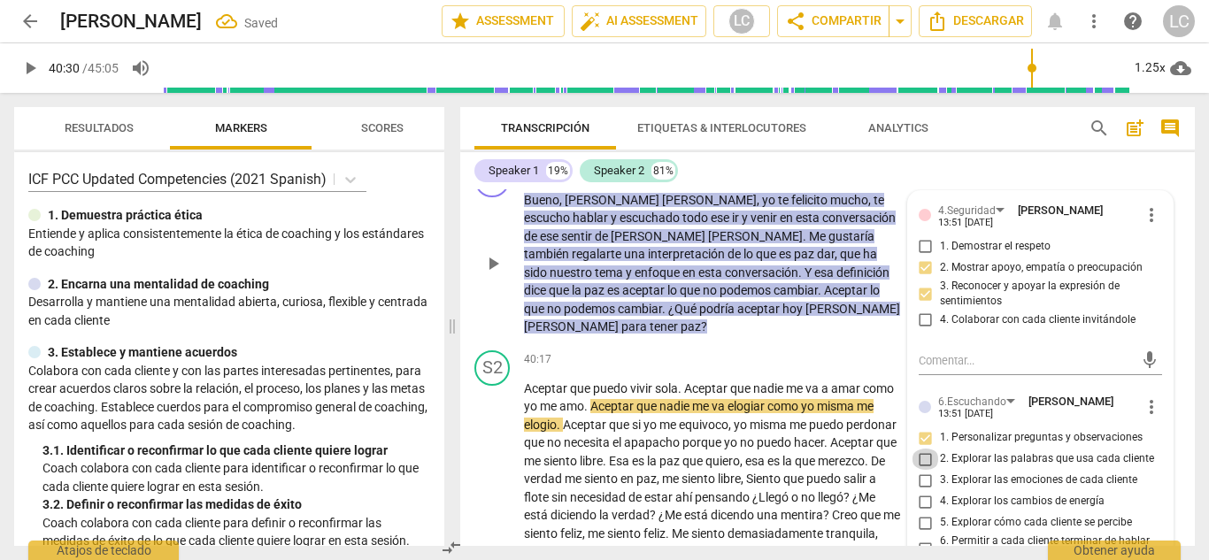
click at [925, 449] on input "2. Explorar las palabras que usa cada cliente" at bounding box center [925, 459] width 28 height 21
checkbox input "true"
click at [923, 539] on input "6. Permitir a cada cliente terminar de hablar sin interrumpir" at bounding box center [925, 549] width 28 height 21
checkbox input "true"
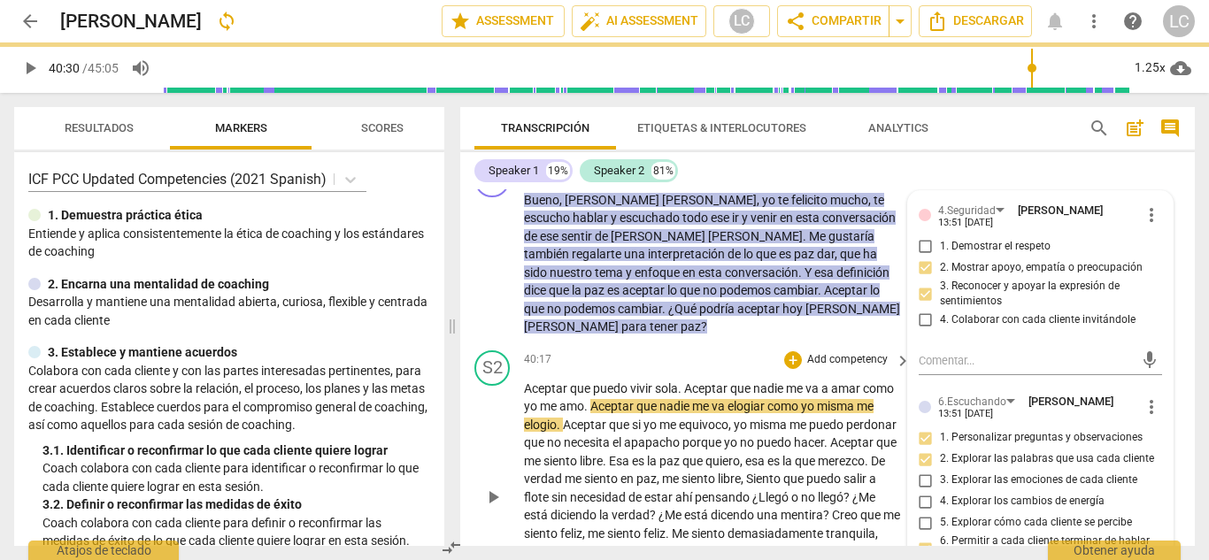
click at [500, 487] on span "play_arrow" at bounding box center [492, 497] width 21 height 21
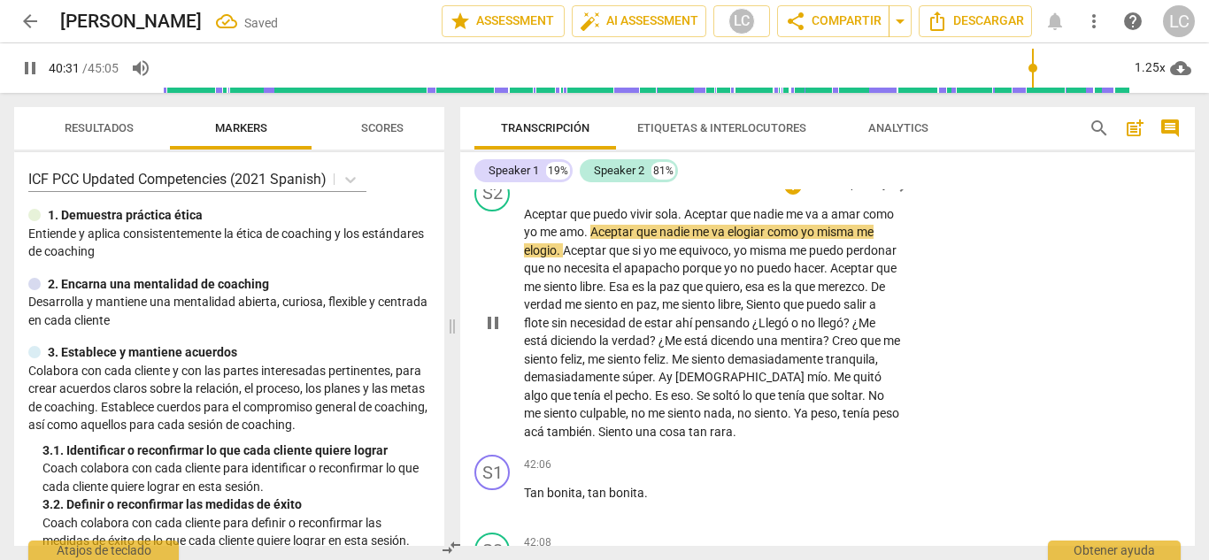
scroll to position [9319, 0]
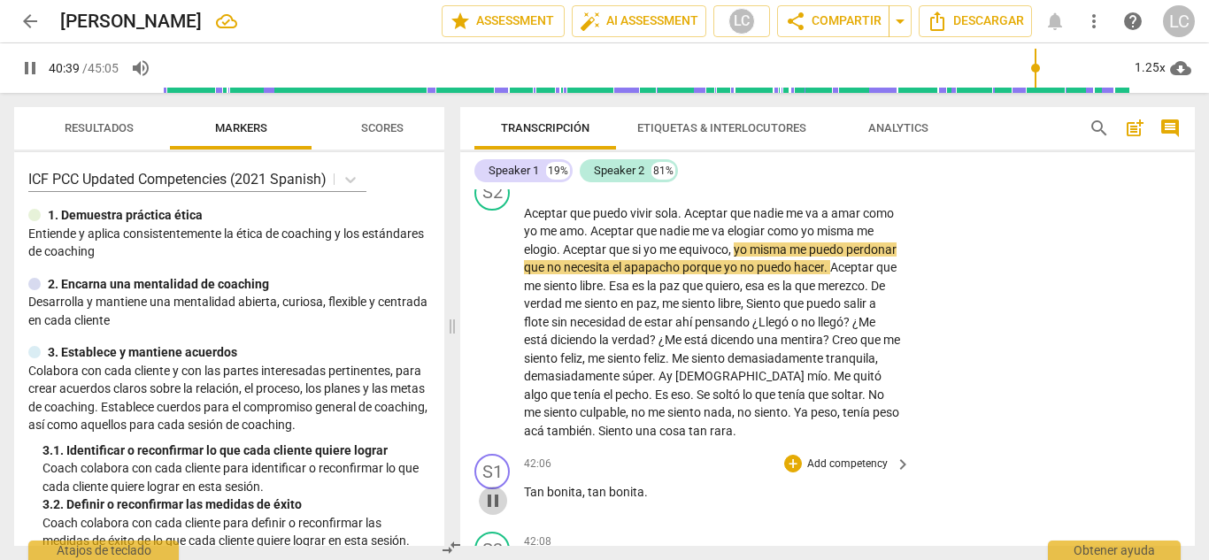
click at [491, 490] on span "pause" at bounding box center [492, 500] width 21 height 21
click at [491, 490] on span "play_arrow" at bounding box center [492, 500] width 21 height 21
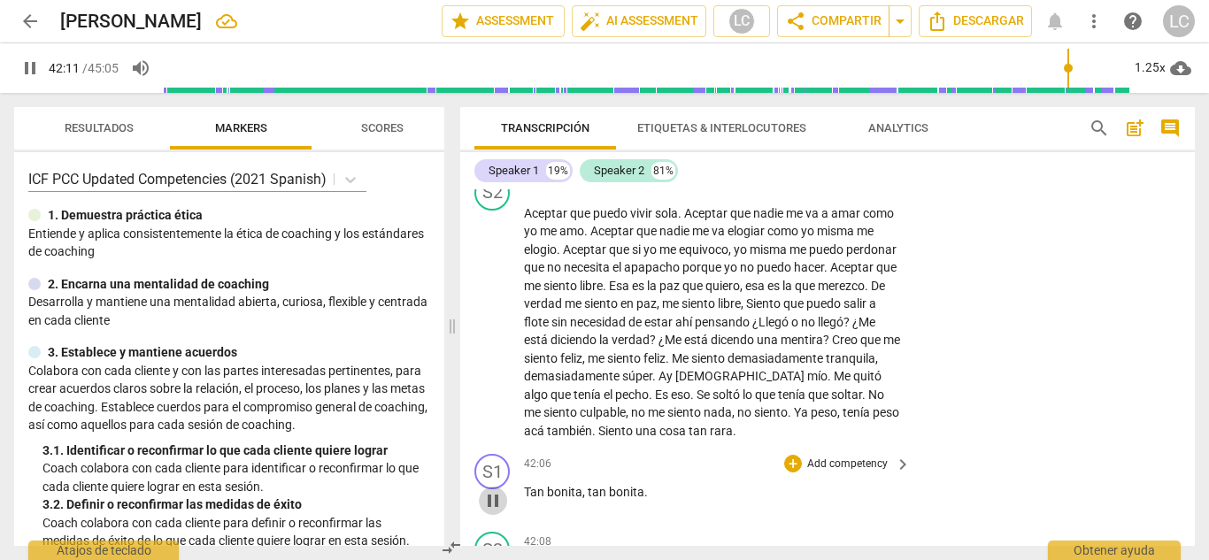
click at [499, 490] on span "pause" at bounding box center [492, 500] width 21 height 21
type input "2532"
click at [805, 457] on p "Add competency" at bounding box center [847, 465] width 84 height 16
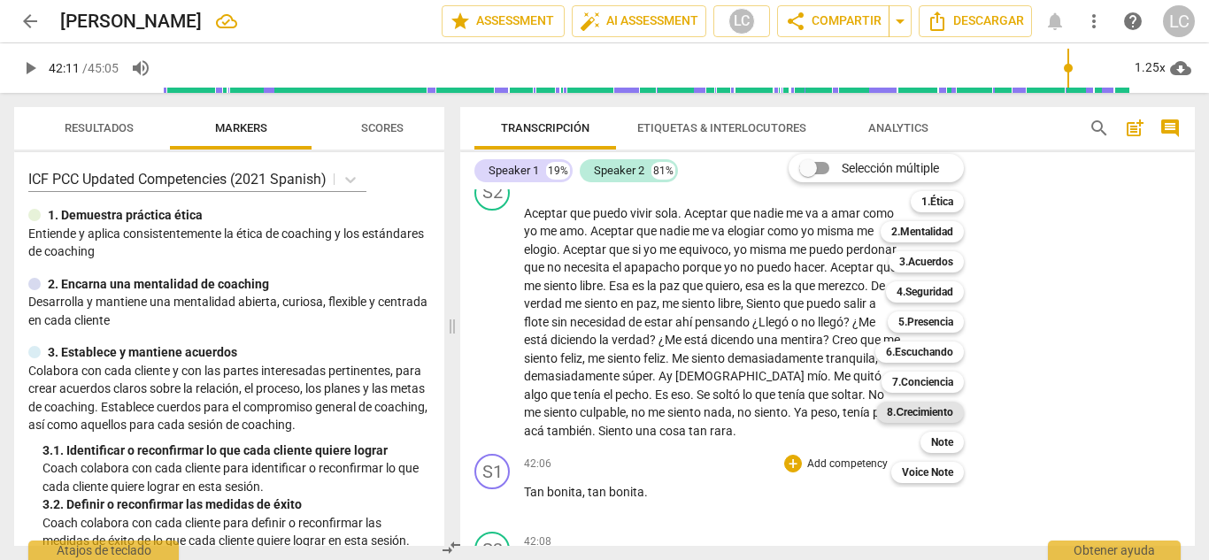
click at [925, 407] on b "8.Сrecimiento" at bounding box center [920, 412] width 66 height 21
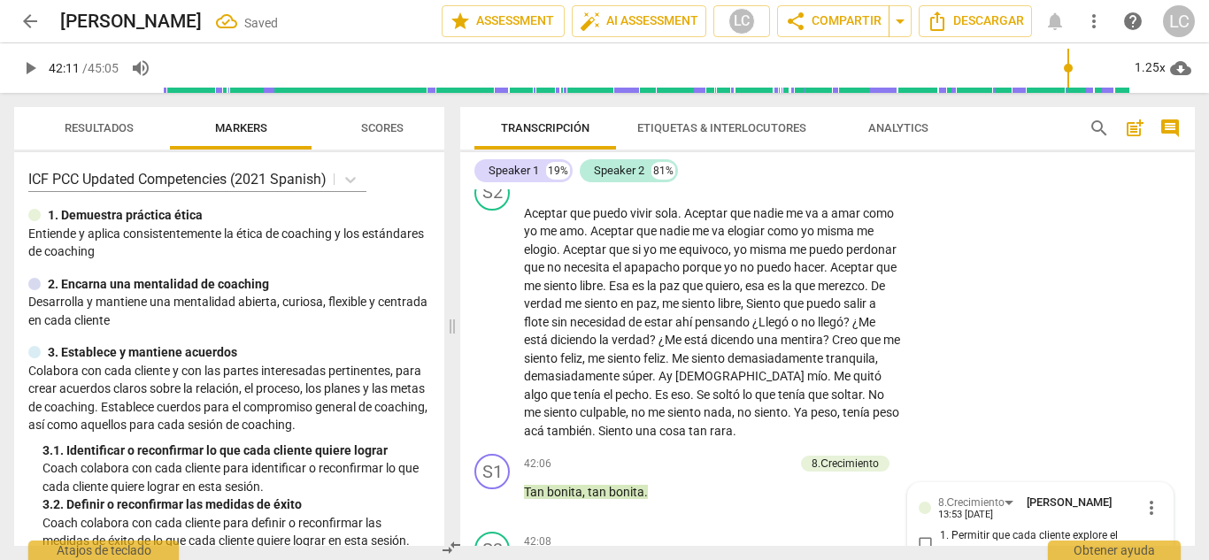
scroll to position [9615, 0]
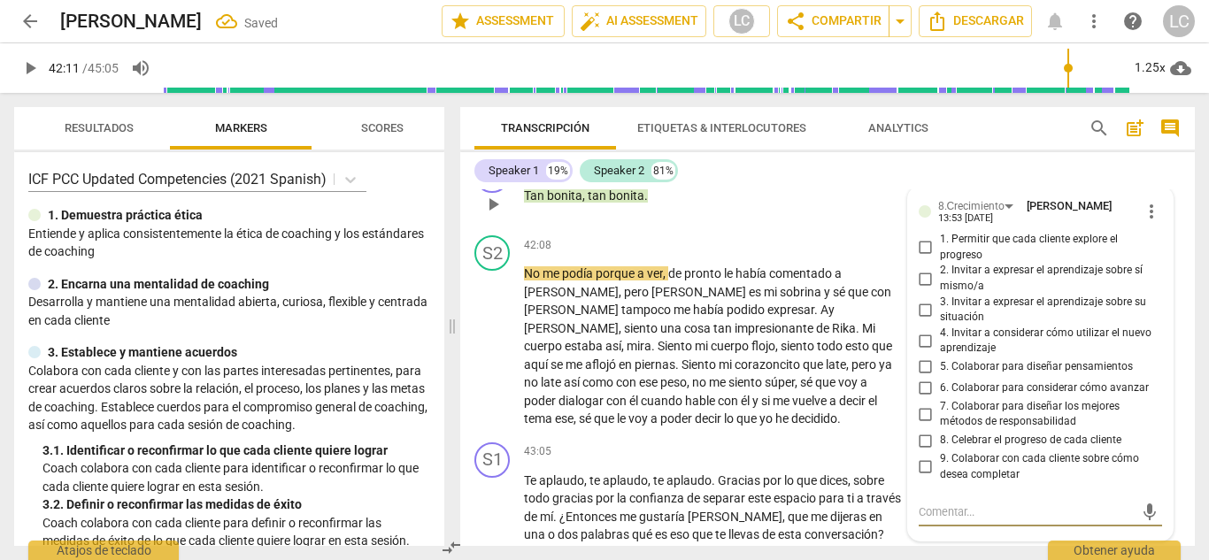
click at [922, 430] on input "8. Celebrar el progreso de cada cliente" at bounding box center [925, 440] width 28 height 21
checkbox input "true"
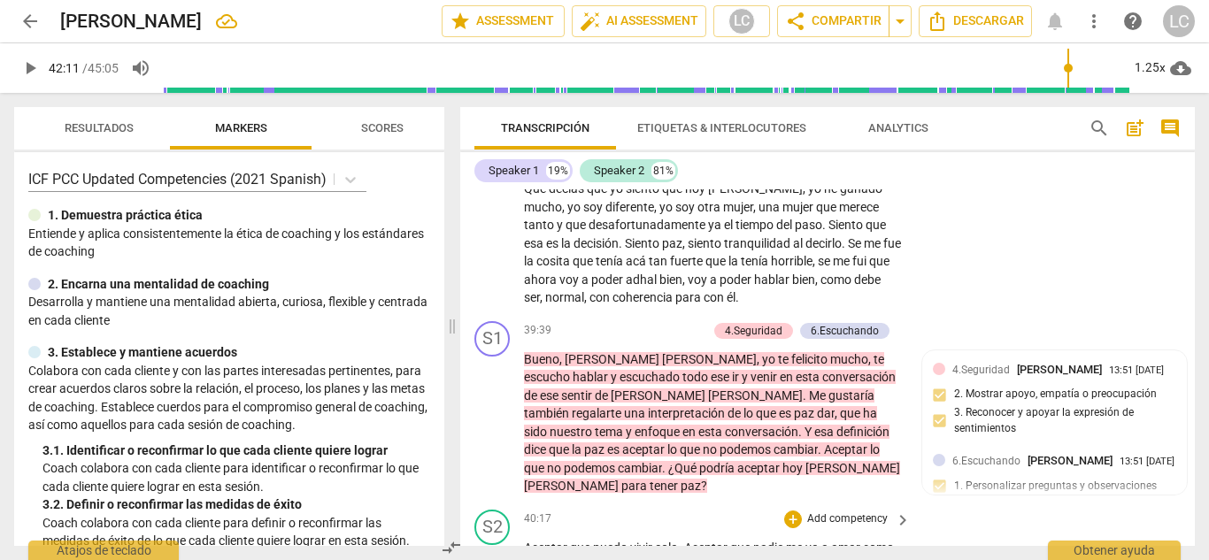
scroll to position [8977, 0]
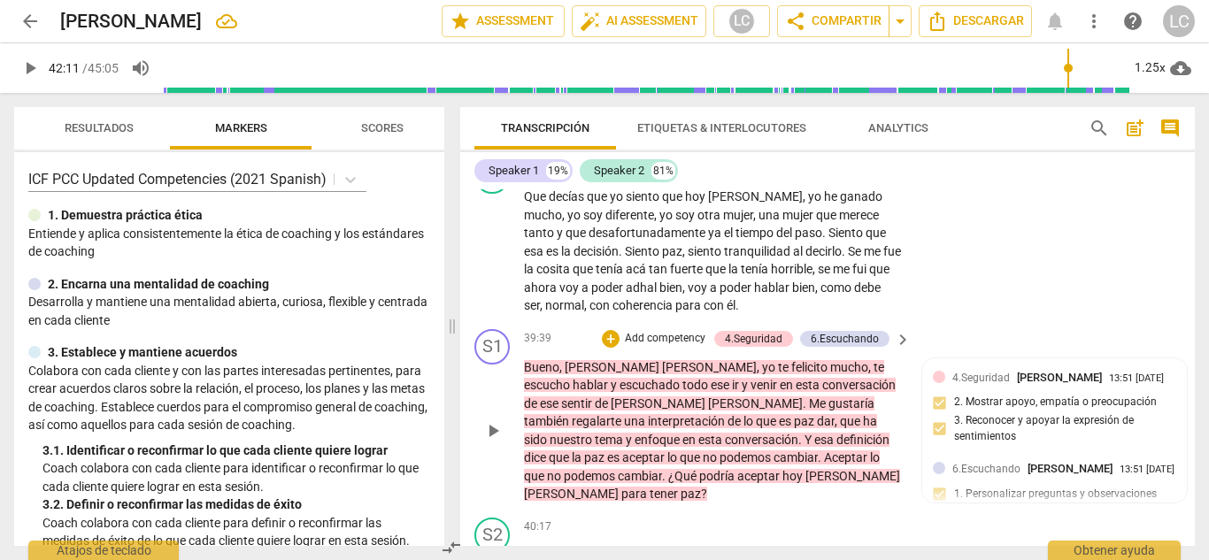
click at [669, 331] on p "Add competency" at bounding box center [665, 339] width 84 height 16
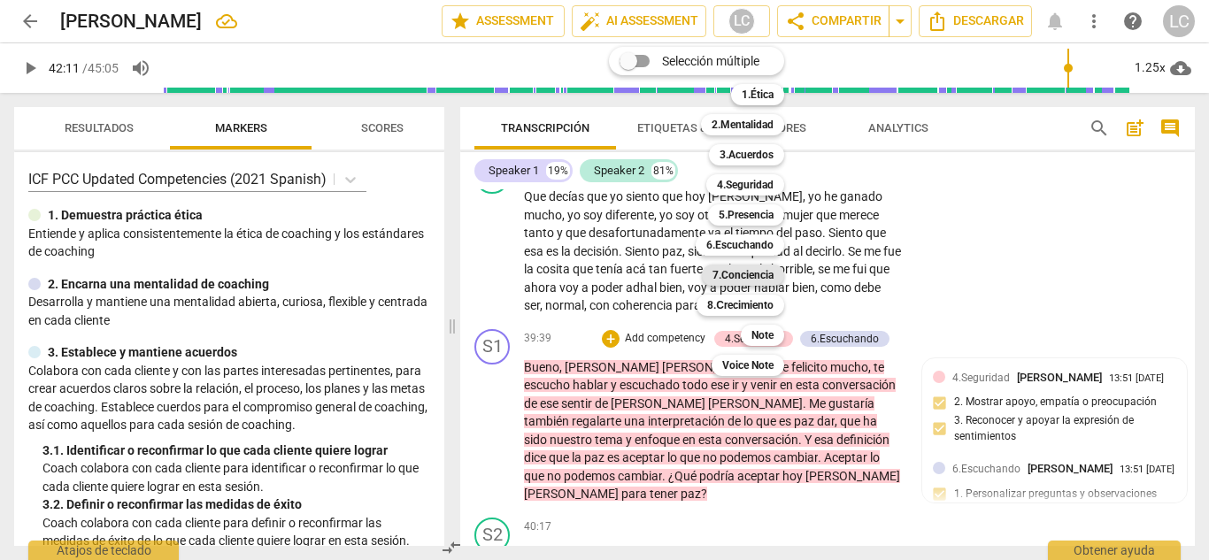
click at [756, 279] on b "7.Conciencia" at bounding box center [742, 275] width 61 height 21
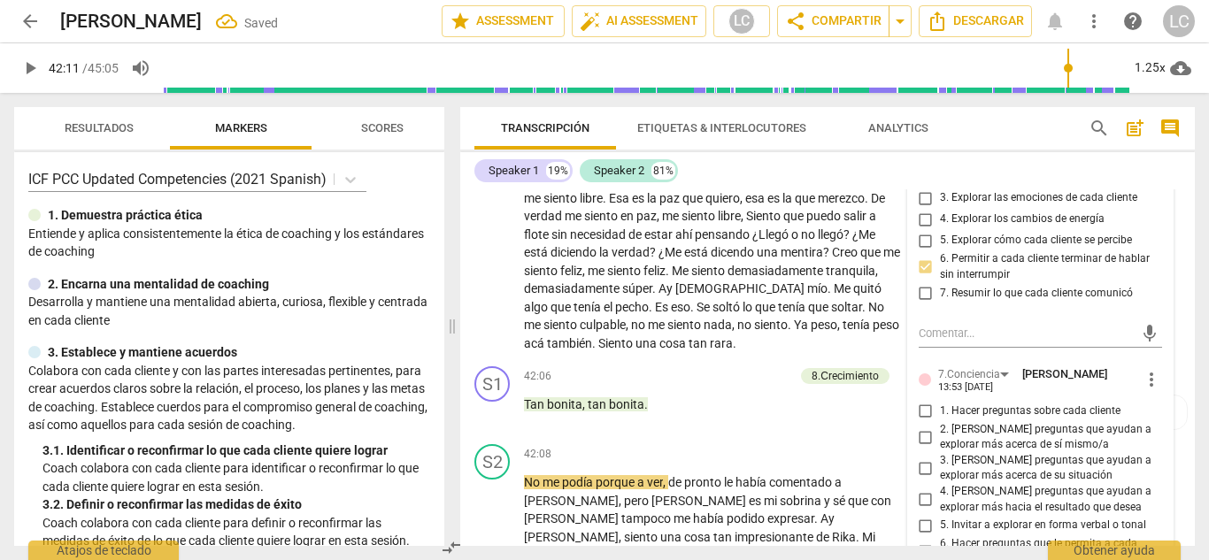
scroll to position [9448, 0]
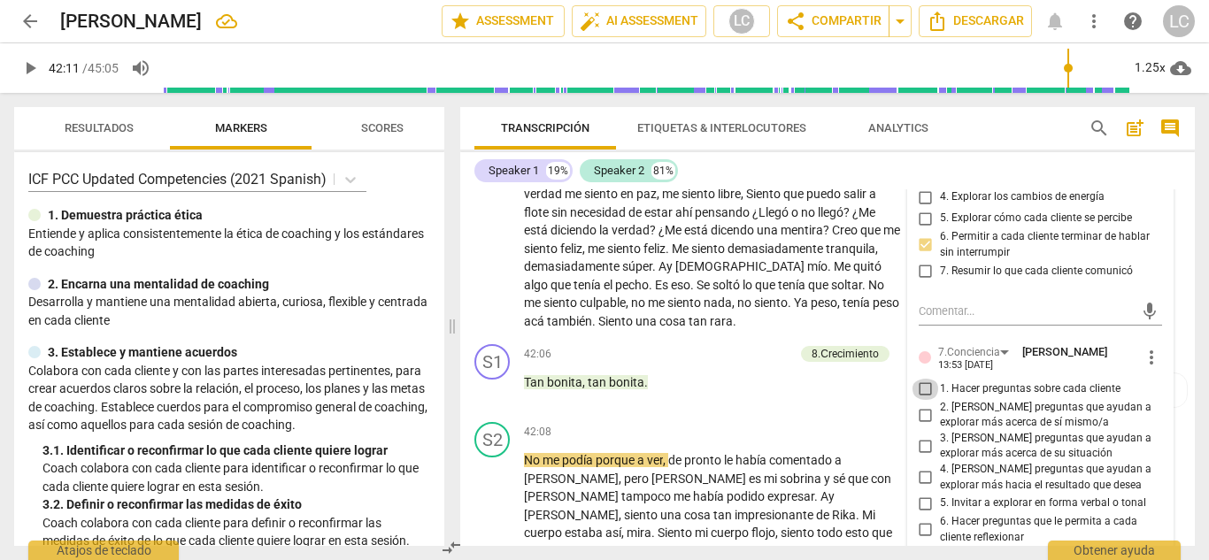
click at [924, 379] on input "1. Hacer preguntas sobre cada cliente" at bounding box center [925, 389] width 28 height 21
checkbox input "true"
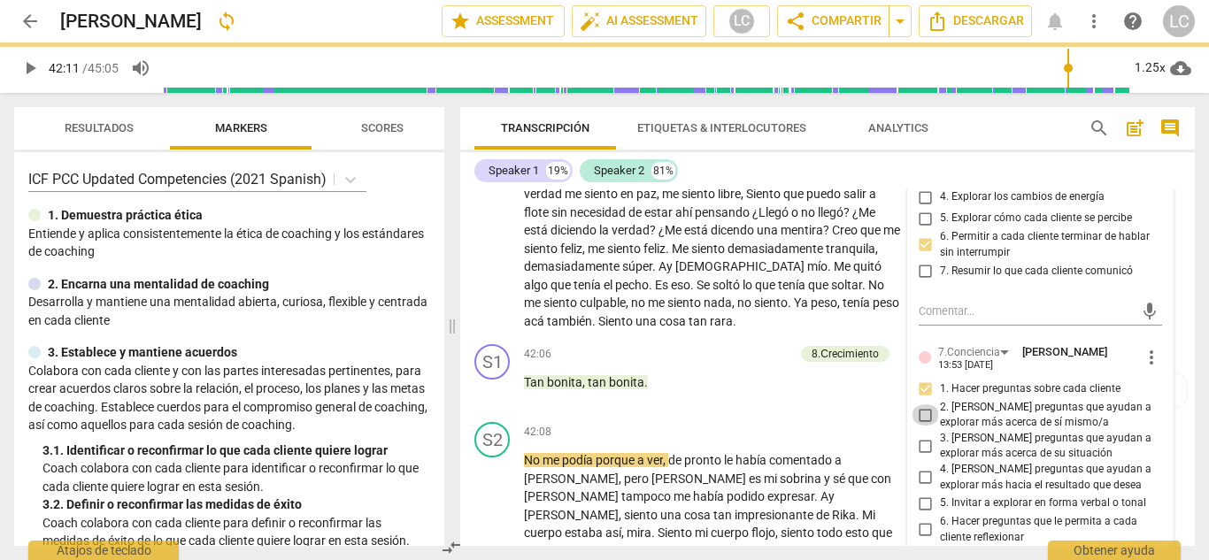
click at [925, 404] on input "2. [PERSON_NAME] preguntas que ayudan a explorar más acerca de sí mismo/a" at bounding box center [925, 414] width 28 height 21
checkbox input "true"
click at [919, 435] on input "3. [PERSON_NAME] preguntas que ayudan a explorar más acerca de su situación" at bounding box center [925, 445] width 28 height 21
checkbox input "true"
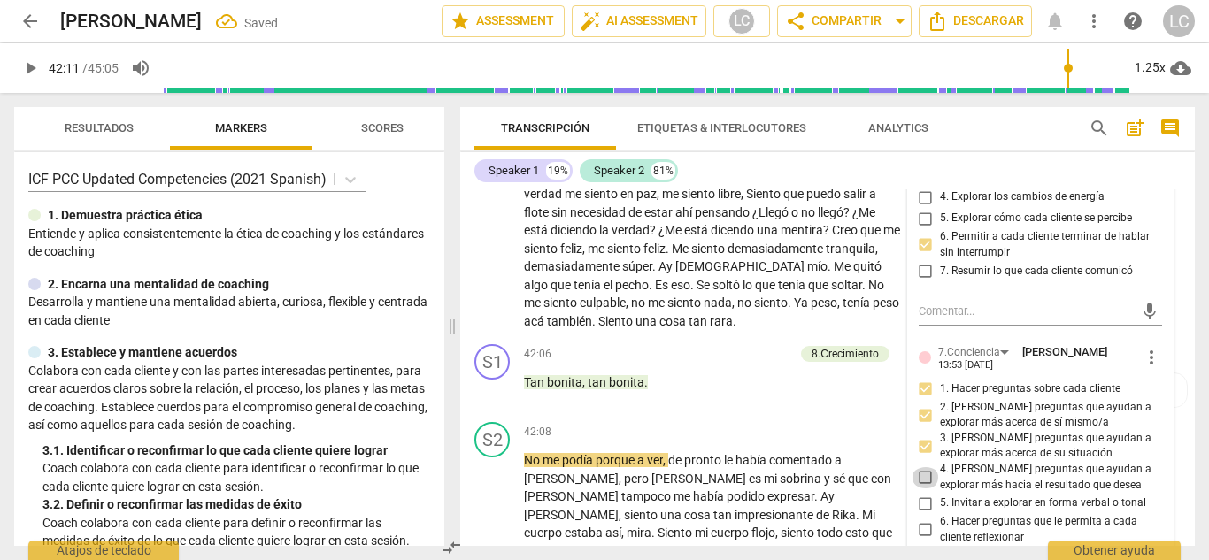
click at [919, 467] on input "4. [PERSON_NAME] preguntas que ayudan a explorar más hacia el resultado que des…" at bounding box center [925, 477] width 28 height 21
checkbox input "true"
click at [924, 519] on input "6. Hacer preguntas que le permita a cada cliente reflexionar" at bounding box center [925, 529] width 28 height 21
checkbox input "true"
click at [495, 380] on span "play_arrow" at bounding box center [492, 390] width 21 height 21
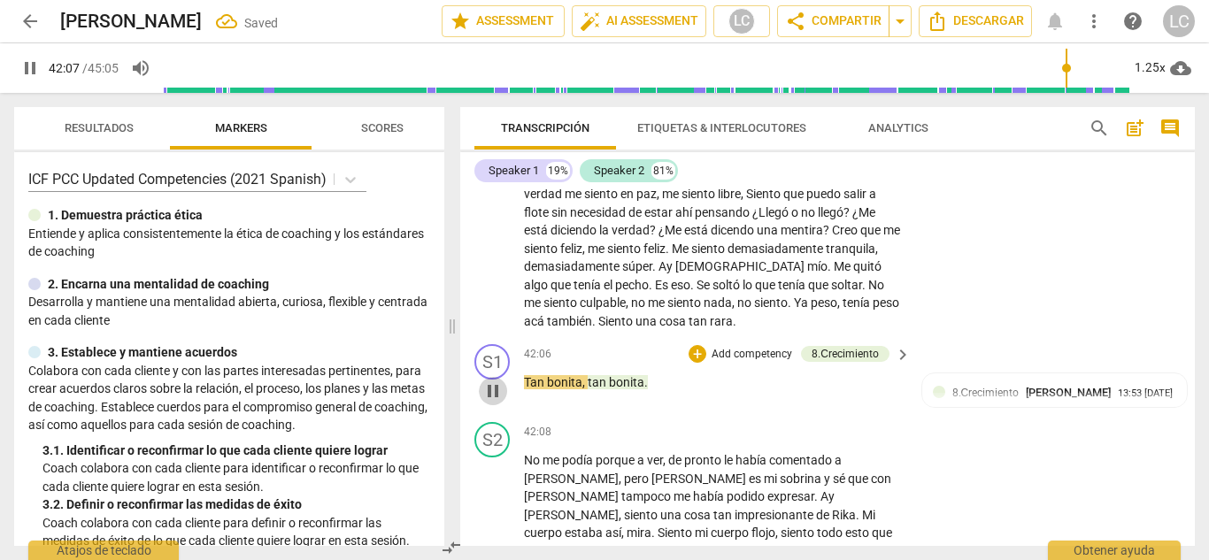
click at [495, 380] on span "pause" at bounding box center [492, 390] width 21 height 21
type input "2528"
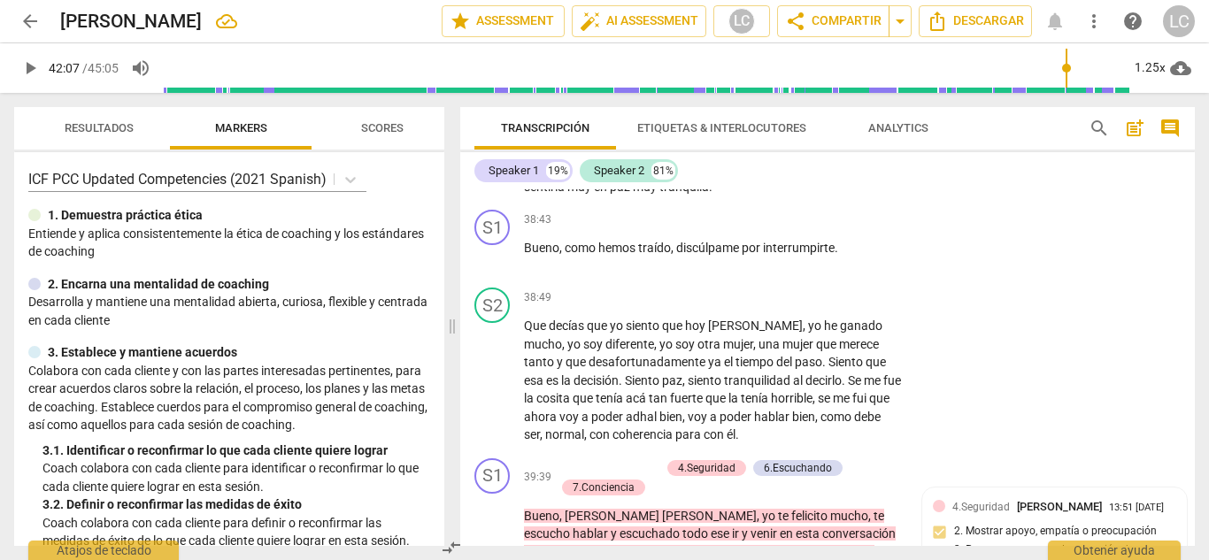
scroll to position [8846, 0]
click at [613, 462] on p "Add competency" at bounding box center [618, 470] width 84 height 16
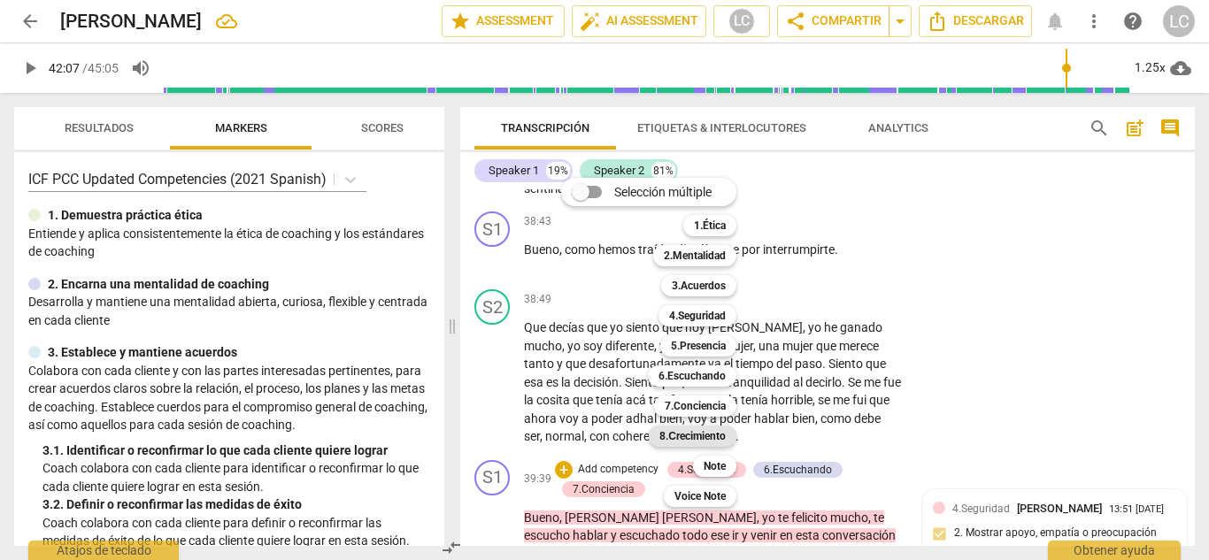
click at [699, 438] on b "8.Сrecimiento" at bounding box center [692, 436] width 66 height 21
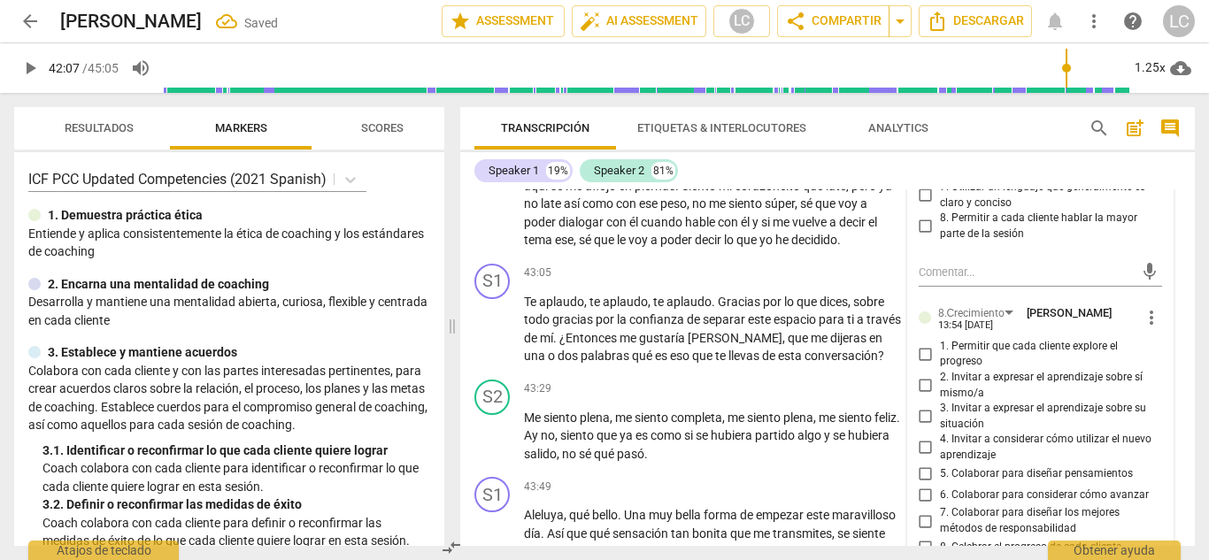
scroll to position [9810, 0]
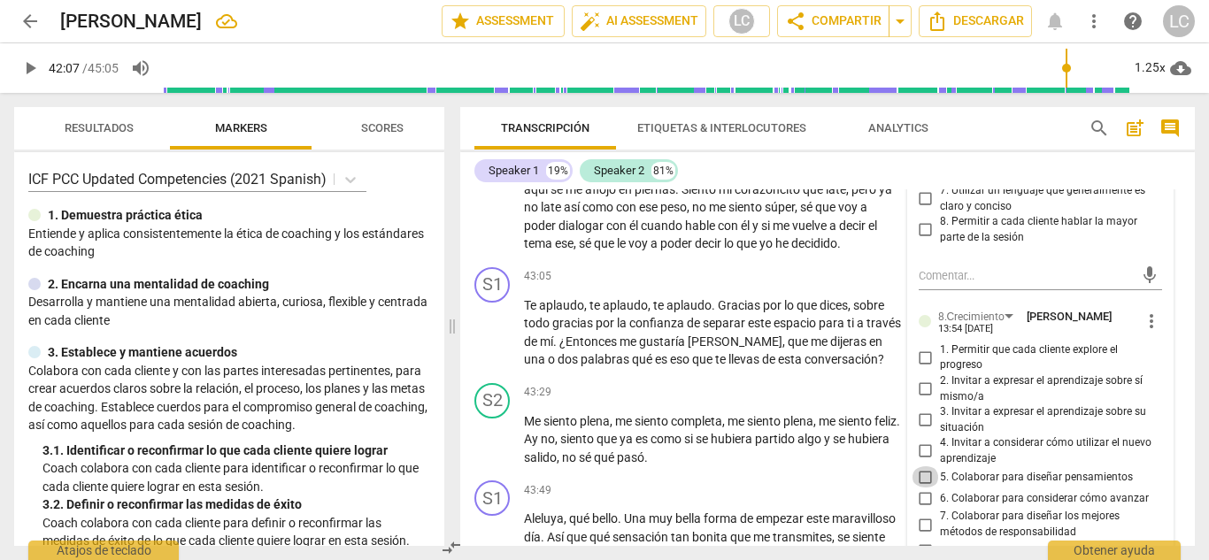
click at [923, 466] on input "5. Colaborar para diseñar pensamientos" at bounding box center [925, 476] width 28 height 21
checkbox input "true"
click at [923, 514] on input "7. Colaborar para diseñar los mejores métodos de responsabilidad" at bounding box center [925, 524] width 28 height 21
checkbox input "true"
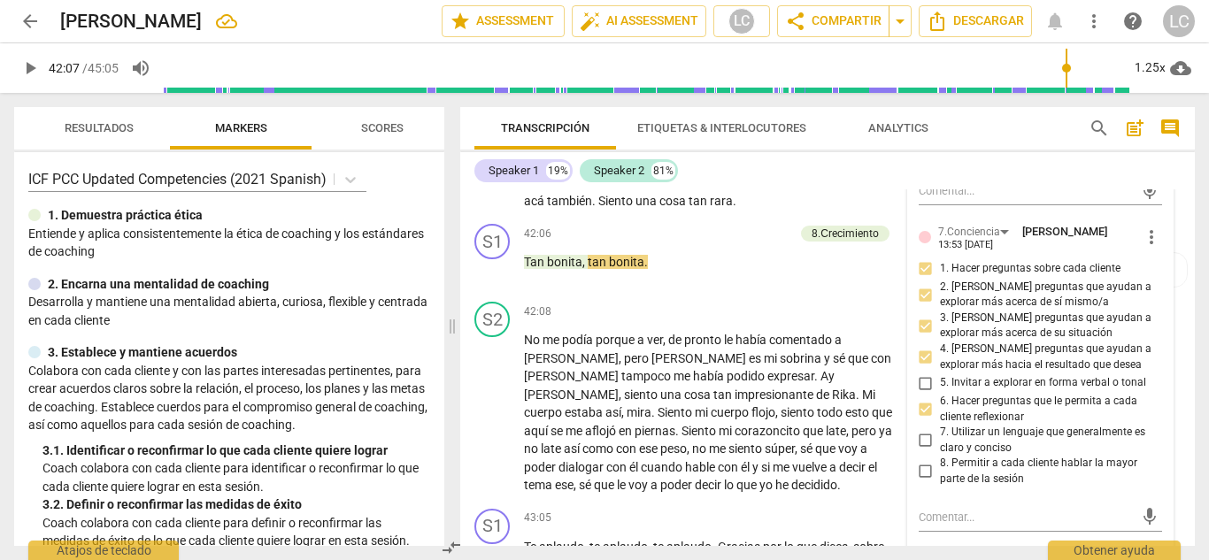
scroll to position [9569, 0]
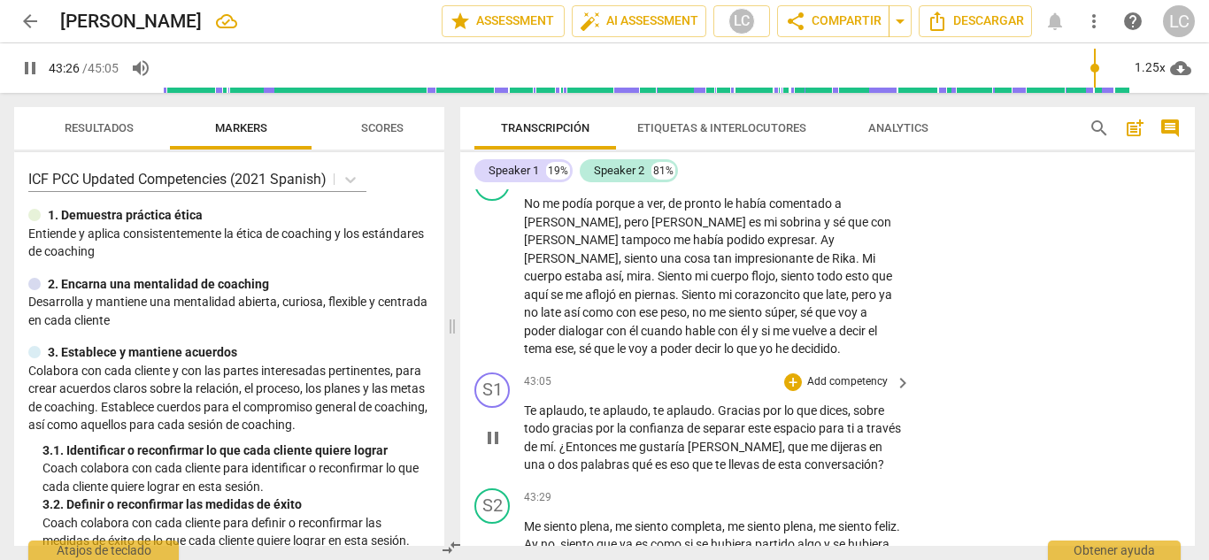
scroll to position [9706, 0]
click at [822, 372] on p "Add competency" at bounding box center [847, 380] width 84 height 16
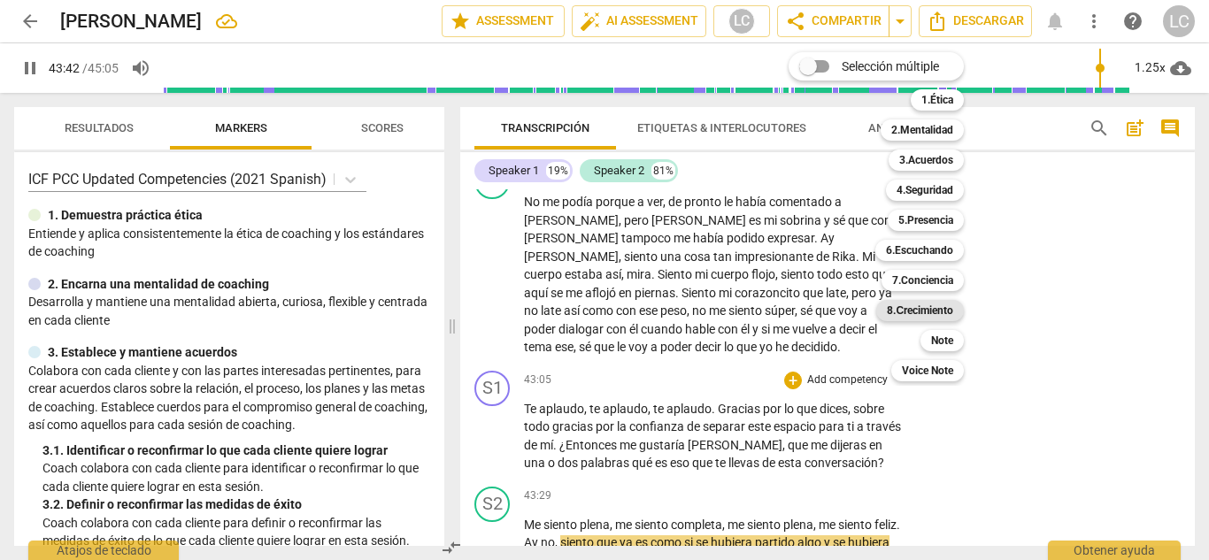
click at [920, 310] on b "8.Сrecimiento" at bounding box center [920, 310] width 66 height 21
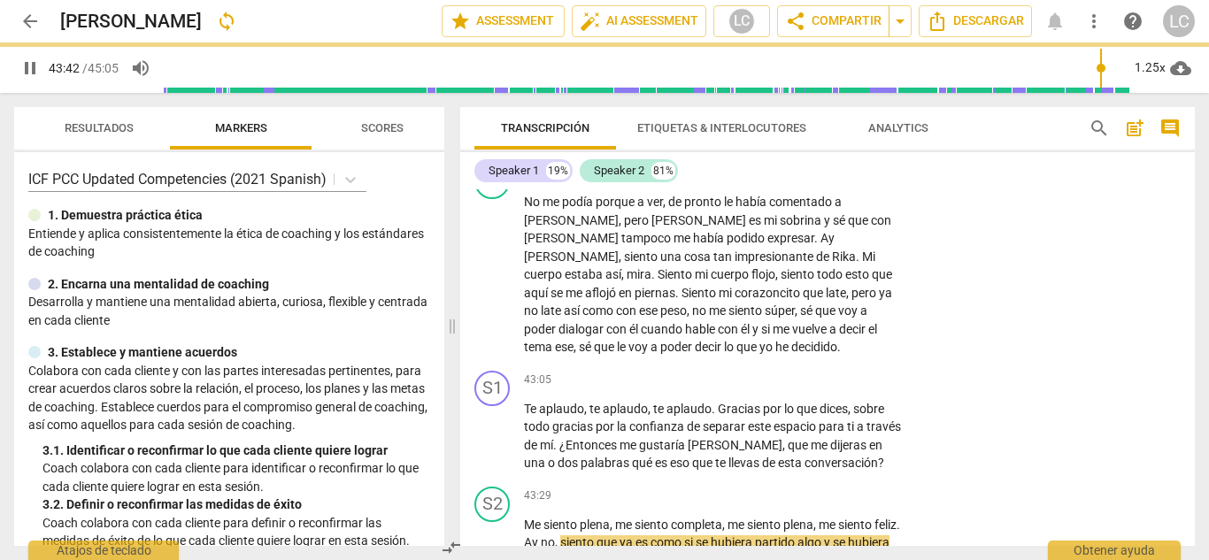
type input "2623"
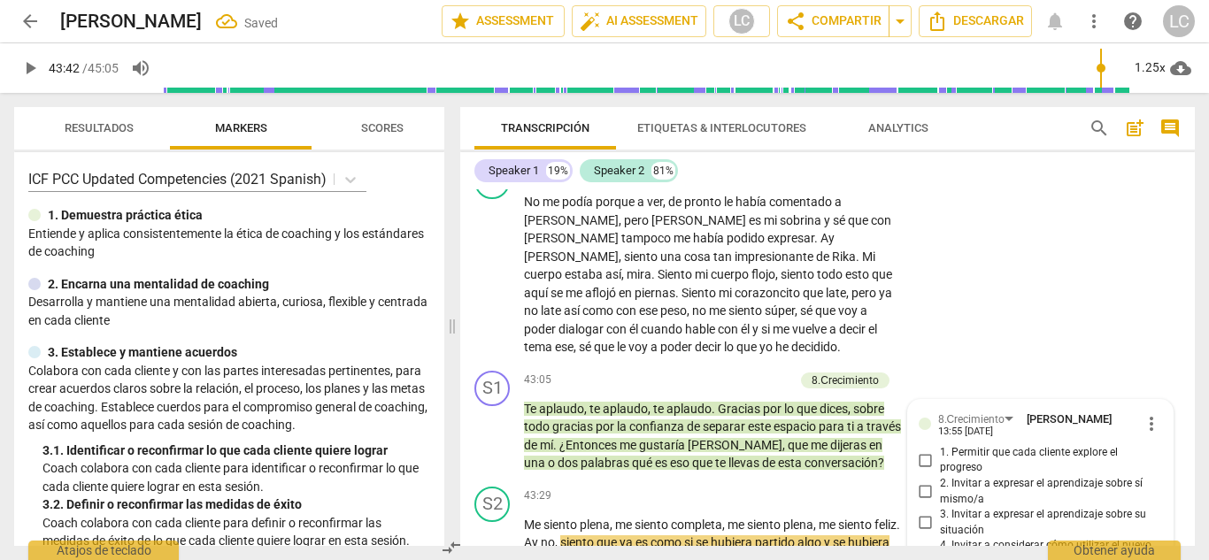
scroll to position [9890, 0]
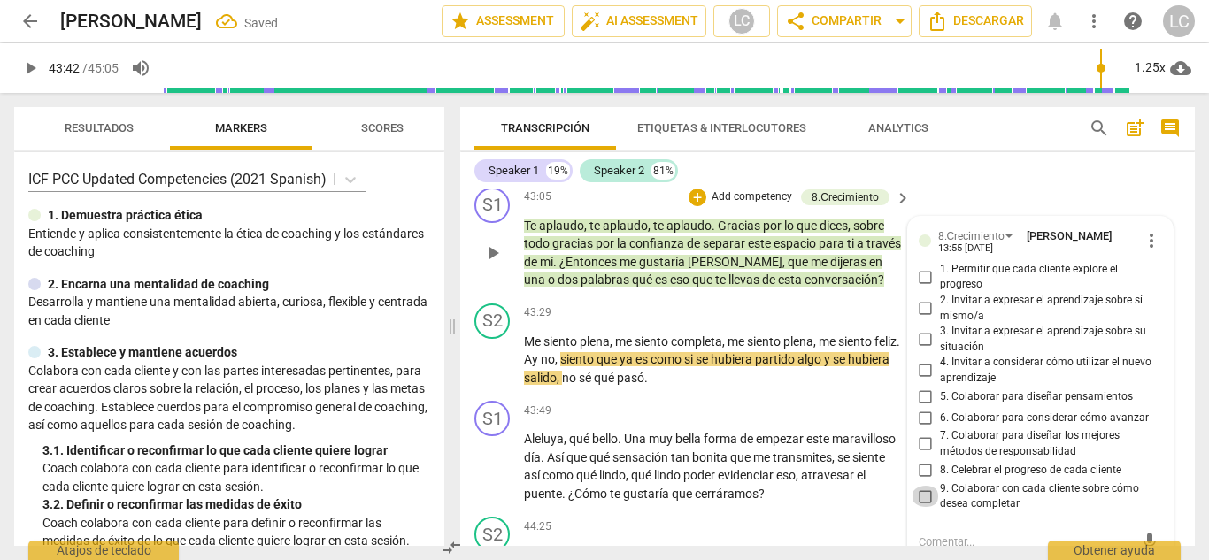
click at [926, 486] on input "9. Colaborar con cada cliente sobre cómo desea completar" at bounding box center [925, 496] width 28 height 21
checkbox input "true"
click at [918, 460] on input "8. Celebrar el progreso de cada cliente" at bounding box center [925, 470] width 28 height 21
checkbox input "true"
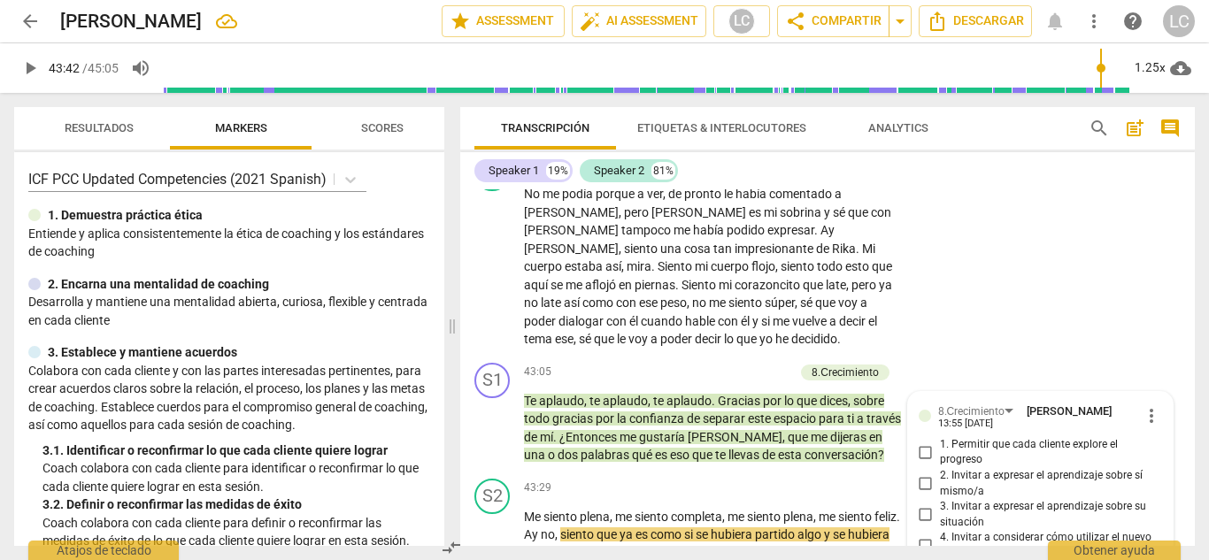
scroll to position [9714, 0]
click at [928, 505] on input "3. Invitar a expresar el aprendizaje sobre su situación" at bounding box center [925, 515] width 28 height 21
checkbox input "true"
click at [491, 526] on span "play_arrow" at bounding box center [492, 536] width 21 height 21
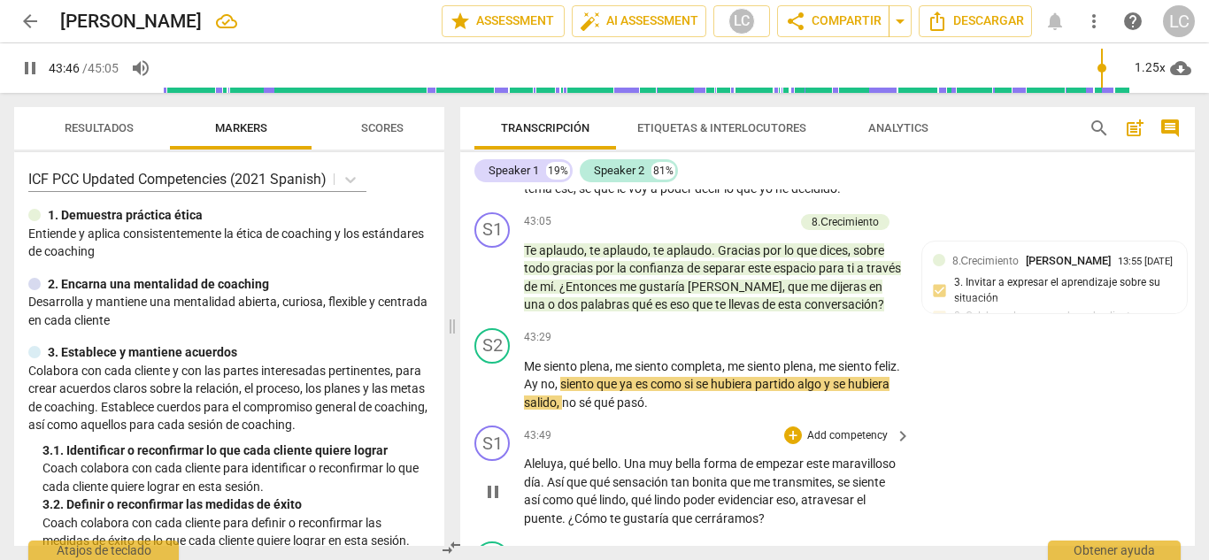
scroll to position [9890, 0]
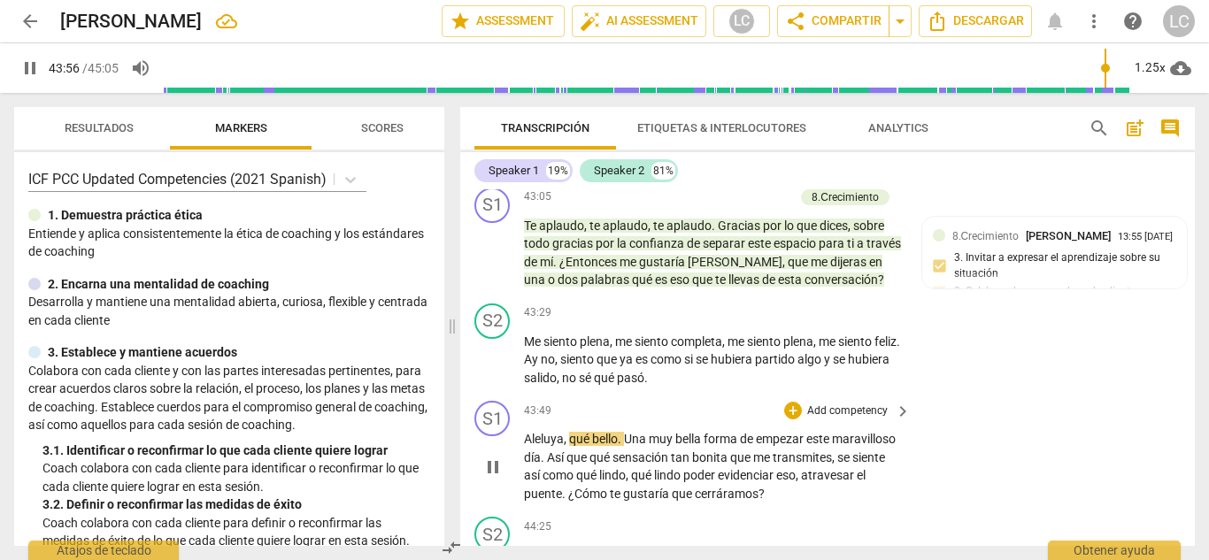
click at [842, 403] on p "Add competency" at bounding box center [847, 411] width 84 height 16
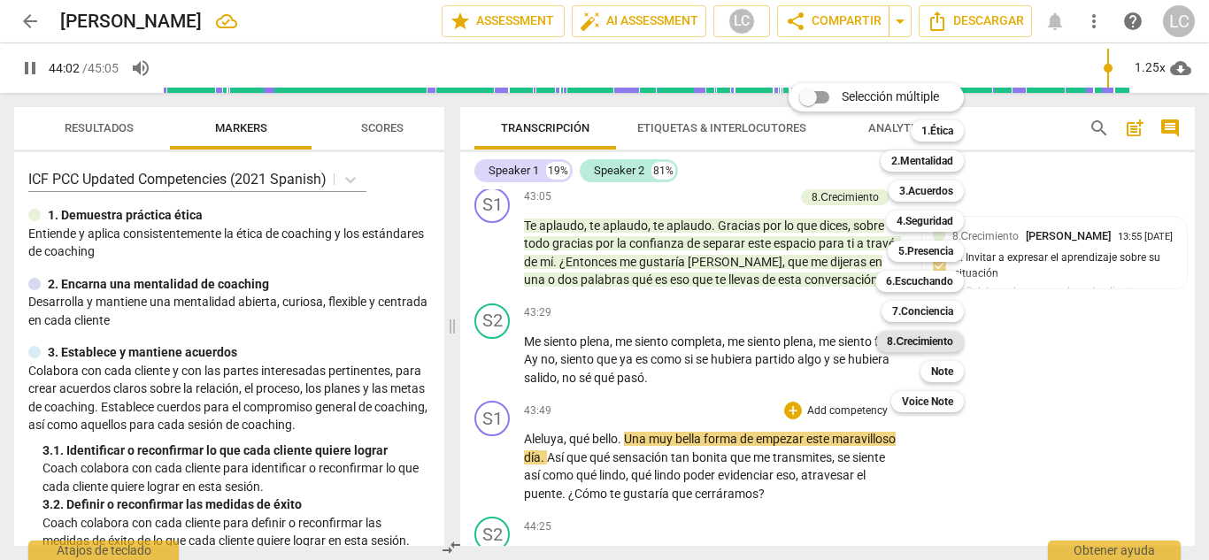
click at [907, 340] on b "8.Сrecimiento" at bounding box center [920, 341] width 66 height 21
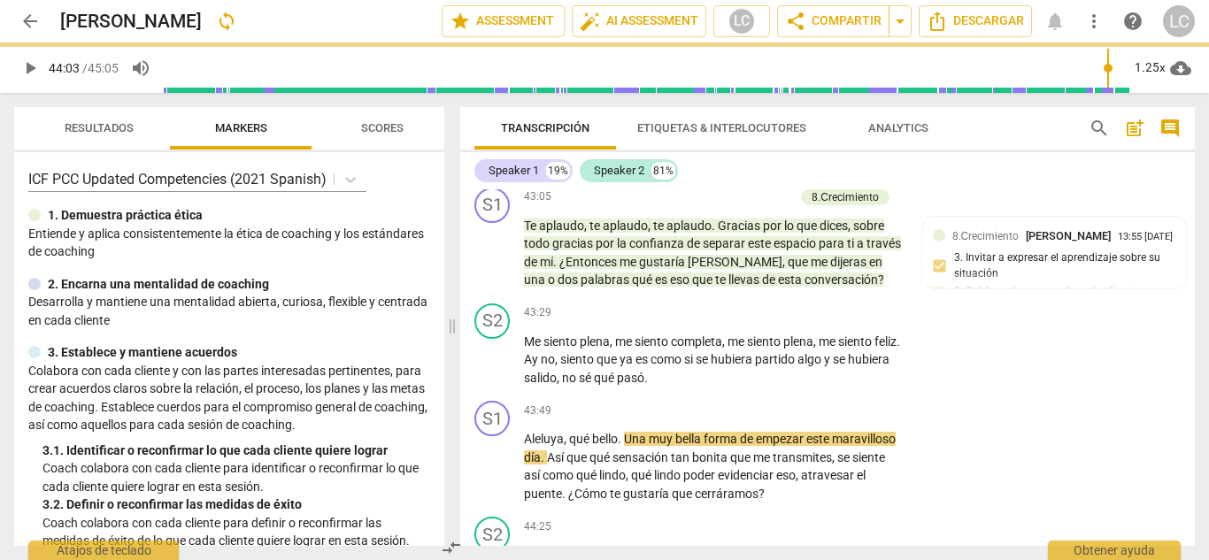
type input "2643"
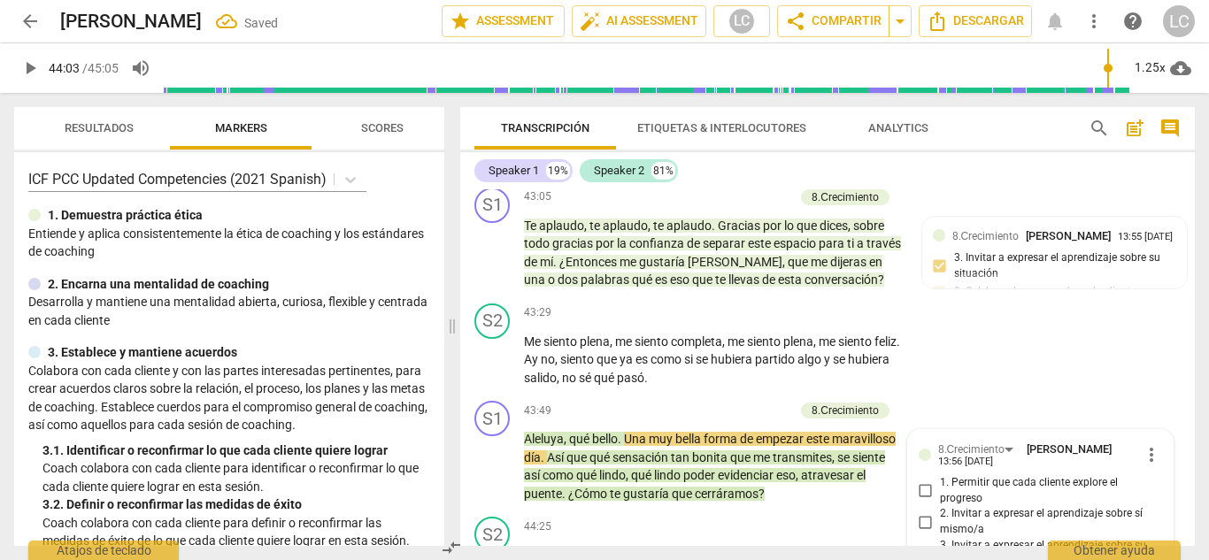
scroll to position [9966, 0]
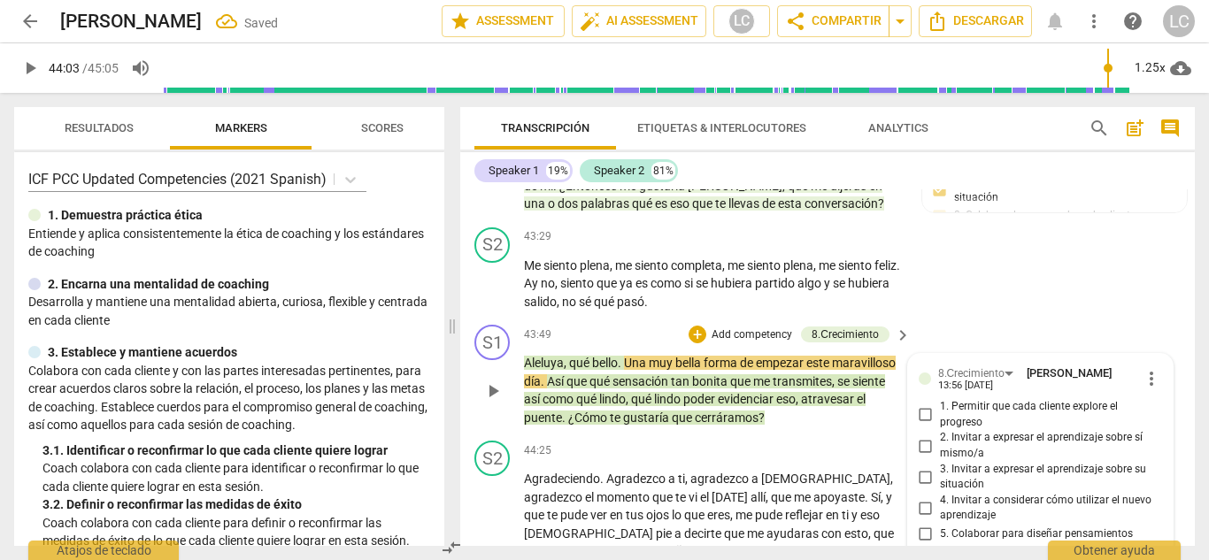
checkbox input "true"
click at [495, 380] on span "play_arrow" at bounding box center [492, 390] width 21 height 21
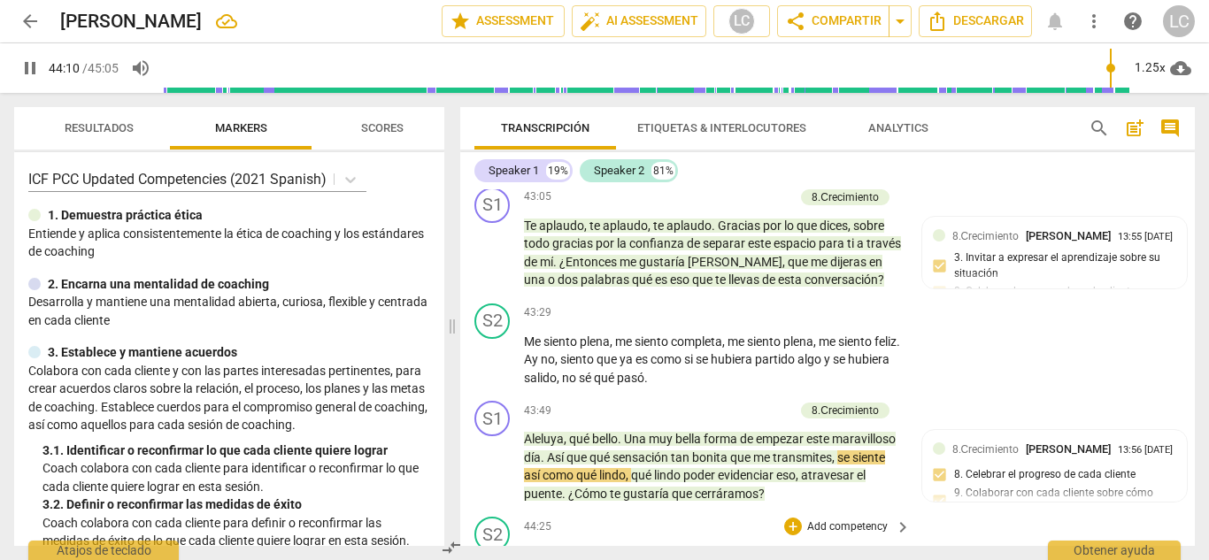
scroll to position [9890, 0]
type input "2667"
